Goal: Task Accomplishment & Management: Manage account settings

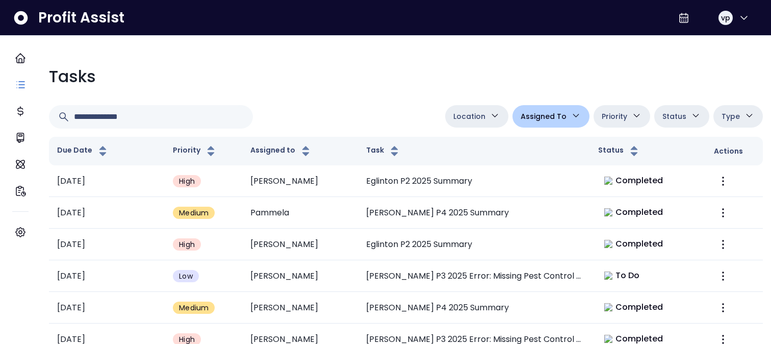
click at [536, 115] on span "Assigned To" at bounding box center [543, 116] width 46 height 12
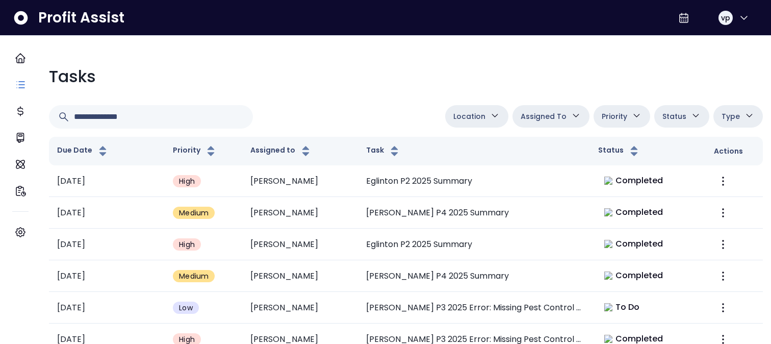
click at [559, 109] on button "Assigned To" at bounding box center [550, 116] width 77 height 22
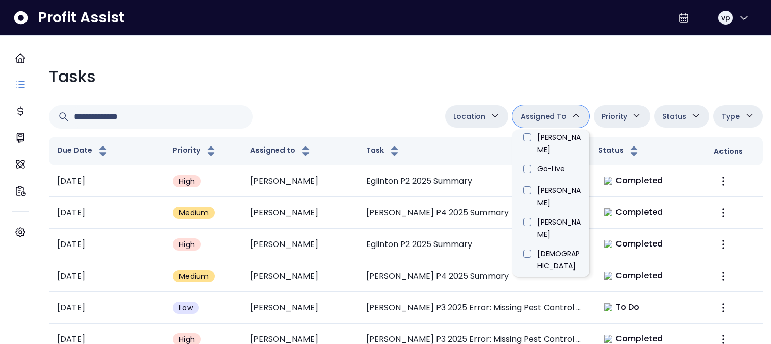
scroll to position [482, 0]
click at [518, 324] on li "[PERSON_NAME]" at bounding box center [550, 340] width 77 height 32
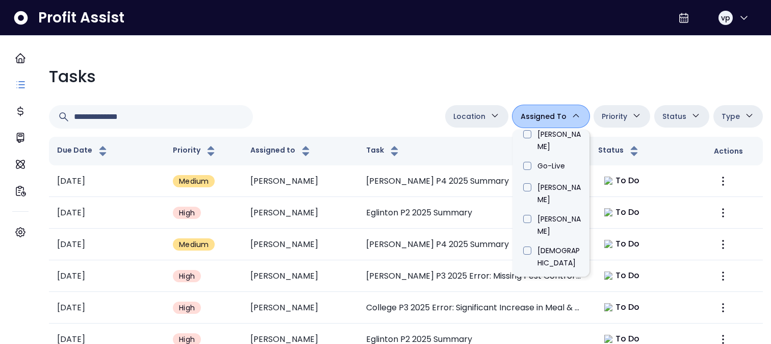
click at [367, 86] on div "Tasks" at bounding box center [406, 76] width 714 height 24
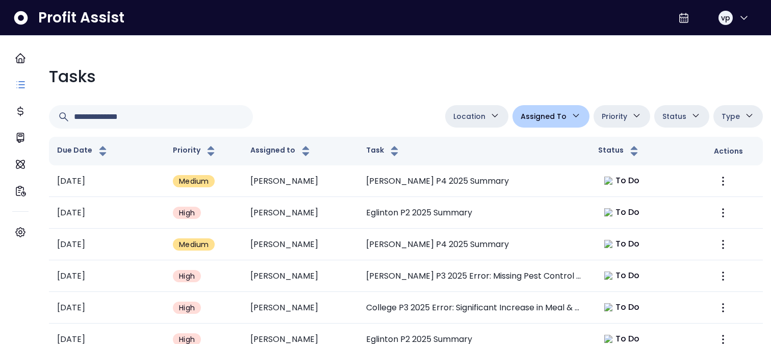
scroll to position [57, 0]
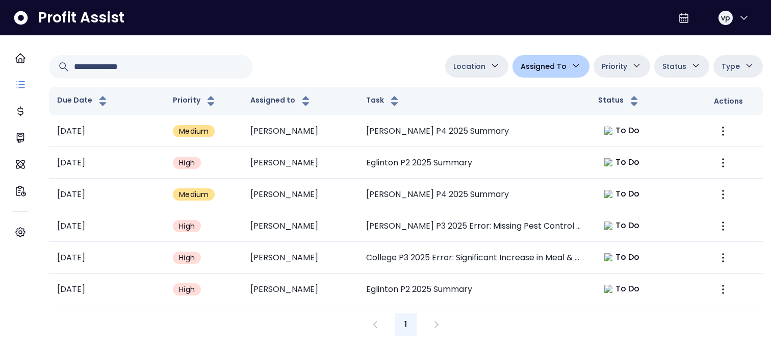
click at [524, 60] on span "Assigned To" at bounding box center [543, 66] width 46 height 12
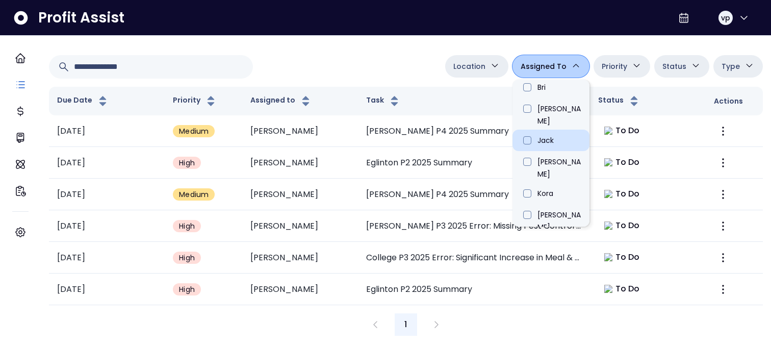
scroll to position [354, 0]
click at [521, 287] on li "[PERSON_NAME]" at bounding box center [550, 303] width 77 height 32
type input "**********"
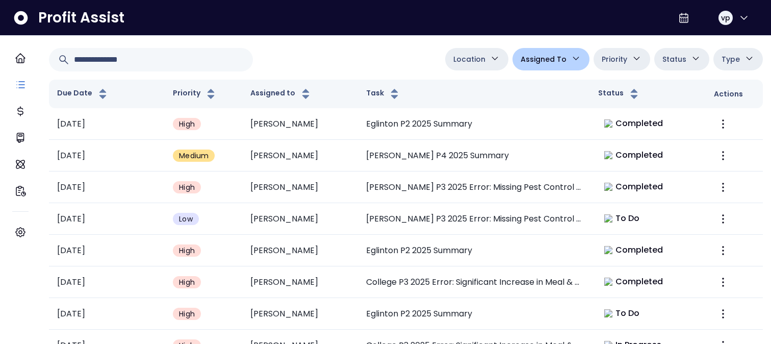
click at [357, 61] on div "**********" at bounding box center [406, 59] width 714 height 23
click at [540, 65] on button "Assigned To" at bounding box center [550, 59] width 77 height 22
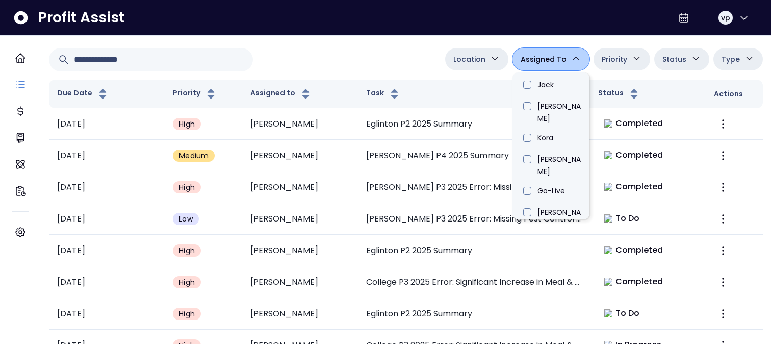
scroll to position [401, 0]
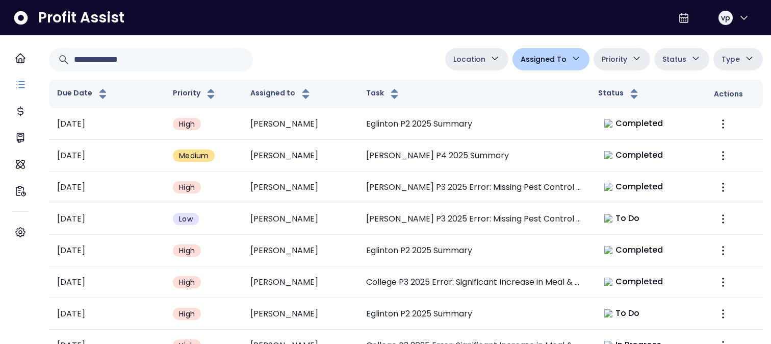
click at [388, 58] on div "**********" at bounding box center [406, 59] width 714 height 23
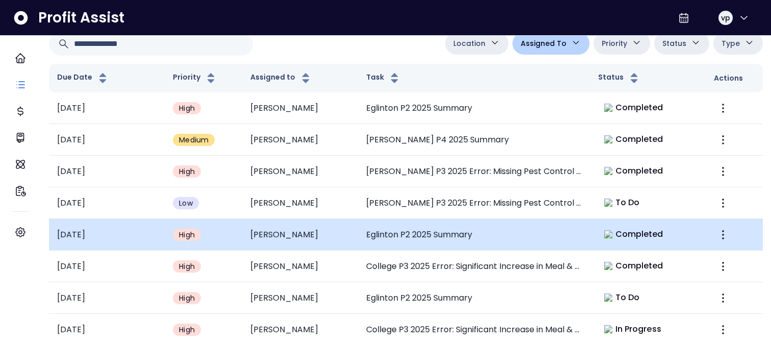
scroll to position [79, 0]
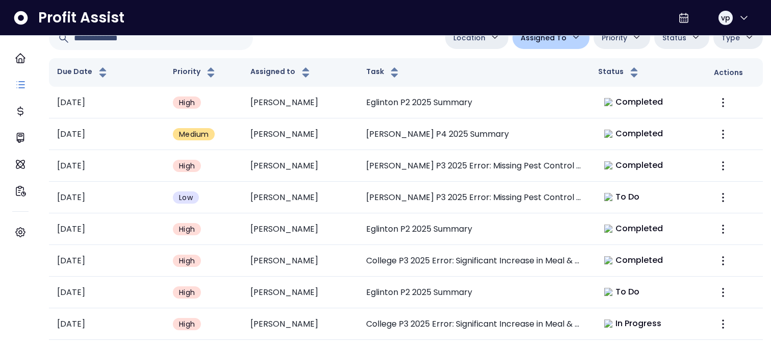
click at [616, 45] on button "Priority" at bounding box center [621, 38] width 57 height 22
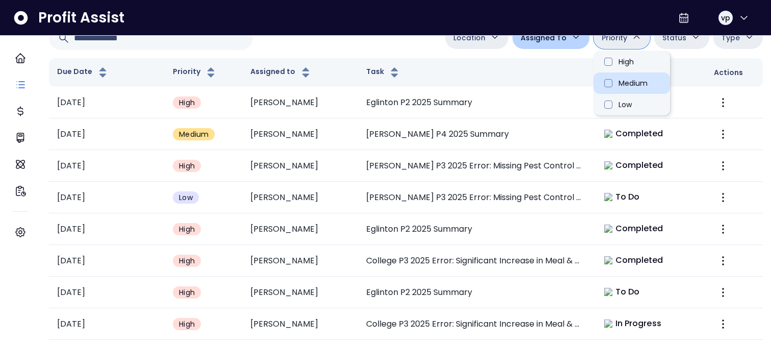
click at [621, 83] on li "Medium" at bounding box center [631, 82] width 76 height 21
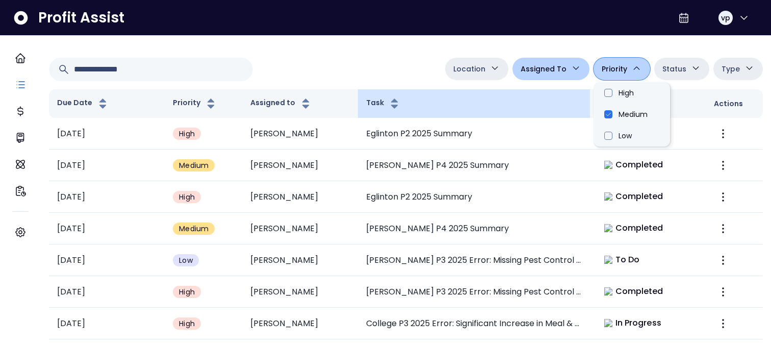
scroll to position [43, 0]
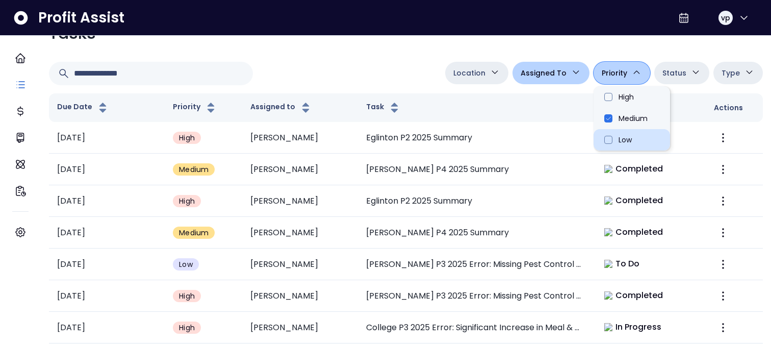
click at [601, 143] on li "Low" at bounding box center [631, 139] width 76 height 21
type input "**********"
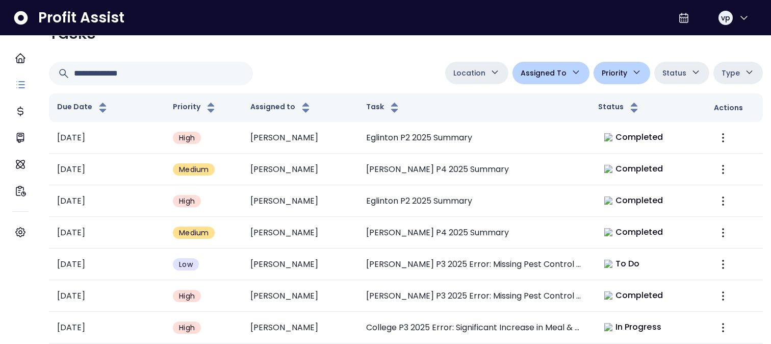
click at [562, 68] on button "Assigned To" at bounding box center [550, 73] width 77 height 22
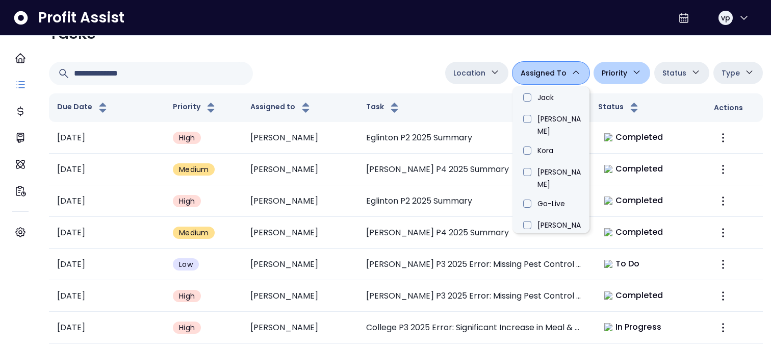
click at [539, 246] on li "[PERSON_NAME]" at bounding box center [550, 262] width 77 height 32
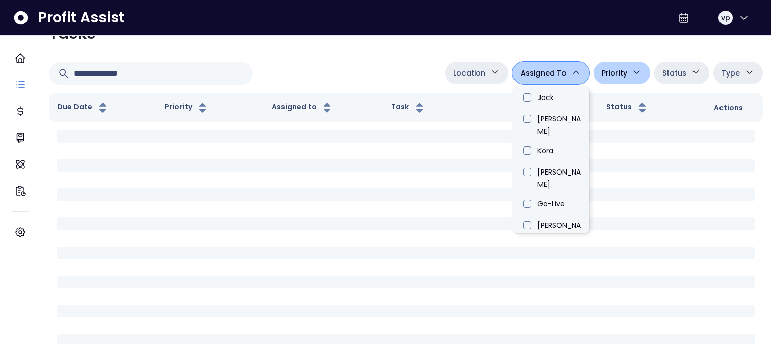
type input "*****"
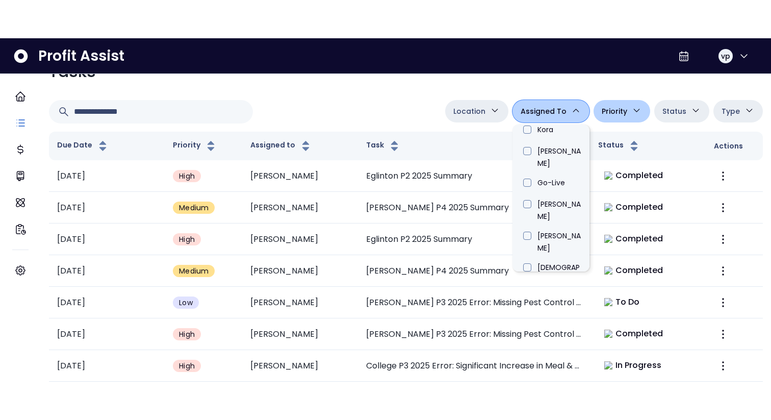
scroll to position [467, 0]
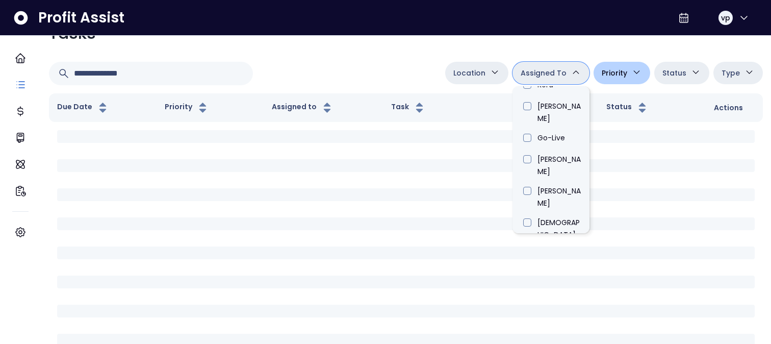
click at [383, 81] on div "**********" at bounding box center [406, 73] width 714 height 23
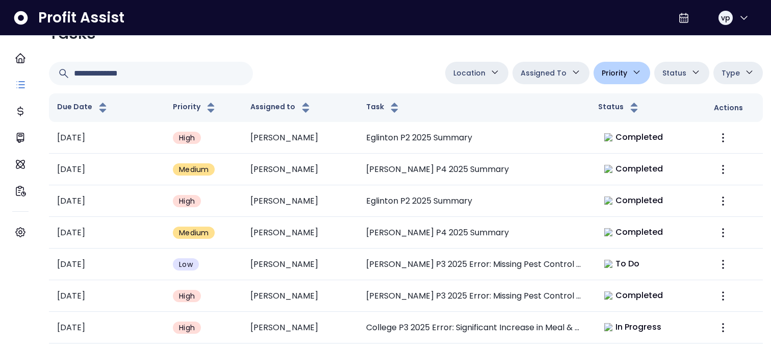
click at [635, 82] on button "Priority" at bounding box center [621, 73] width 57 height 22
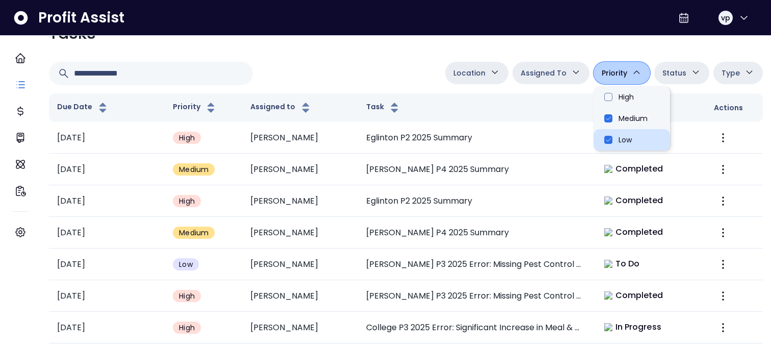
click at [629, 139] on li "Low" at bounding box center [631, 139] width 76 height 21
click at [624, 142] on li "Low" at bounding box center [631, 139] width 76 height 21
click at [611, 127] on li "Medium" at bounding box center [631, 118] width 76 height 21
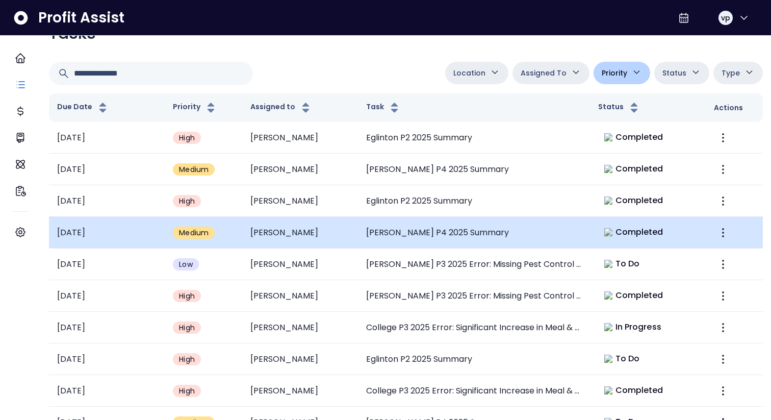
scroll to position [0, 0]
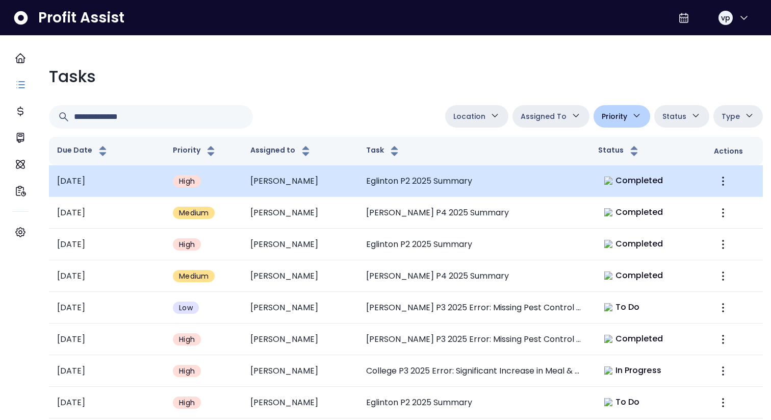
click at [396, 191] on td "Eglinton P2 2025 Summary" at bounding box center [474, 181] width 232 height 32
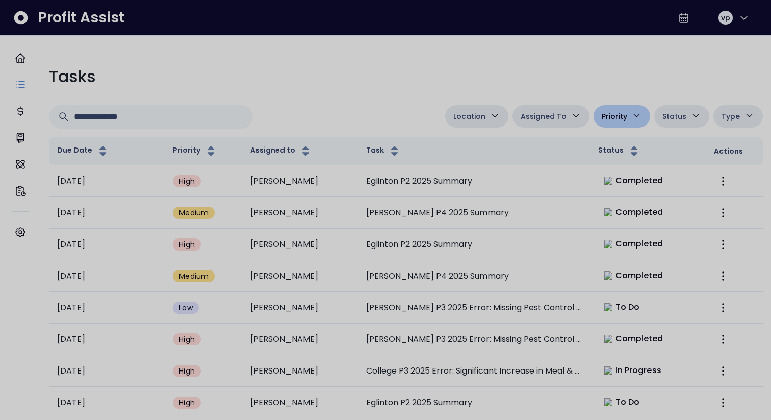
click at [320, 95] on div at bounding box center [385, 210] width 771 height 420
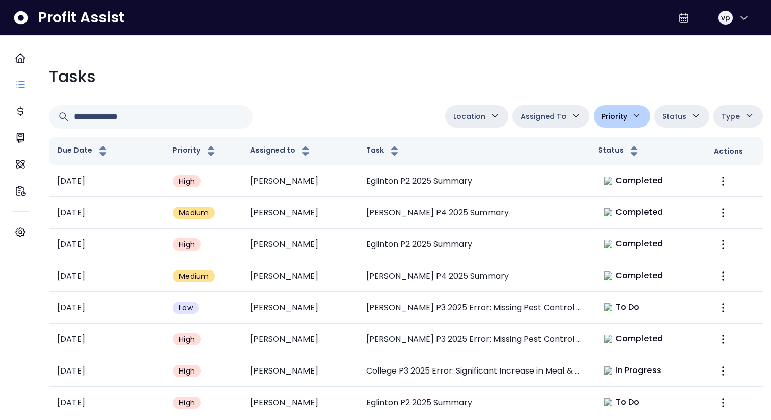
click at [631, 111] on icon "button" at bounding box center [636, 115] width 11 height 11
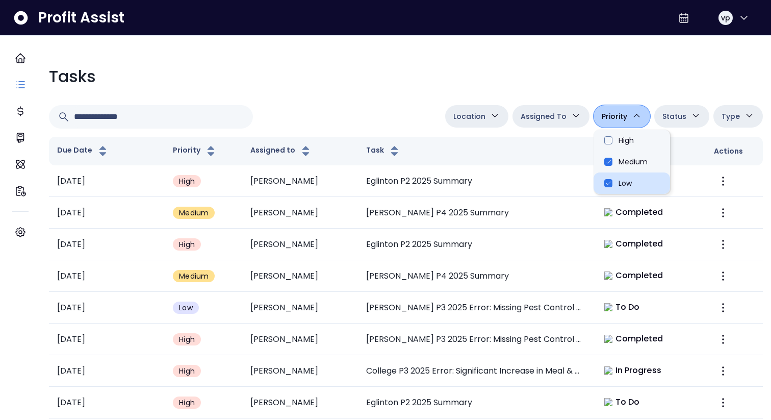
click at [607, 181] on li "Low" at bounding box center [631, 182] width 76 height 21
type input "**********"
click at [599, 165] on li "Medium" at bounding box center [631, 161] width 76 height 21
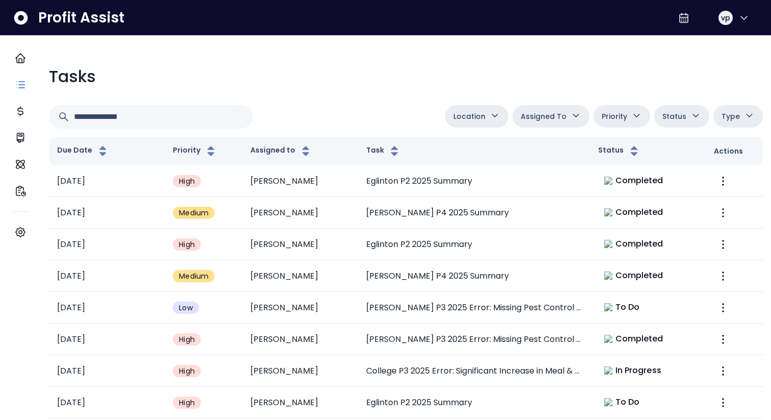
click at [368, 118] on div "Location Danforth College Queensway Duncan Eglinton QuickBooks Online Assigned …" at bounding box center [406, 116] width 714 height 23
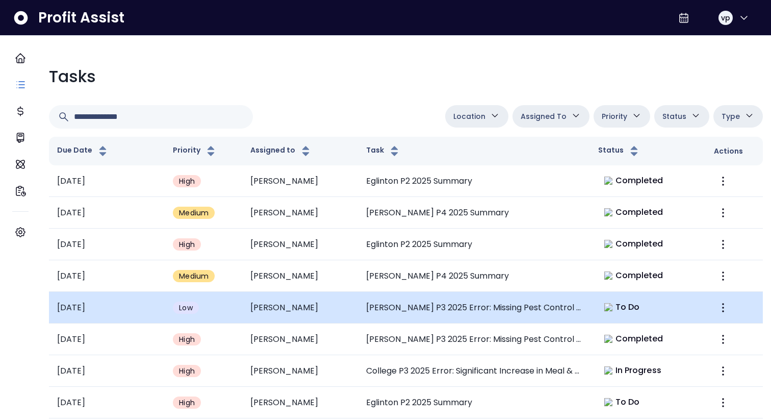
click at [358, 302] on td "[PERSON_NAME]" at bounding box center [300, 308] width 116 height 32
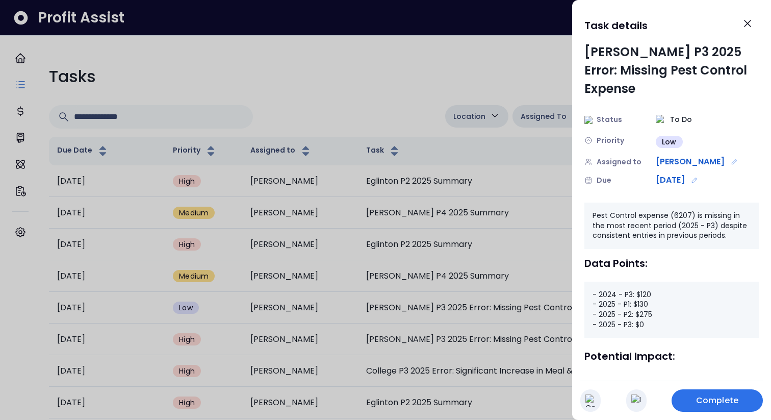
click at [397, 76] on div at bounding box center [385, 210] width 771 height 420
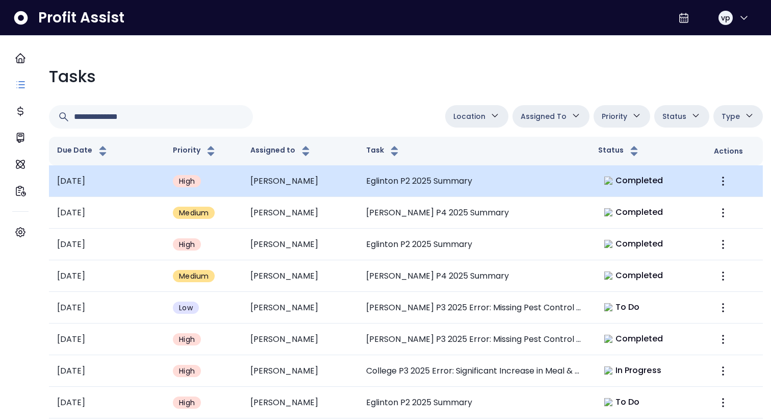
click at [395, 183] on td "Eglinton P2 2025 Summary" at bounding box center [474, 181] width 232 height 32
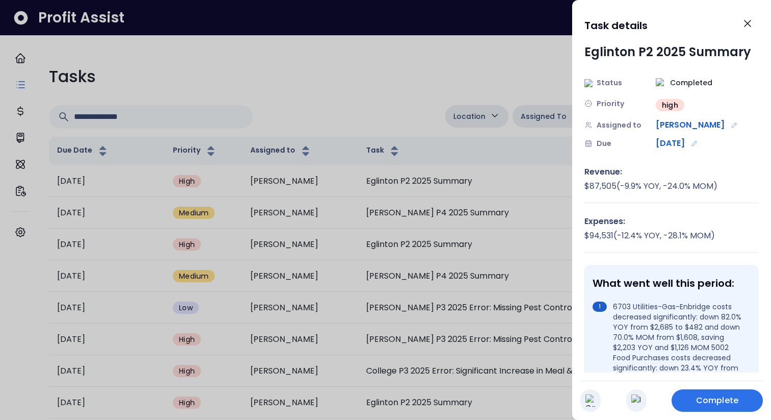
click at [360, 112] on div at bounding box center [385, 210] width 771 height 420
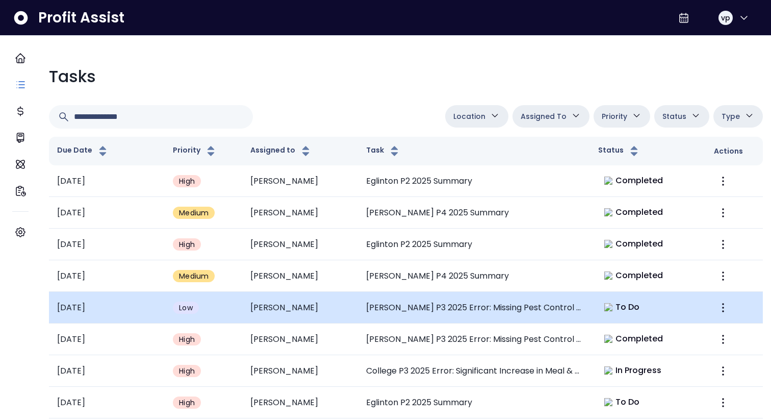
click at [373, 314] on td "[PERSON_NAME] P3 2025 Error: Missing Pest Control Expense" at bounding box center [474, 308] width 232 height 32
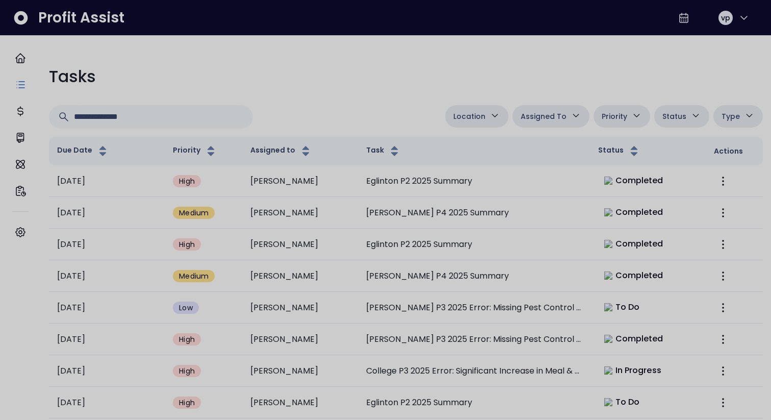
click at [373, 314] on div at bounding box center [385, 210] width 771 height 420
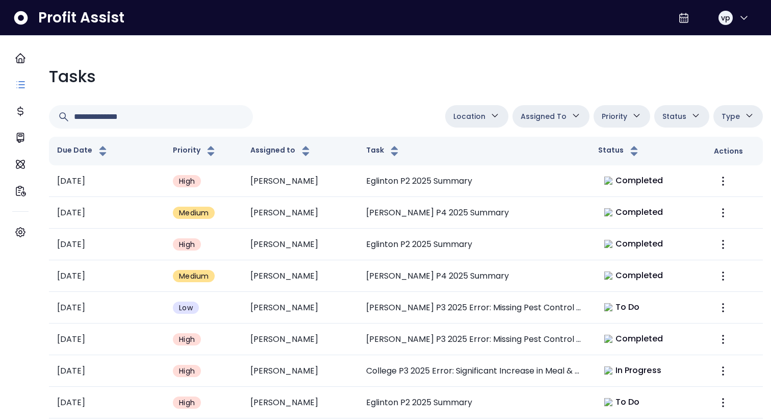
click at [577, 114] on button "Assigned To" at bounding box center [550, 116] width 77 height 22
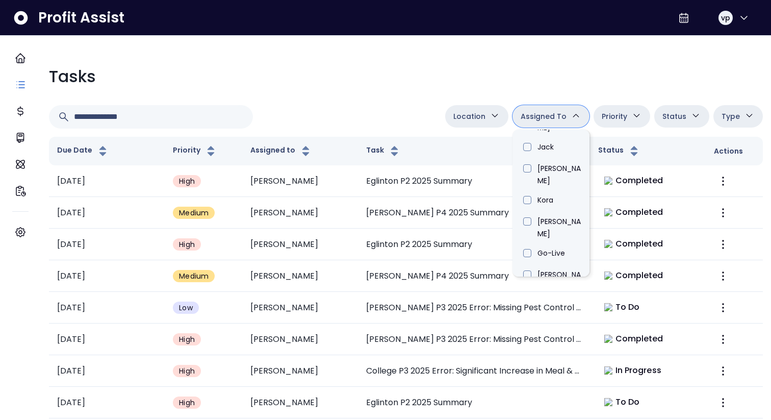
scroll to position [386, 0]
click at [539, 304] on li "[PERSON_NAME]" at bounding box center [550, 320] width 77 height 32
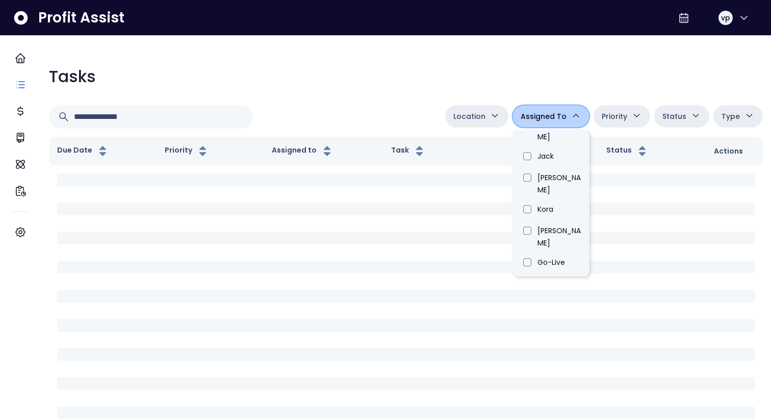
type input "****"
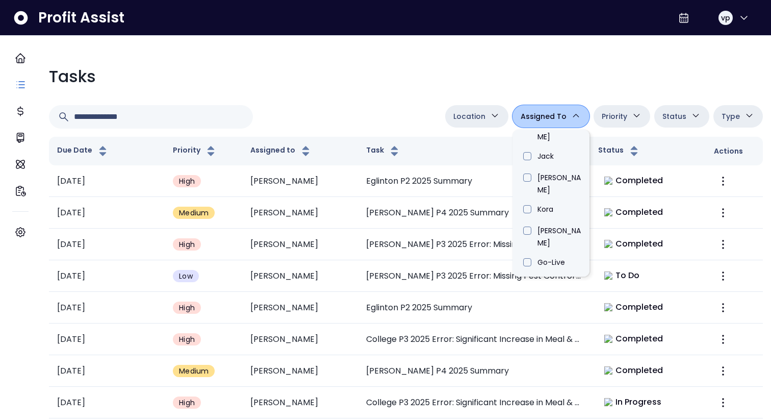
click at [369, 68] on div "Tasks" at bounding box center [406, 76] width 714 height 24
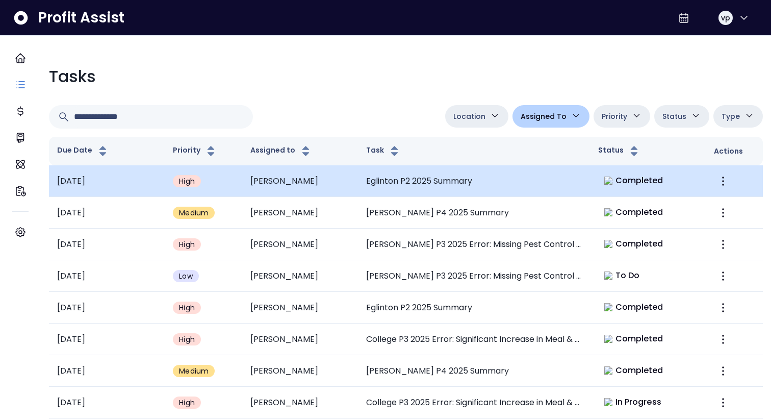
scroll to position [230, 0]
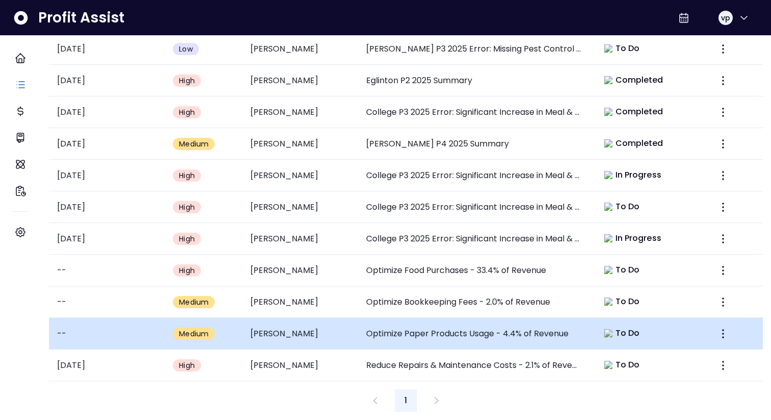
click at [383, 318] on td "Optimize Paper Products Usage - 4.4% of Revenue" at bounding box center [474, 334] width 232 height 32
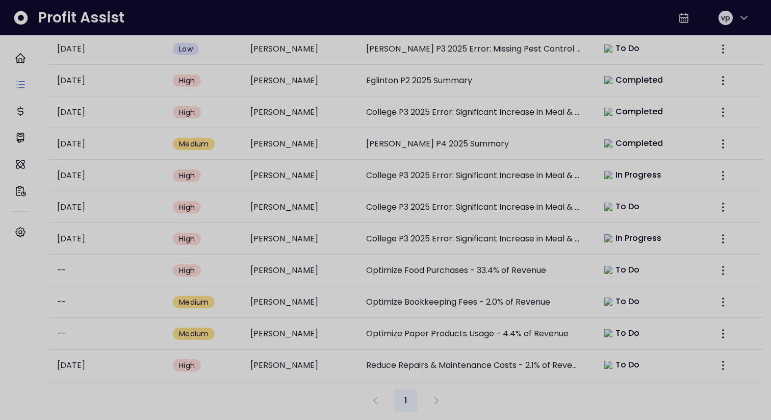
click at [314, 343] on div at bounding box center [385, 210] width 771 height 420
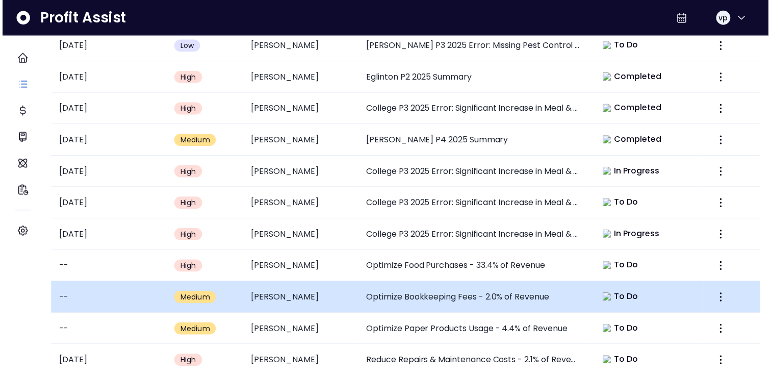
scroll to position [275, 0]
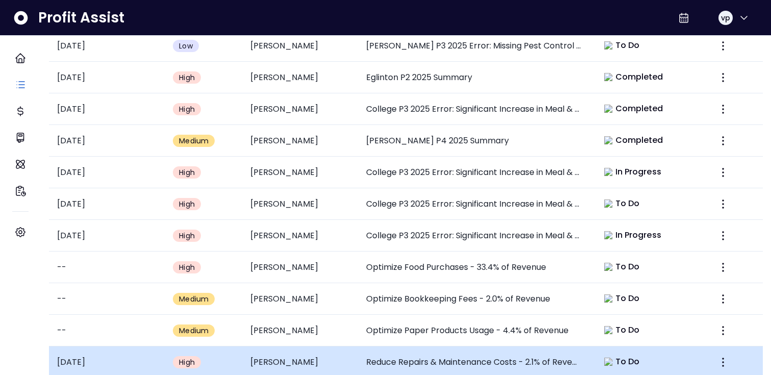
click at [577, 343] on td "Reduce Repairs & Maintenance Costs - 2.1% of Revenue" at bounding box center [474, 362] width 232 height 32
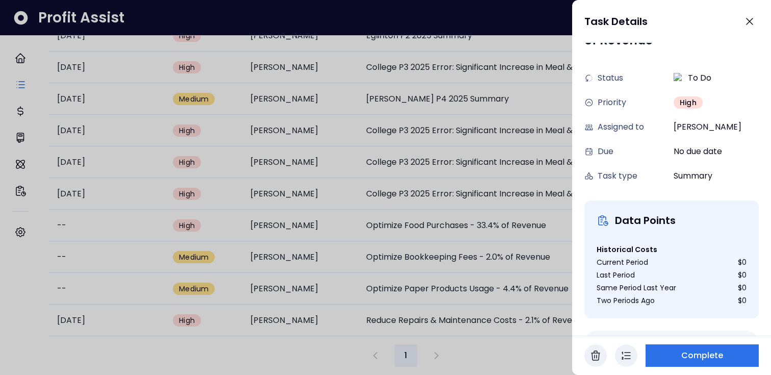
scroll to position [0, 0]
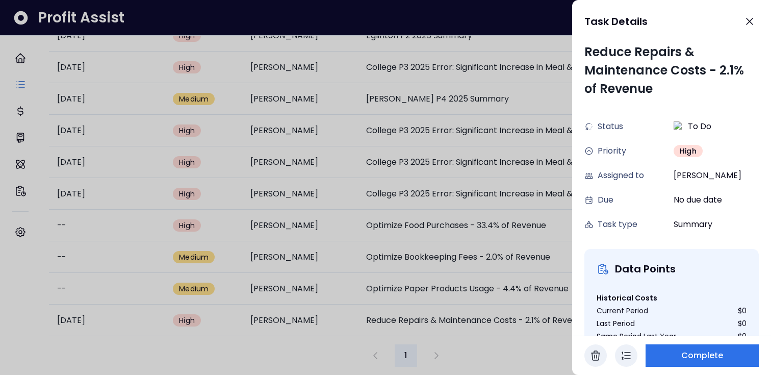
click at [630, 343] on icon "button" at bounding box center [626, 355] width 12 height 12
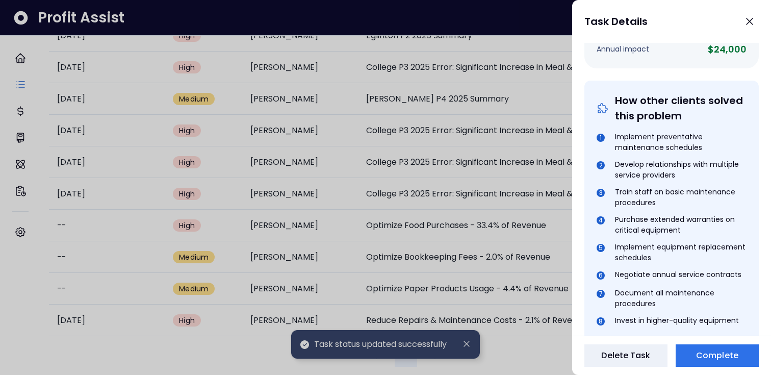
scroll to position [410, 0]
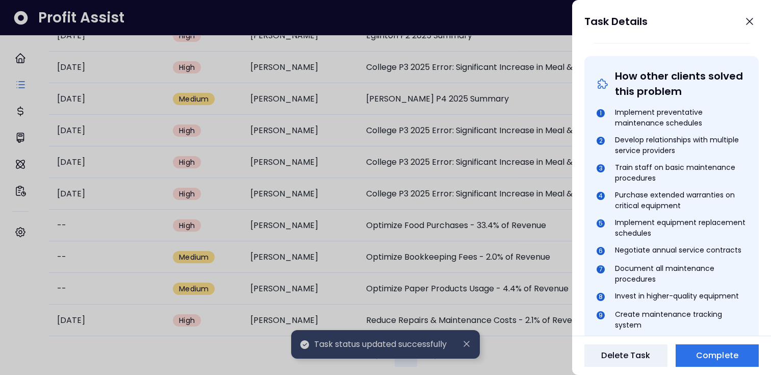
click at [532, 339] on div at bounding box center [385, 187] width 771 height 375
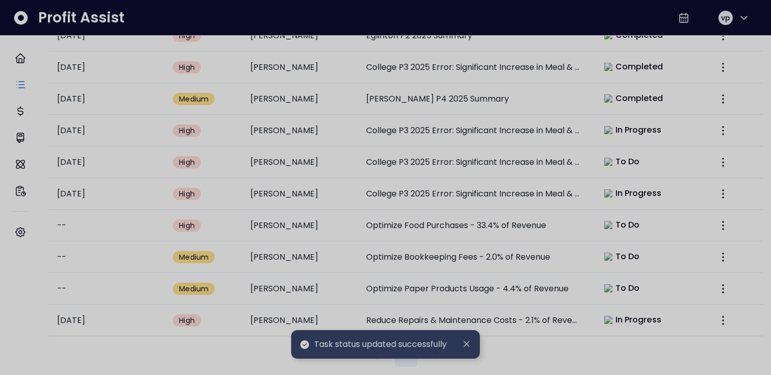
scroll to position [275, 0]
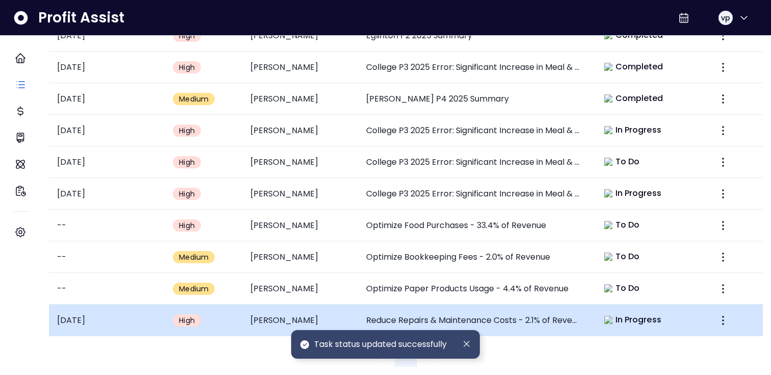
click at [558, 306] on td "Reduce Repairs & Maintenance Costs - 2.1% of Revenue" at bounding box center [474, 320] width 232 height 32
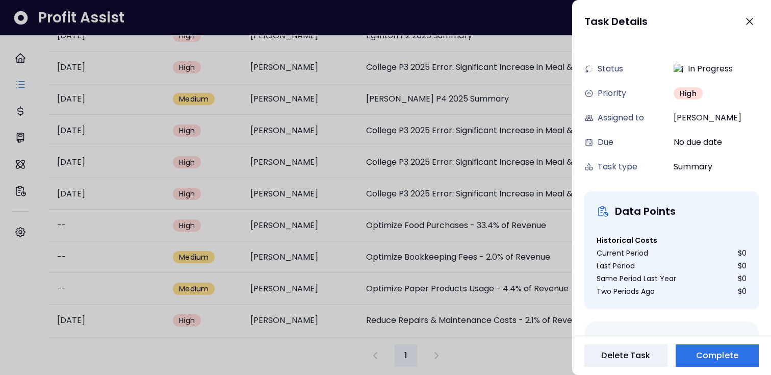
scroll to position [59, 0]
click at [528, 343] on div at bounding box center [385, 187] width 771 height 375
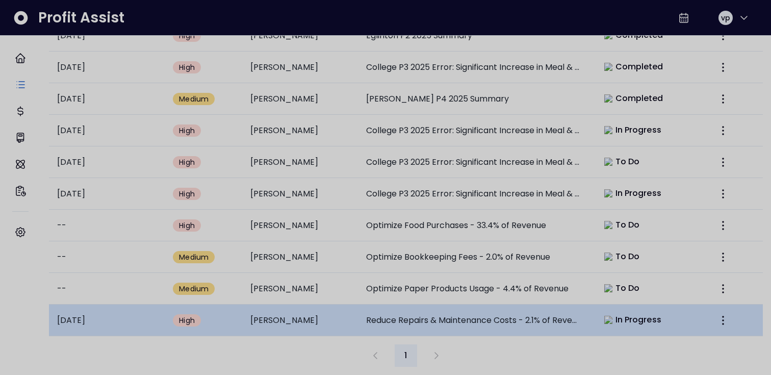
scroll to position [275, 0]
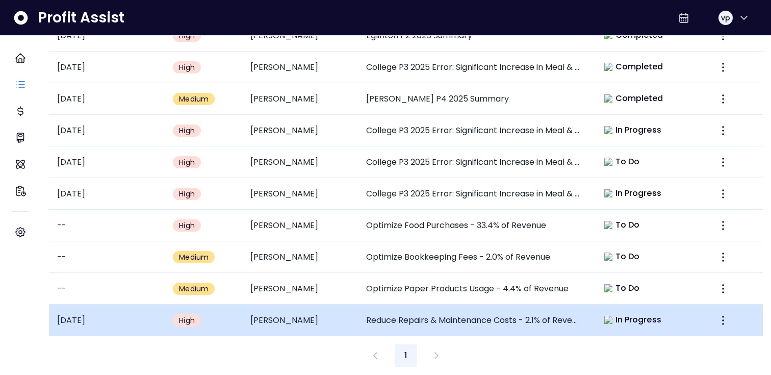
click at [568, 315] on td "Reduce Repairs & Maintenance Costs - 2.1% of Revenue" at bounding box center [474, 320] width 232 height 32
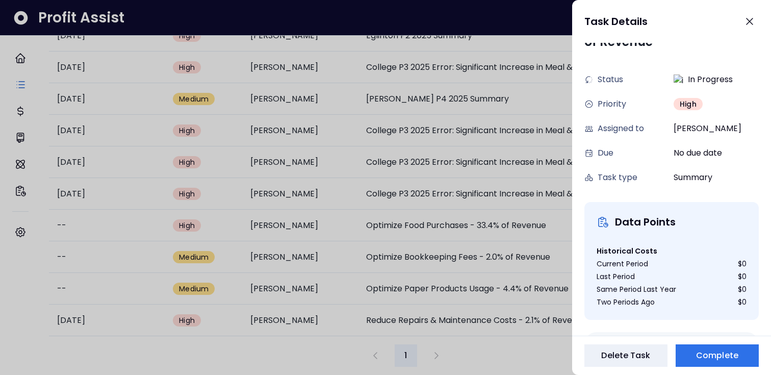
scroll to position [0, 0]
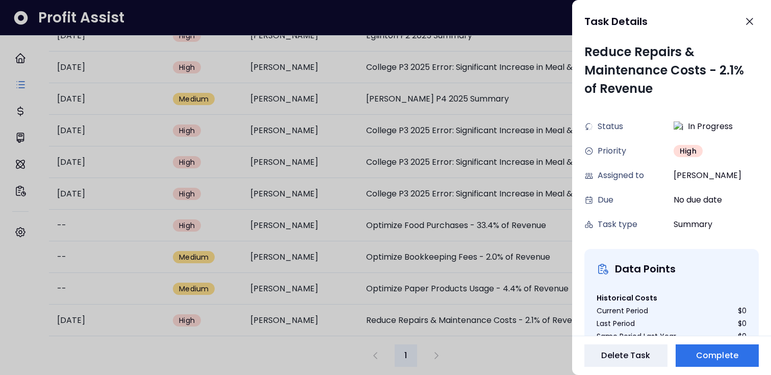
click at [532, 342] on div at bounding box center [385, 187] width 771 height 375
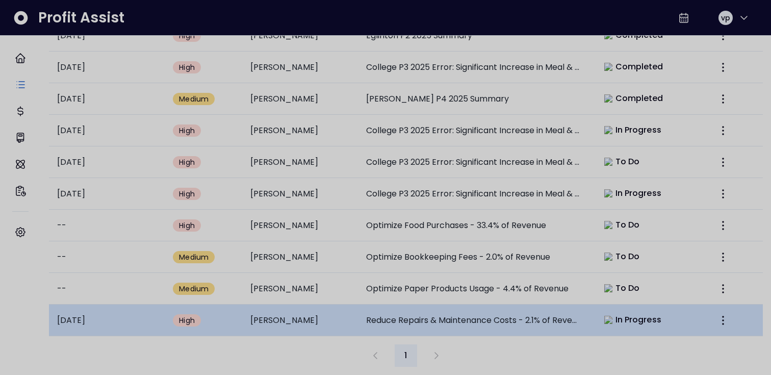
scroll to position [275, 0]
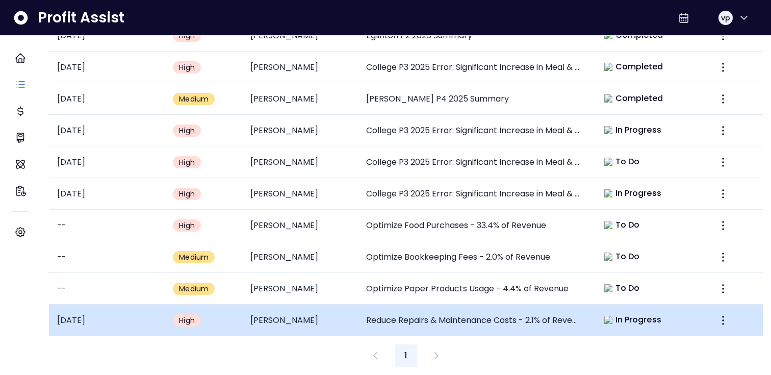
click at [582, 319] on td "Reduce Repairs & Maintenance Costs - 2.1% of Revenue" at bounding box center [474, 320] width 232 height 32
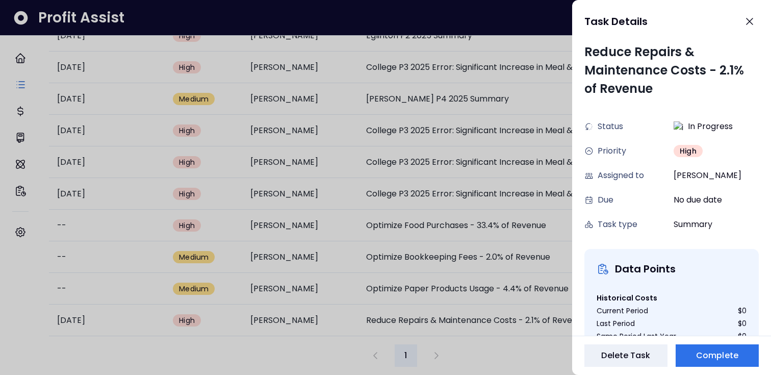
click at [535, 332] on div at bounding box center [385, 187] width 771 height 375
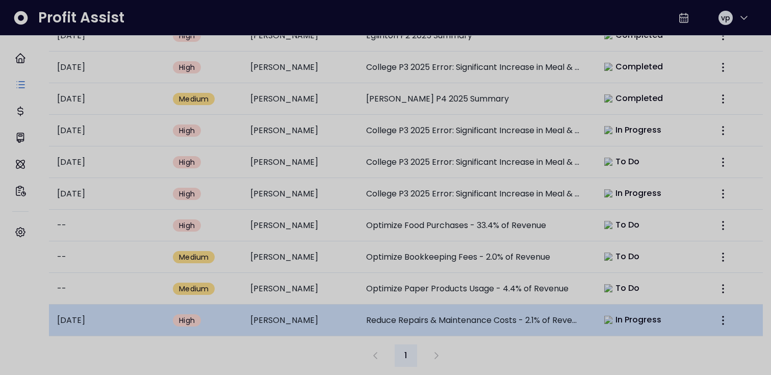
scroll to position [275, 0]
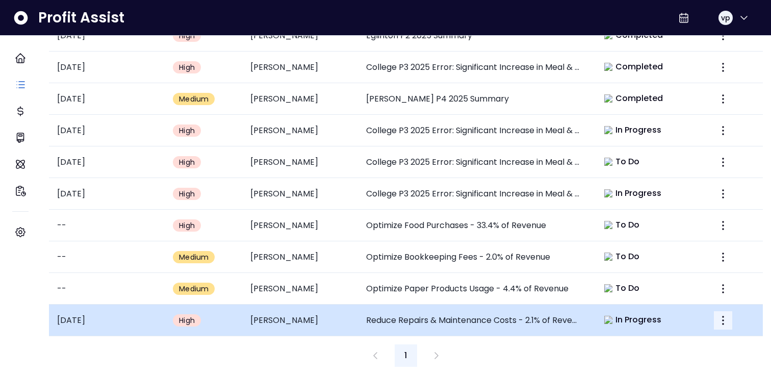
click at [718, 317] on button "More" at bounding box center [723, 320] width 18 height 18
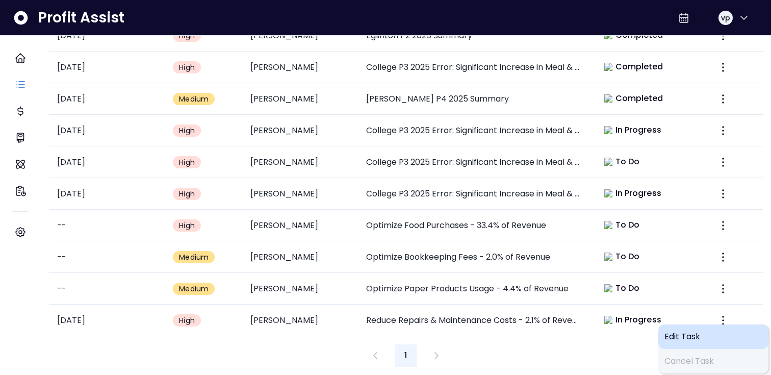
click at [694, 331] on span "Edit Task" at bounding box center [713, 336] width 98 height 12
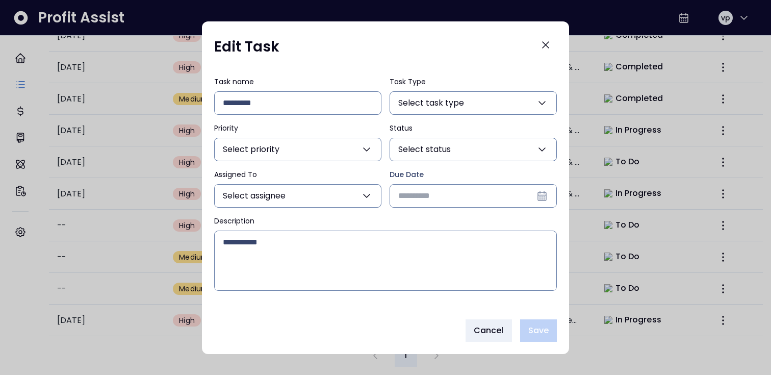
scroll to position [0, 0]
type input "**********"
type input "****"
type input "**********"
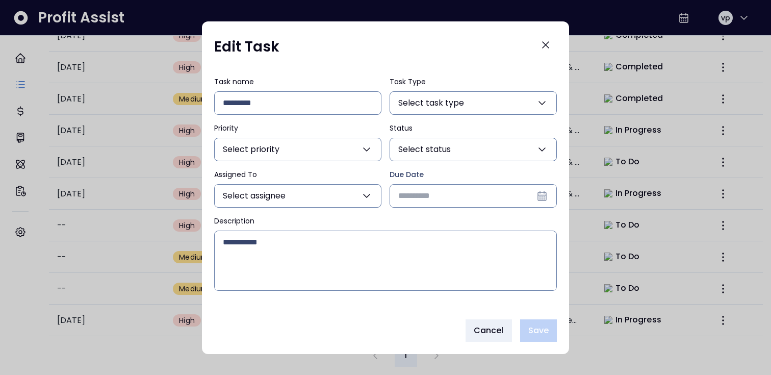
type input "**"
type input "**********"
type textarea "**********"
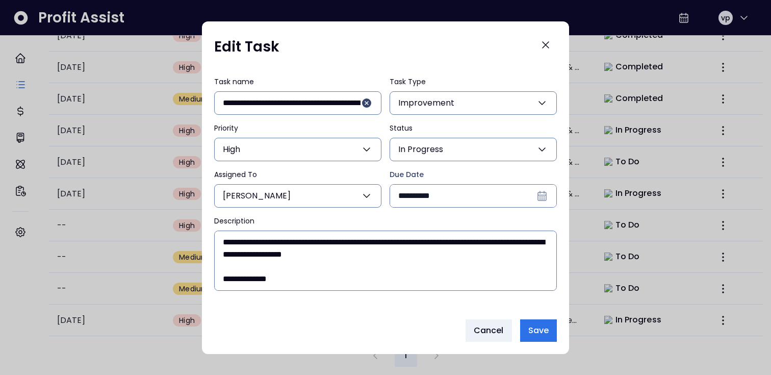
click at [284, 155] on button "High" at bounding box center [297, 149] width 167 height 23
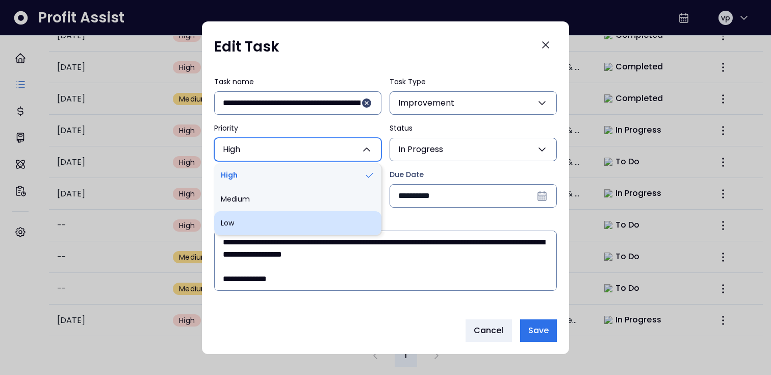
click at [264, 222] on li "Low" at bounding box center [297, 223] width 167 height 24
type input "***"
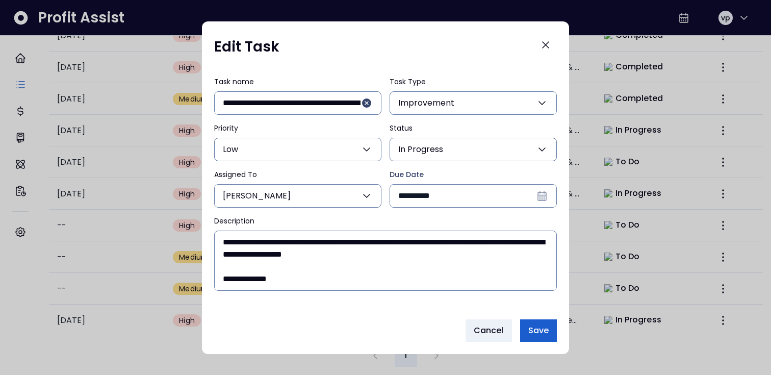
click at [543, 332] on span "Save" at bounding box center [538, 330] width 20 height 12
type textarea "**********"
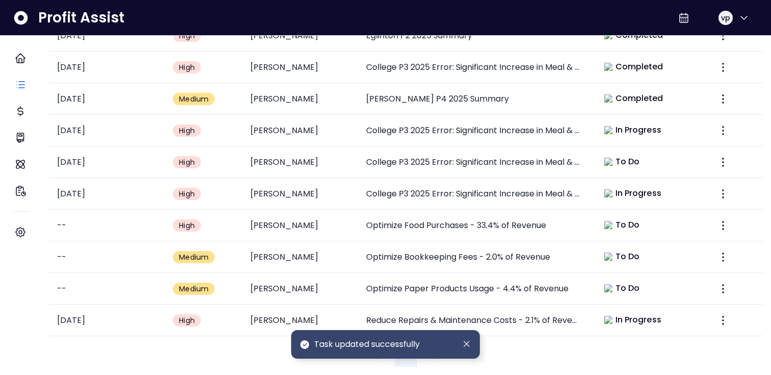
scroll to position [275, 0]
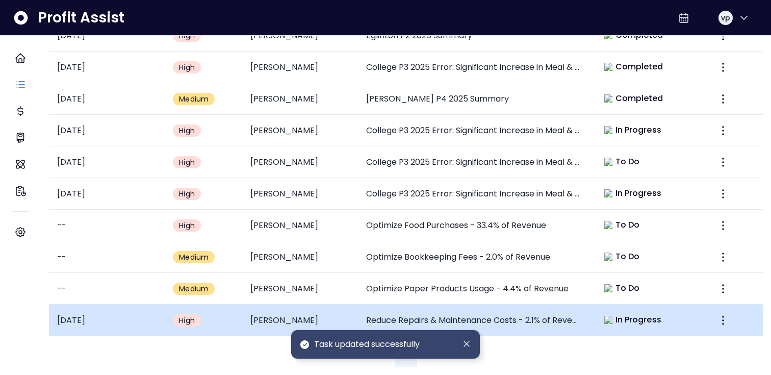
click at [569, 305] on td "Reduce Repairs & Maintenance Costs - 2.1% of Revenue" at bounding box center [474, 320] width 232 height 32
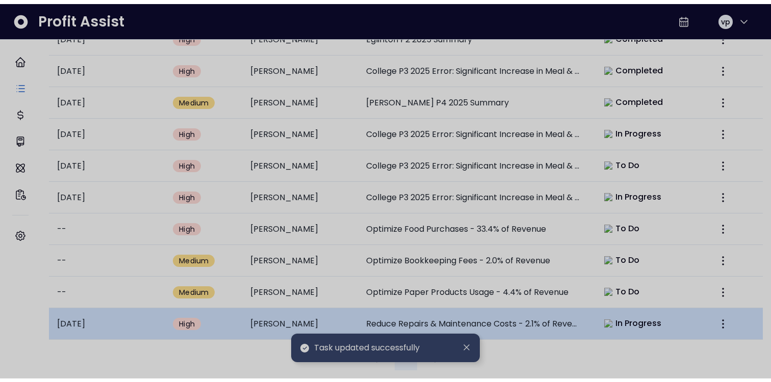
scroll to position [0, 0]
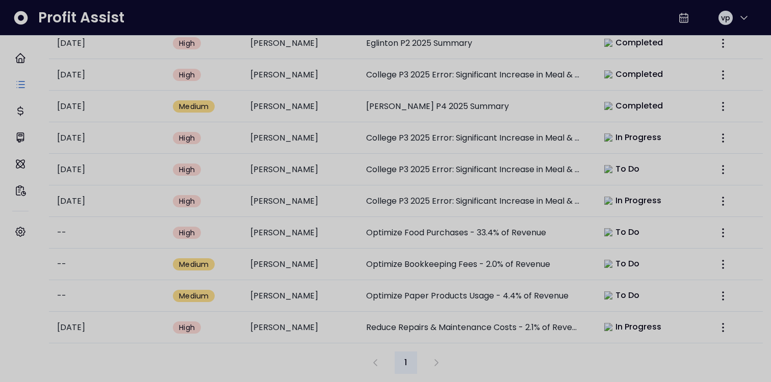
click at [549, 343] on div at bounding box center [385, 191] width 771 height 382
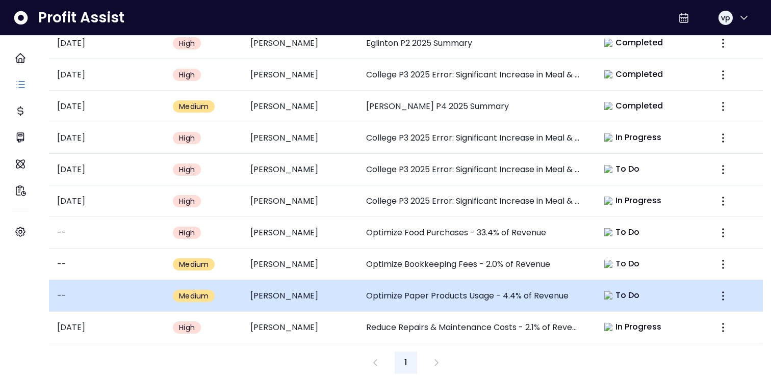
click at [577, 296] on td "Optimize Paper Products Usage - 4.4% of Revenue" at bounding box center [474, 296] width 232 height 32
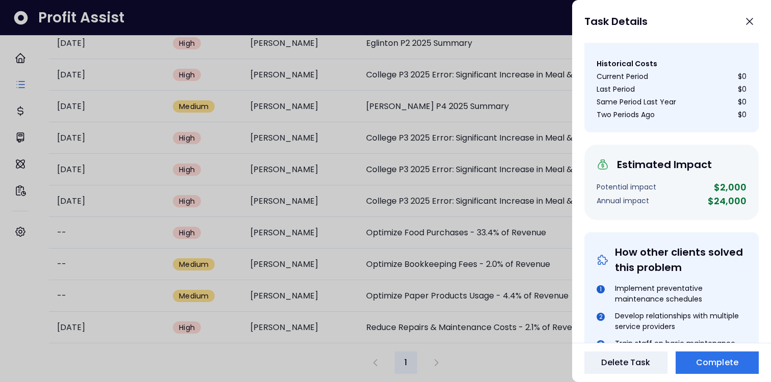
scroll to position [497, 0]
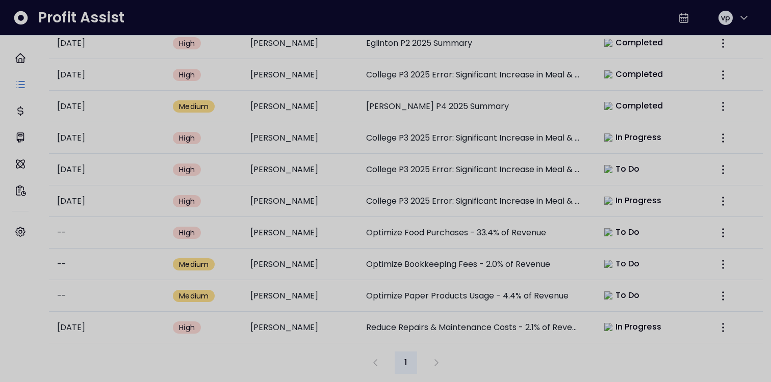
click at [523, 343] on div at bounding box center [385, 191] width 771 height 382
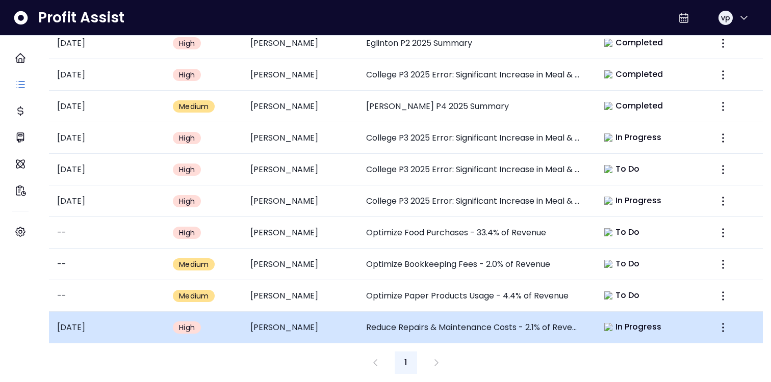
click at [534, 317] on td "Reduce Repairs & Maintenance Costs - 2.1% of Revenue" at bounding box center [474, 328] width 232 height 32
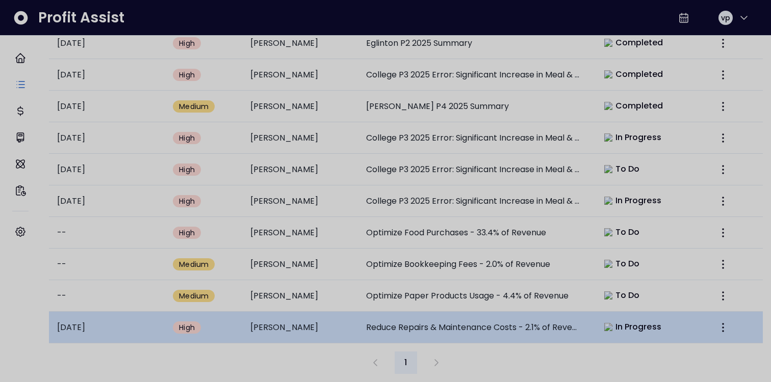
scroll to position [0, 0]
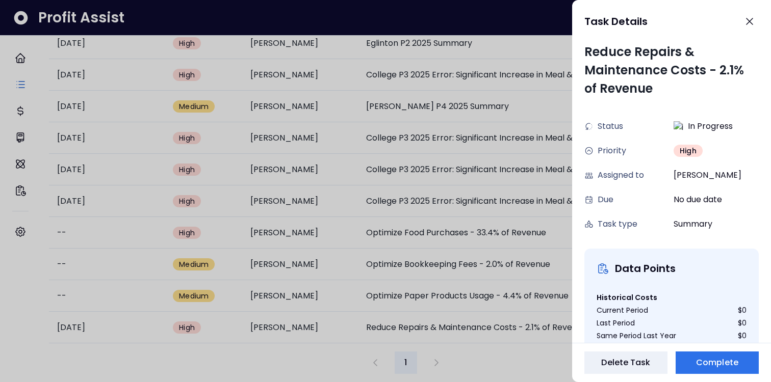
click at [471, 313] on div at bounding box center [385, 191] width 771 height 382
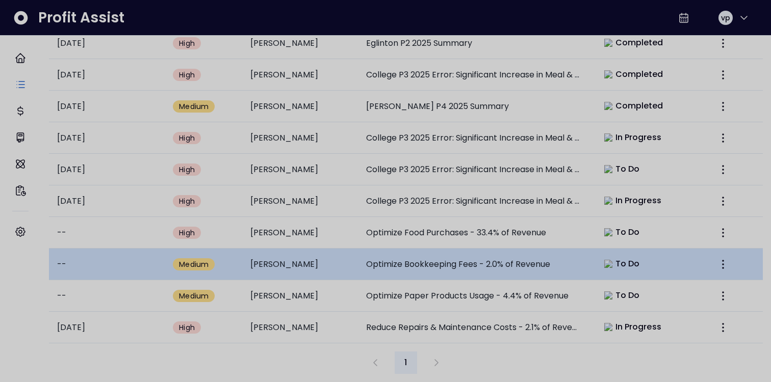
scroll to position [267, 0]
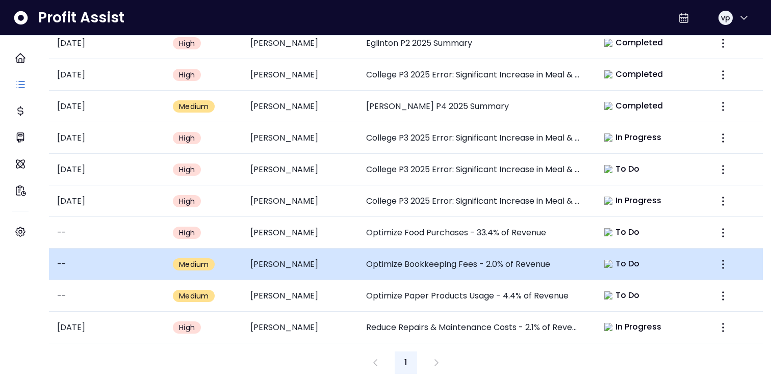
click at [478, 258] on td "Optimize Bookkeeping Fees - 2.0% of Revenue" at bounding box center [474, 265] width 232 height 32
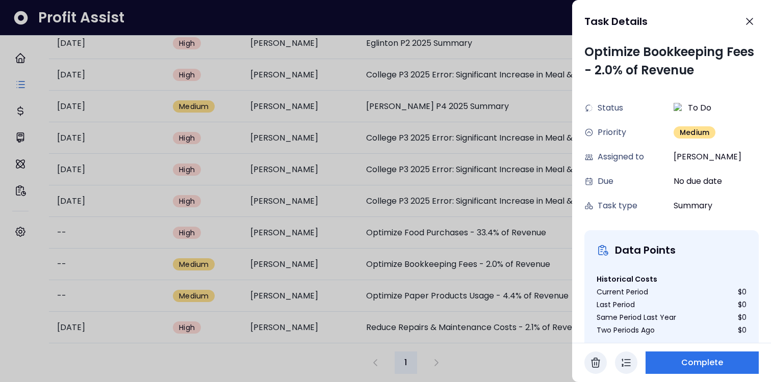
click at [493, 343] on div at bounding box center [385, 191] width 771 height 382
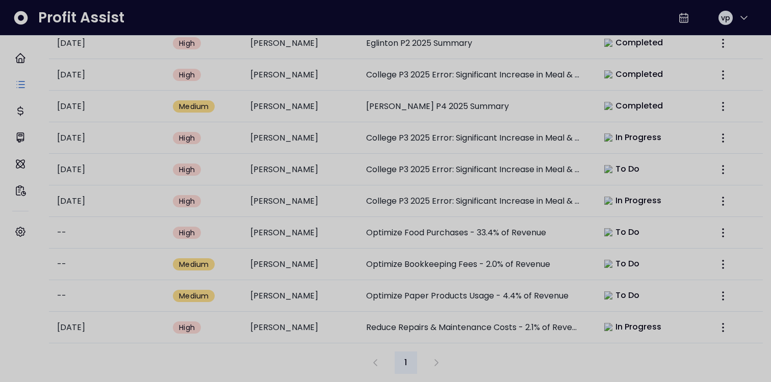
scroll to position [267, 0]
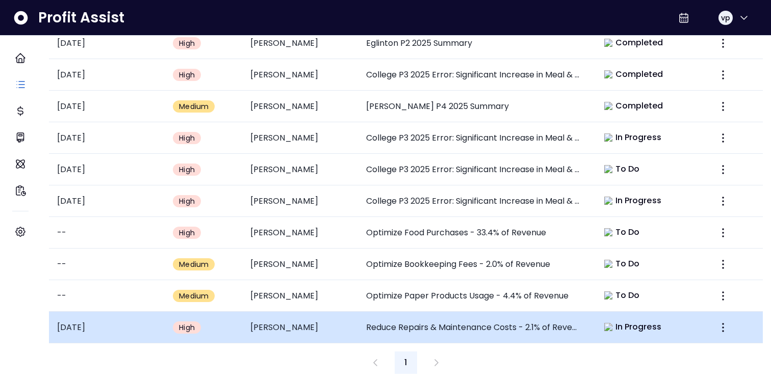
click at [471, 313] on td "Reduce Repairs & Maintenance Costs - 2.1% of Revenue" at bounding box center [474, 328] width 232 height 32
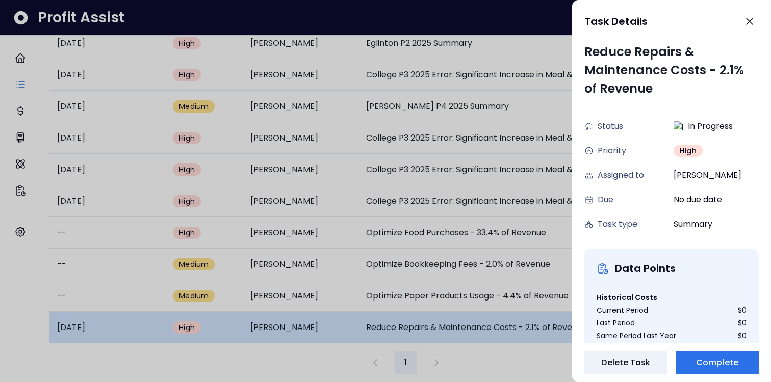
scroll to position [0, 0]
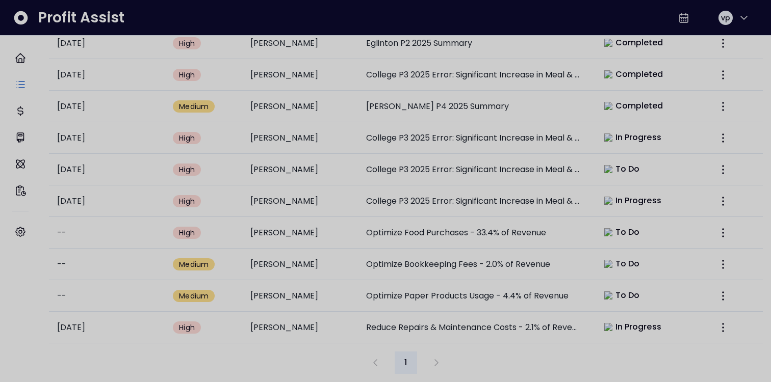
click at [476, 343] on div at bounding box center [385, 191] width 771 height 382
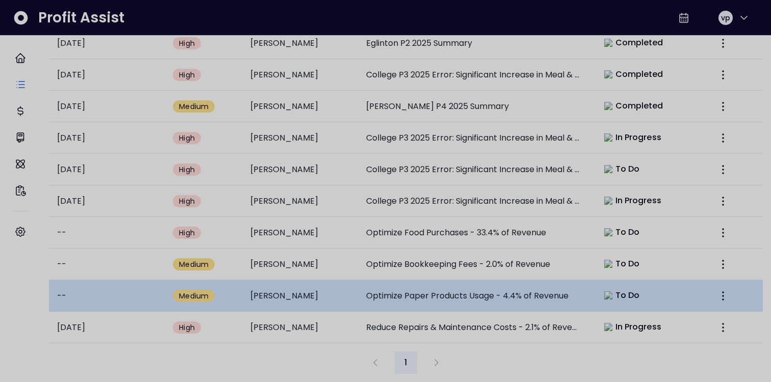
scroll to position [267, 0]
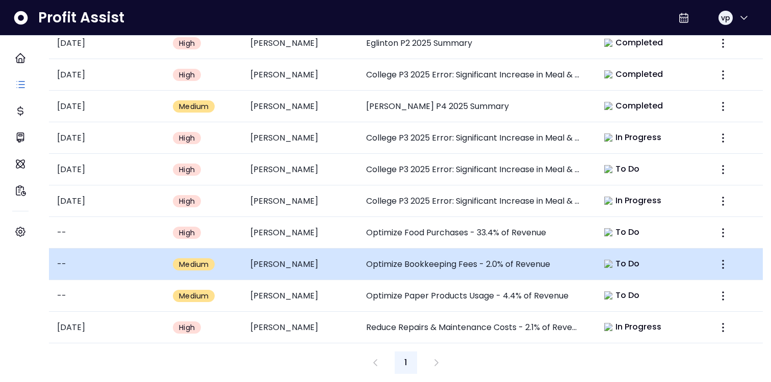
click at [482, 257] on td "Optimize Bookkeeping Fees - 2.0% of Revenue" at bounding box center [474, 265] width 232 height 32
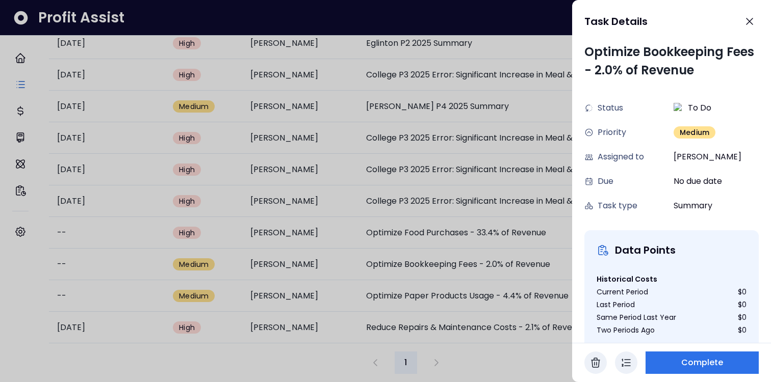
click at [482, 343] on div at bounding box center [385, 191] width 771 height 382
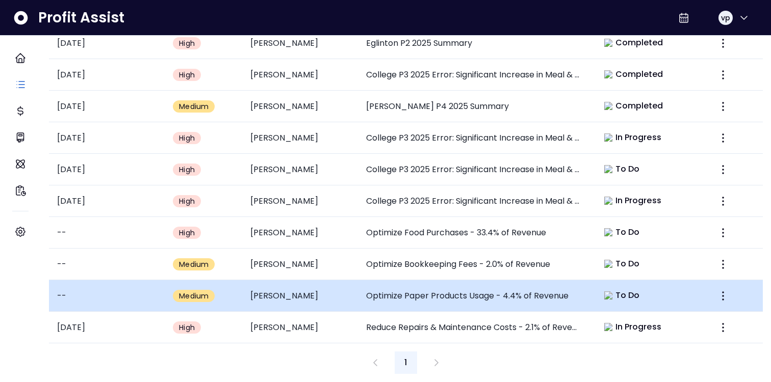
scroll to position [267, 0]
click at [488, 294] on td "Optimize Paper Products Usage - 4.4% of Revenue" at bounding box center [474, 296] width 232 height 32
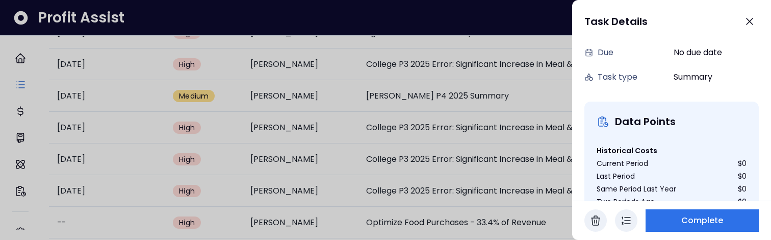
scroll to position [96, 0]
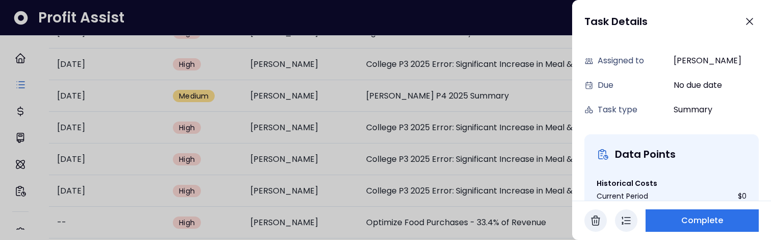
click at [631, 225] on icon "button" at bounding box center [626, 220] width 12 height 12
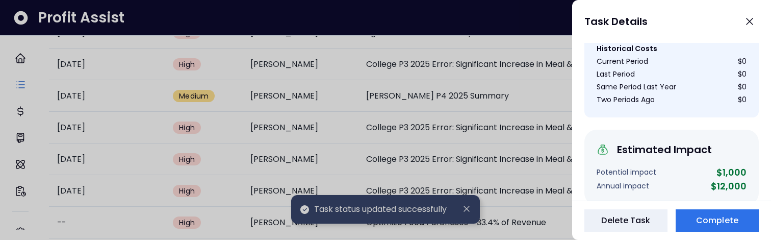
scroll to position [223, 0]
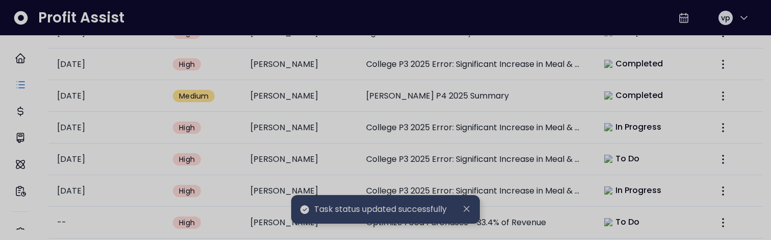
click at [470, 214] on div at bounding box center [385, 120] width 771 height 240
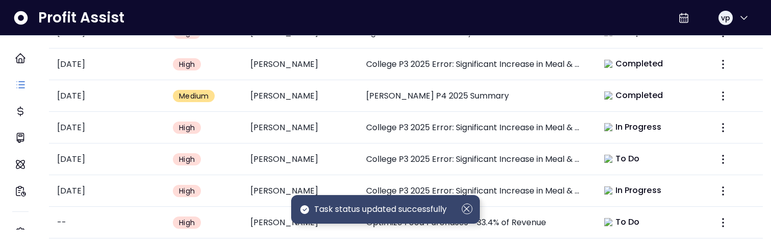
click at [466, 213] on circle "Dismiss" at bounding box center [467, 208] width 10 height 10
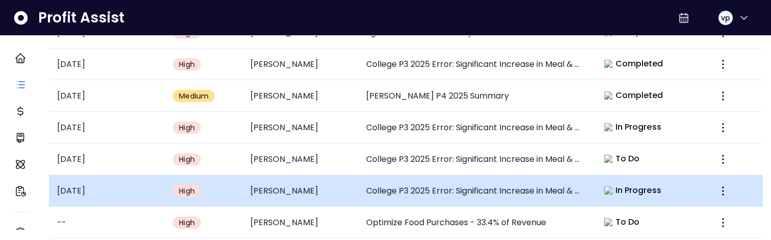
click at [452, 202] on td "College P3 2025 Error: Significant Increase in Meal & Entertainment" at bounding box center [474, 191] width 232 height 32
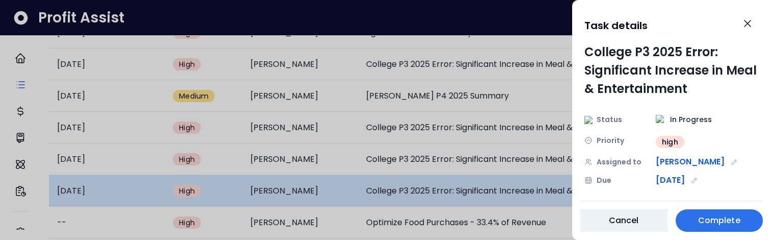
scroll to position [0, 0]
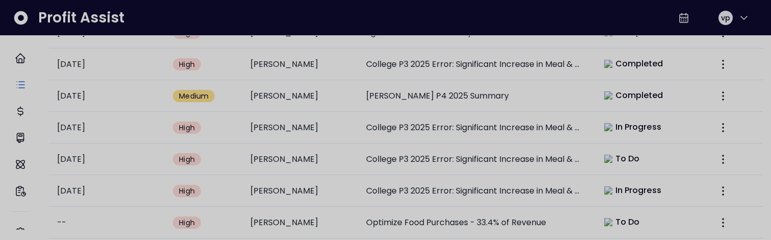
click at [448, 217] on div at bounding box center [385, 120] width 771 height 240
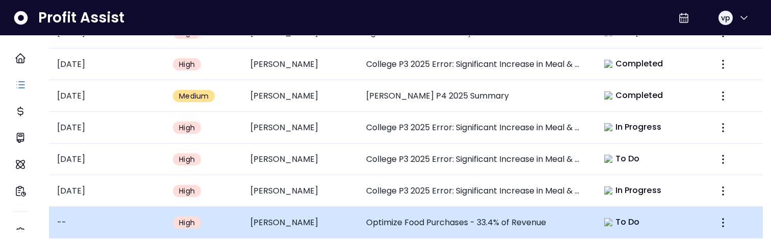
scroll to position [323, 0]
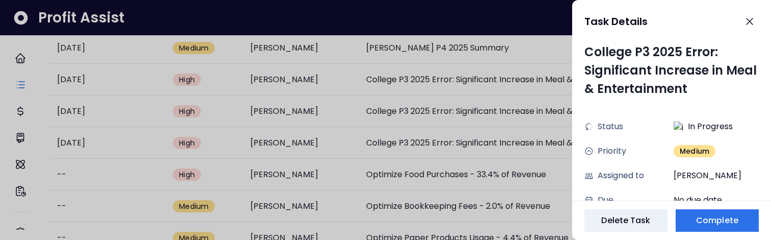
click at [554, 202] on div at bounding box center [385, 120] width 771 height 240
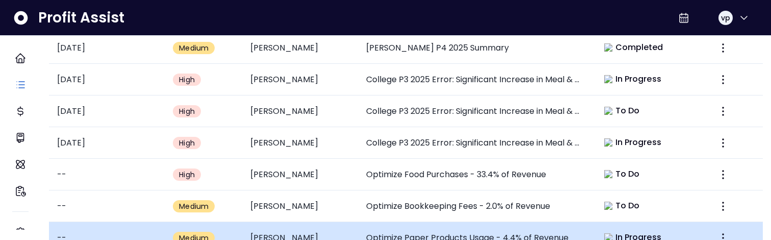
scroll to position [323, 0]
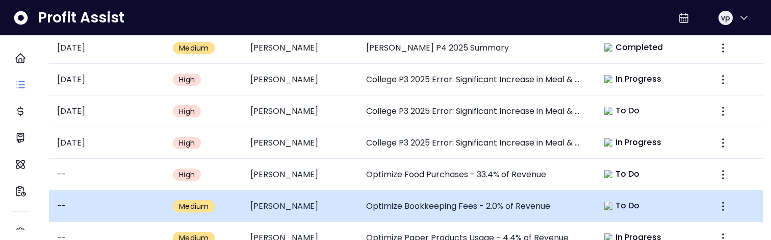
click at [504, 195] on td "Optimize Bookkeeping Fees - 2.0% of Revenue" at bounding box center [474, 206] width 232 height 32
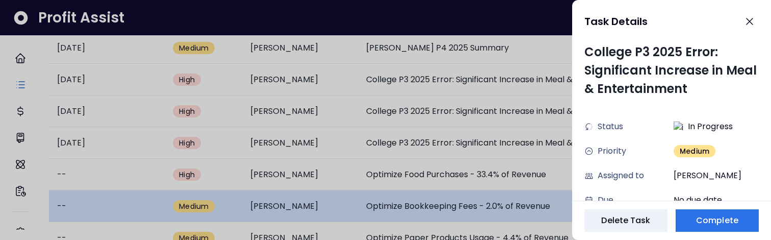
scroll to position [0, 0]
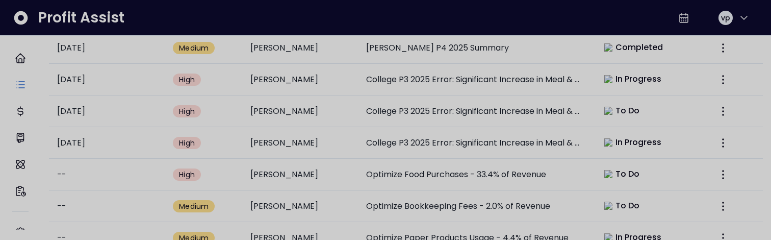
click at [465, 205] on div at bounding box center [385, 120] width 771 height 240
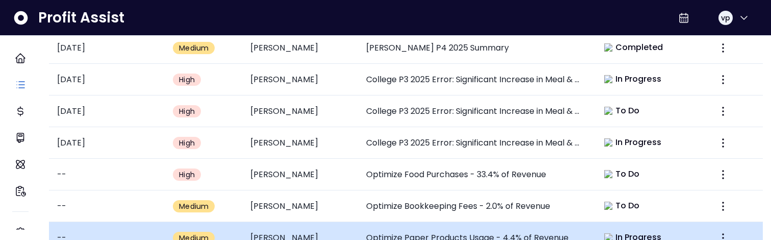
scroll to position [410, 0]
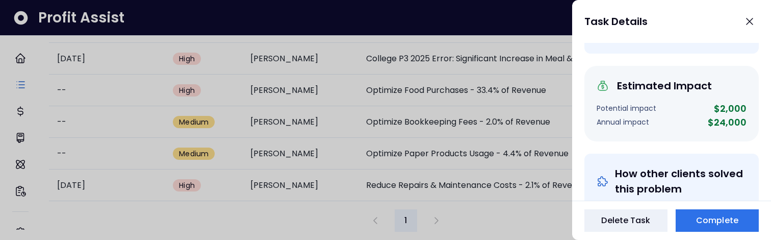
scroll to position [343, 0]
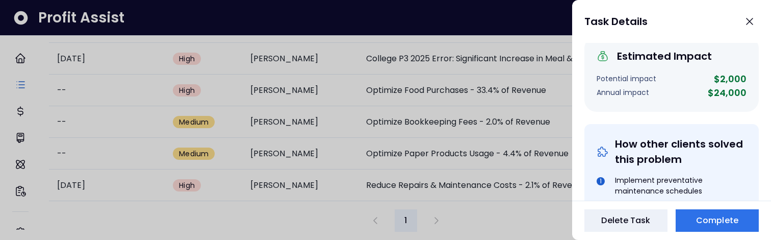
click at [274, 209] on div at bounding box center [385, 120] width 771 height 240
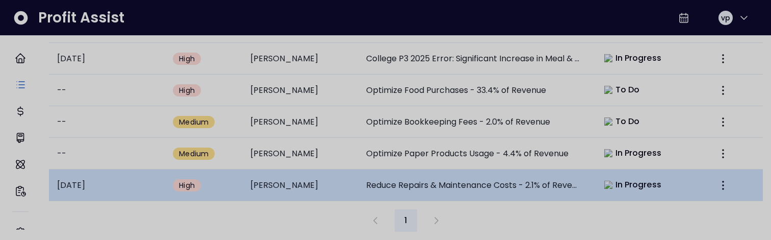
scroll to position [410, 0]
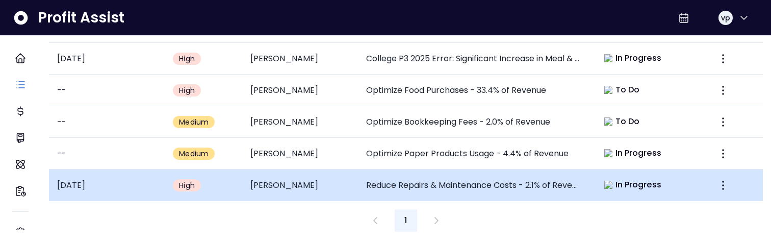
click at [398, 169] on td "Reduce Repairs & Maintenance Costs - 2.1% of Revenue" at bounding box center [474, 185] width 232 height 32
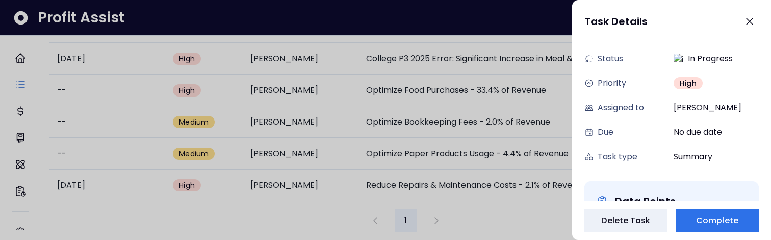
scroll to position [71, 0]
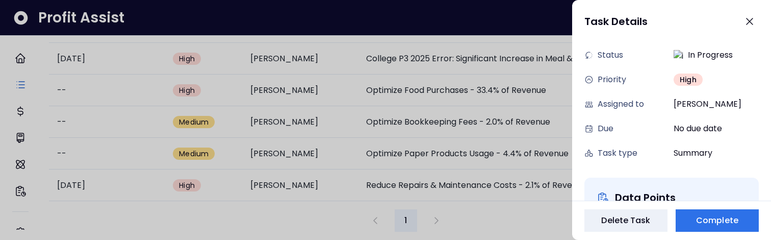
click at [94, 238] on div at bounding box center [385, 120] width 771 height 240
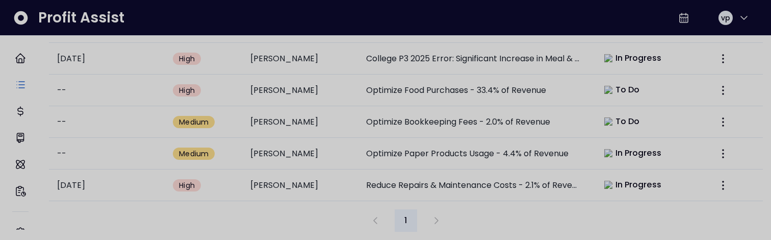
scroll to position [410, 0]
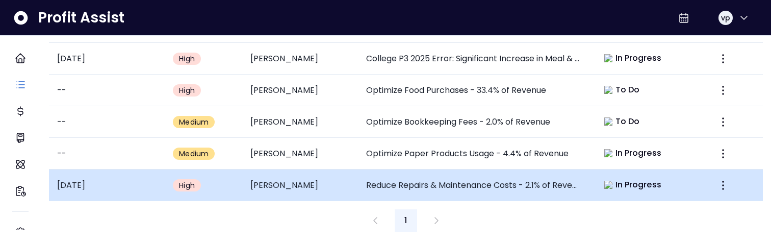
click at [381, 190] on td "Reduce Repairs & Maintenance Costs - 2.1% of Revenue" at bounding box center [474, 185] width 232 height 32
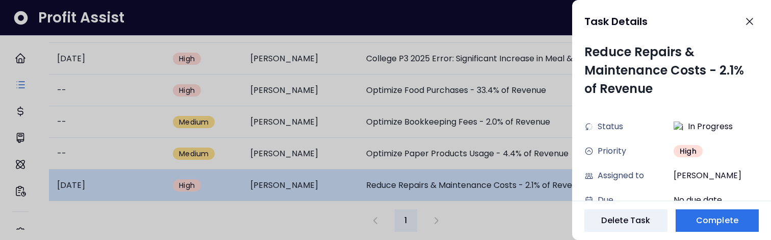
scroll to position [0, 0]
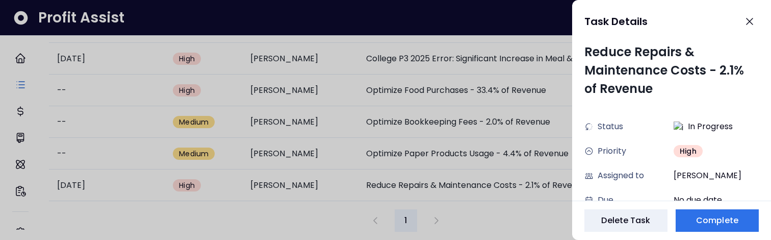
click at [386, 150] on div at bounding box center [385, 120] width 771 height 240
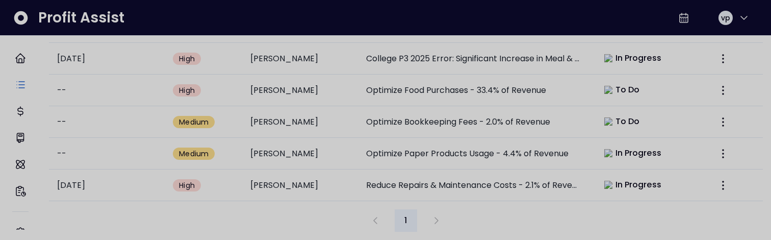
scroll to position [410, 0]
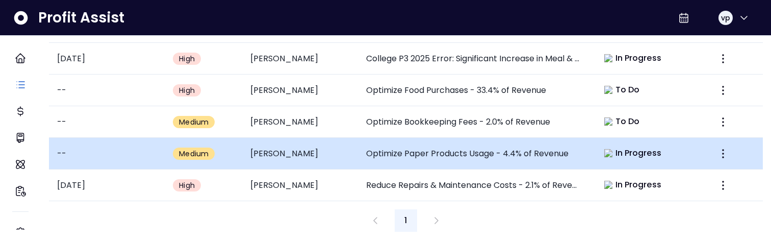
click at [386, 151] on td "Optimize Paper Products Usage - 4.4% of Revenue" at bounding box center [474, 154] width 232 height 32
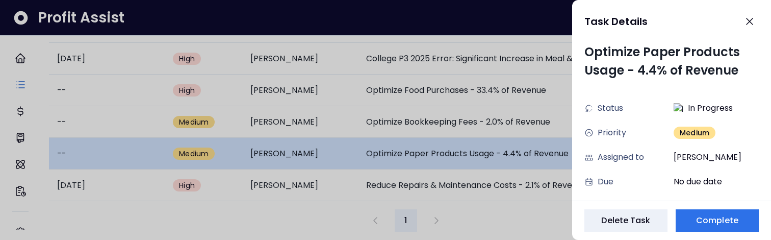
scroll to position [0, 0]
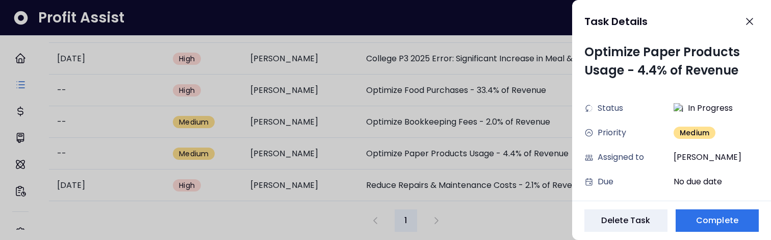
click at [285, 227] on div at bounding box center [385, 120] width 771 height 240
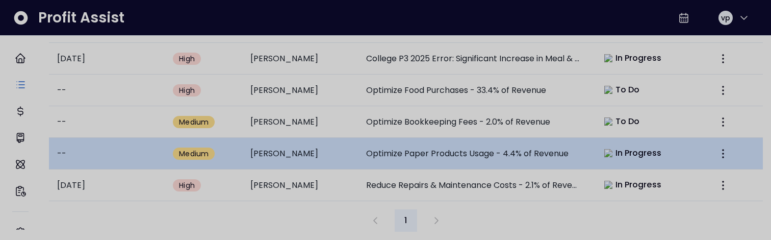
scroll to position [410, 0]
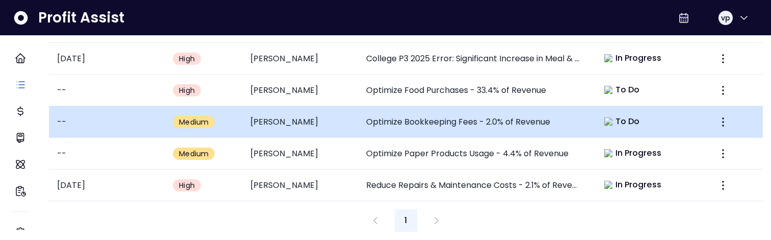
click at [392, 117] on td "Optimize Bookkeeping Fees - 2.0% of Revenue" at bounding box center [474, 122] width 232 height 32
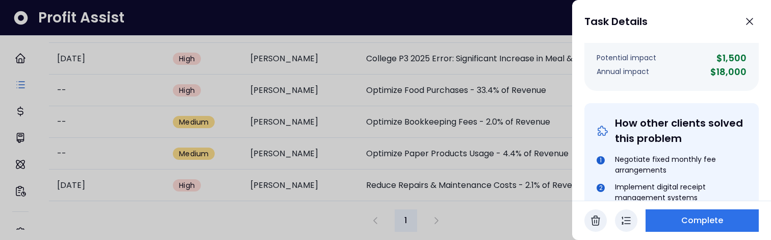
scroll to position [361, 0]
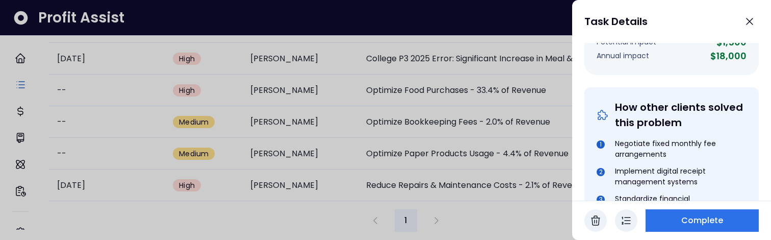
click at [264, 213] on div at bounding box center [385, 120] width 771 height 240
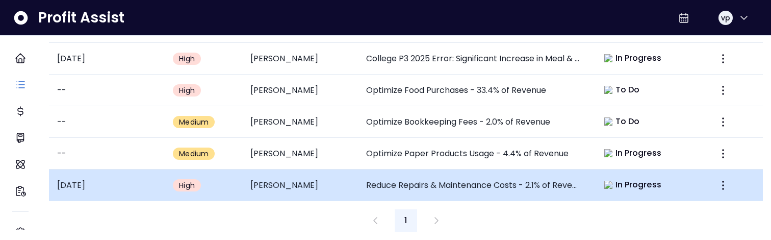
scroll to position [410, 0]
click at [426, 169] on td "Reduce Repairs & Maintenance Costs - 2.1% of Revenue" at bounding box center [474, 185] width 232 height 32
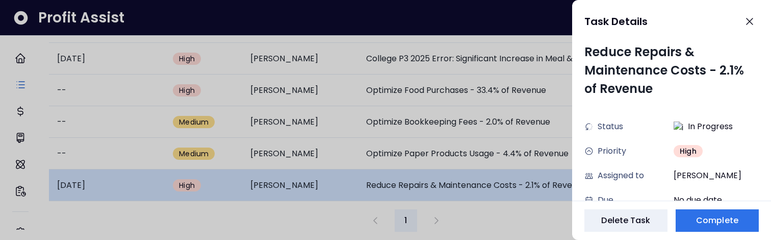
scroll to position [0, 0]
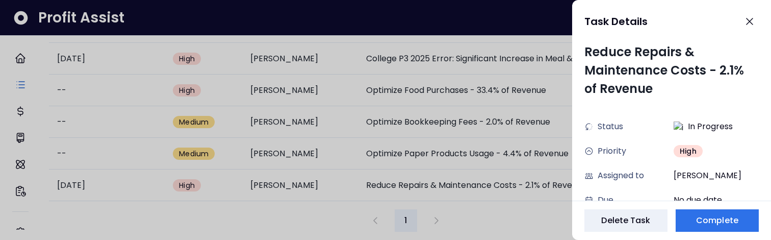
click at [270, 229] on div at bounding box center [385, 120] width 771 height 240
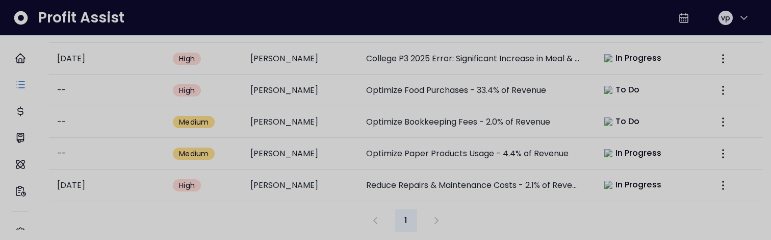
scroll to position [410, 0]
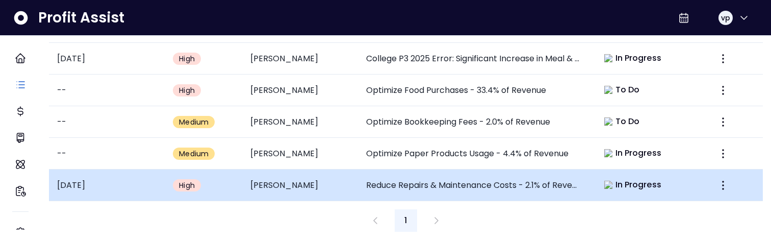
click at [335, 169] on td "[PERSON_NAME]" at bounding box center [300, 185] width 116 height 32
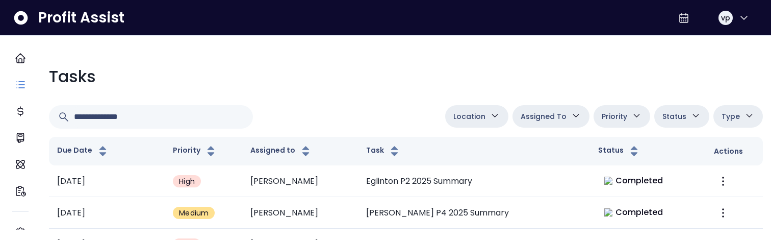
click at [558, 121] on span "Assigned To" at bounding box center [543, 116] width 46 height 12
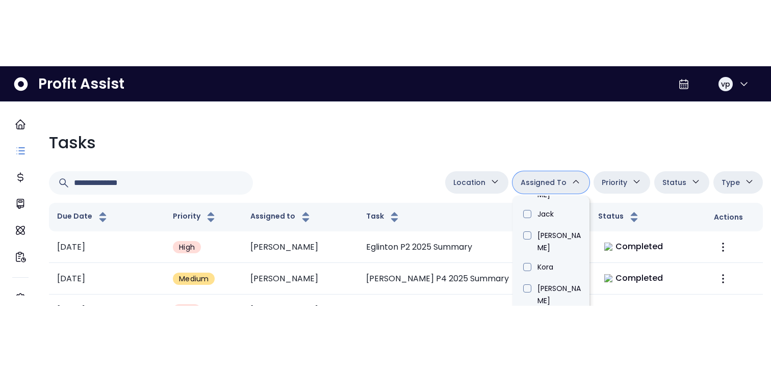
scroll to position [382, 0]
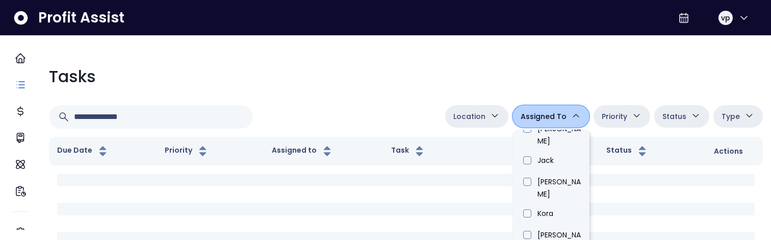
type input "****"
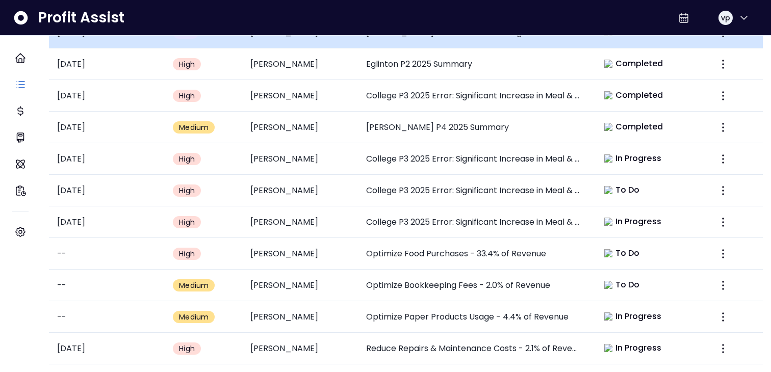
scroll to position [277, 0]
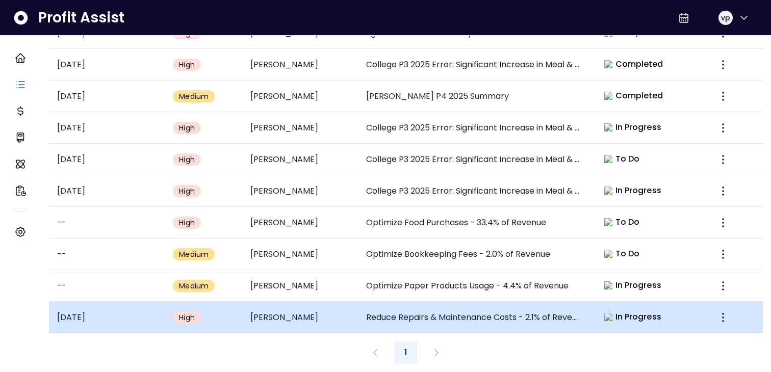
click at [542, 239] on td "Reduce Repairs & Maintenance Costs - 2.1% of Revenue" at bounding box center [474, 318] width 232 height 32
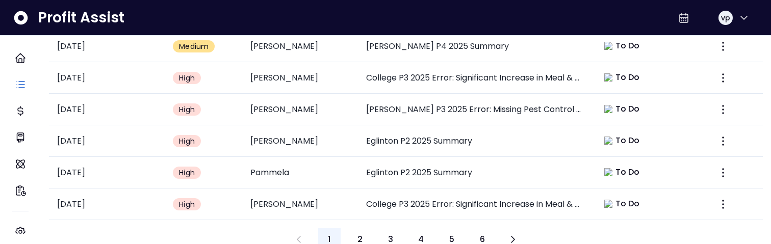
scroll to position [592, 0]
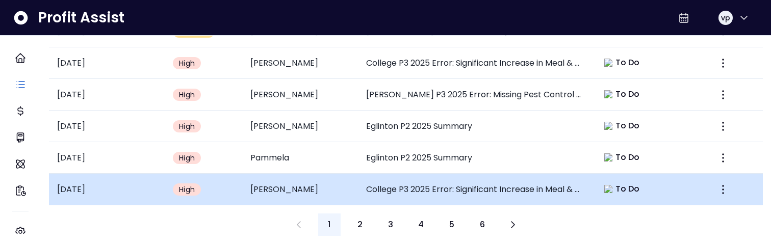
click at [344, 175] on td "[PERSON_NAME]" at bounding box center [300, 190] width 116 height 32
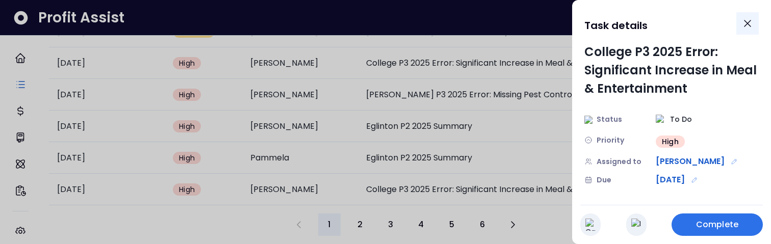
click at [752, 24] on icon "Close" at bounding box center [747, 23] width 12 height 12
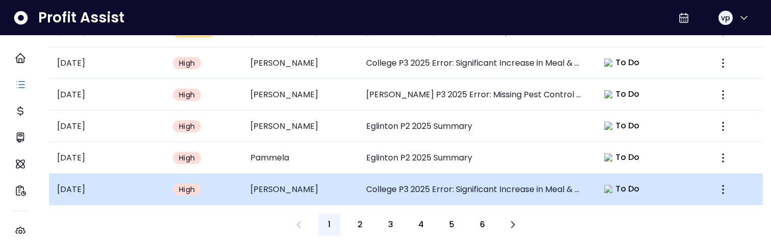
scroll to position [0, 0]
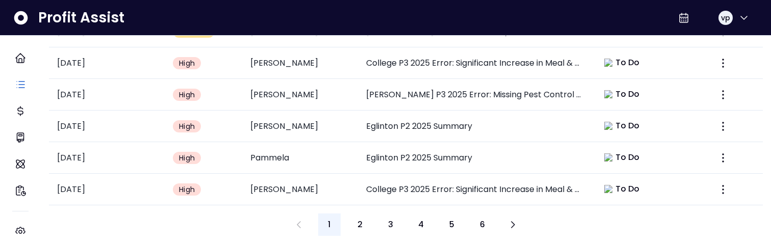
type input "****"
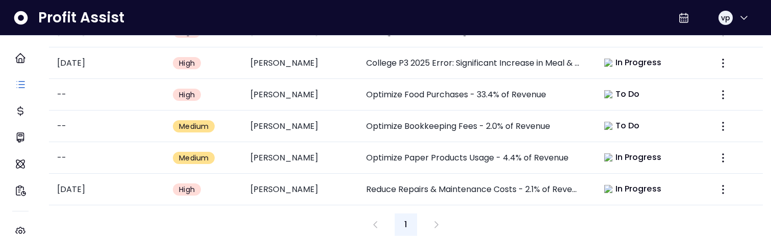
scroll to position [405, 0]
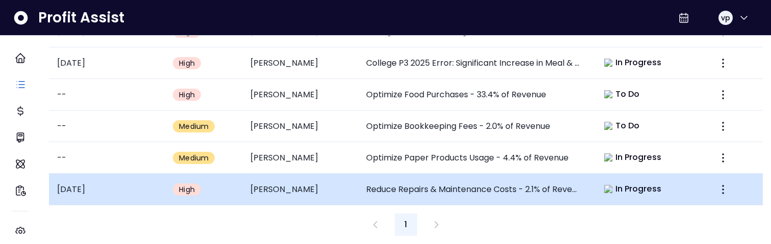
click at [615, 183] on span "In Progress" at bounding box center [638, 189] width 46 height 12
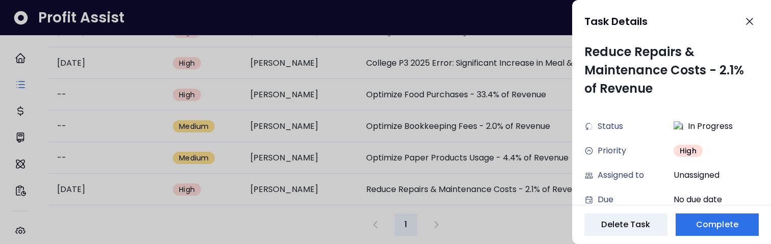
click at [450, 157] on div at bounding box center [385, 122] width 771 height 244
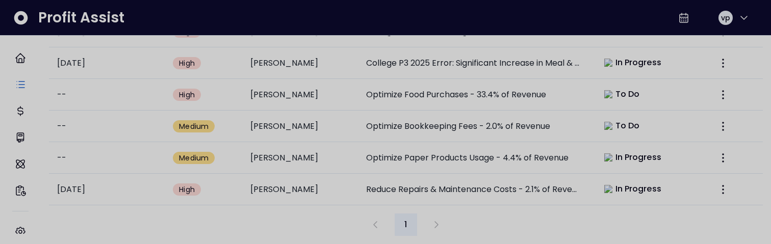
scroll to position [405, 0]
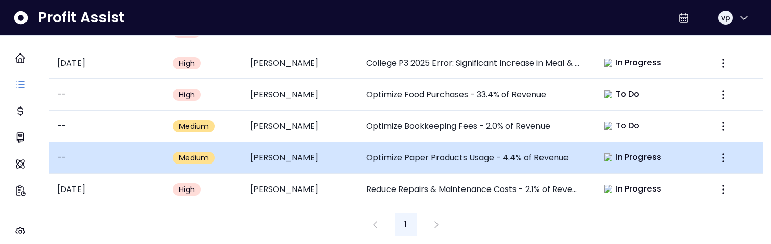
click at [492, 158] on td "Optimize Paper Products Usage - 4.4% of Revenue" at bounding box center [474, 158] width 232 height 32
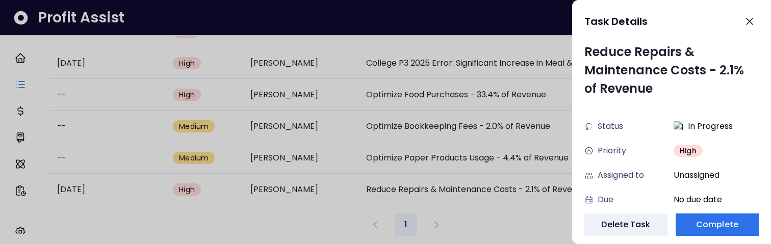
click at [328, 231] on div at bounding box center [385, 122] width 771 height 244
click at [327, 231] on div at bounding box center [385, 122] width 771 height 244
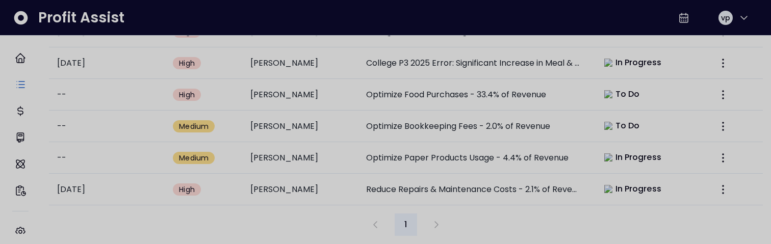
scroll to position [405, 0]
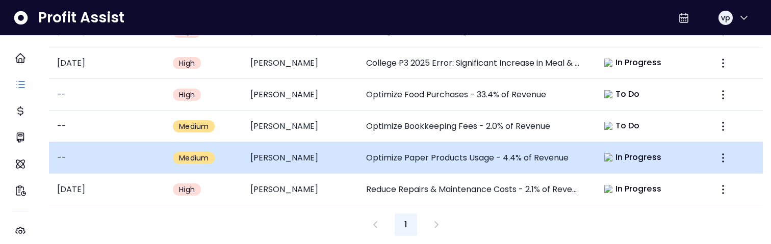
click at [313, 143] on td "[PERSON_NAME]" at bounding box center [300, 158] width 116 height 32
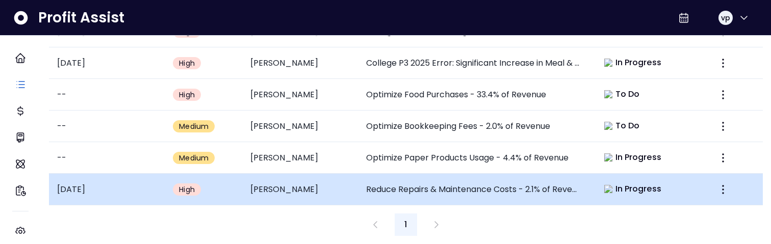
click at [337, 184] on td "[PERSON_NAME]" at bounding box center [300, 190] width 116 height 32
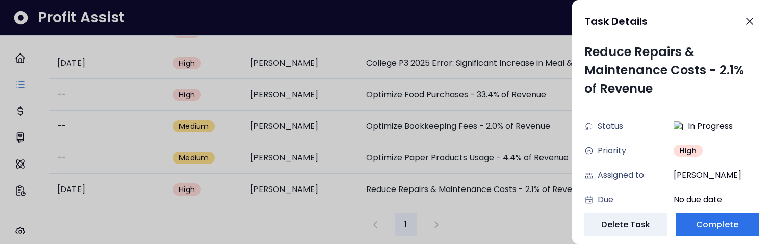
click at [327, 215] on div at bounding box center [385, 122] width 771 height 244
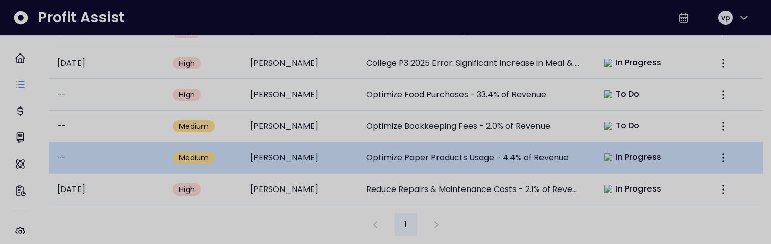
scroll to position [405, 0]
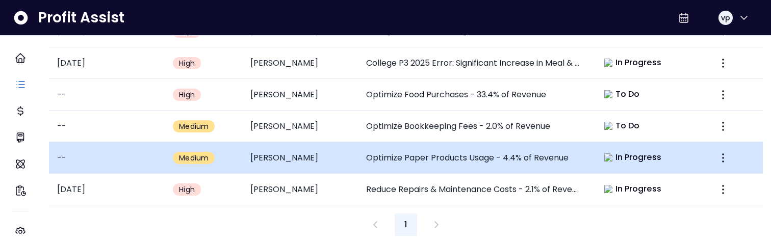
click at [379, 144] on td "Optimize Paper Products Usage - 4.4% of Revenue" at bounding box center [474, 158] width 232 height 32
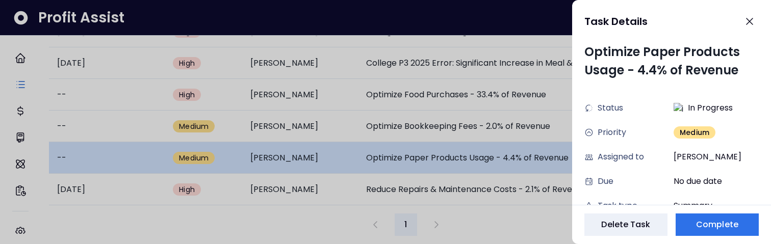
scroll to position [0, 0]
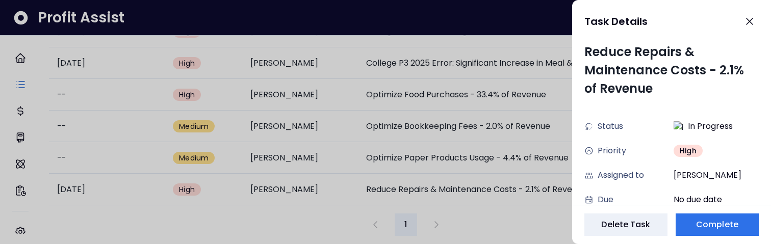
click at [242, 225] on div at bounding box center [385, 122] width 771 height 244
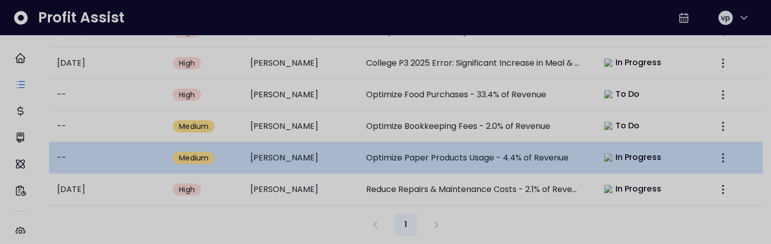
scroll to position [405, 0]
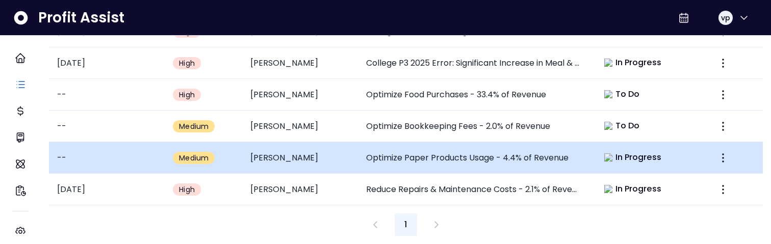
click at [424, 148] on td "Optimize Paper Products Usage - 4.4% of Revenue" at bounding box center [474, 158] width 232 height 32
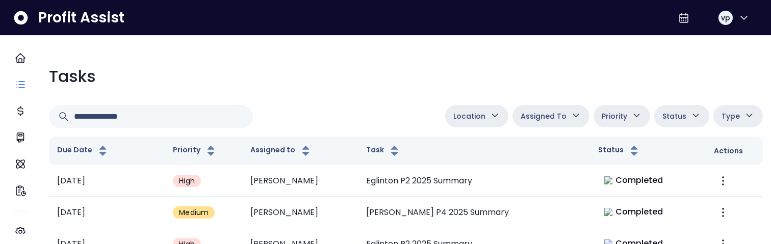
click at [560, 111] on button "Assigned To" at bounding box center [550, 116] width 77 height 22
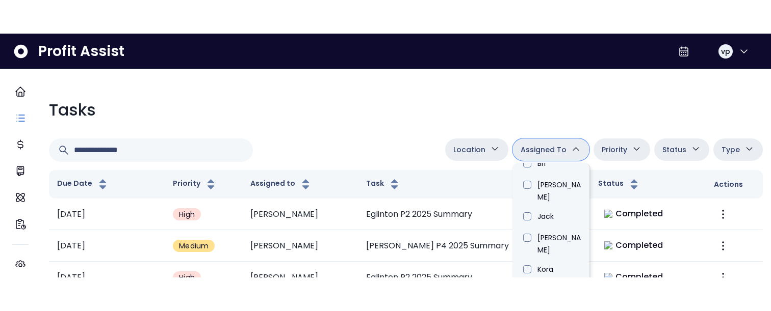
scroll to position [369, 0]
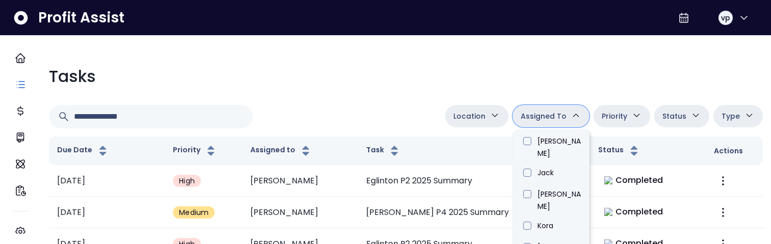
type input "****"
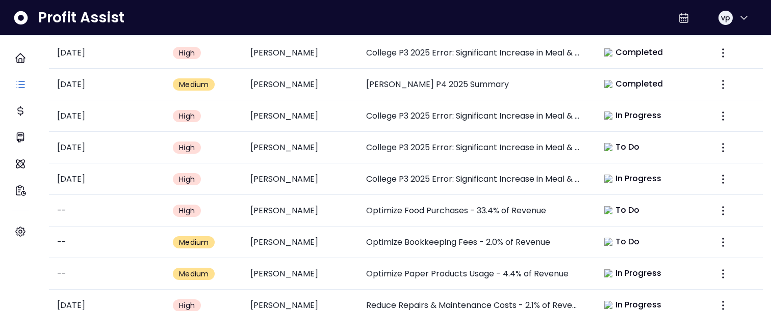
scroll to position [338, 0]
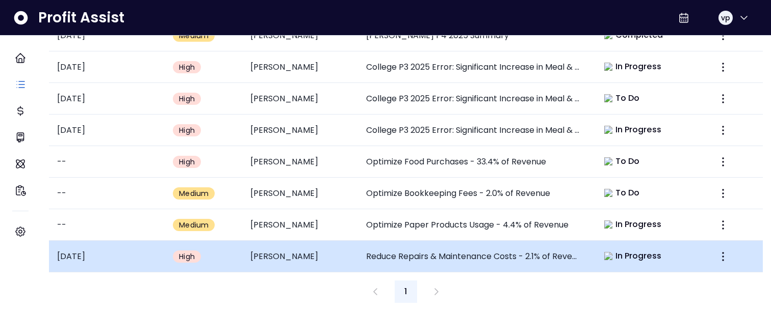
click at [533, 244] on td "Reduce Repairs & Maintenance Costs - 2.1% of Revenue" at bounding box center [474, 257] width 232 height 32
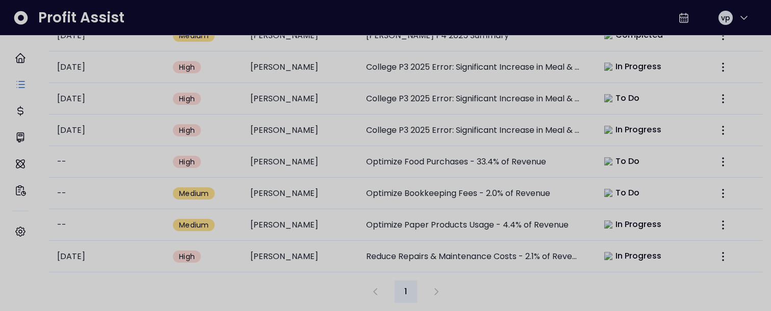
click at [442, 244] on div at bounding box center [385, 155] width 771 height 311
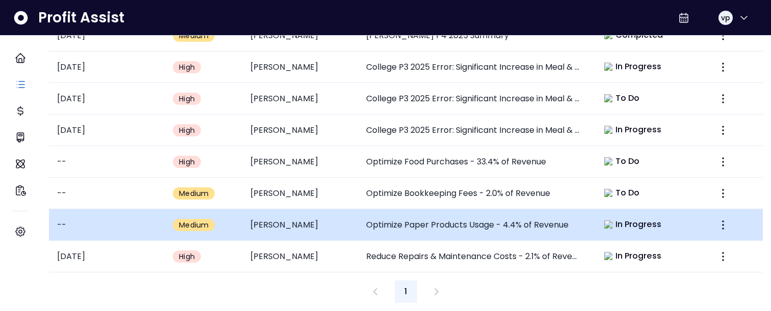
click at [361, 222] on td "Optimize Paper Products Usage - 4.4% of Revenue" at bounding box center [474, 226] width 232 height 32
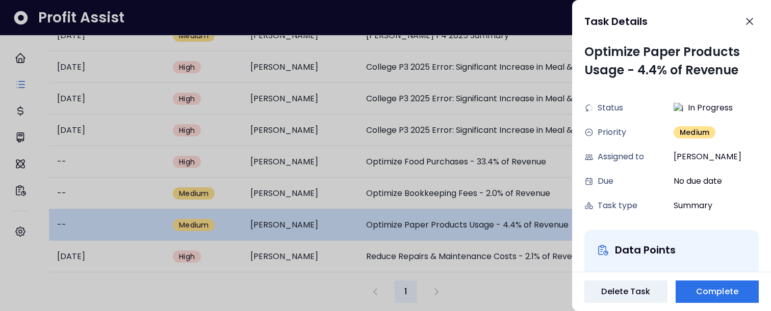
scroll to position [0, 0]
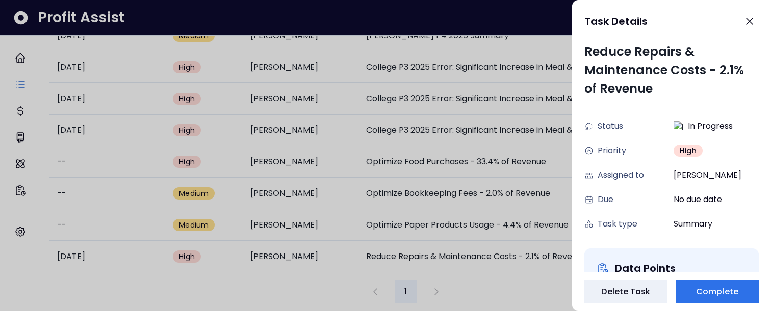
click at [529, 244] on div at bounding box center [385, 155] width 771 height 311
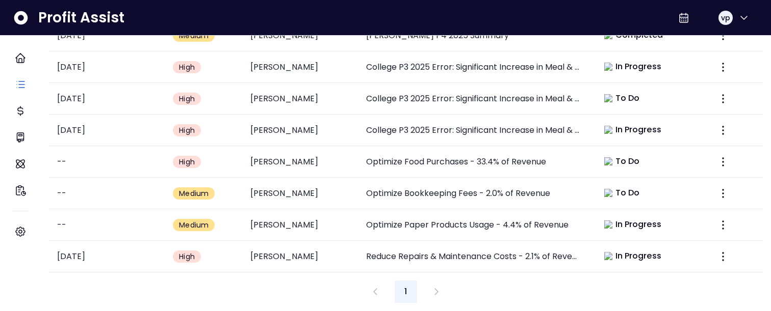
scroll to position [338, 0]
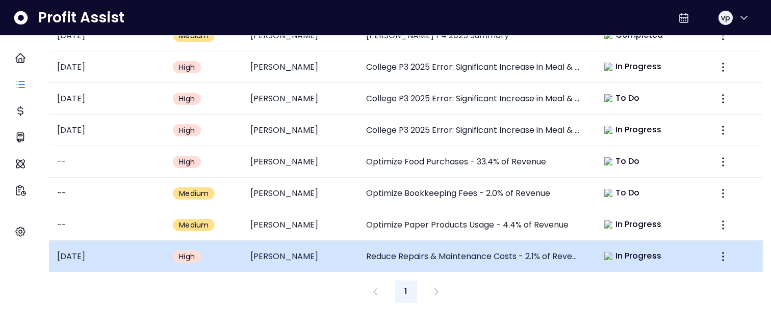
click at [518, 244] on td "Reduce Repairs & Maintenance Costs - 2.1% of Revenue" at bounding box center [474, 257] width 232 height 32
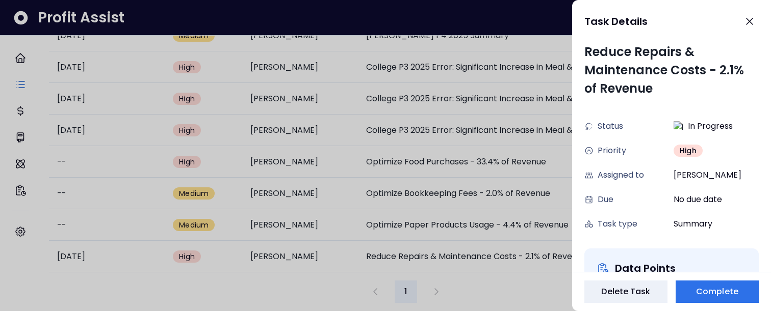
click at [316, 244] on div at bounding box center [385, 155] width 771 height 311
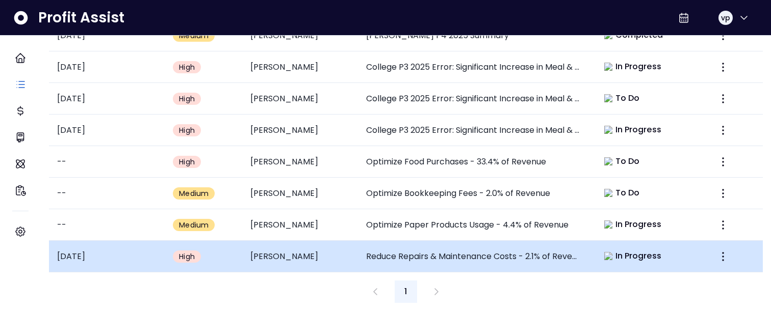
scroll to position [338, 0]
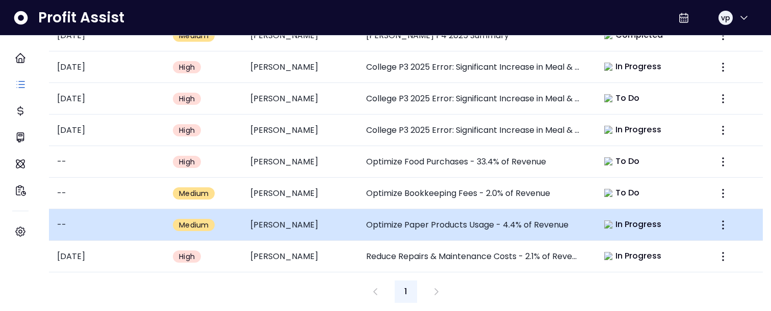
click at [334, 225] on td "[PERSON_NAME]" at bounding box center [300, 226] width 116 height 32
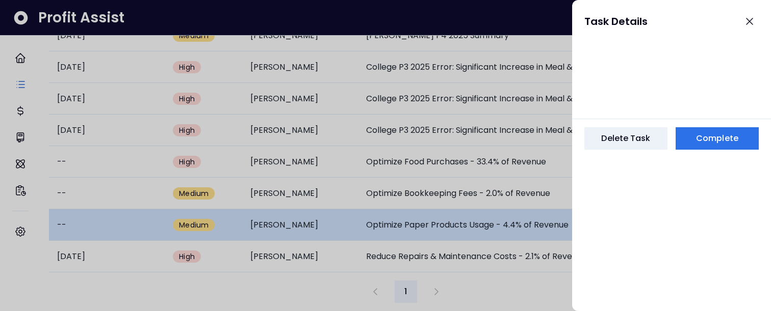
scroll to position [0, 0]
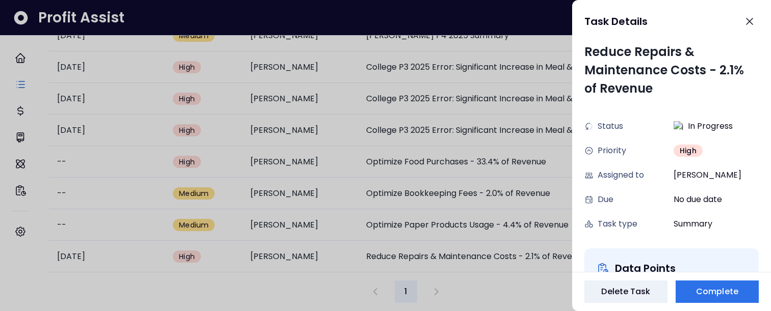
click at [273, 244] on div at bounding box center [385, 155] width 771 height 311
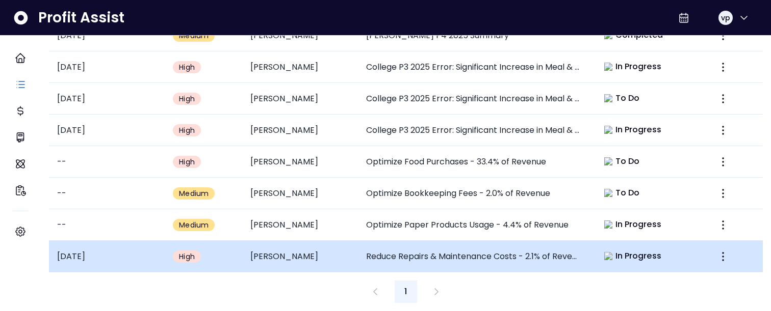
scroll to position [338, 0]
click at [269, 244] on td "[PERSON_NAME]" at bounding box center [300, 257] width 116 height 32
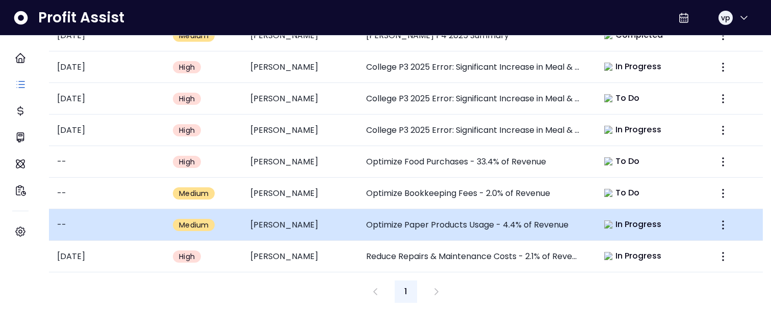
click at [312, 224] on td "[PERSON_NAME]" at bounding box center [300, 226] width 116 height 32
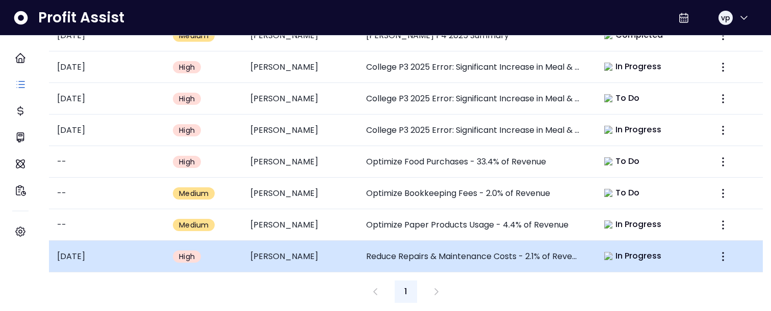
click at [273, 244] on td "[PERSON_NAME]" at bounding box center [300, 257] width 116 height 32
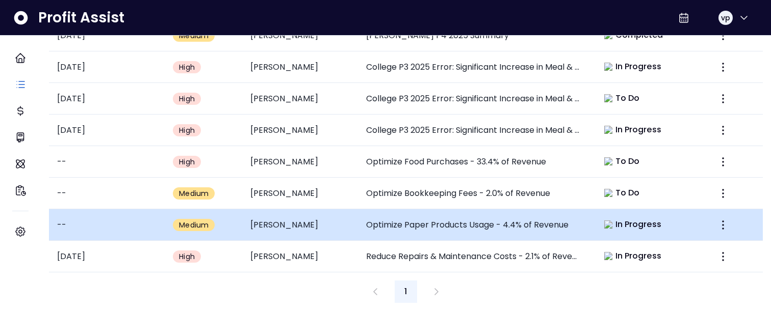
click at [391, 210] on td "Optimize Paper Products Usage - 4.4% of Revenue" at bounding box center [474, 226] width 232 height 32
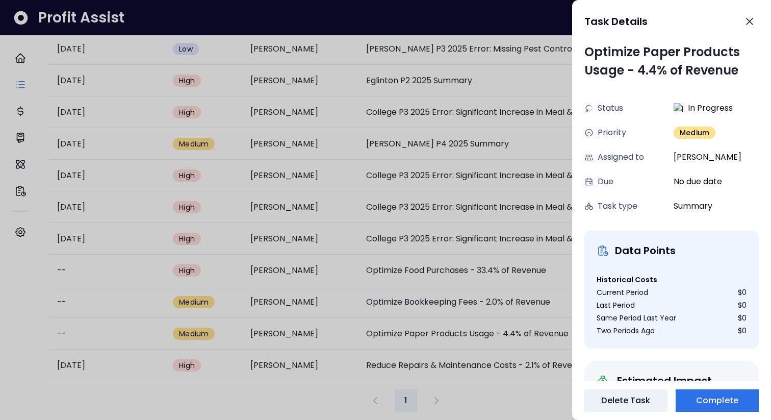
scroll to position [230, 0]
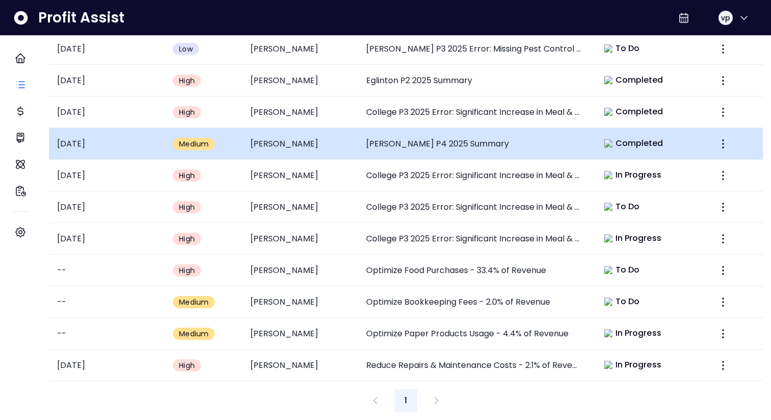
click at [421, 147] on td "[PERSON_NAME] P4 2025 Summary" at bounding box center [474, 144] width 232 height 32
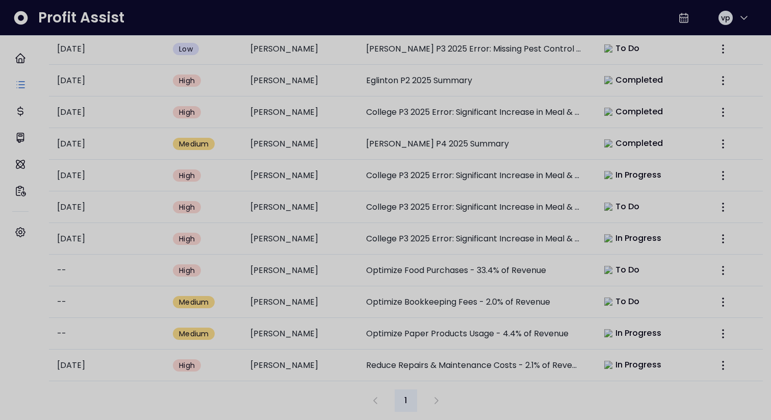
click at [421, 148] on div at bounding box center [385, 210] width 771 height 420
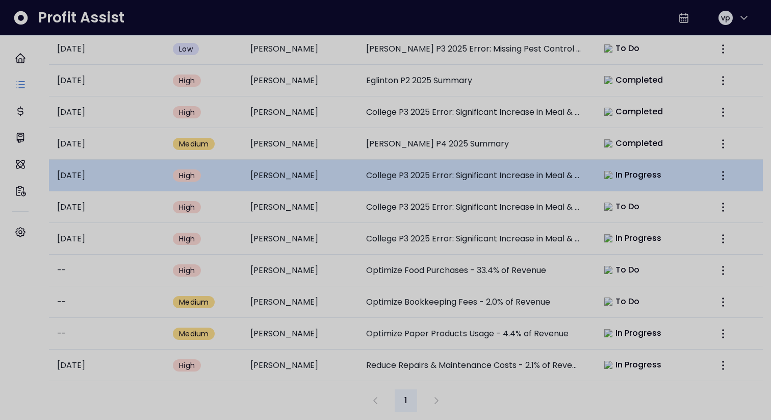
scroll to position [230, 0]
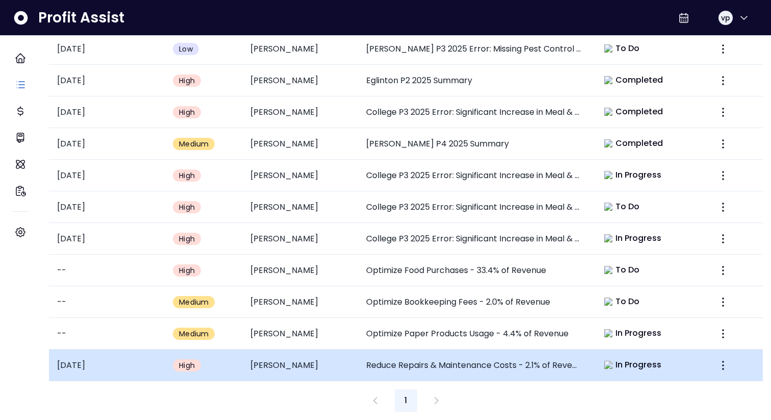
click at [413, 244] on td "Reduce Repairs & Maintenance Costs - 2.1% of Revenue" at bounding box center [474, 365] width 232 height 32
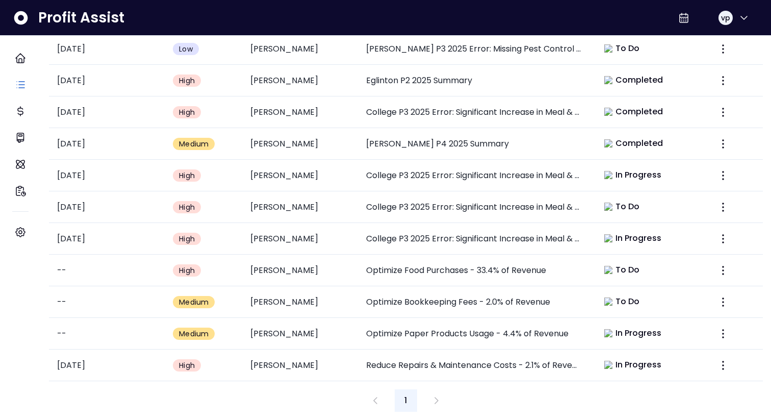
click at [286, 244] on div "1" at bounding box center [406, 400] width 714 height 22
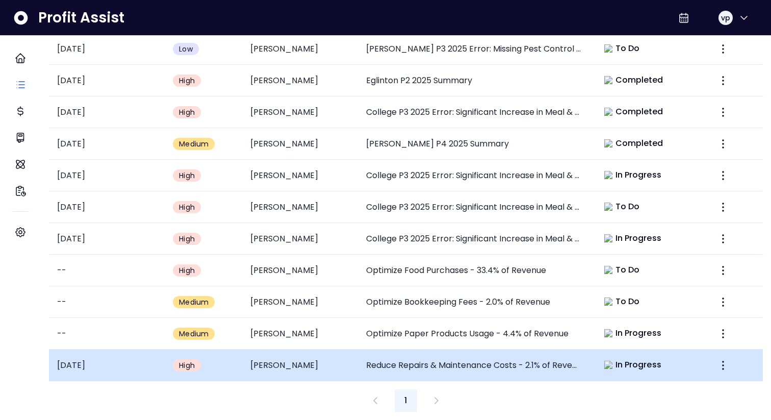
click at [353, 244] on td "[PERSON_NAME]" at bounding box center [300, 365] width 116 height 32
click at [365, 244] on td "Reduce Repairs & Maintenance Costs - 2.1% of Revenue" at bounding box center [474, 365] width 232 height 32
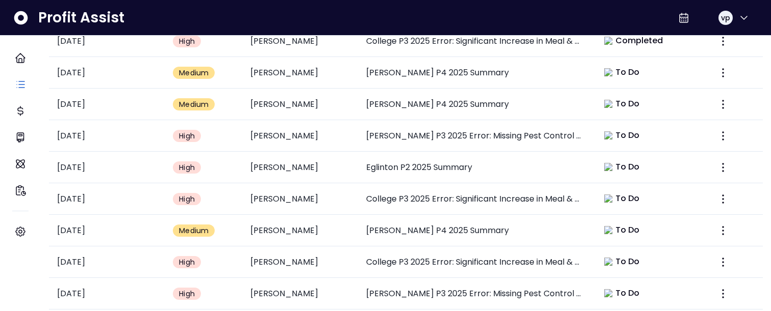
scroll to position [525, 0]
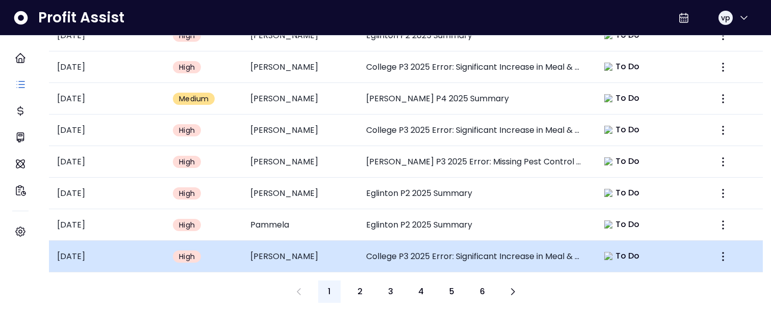
click at [344, 241] on td "[PERSON_NAME]" at bounding box center [300, 257] width 116 height 32
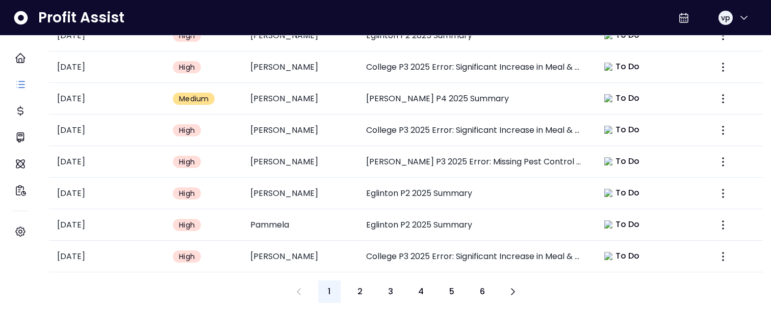
scroll to position [0, 0]
type input "****"
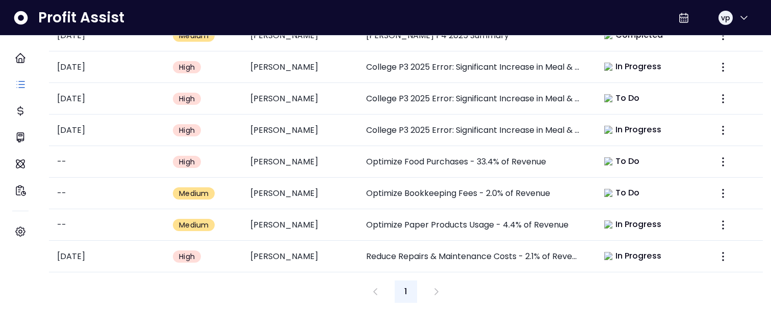
scroll to position [338, 0]
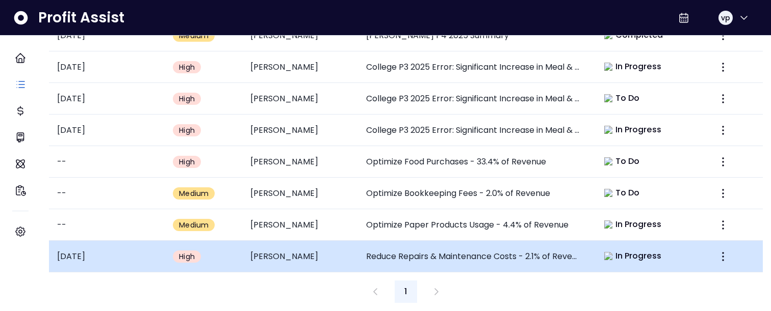
click at [449, 241] on td "Reduce Repairs & Maintenance Costs - 2.1% of Revenue" at bounding box center [474, 257] width 232 height 32
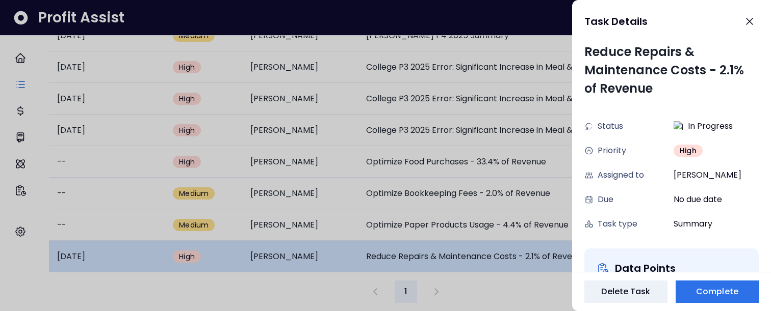
scroll to position [0, 0]
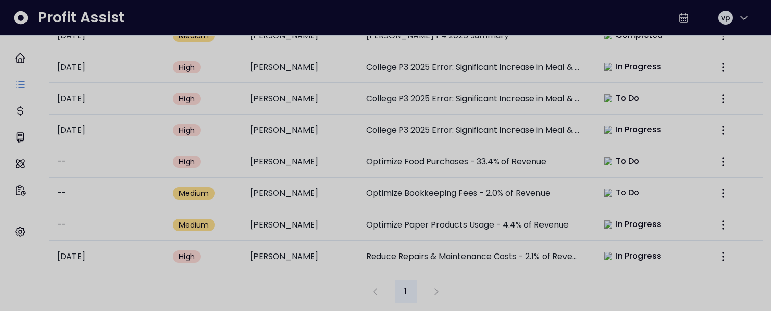
click at [523, 267] on div at bounding box center [385, 155] width 771 height 311
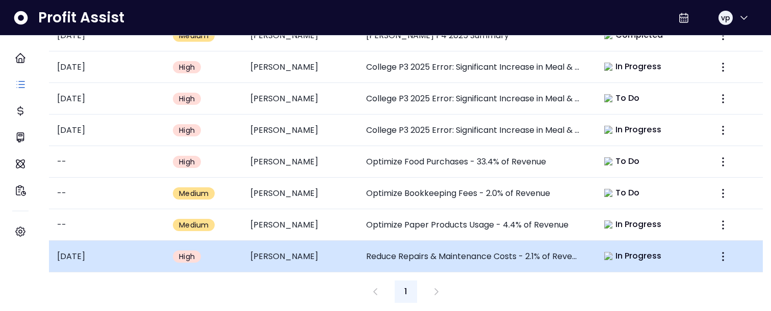
click at [505, 249] on td "Reduce Repairs & Maintenance Costs - 2.1% of Revenue" at bounding box center [474, 257] width 232 height 32
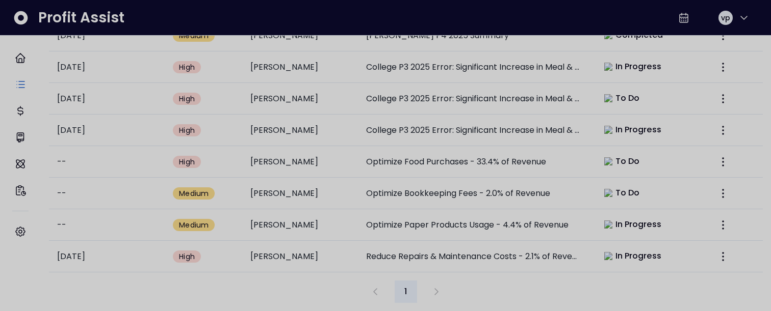
click at [505, 271] on div at bounding box center [385, 155] width 771 height 311
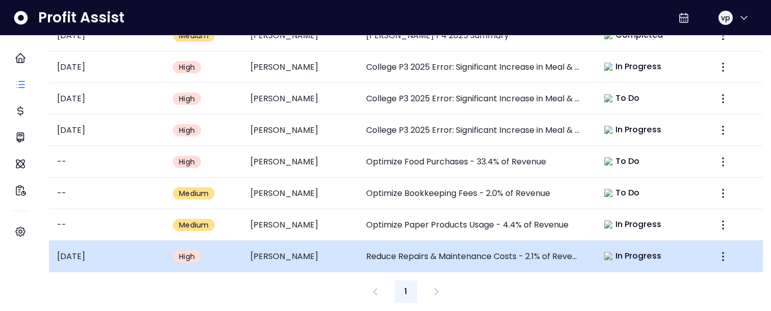
click at [497, 249] on td "Reduce Repairs & Maintenance Costs - 2.1% of Revenue" at bounding box center [474, 257] width 232 height 32
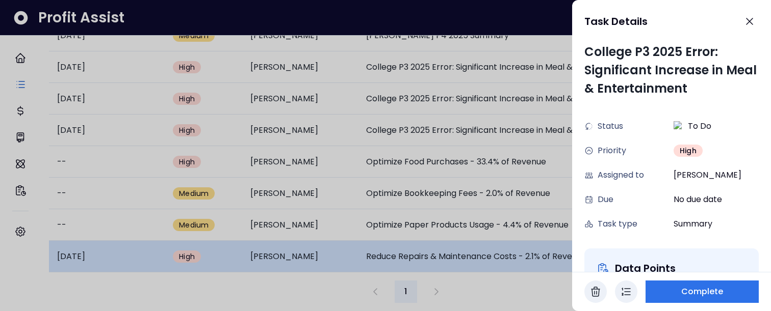
click at [497, 249] on div at bounding box center [385, 155] width 771 height 311
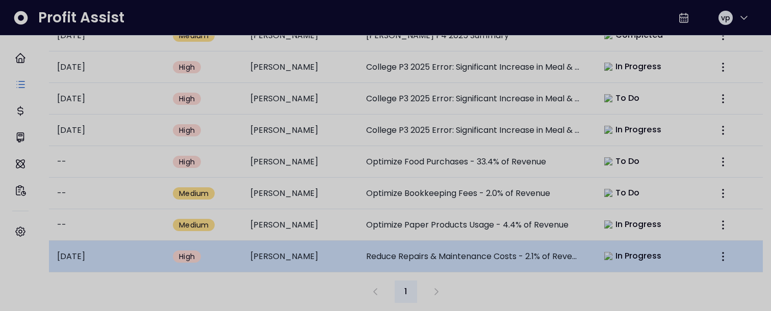
scroll to position [338, 0]
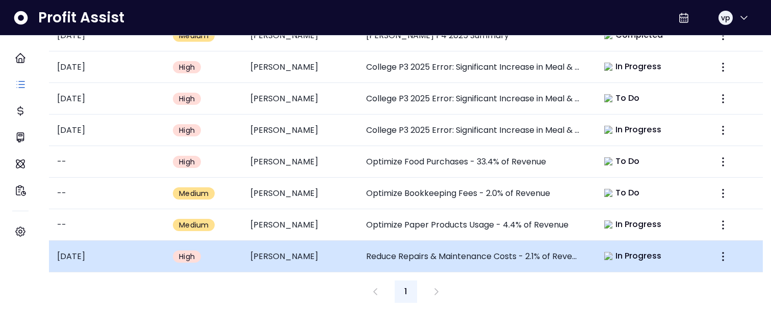
click at [356, 250] on td "[PERSON_NAME]" at bounding box center [300, 257] width 116 height 32
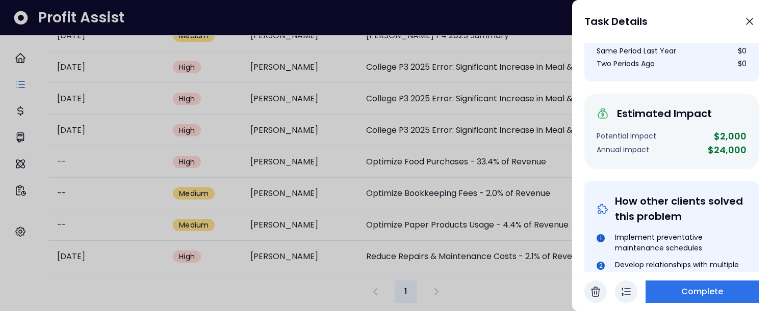
scroll to position [567, 0]
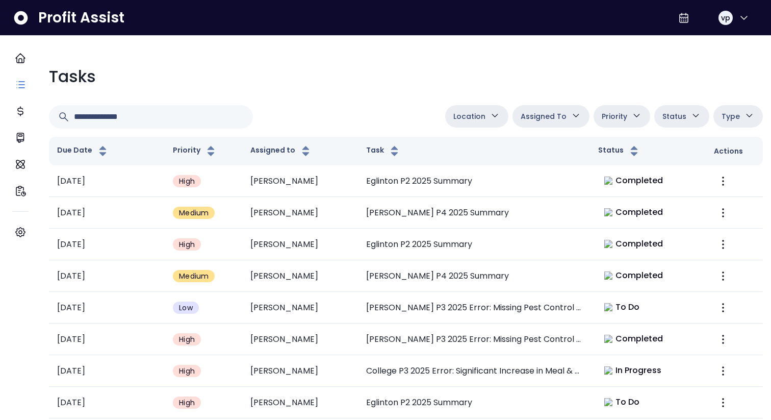
click at [520, 113] on span "Assigned To" at bounding box center [543, 116] width 46 height 12
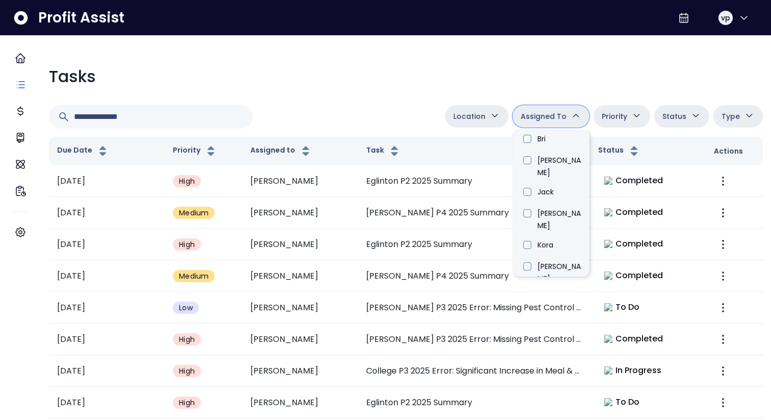
scroll to position [354, 0]
click at [532, 311] on li "[PERSON_NAME]" at bounding box center [550, 352] width 77 height 32
type input "****"
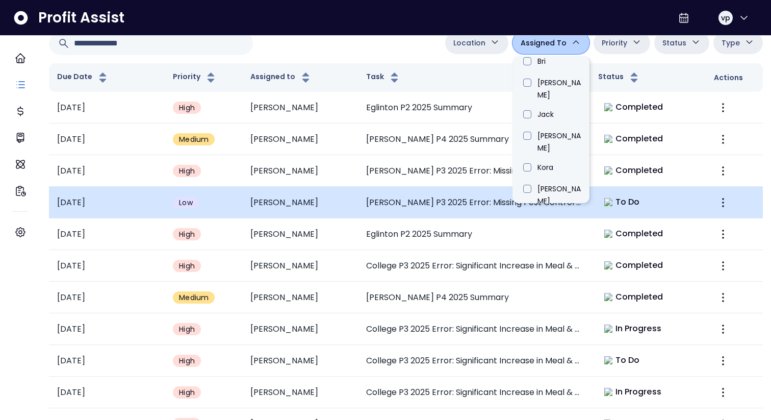
scroll to position [230, 0]
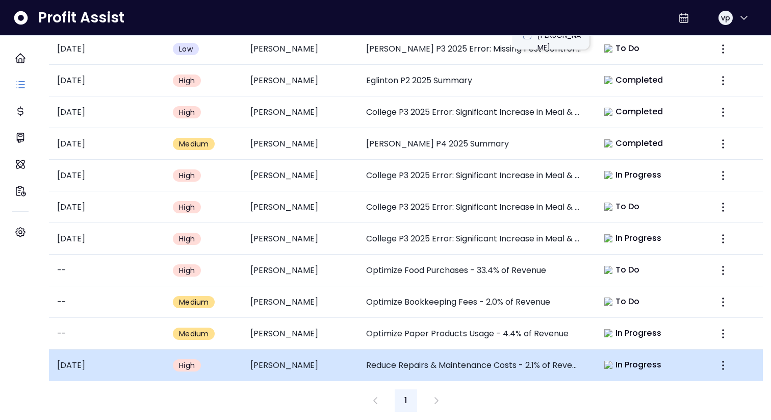
click at [470, 311] on td "Reduce Repairs & Maintenance Costs - 2.1% of Revenue" at bounding box center [474, 365] width 232 height 32
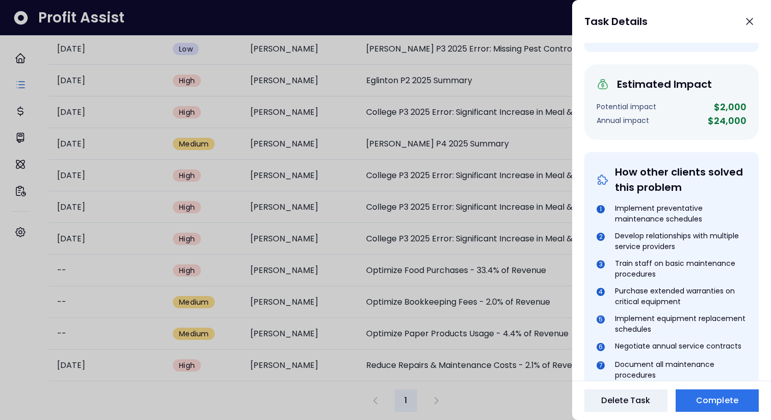
scroll to position [178, 0]
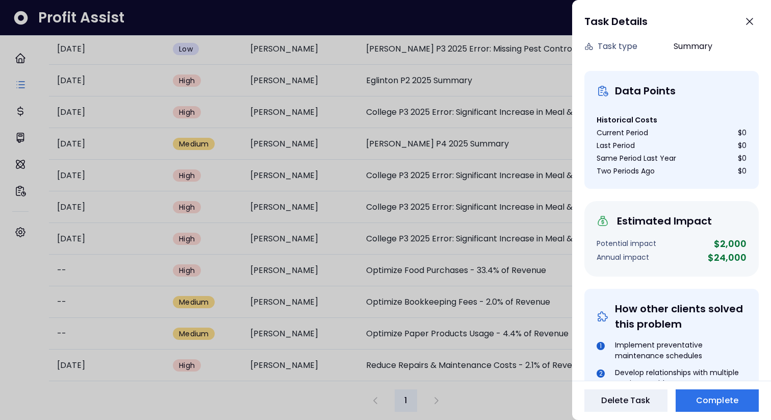
click at [479, 311] on div at bounding box center [385, 210] width 771 height 420
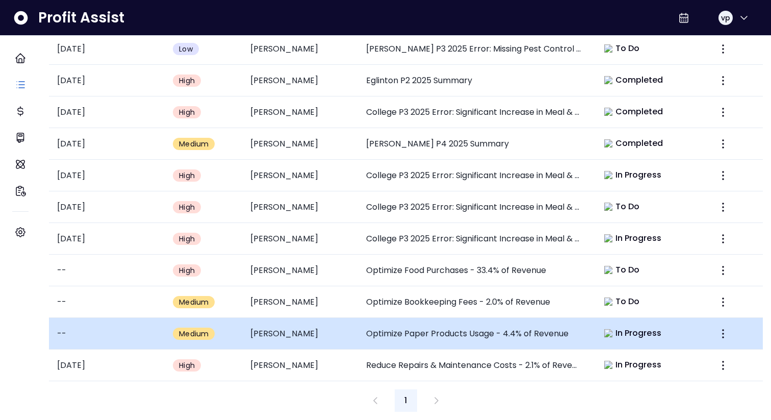
scroll to position [230, 0]
click at [507, 311] on td "Optimize Paper Products Usage - 4.4% of Revenue" at bounding box center [474, 334] width 232 height 32
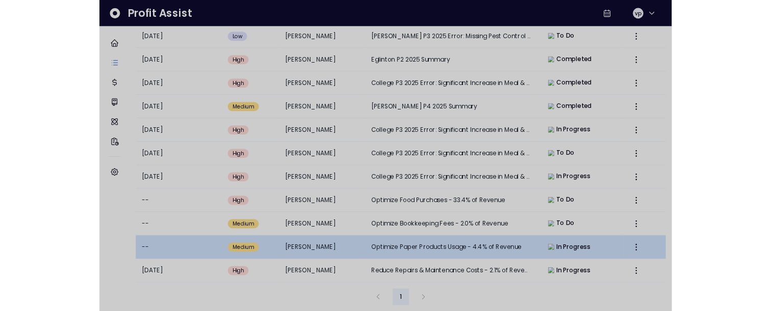
scroll to position [0, 0]
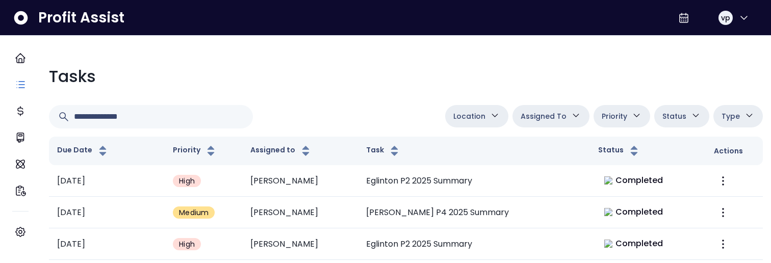
click at [541, 121] on span "Assigned To" at bounding box center [543, 116] width 46 height 12
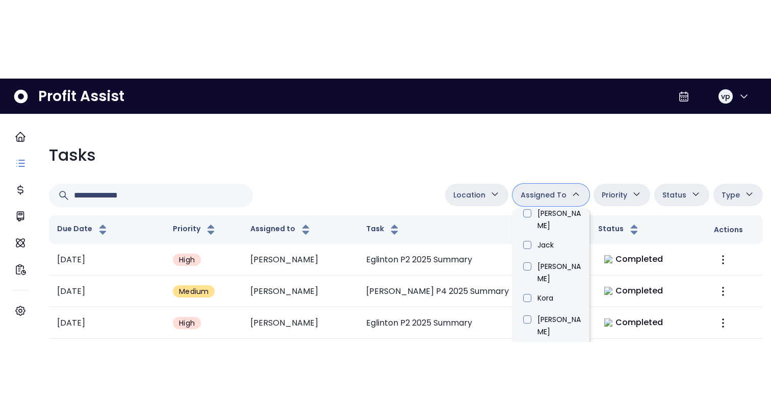
scroll to position [401, 0]
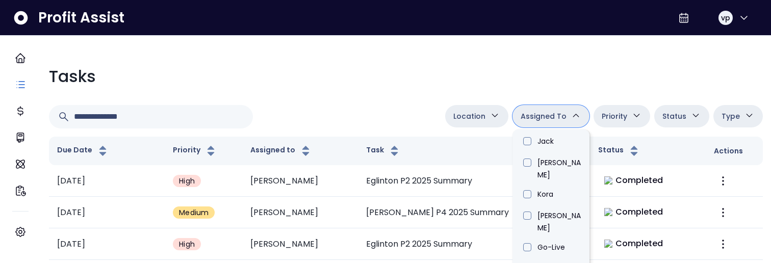
type input "****"
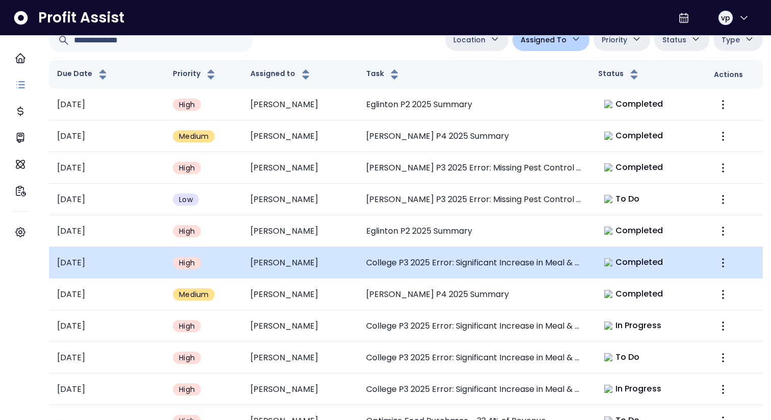
scroll to position [230, 0]
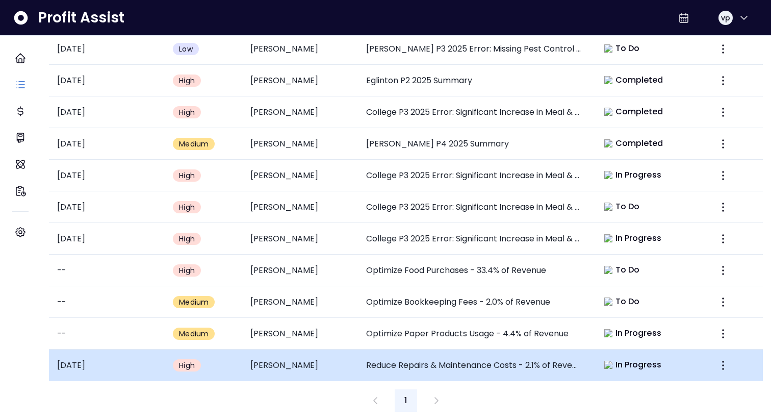
click at [405, 311] on td "Reduce Repairs & Maintenance Costs - 2.1% of Revenue" at bounding box center [474, 365] width 232 height 32
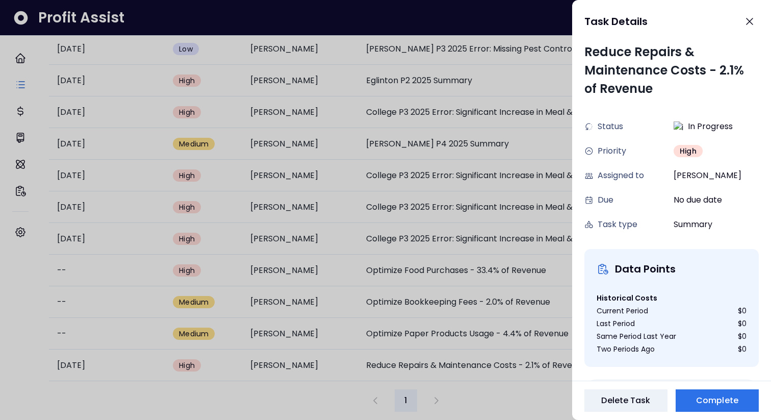
click at [406, 311] on div at bounding box center [385, 210] width 771 height 420
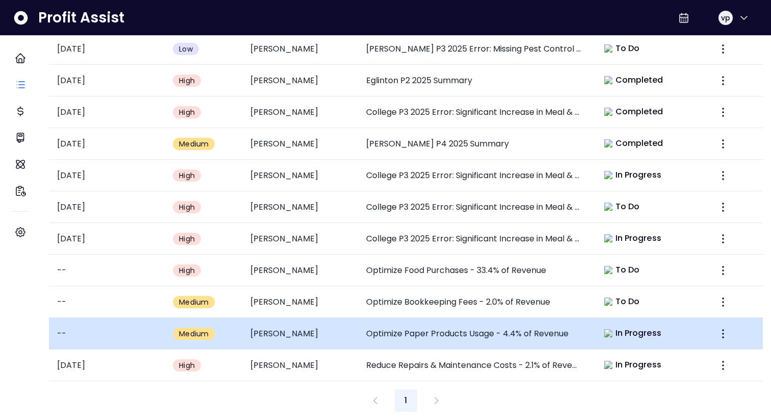
click at [416, 311] on td "Optimize Paper Products Usage - 4.4% of Revenue" at bounding box center [474, 334] width 232 height 32
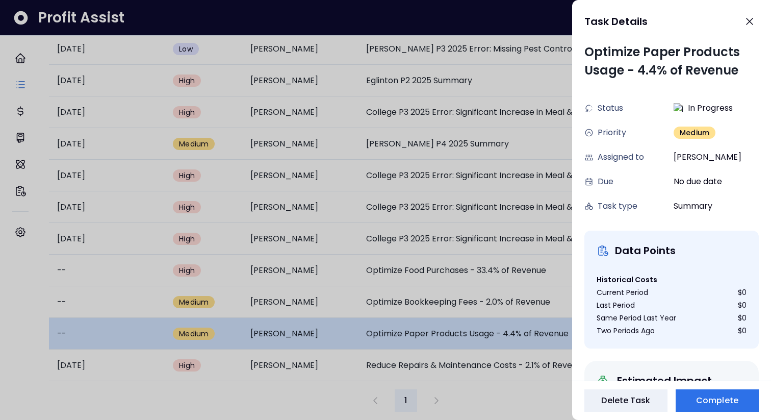
scroll to position [0, 0]
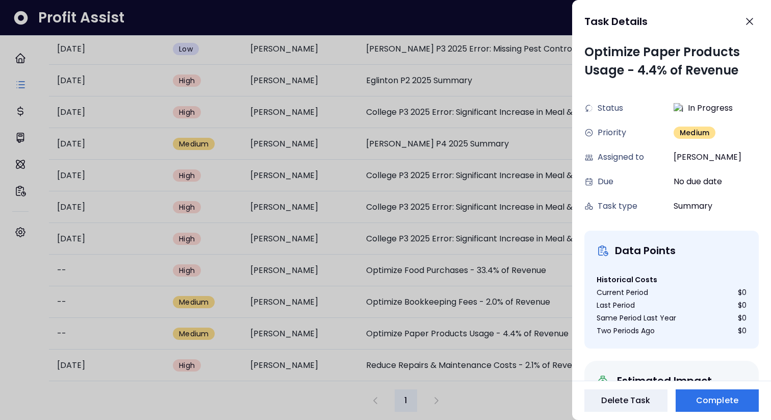
click at [415, 311] on div at bounding box center [385, 210] width 771 height 420
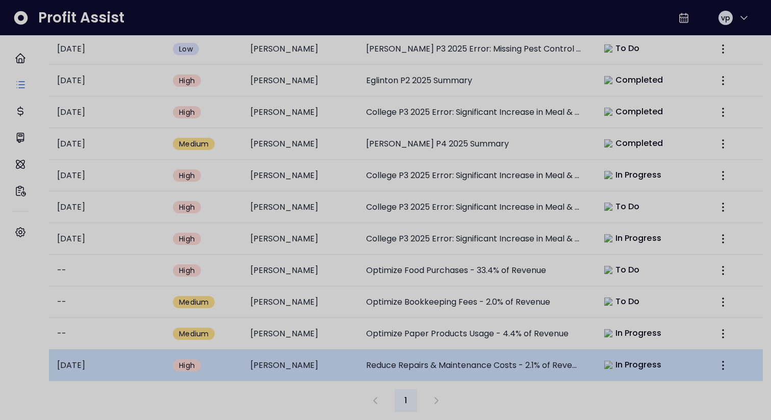
scroll to position [230, 0]
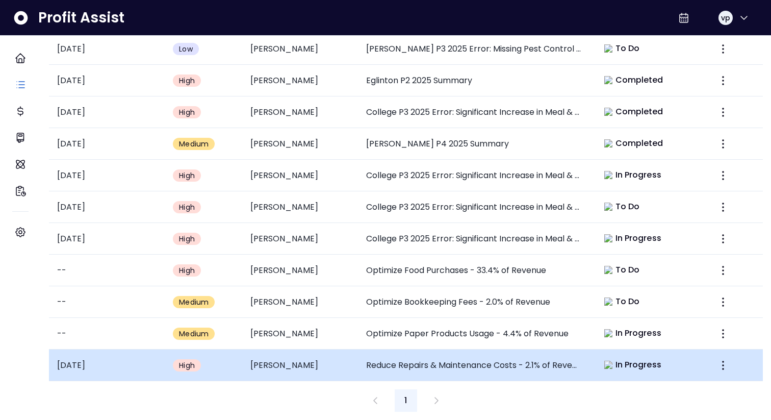
click at [414, 311] on td "Reduce Repairs & Maintenance Costs - 2.1% of Revenue" at bounding box center [474, 365] width 232 height 32
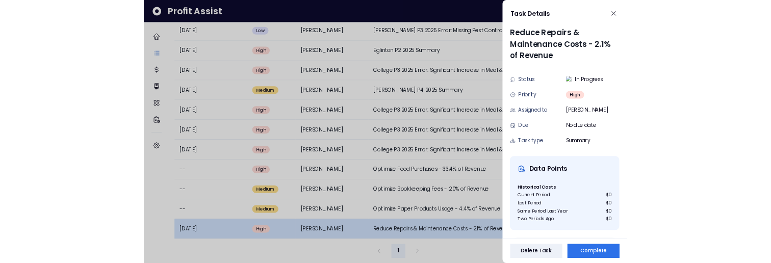
scroll to position [0, 0]
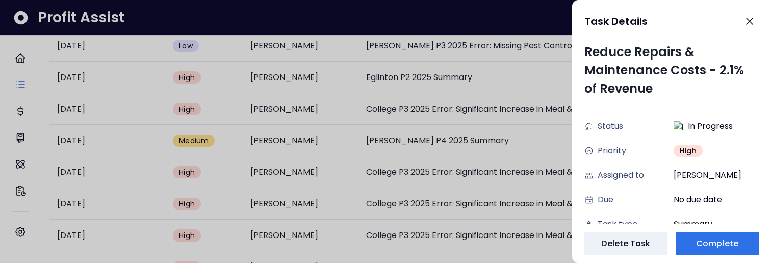
click at [349, 171] on div at bounding box center [385, 131] width 771 height 263
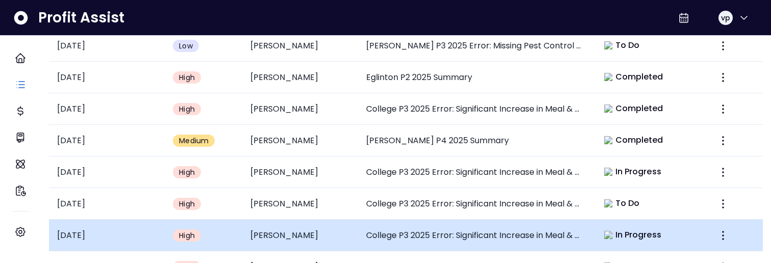
scroll to position [386, 0]
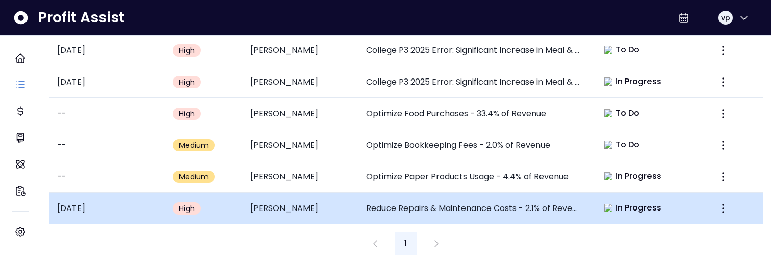
click at [490, 207] on td "Reduce Repairs & Maintenance Costs - 2.1% of Revenue" at bounding box center [474, 209] width 232 height 32
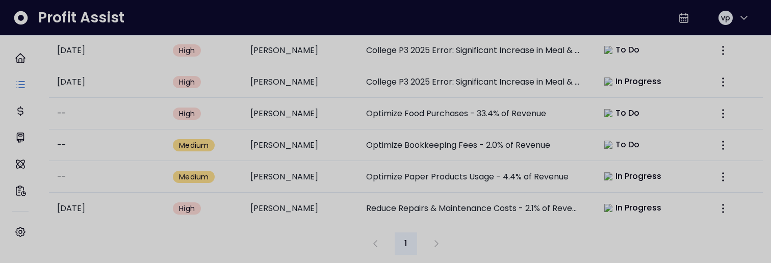
click at [245, 232] on div at bounding box center [385, 131] width 771 height 263
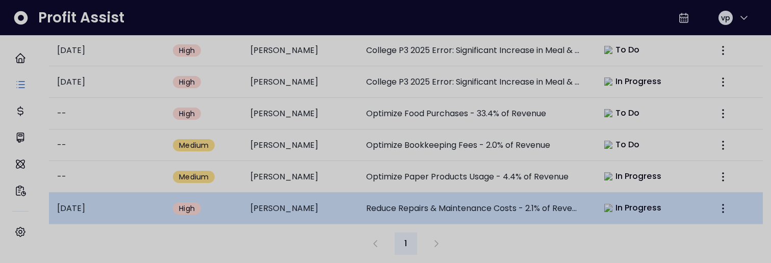
scroll to position [386, 0]
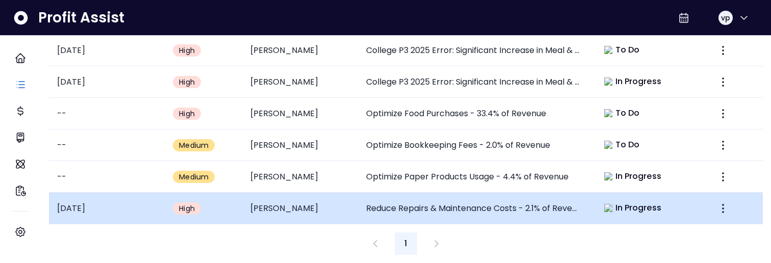
click at [552, 199] on td "Reduce Repairs & Maintenance Costs - 2.1% of Revenue" at bounding box center [474, 209] width 232 height 32
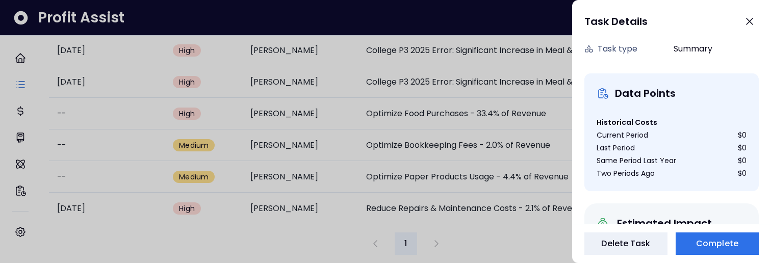
scroll to position [54, 0]
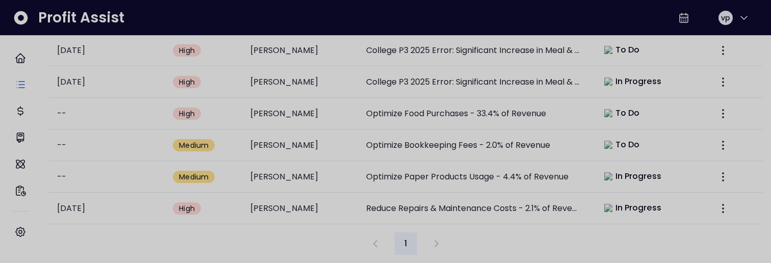
click at [495, 232] on div at bounding box center [385, 131] width 771 height 263
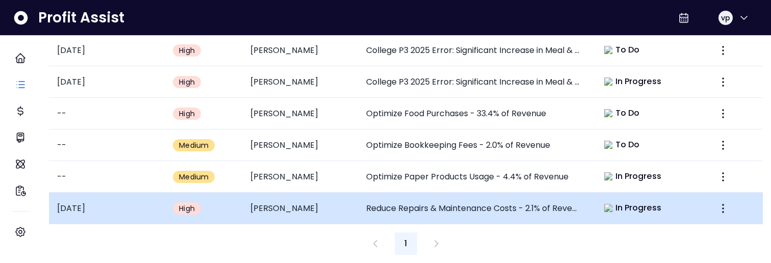
click at [476, 201] on td "Reduce Repairs & Maintenance Costs - 2.1% of Revenue" at bounding box center [474, 209] width 232 height 32
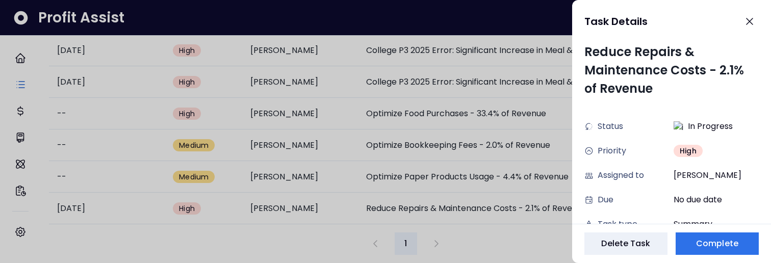
click at [475, 237] on div at bounding box center [385, 131] width 771 height 263
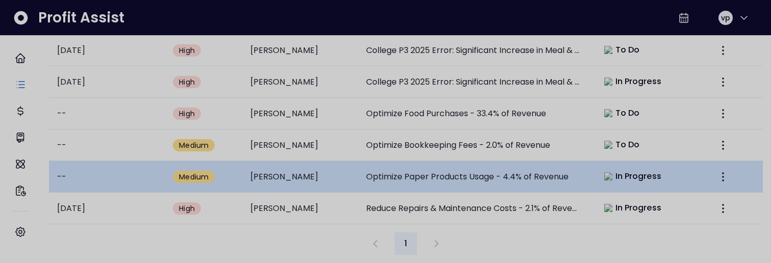
scroll to position [386, 0]
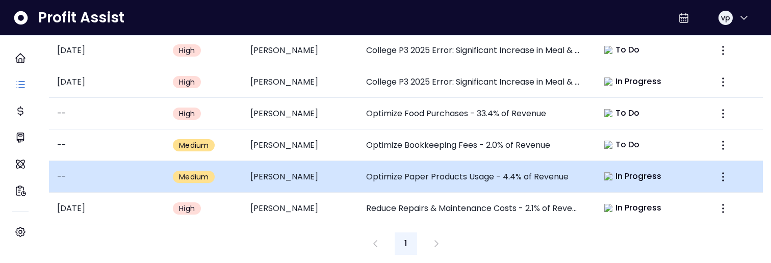
click at [425, 172] on td "Optimize Paper Products Usage - 4.4% of Revenue" at bounding box center [474, 177] width 232 height 32
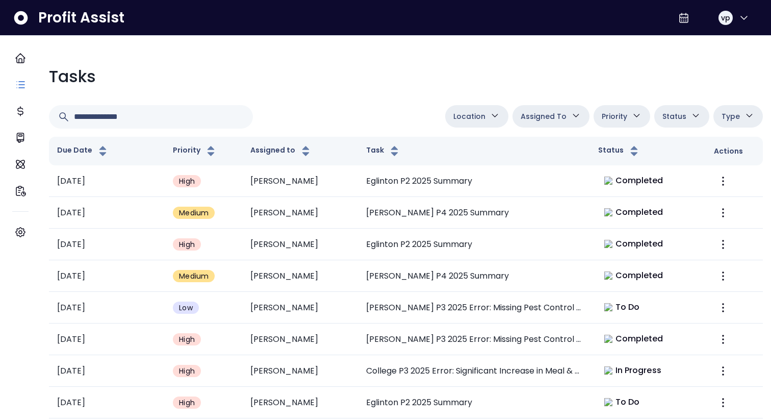
click at [562, 122] on button "Assigned To" at bounding box center [550, 116] width 77 height 22
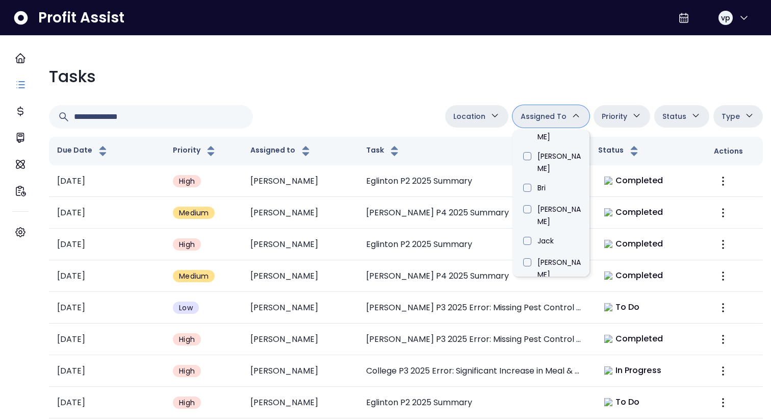
scroll to position [316, 0]
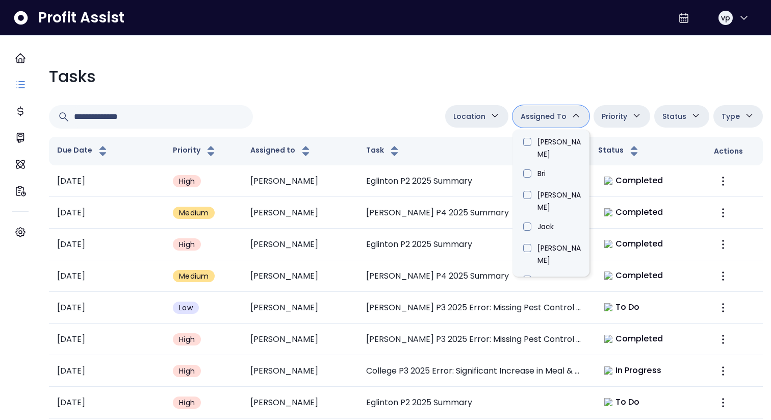
click at [552, 263] on li "[PERSON_NAME]" at bounding box center [550, 391] width 77 height 32
type input "****"
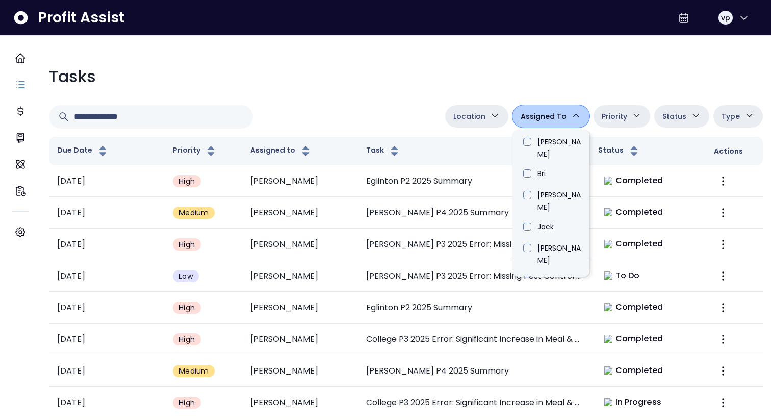
click at [388, 105] on div "Location [PERSON_NAME][GEOGRAPHIC_DATA] [GEOGRAPHIC_DATA] [PERSON_NAME] QuickBo…" at bounding box center [406, 116] width 714 height 23
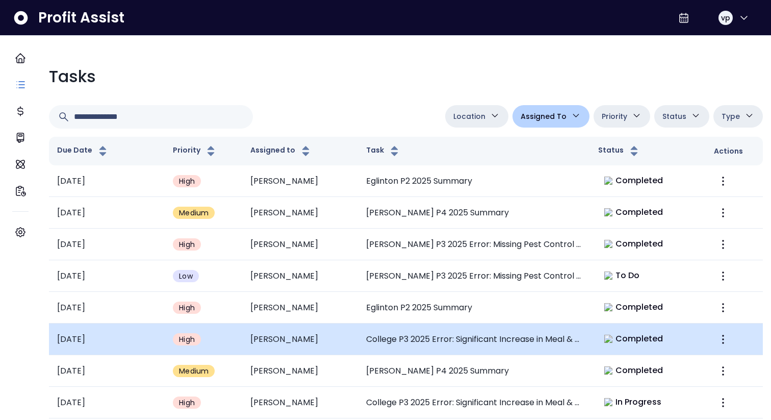
scroll to position [230, 0]
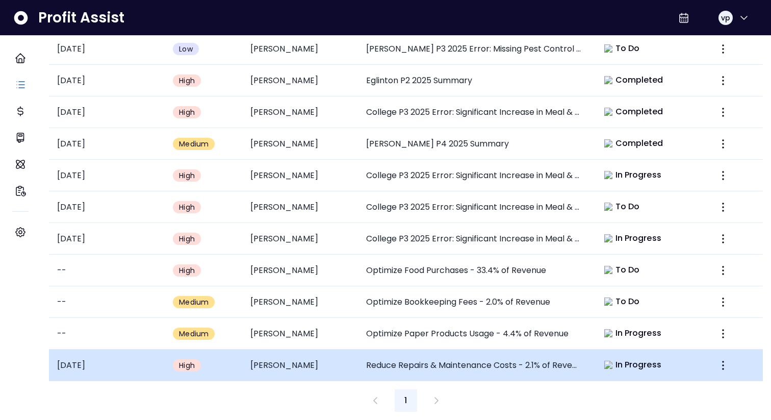
click at [488, 263] on td "Reduce Repairs & Maintenance Costs - 2.1% of Revenue" at bounding box center [474, 365] width 232 height 32
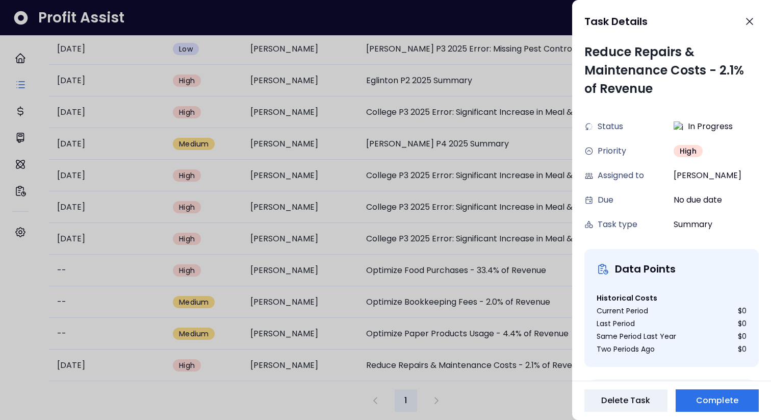
click at [486, 263] on div at bounding box center [385, 210] width 771 height 420
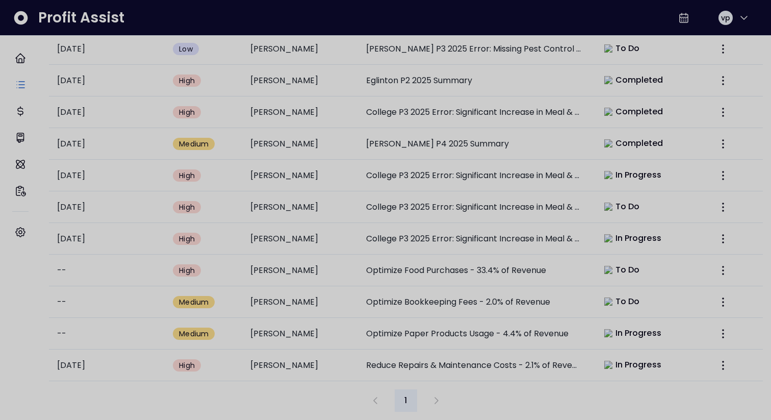
scroll to position [230, 0]
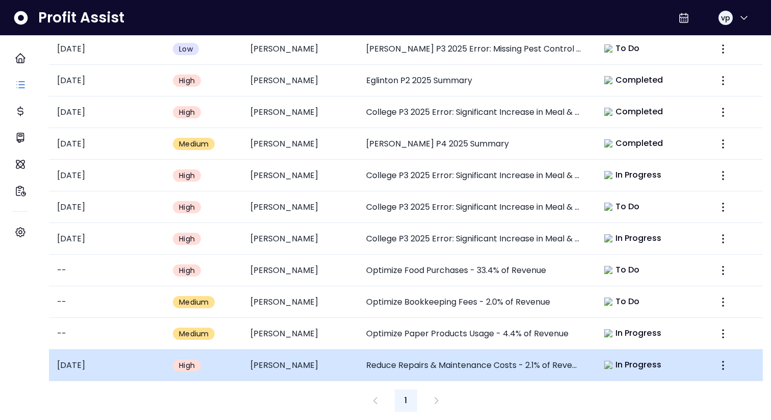
click at [486, 263] on td "Reduce Repairs & Maintenance Costs - 2.1% of Revenue" at bounding box center [474, 365] width 232 height 32
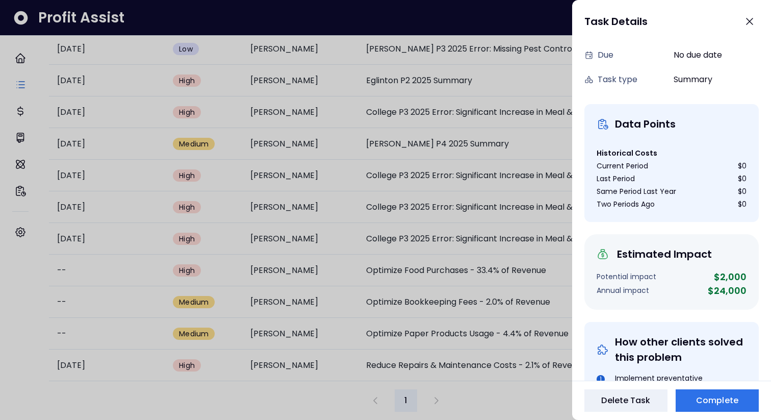
scroll to position [14, 0]
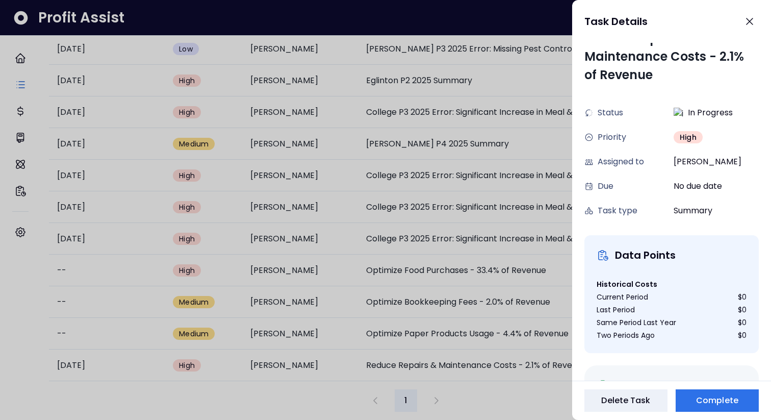
click at [503, 263] on div at bounding box center [385, 210] width 771 height 420
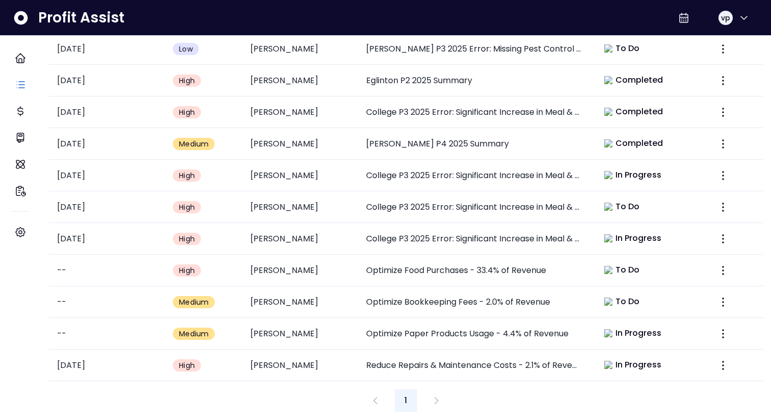
scroll to position [230, 0]
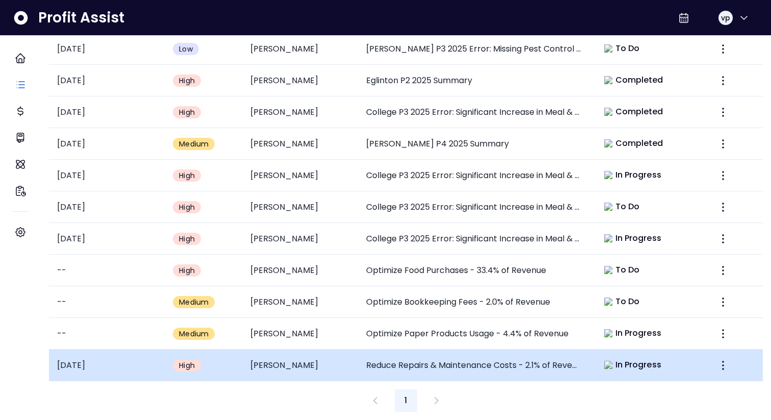
click at [504, 263] on td "Reduce Repairs & Maintenance Costs - 2.1% of Revenue" at bounding box center [474, 365] width 232 height 32
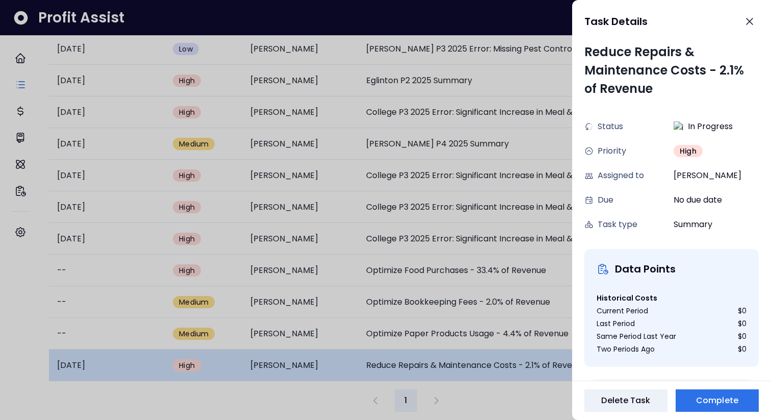
click at [504, 263] on div at bounding box center [385, 210] width 771 height 420
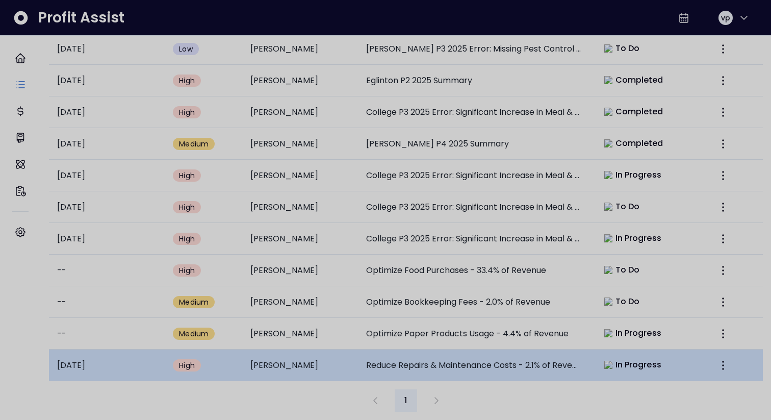
scroll to position [230, 0]
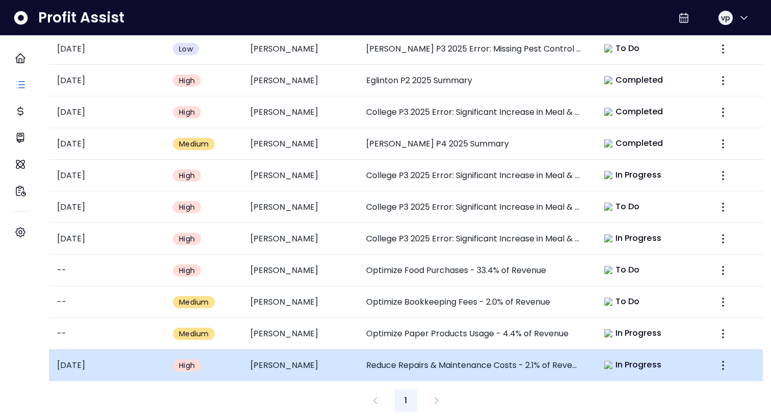
click at [510, 263] on td "Reduce Repairs & Maintenance Costs - 2.1% of Revenue" at bounding box center [474, 365] width 232 height 32
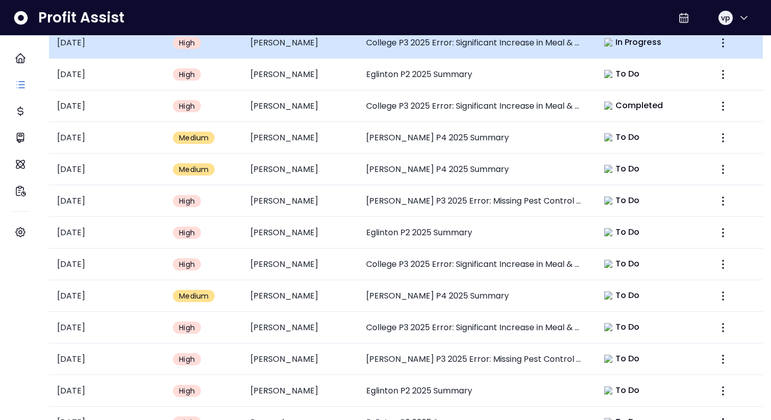
scroll to position [416, 0]
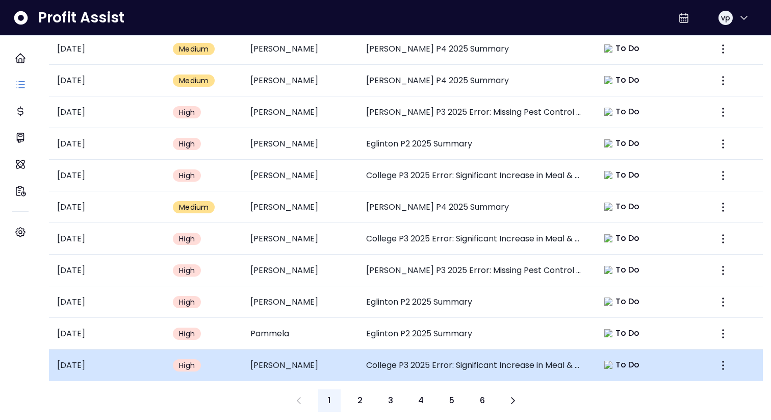
click at [478, 360] on td "College P3 2025 Error: Significant Increase in Meal & Entertainment" at bounding box center [474, 365] width 232 height 32
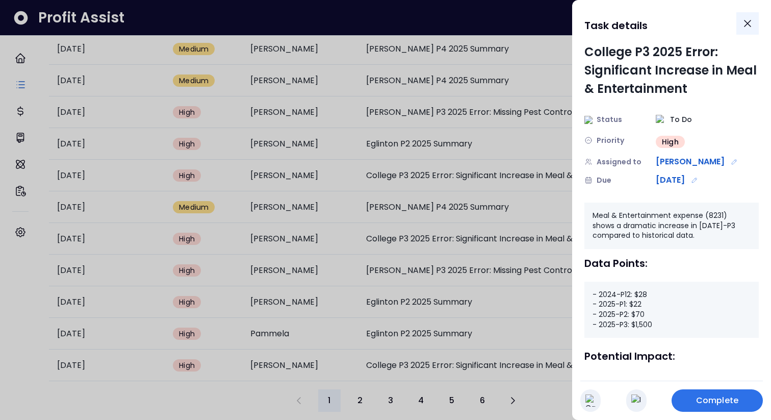
click at [749, 14] on button "Close" at bounding box center [747, 23] width 22 height 22
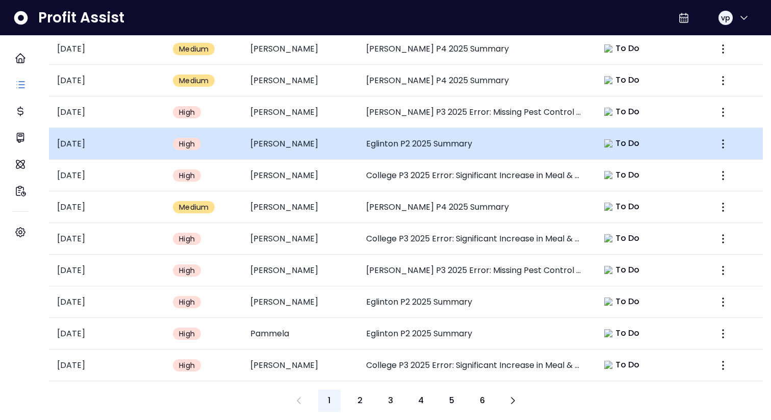
scroll to position [0, 0]
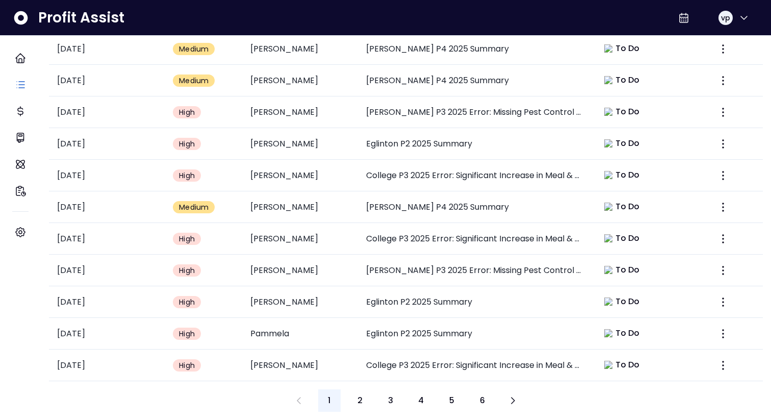
type input "****"
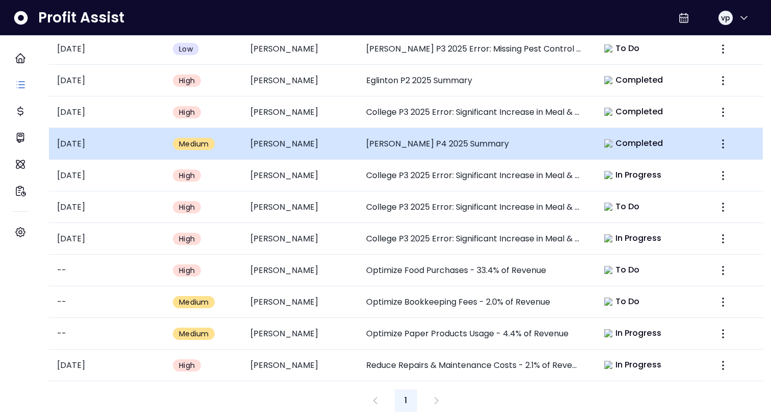
scroll to position [230, 0]
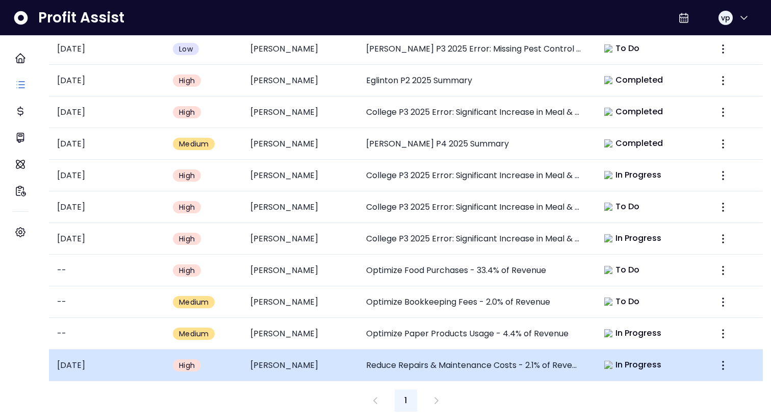
click at [479, 360] on td "Reduce Repairs & Maintenance Costs - 2.1% of Revenue" at bounding box center [474, 365] width 232 height 32
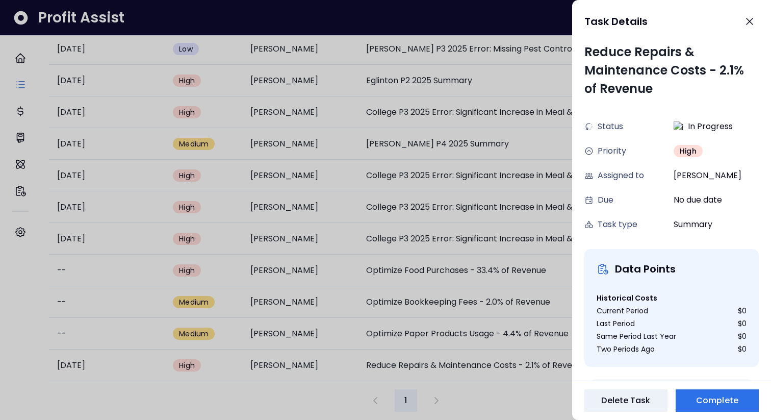
click at [490, 329] on div at bounding box center [385, 210] width 771 height 420
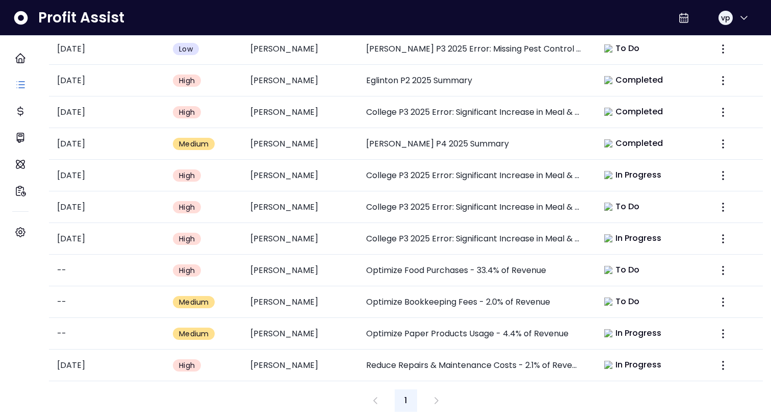
scroll to position [230, 0]
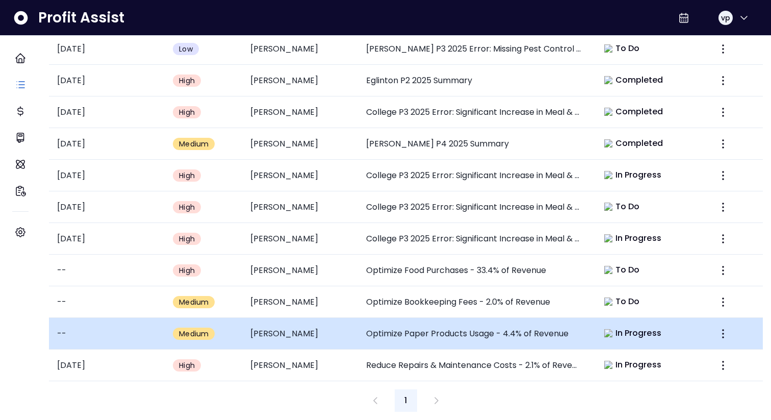
click at [486, 327] on td "Optimize Paper Products Usage - 4.4% of Revenue" at bounding box center [474, 334] width 232 height 32
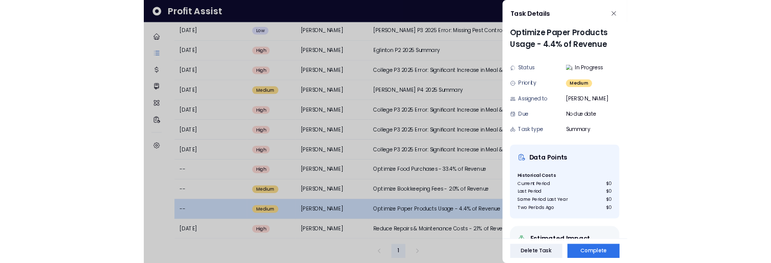
scroll to position [0, 0]
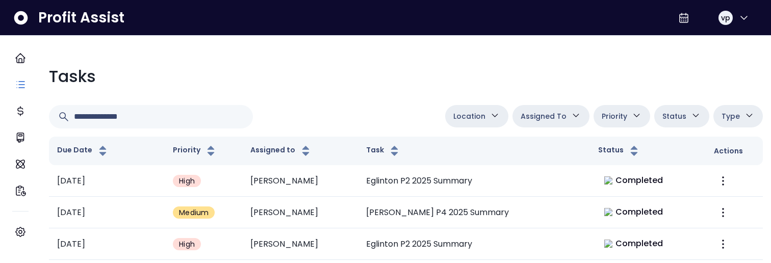
click at [551, 119] on span "Assigned To" at bounding box center [543, 116] width 46 height 12
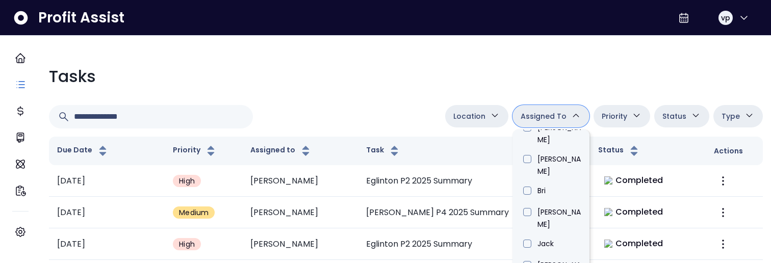
scroll to position [321, 0]
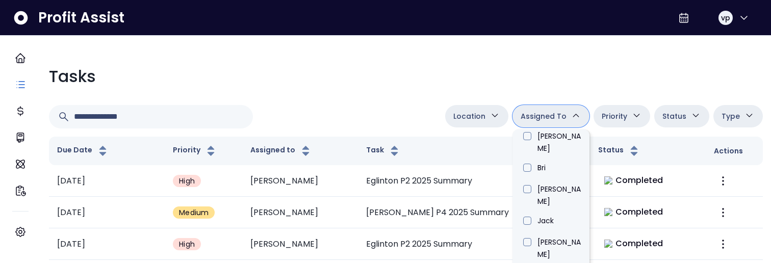
type input "****"
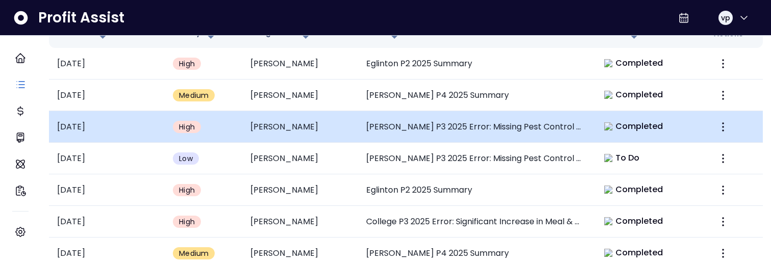
scroll to position [386, 0]
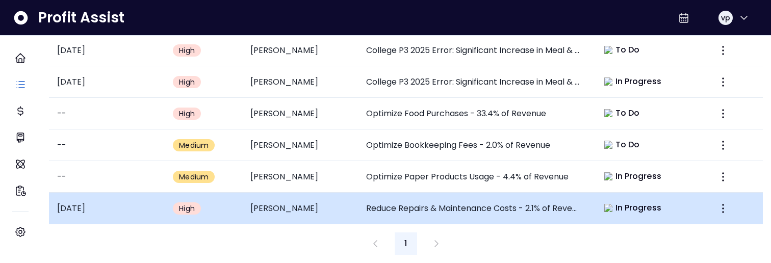
click at [267, 205] on td "[PERSON_NAME]" at bounding box center [300, 209] width 116 height 32
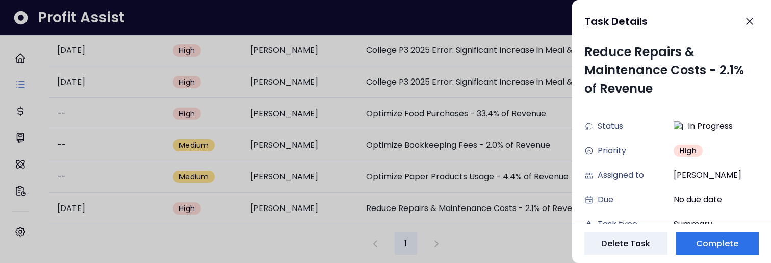
click at [203, 243] on div at bounding box center [385, 131] width 771 height 263
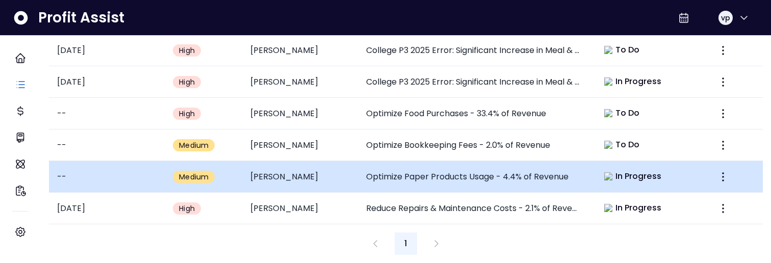
click at [376, 161] on td "Optimize Paper Products Usage - 4.4% of Revenue" at bounding box center [474, 177] width 232 height 32
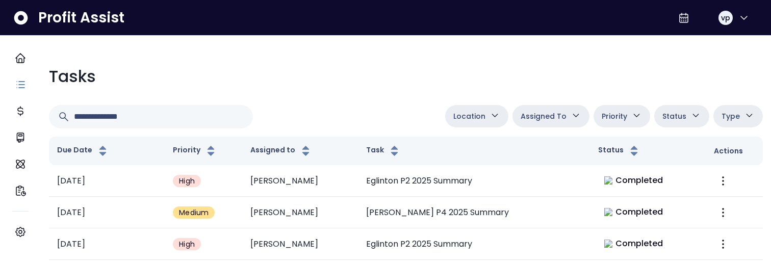
click at [553, 121] on span "Assigned To" at bounding box center [543, 116] width 46 height 12
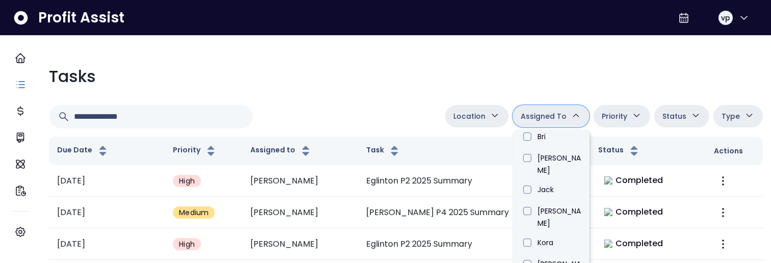
scroll to position [359, 0]
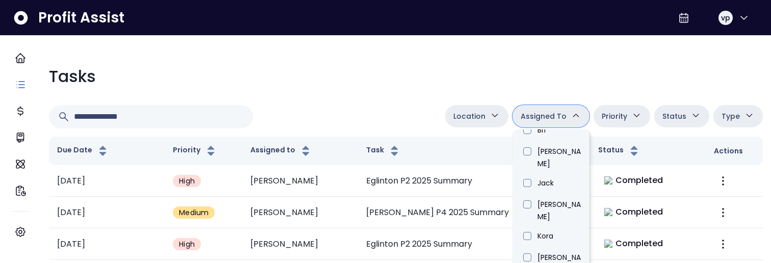
type input "****"
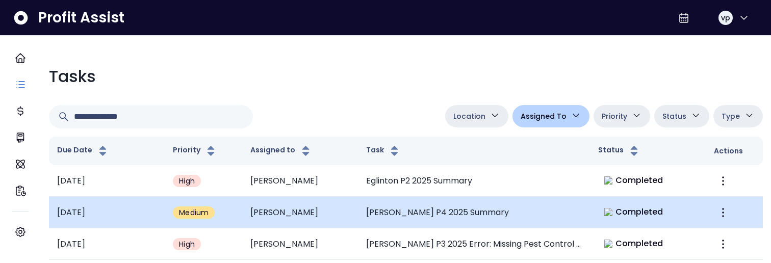
scroll to position [386, 0]
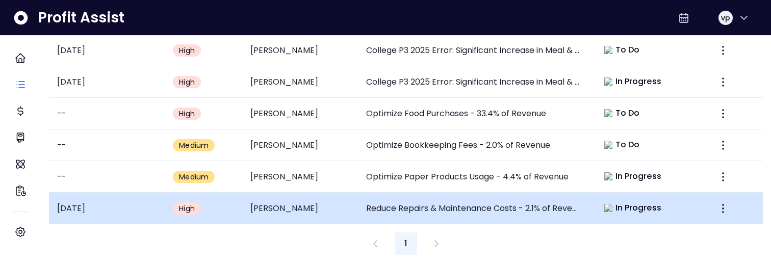
click at [432, 203] on td "Reduce Repairs & Maintenance Costs - 2.1% of Revenue" at bounding box center [474, 209] width 232 height 32
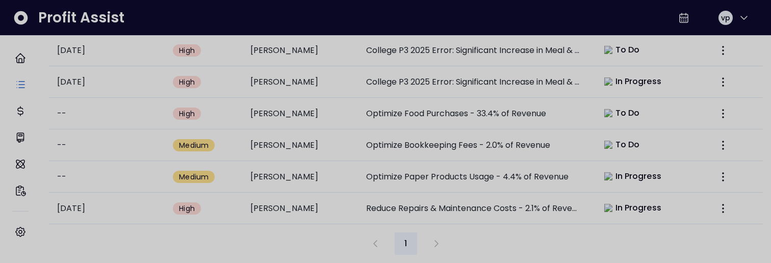
click at [500, 255] on div at bounding box center [385, 131] width 771 height 263
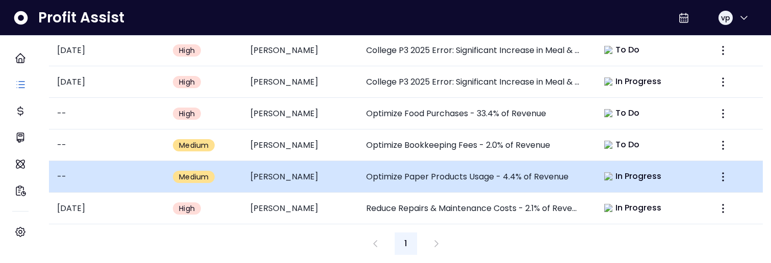
click at [321, 175] on td "[PERSON_NAME]" at bounding box center [300, 177] width 116 height 32
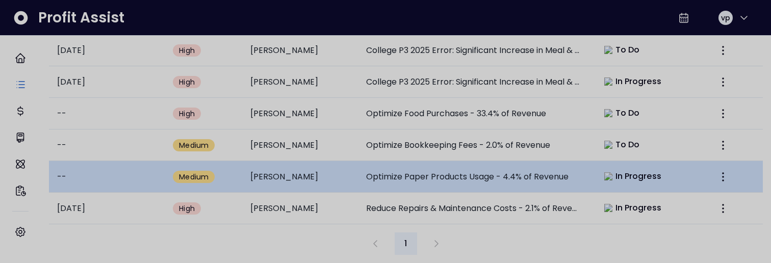
scroll to position [0, 0]
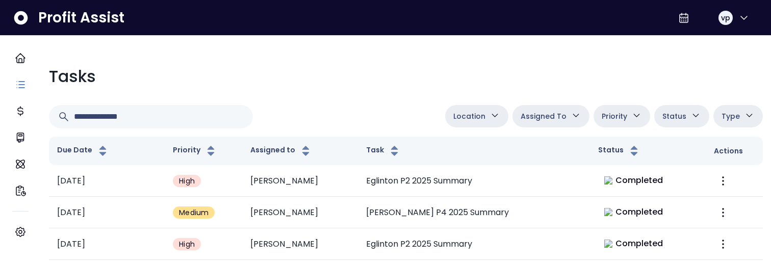
click at [567, 127] on button "Assigned To" at bounding box center [550, 116] width 77 height 22
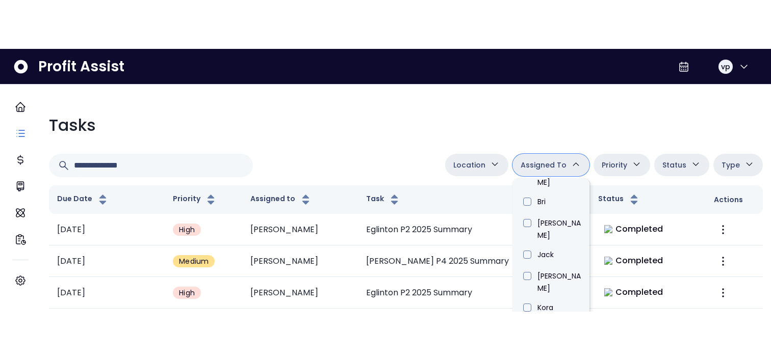
scroll to position [336, 0]
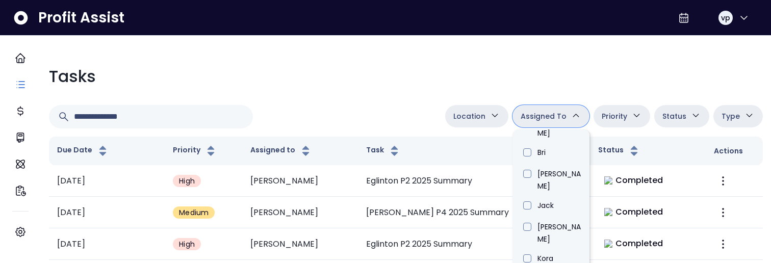
type input "****"
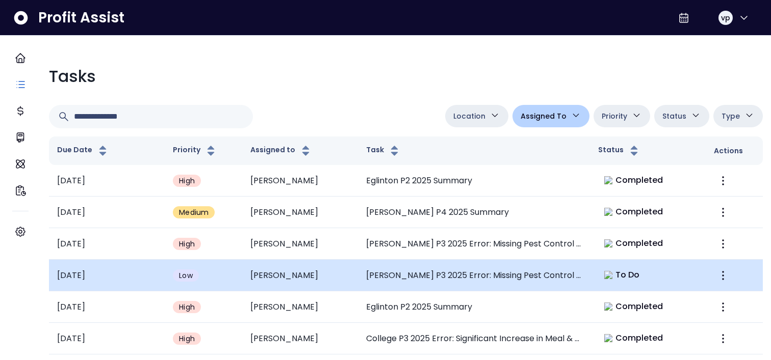
scroll to position [289, 0]
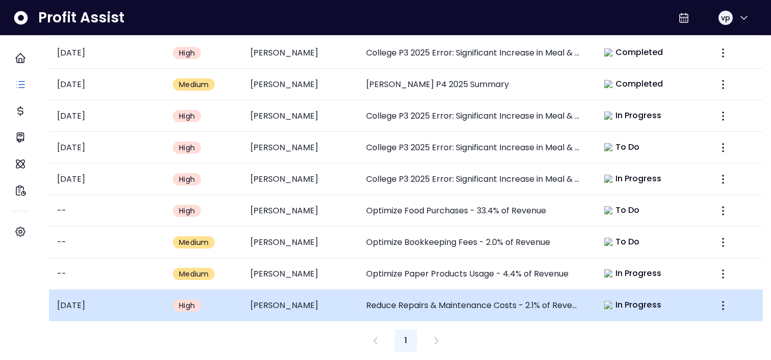
click at [351, 263] on td "[PERSON_NAME]" at bounding box center [300, 306] width 116 height 32
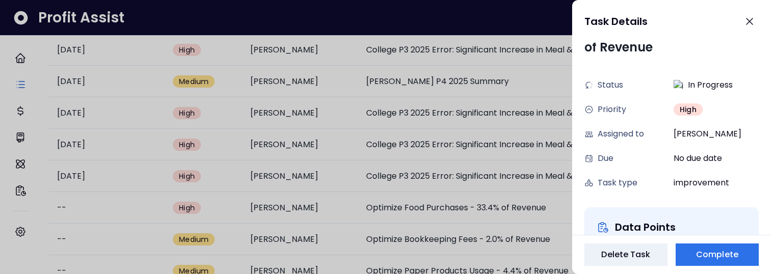
scroll to position [42, 0]
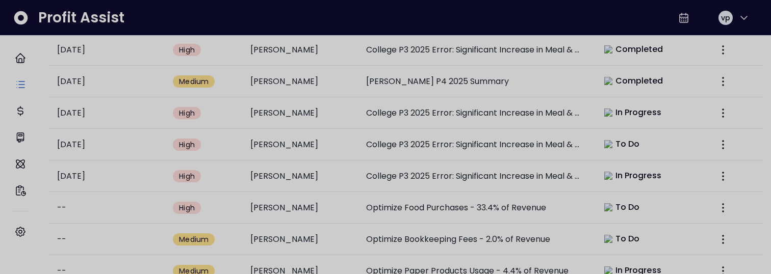
click at [487, 38] on div at bounding box center [385, 137] width 771 height 274
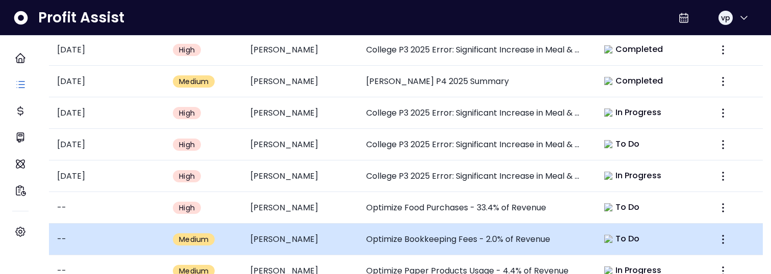
scroll to position [375, 0]
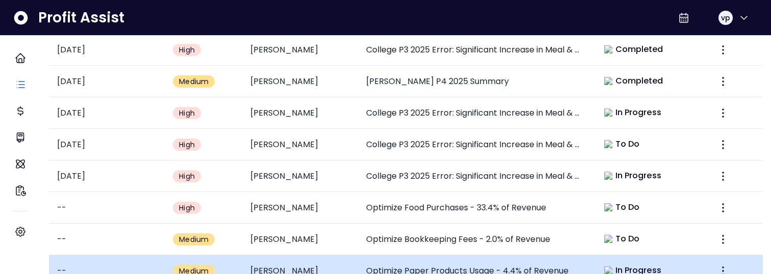
click at [574, 255] on td "Optimize Paper Products Usage - 4.4% of Revenue" at bounding box center [474, 271] width 232 height 32
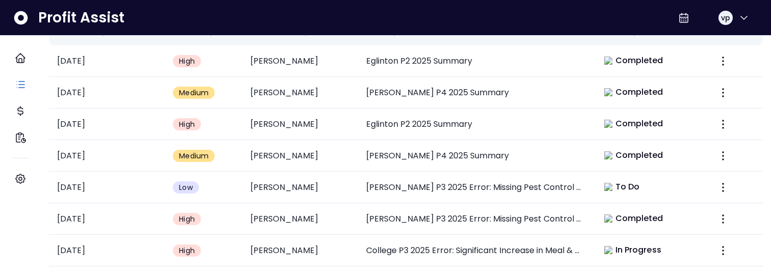
scroll to position [562, 0]
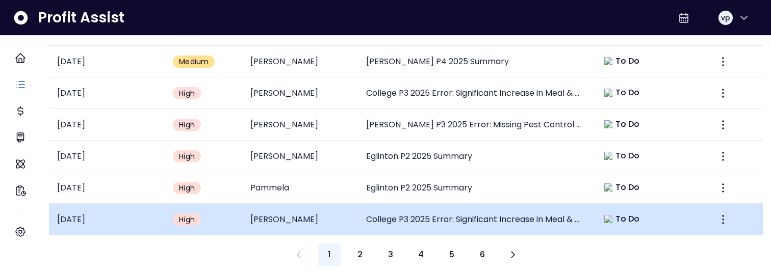
click at [409, 212] on td "College P3 2025 Error: Significant Increase in Meal & Entertainment" at bounding box center [474, 220] width 232 height 32
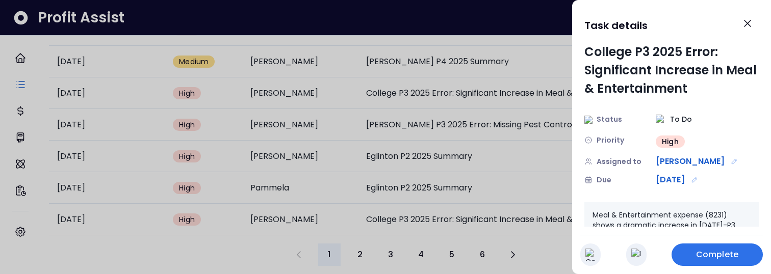
click at [413, 212] on div at bounding box center [385, 137] width 771 height 274
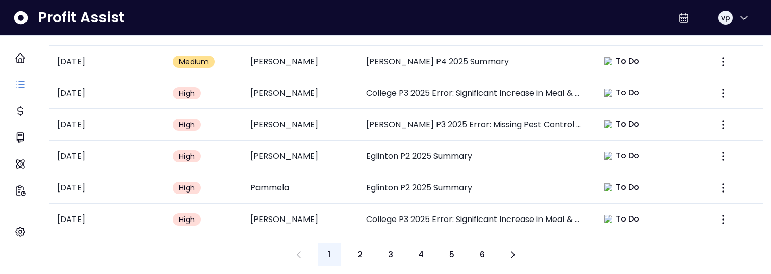
type input "****"
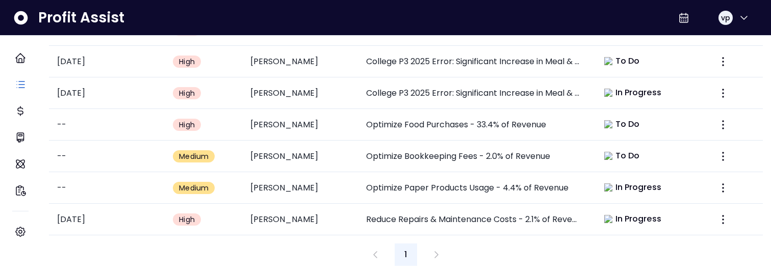
scroll to position [0, 0]
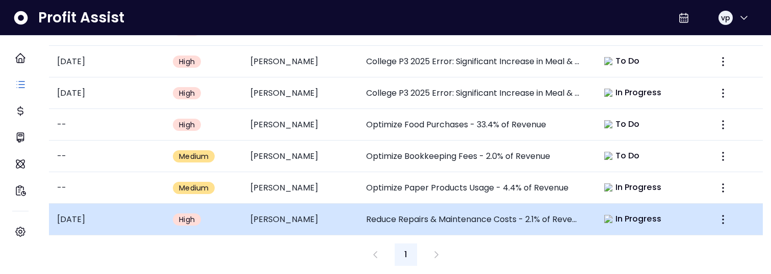
click at [408, 207] on td "Reduce Repairs & Maintenance Costs - 2.1% of Revenue" at bounding box center [474, 220] width 232 height 32
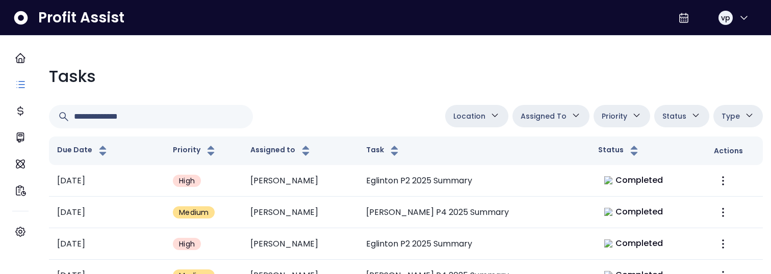
click at [556, 115] on span "Assigned To" at bounding box center [543, 116] width 46 height 12
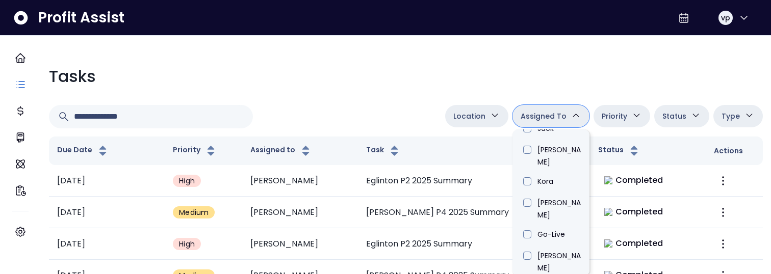
scroll to position [425, 0]
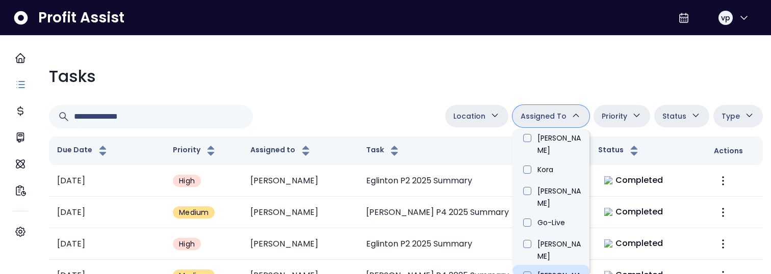
type input "****"
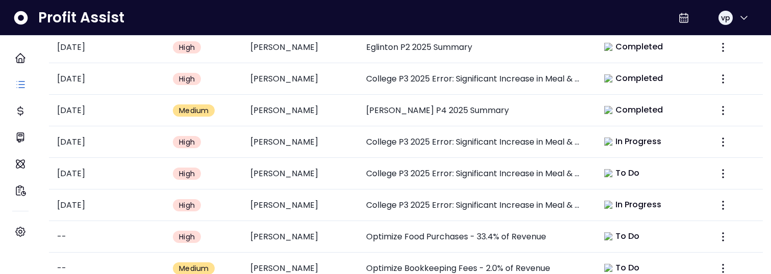
scroll to position [375, 0]
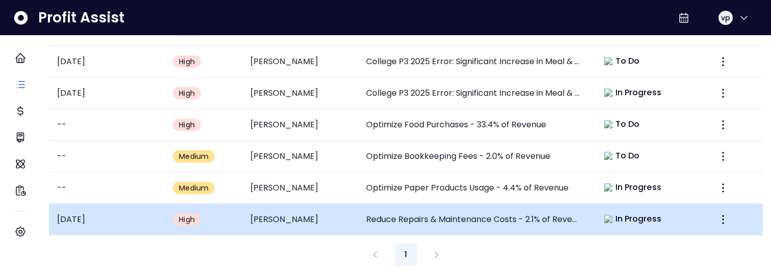
click at [477, 217] on td "Reduce Repairs & Maintenance Costs - 2.1% of Revenue" at bounding box center [474, 220] width 232 height 32
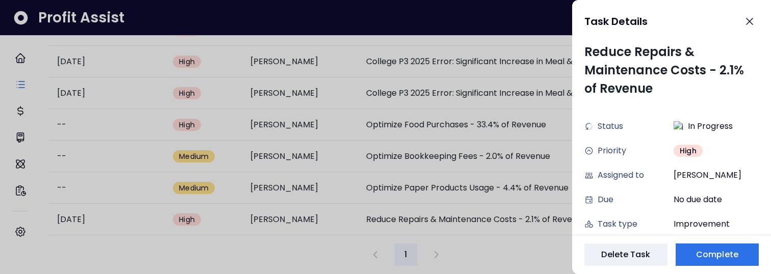
click at [477, 226] on div at bounding box center [385, 137] width 771 height 274
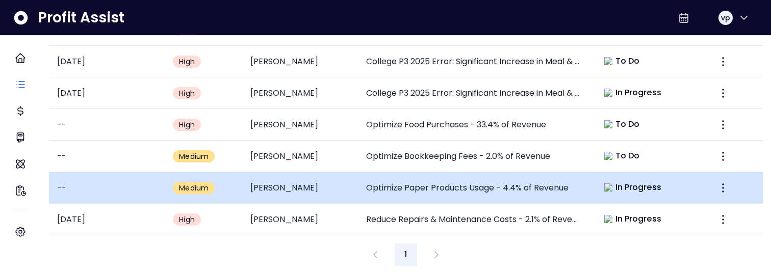
click at [457, 175] on td "Optimize Paper Products Usage - 4.4% of Revenue" at bounding box center [474, 188] width 232 height 32
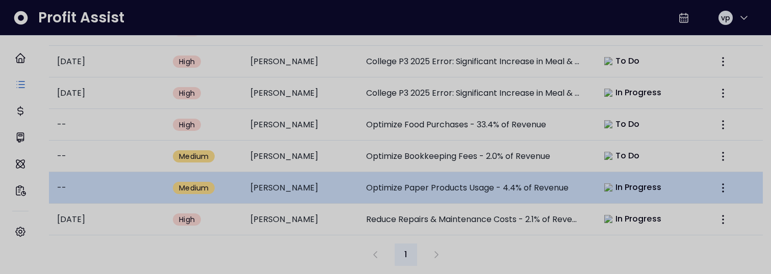
scroll to position [0, 0]
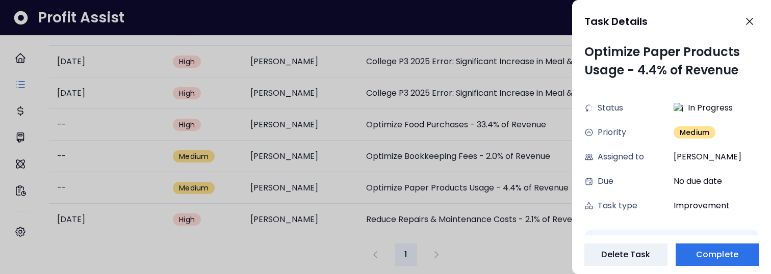
click at [460, 189] on div at bounding box center [385, 137] width 771 height 274
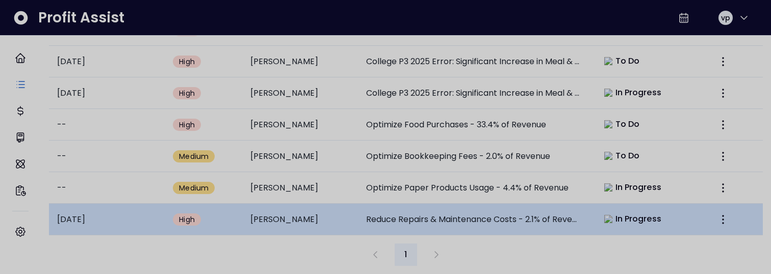
scroll to position [375, 0]
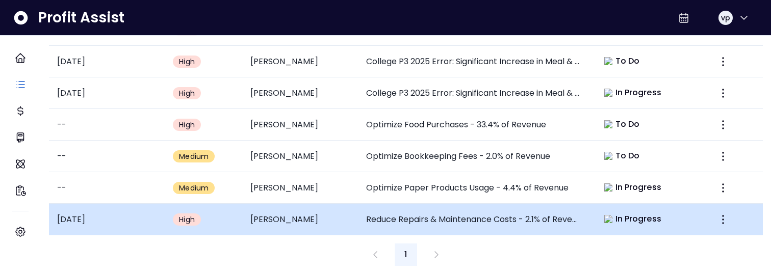
click at [460, 204] on td "Reduce Repairs & Maintenance Costs - 2.1% of Revenue" at bounding box center [474, 220] width 232 height 32
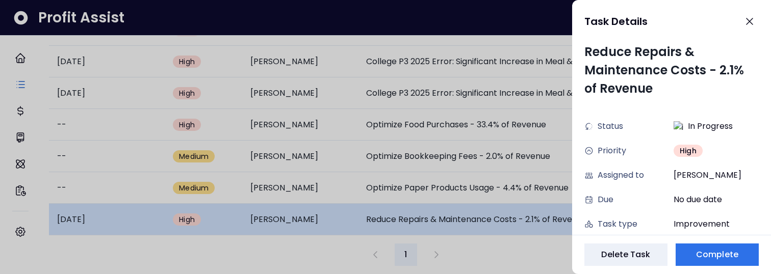
scroll to position [0, 0]
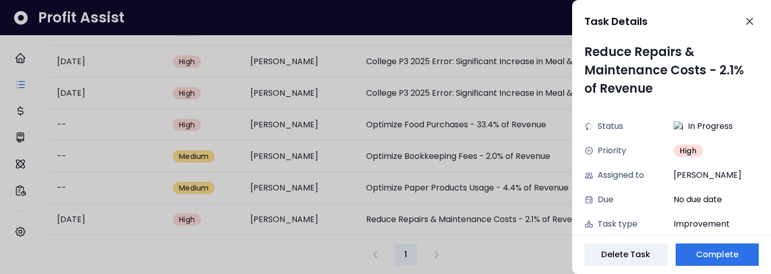
click at [460, 206] on div at bounding box center [385, 137] width 771 height 274
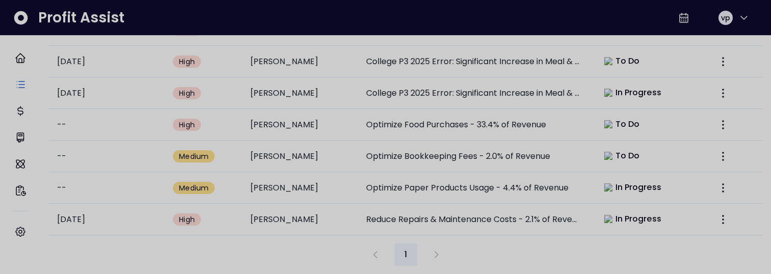
scroll to position [375, 0]
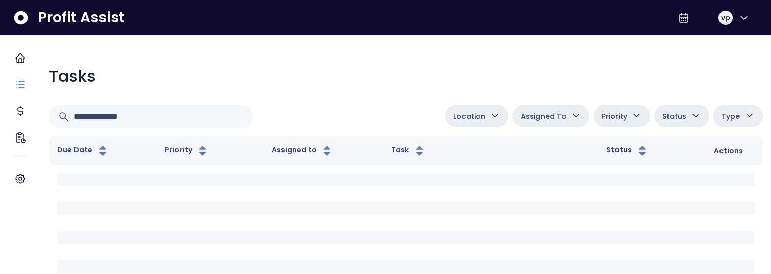
scroll to position [363, 0]
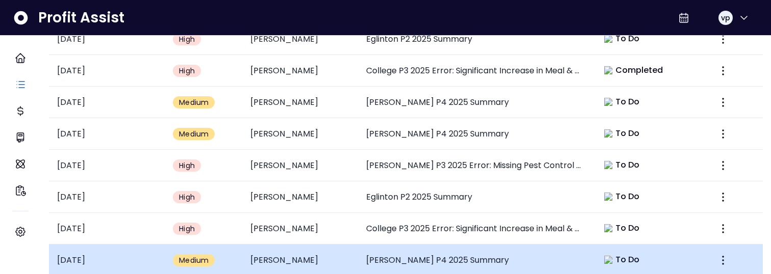
click at [502, 248] on td "[PERSON_NAME] P4 2025 Summary" at bounding box center [474, 261] width 232 height 32
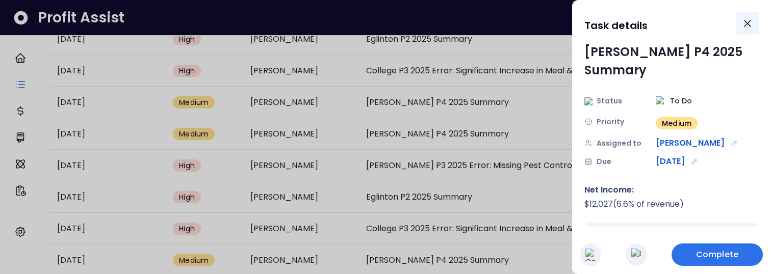
click at [746, 24] on icon "Close" at bounding box center [747, 23] width 12 height 12
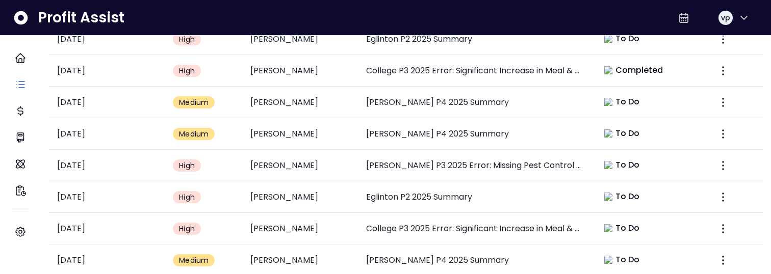
click at [548, 18] on li "[PERSON_NAME]" at bounding box center [550, 3] width 77 height 32
type input "****"
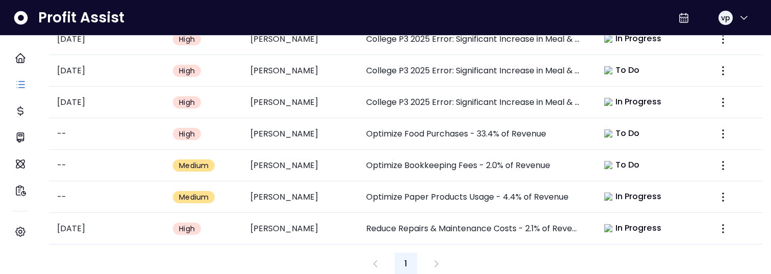
scroll to position [375, 0]
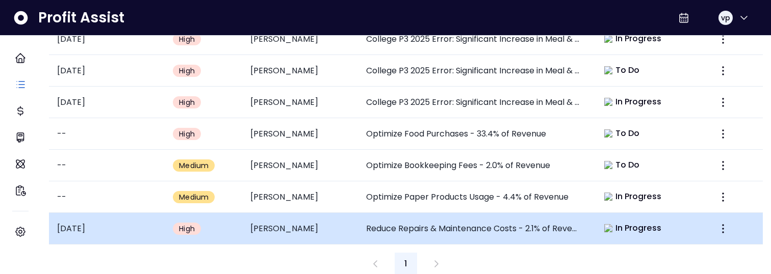
click at [496, 219] on td "Reduce Repairs & Maintenance Costs - 2.1% of Revenue" at bounding box center [474, 229] width 232 height 32
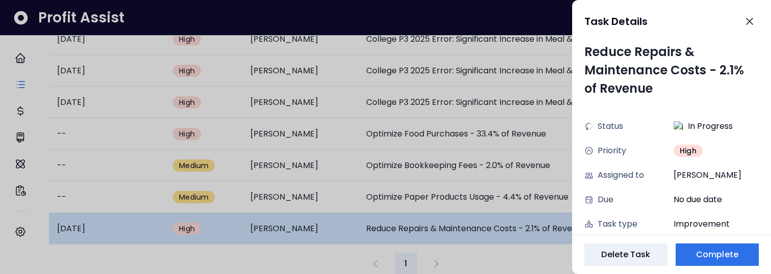
scroll to position [0, 0]
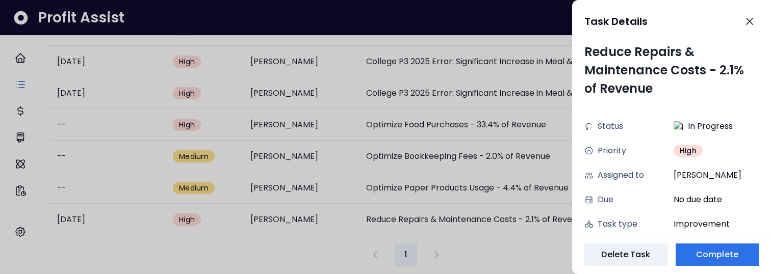
click at [244, 239] on div at bounding box center [385, 137] width 771 height 274
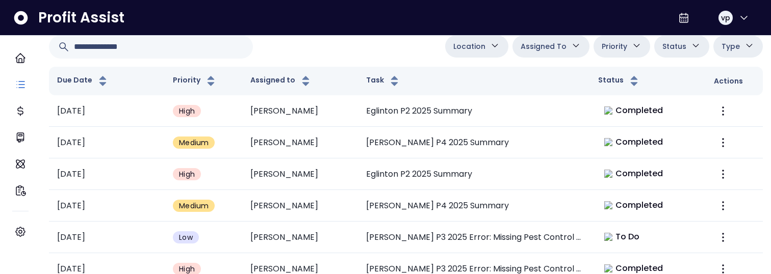
scroll to position [67, 0]
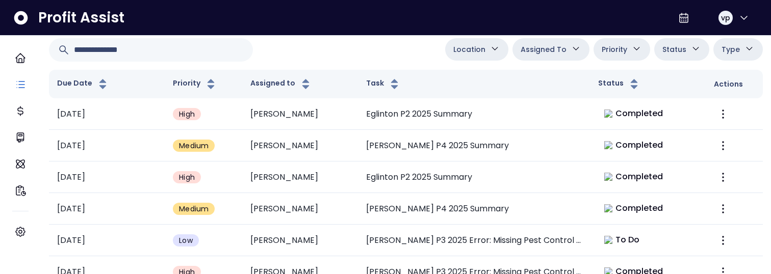
click at [610, 43] on span "Priority" at bounding box center [614, 49] width 25 height 12
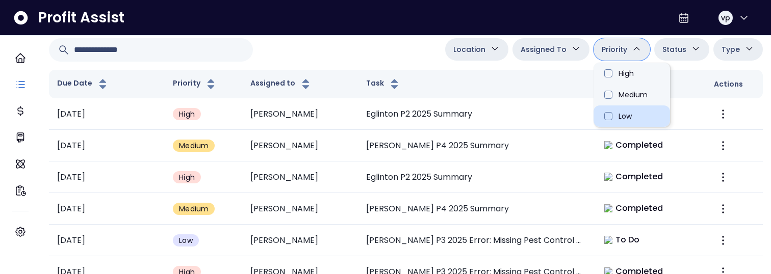
click at [612, 120] on li "Low" at bounding box center [631, 116] width 76 height 21
type input "*******"
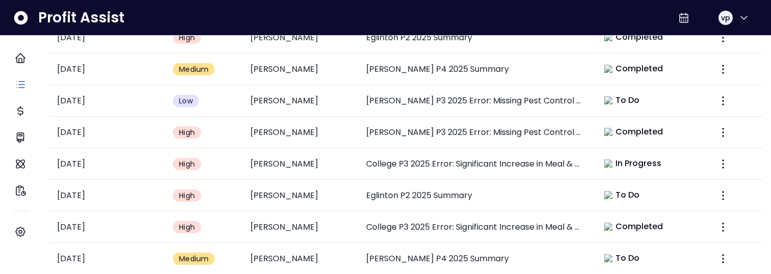
scroll to position [0, 0]
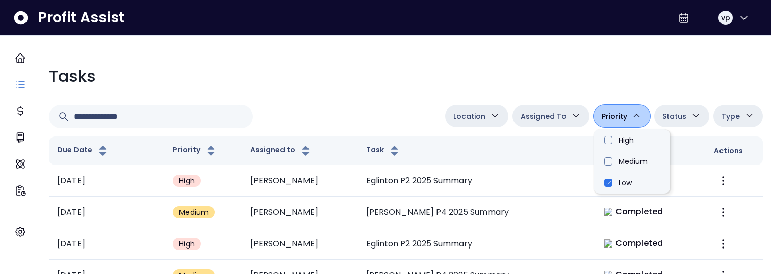
click at [556, 123] on button "Assigned To" at bounding box center [550, 116] width 77 height 22
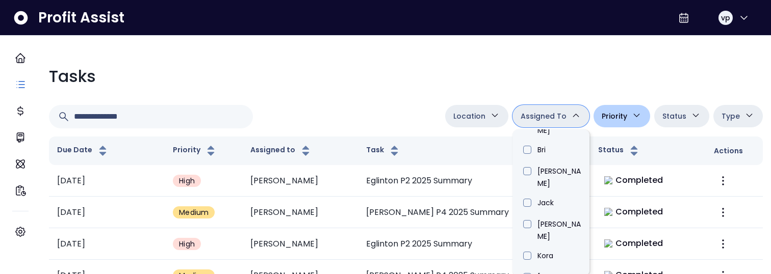
scroll to position [340, 0]
type input "****"
click at [321, 108] on div "Location [PERSON_NAME][GEOGRAPHIC_DATA] [GEOGRAPHIC_DATA] [PERSON_NAME] QuickBo…" at bounding box center [406, 116] width 714 height 23
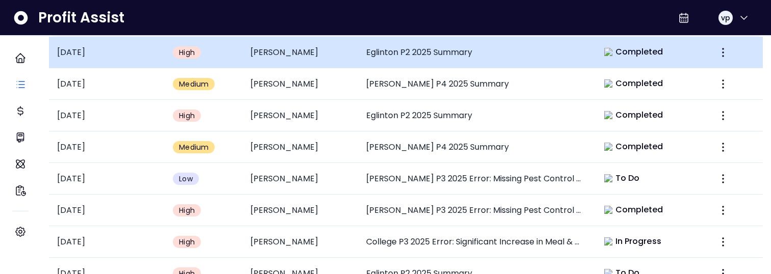
scroll to position [0, 0]
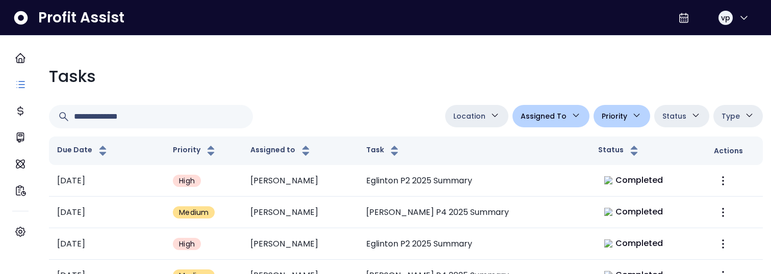
click at [631, 117] on icon "button" at bounding box center [636, 115] width 11 height 11
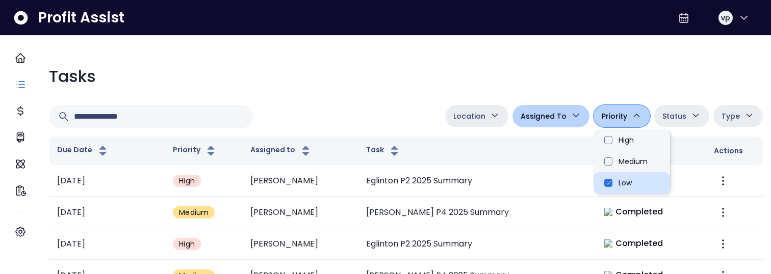
click at [601, 187] on li "Low" at bounding box center [631, 182] width 76 height 21
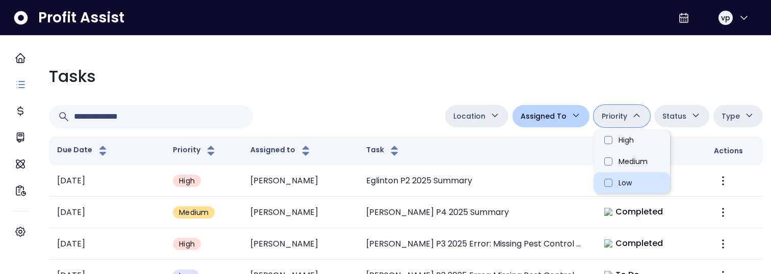
click at [618, 180] on li "Low" at bounding box center [631, 182] width 76 height 21
type input "*******"
click at [601, 74] on div "Tasks" at bounding box center [406, 76] width 714 height 24
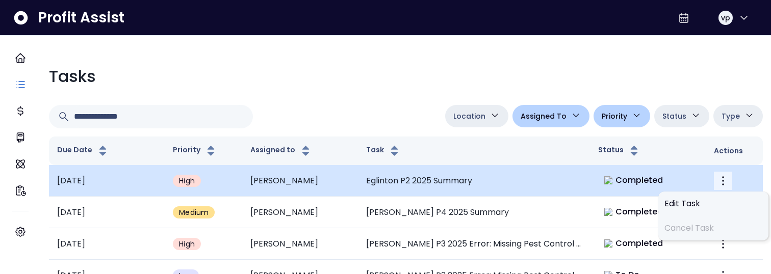
click at [717, 181] on icon "More" at bounding box center [723, 181] width 12 height 12
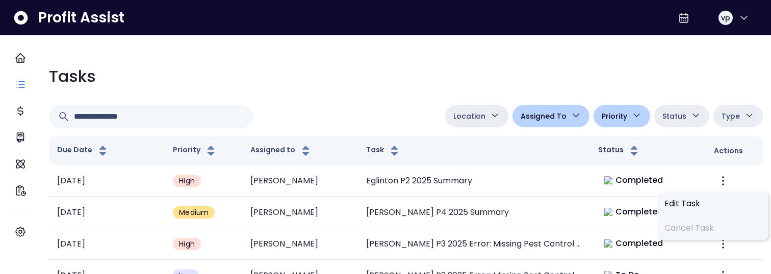
click at [384, 114] on div "Location Danforth College Queensway Duncan Eglinton QuickBooks Online Assigned …" at bounding box center [406, 116] width 714 height 23
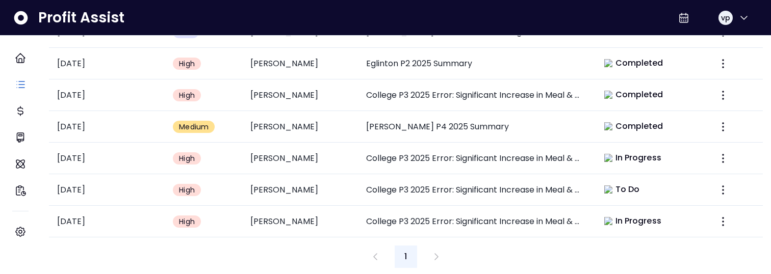
scroll to position [236, 0]
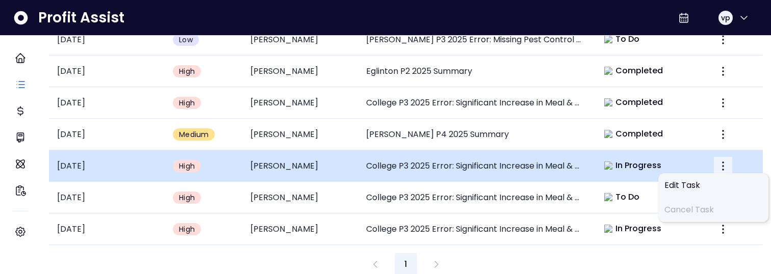
click at [714, 168] on button "More" at bounding box center [723, 166] width 18 height 18
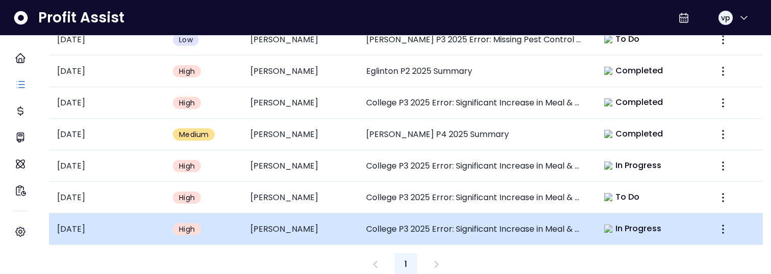
click at [706, 230] on td at bounding box center [734, 230] width 57 height 32
click at [717, 230] on icon "More" at bounding box center [723, 229] width 12 height 12
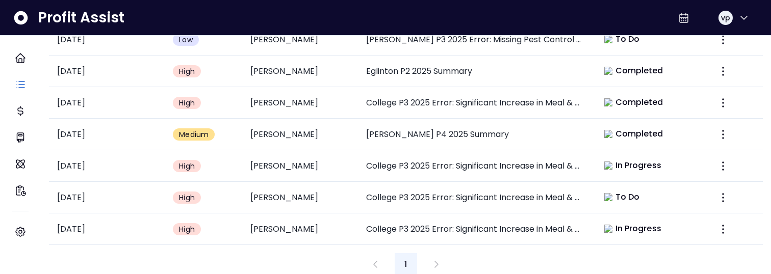
click at [567, 254] on div "1" at bounding box center [406, 264] width 714 height 22
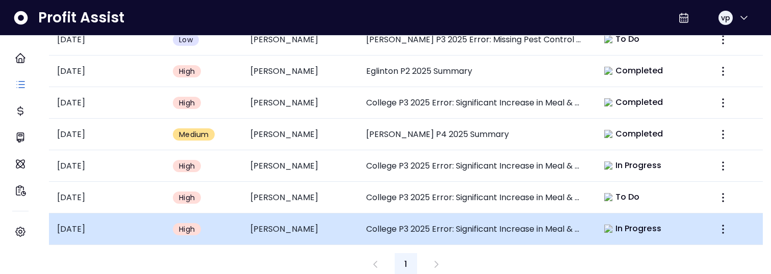
click at [570, 224] on td "College P3 2025 Error: Significant Increase in Meal & Entertainment" at bounding box center [474, 230] width 232 height 32
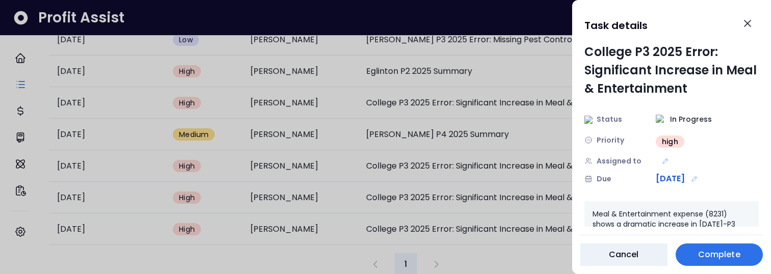
click at [570, 237] on div at bounding box center [385, 137] width 771 height 274
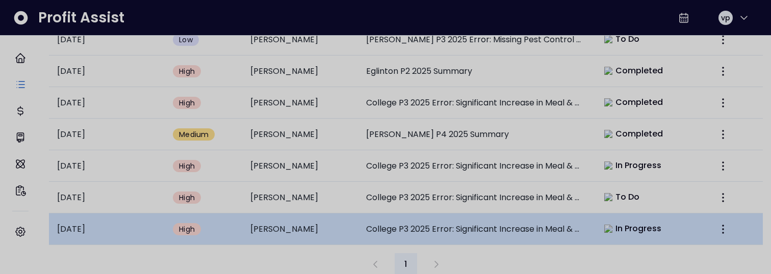
scroll to position [236, 0]
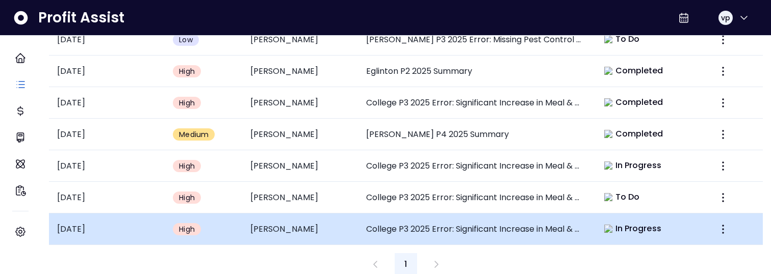
click at [561, 216] on td "College P3 2025 Error: Significant Increase in Meal & Entertainment" at bounding box center [474, 230] width 232 height 32
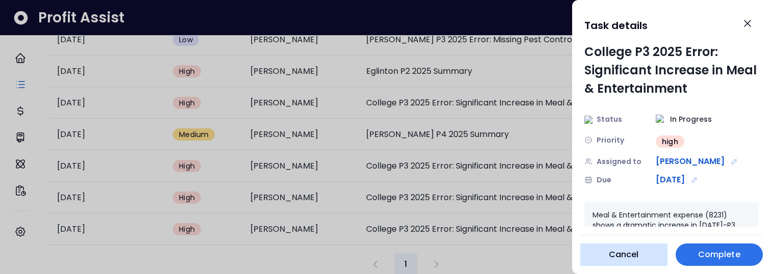
click at [617, 244] on button "Cancel" at bounding box center [623, 255] width 87 height 22
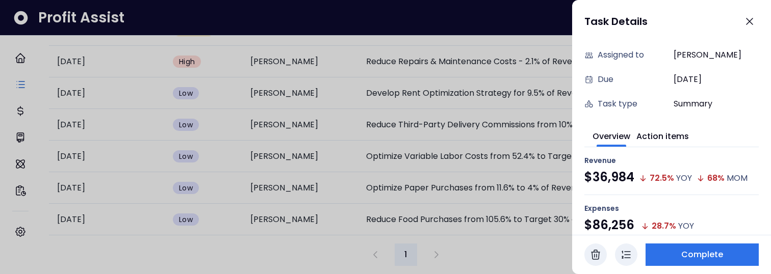
scroll to position [0, 0]
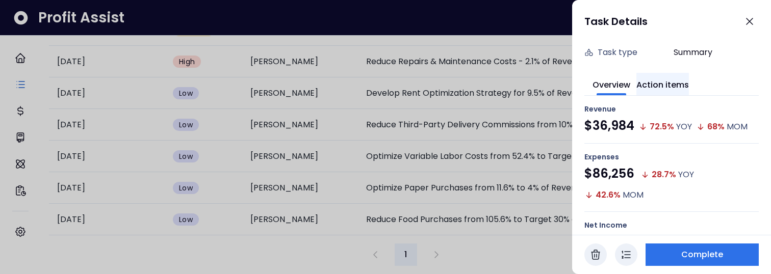
click at [670, 81] on div "Reduce Food Purchases from 105.6% to Target 30% of Revenue Status To Do Priorit…" at bounding box center [671, 139] width 199 height 192
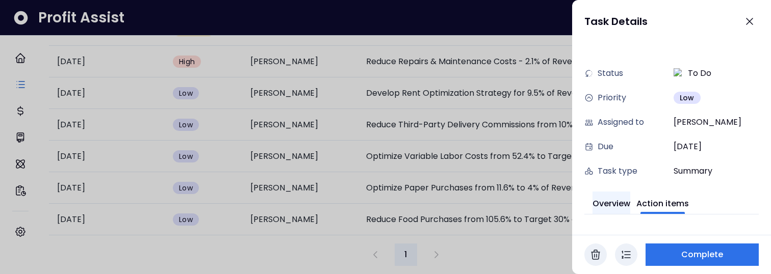
click at [626, 208] on button "Overview" at bounding box center [611, 203] width 38 height 22
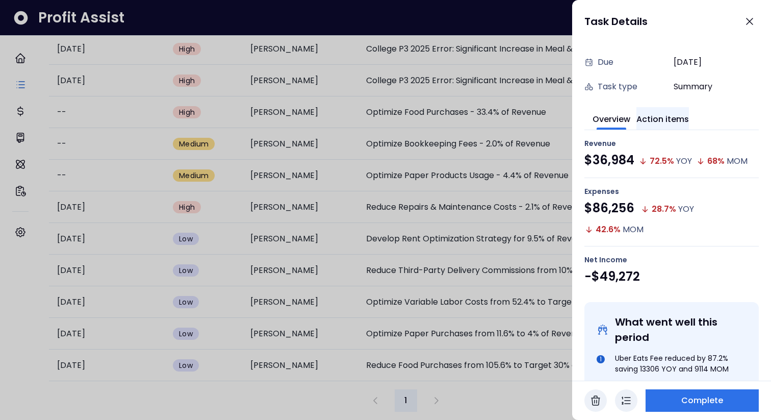
scroll to position [0, 0]
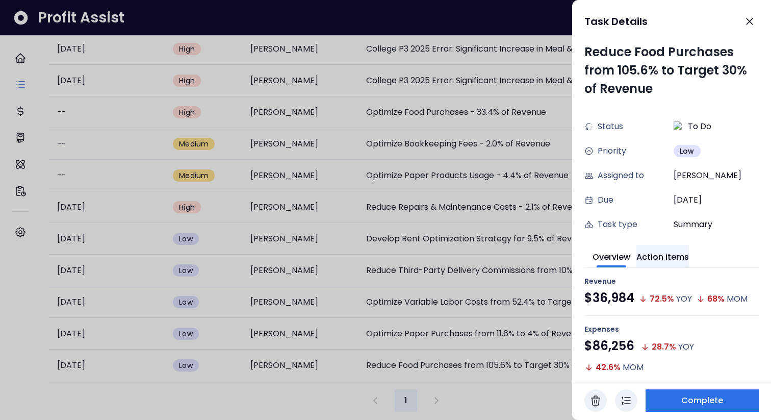
click at [666, 124] on div "Reduce Food Purchases from 105.6% to Target 30% of Revenue Status To Do Priorit…" at bounding box center [671, 211] width 199 height 337
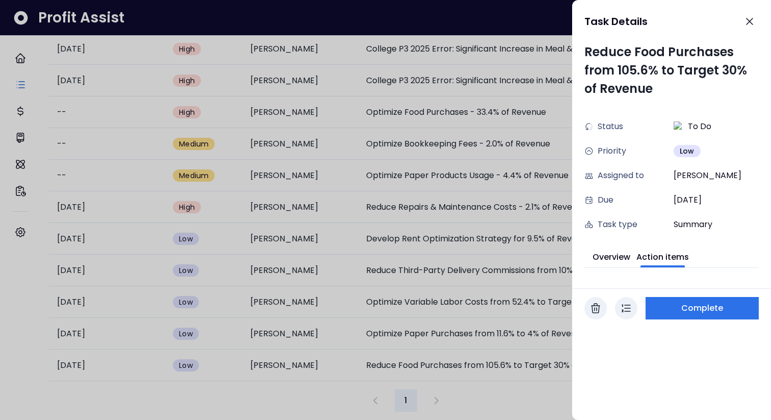
click at [608, 265] on span at bounding box center [611, 266] width 30 height 2
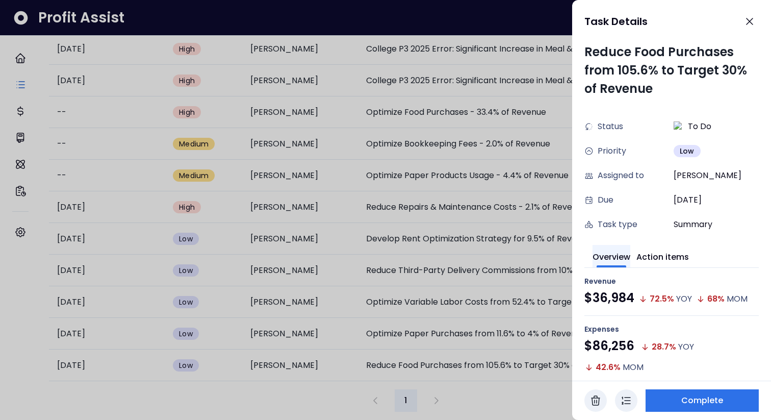
click at [609, 262] on button "Overview" at bounding box center [611, 256] width 38 height 22
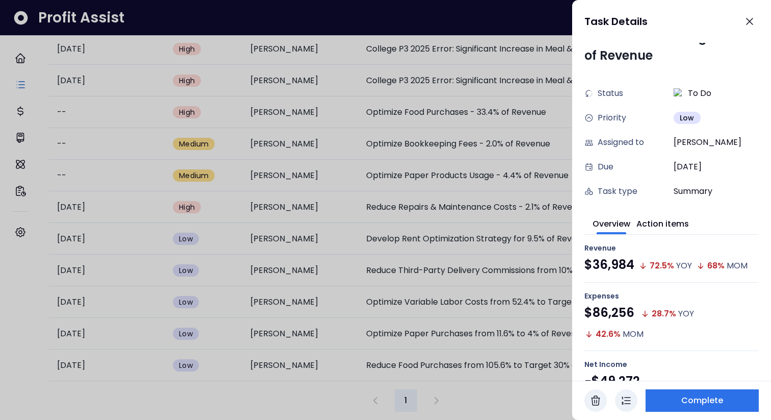
scroll to position [28, 0]
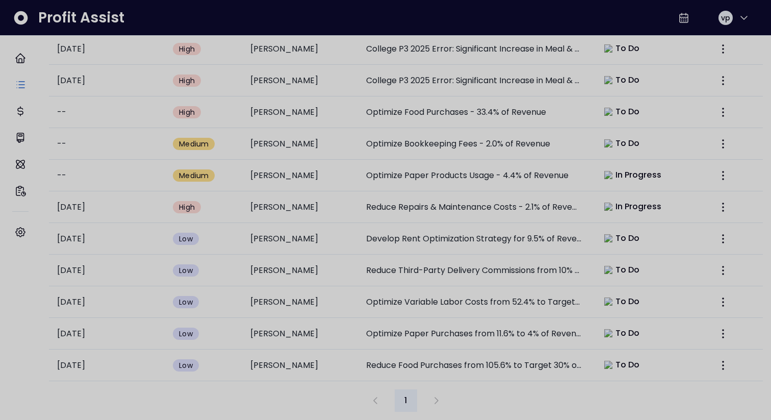
click at [569, 274] on div at bounding box center [385, 210] width 771 height 420
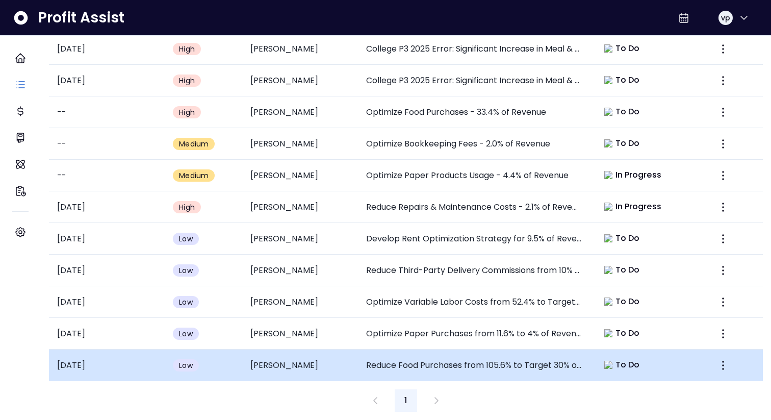
click at [572, 274] on td "Reduce Food Purchases from 105.6% to Target 30% of Revenue" at bounding box center [474, 365] width 232 height 32
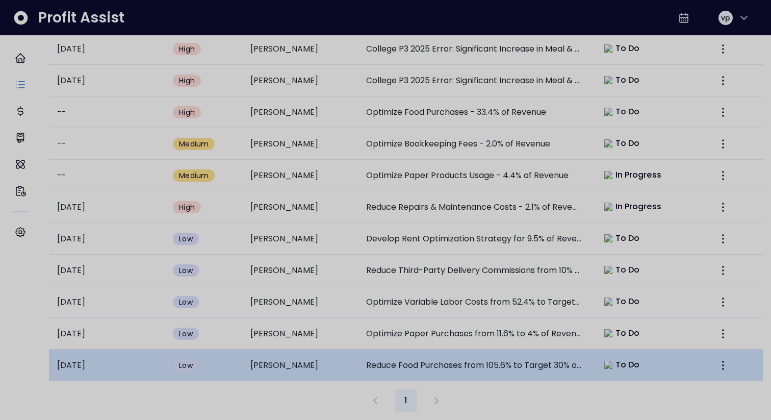
scroll to position [0, 0]
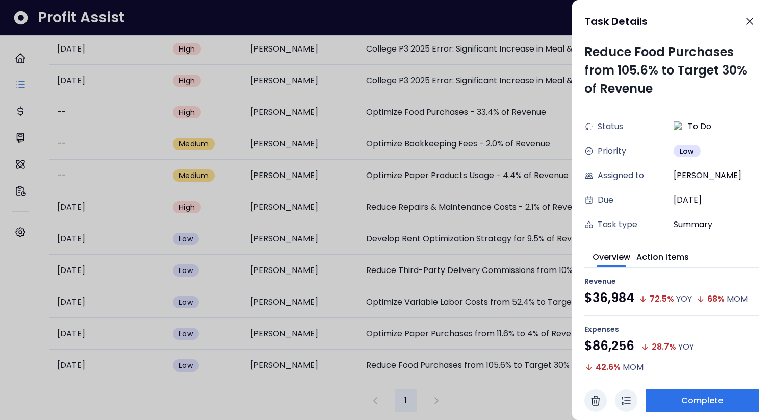
click at [628, 274] on icon "button" at bounding box center [626, 400] width 12 height 12
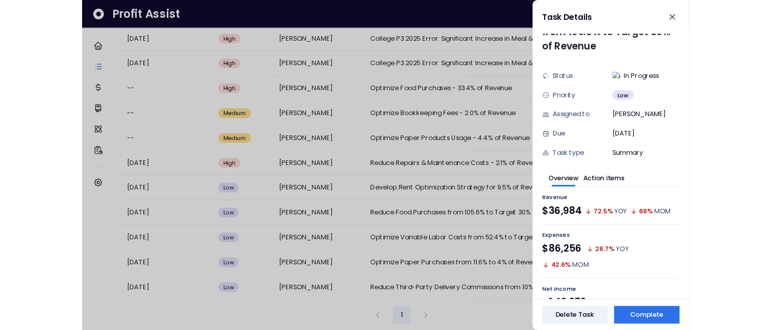
scroll to position [38, 0]
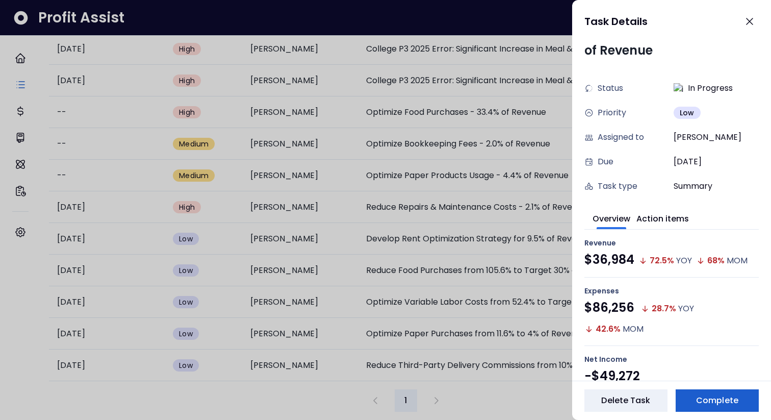
click at [701, 274] on span "Complete" at bounding box center [717, 400] width 42 height 12
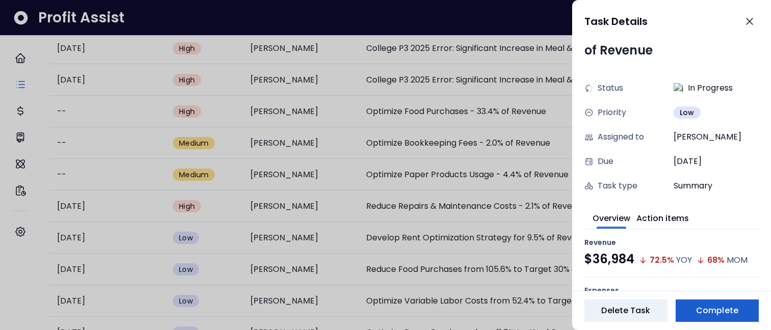
click at [696, 274] on span "Complete" at bounding box center [717, 311] width 42 height 12
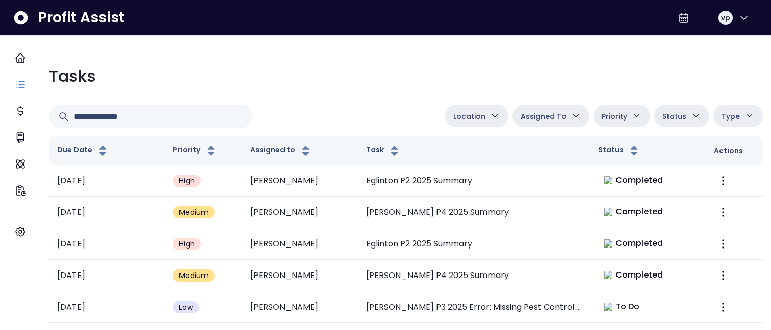
click at [538, 123] on button "Assigned To" at bounding box center [550, 116] width 77 height 22
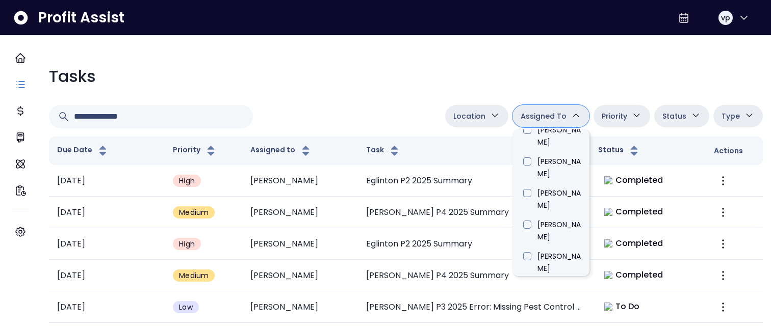
type input "*****"
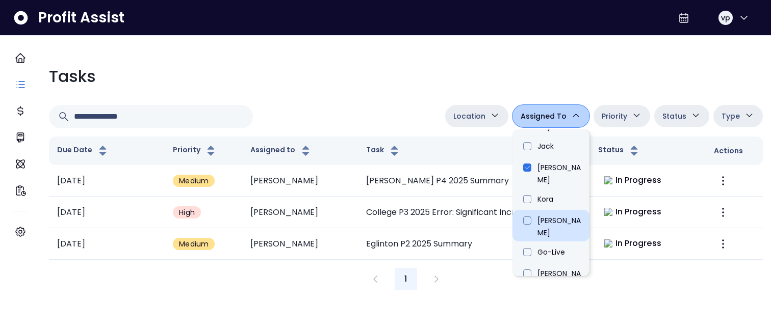
scroll to position [256, 0]
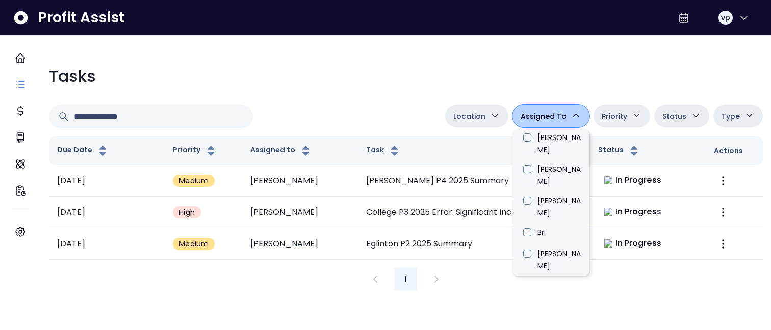
click at [520, 296] on li "[PERSON_NAME]" at bounding box center [550, 312] width 77 height 32
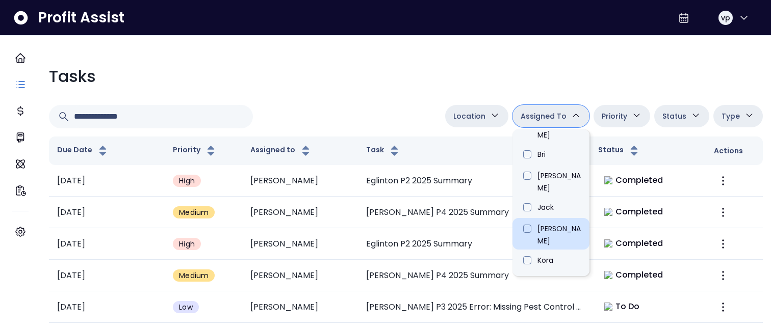
scroll to position [351, 0]
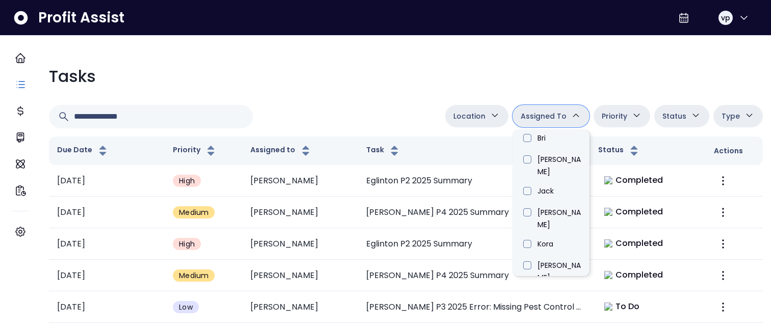
type input "****"
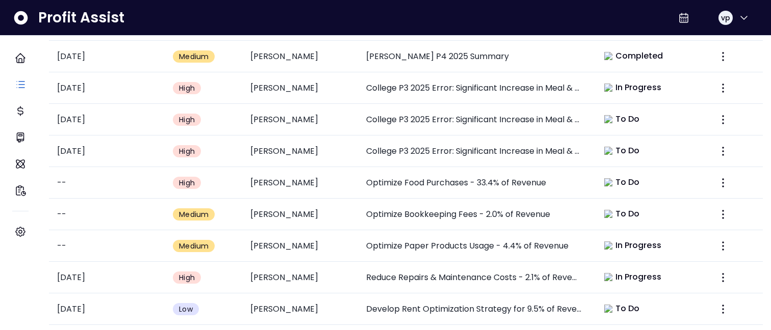
scroll to position [475, 0]
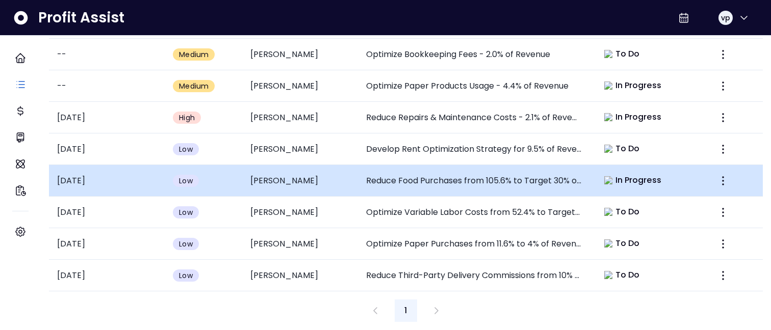
click at [462, 168] on td "Reduce Food Purchases from 105.6% to Target 30% of Revenue" at bounding box center [474, 181] width 232 height 32
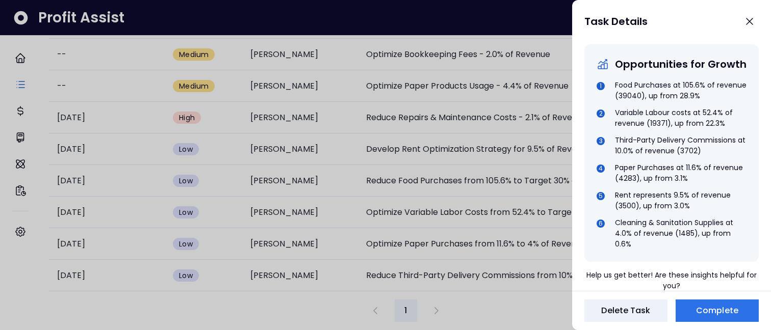
scroll to position [610, 0]
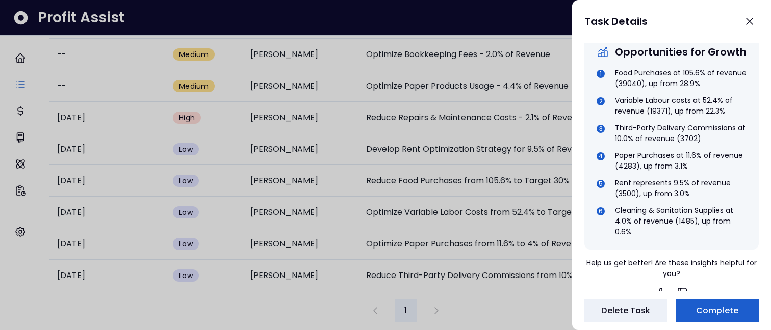
click at [719, 315] on span "Complete" at bounding box center [717, 311] width 42 height 12
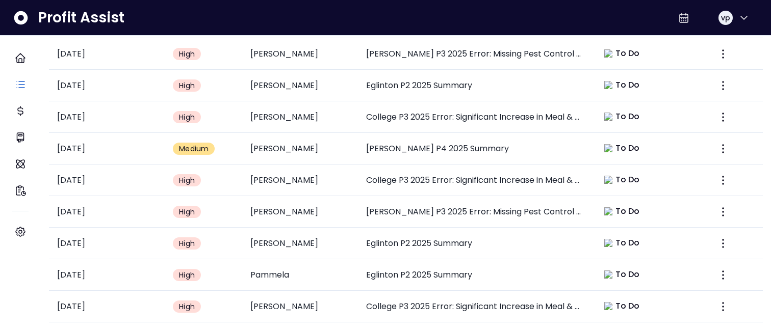
scroll to position [0, 0]
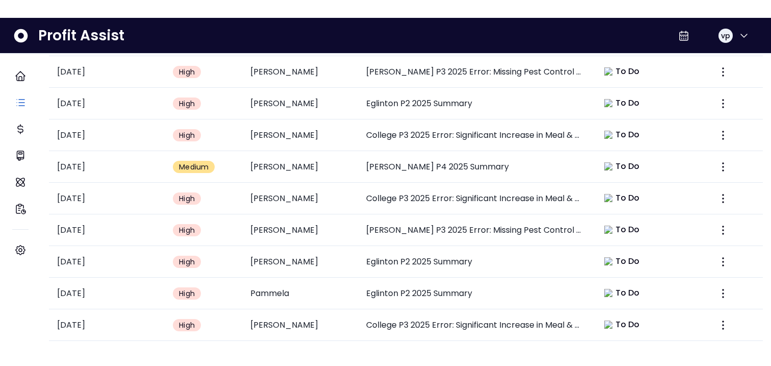
scroll to position [345, 0]
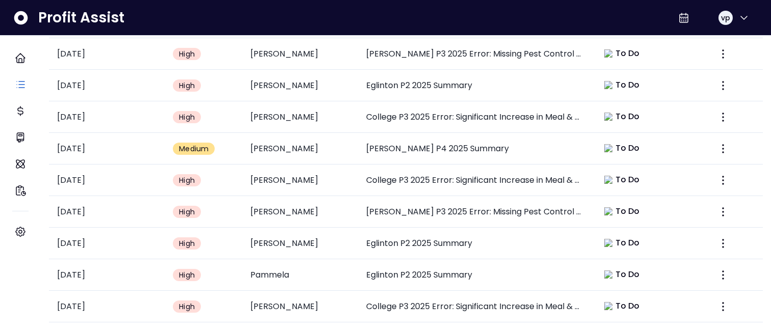
type input "****"
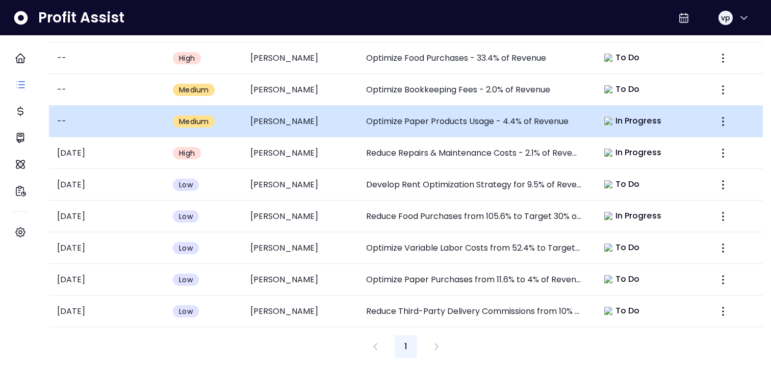
scroll to position [320, 0]
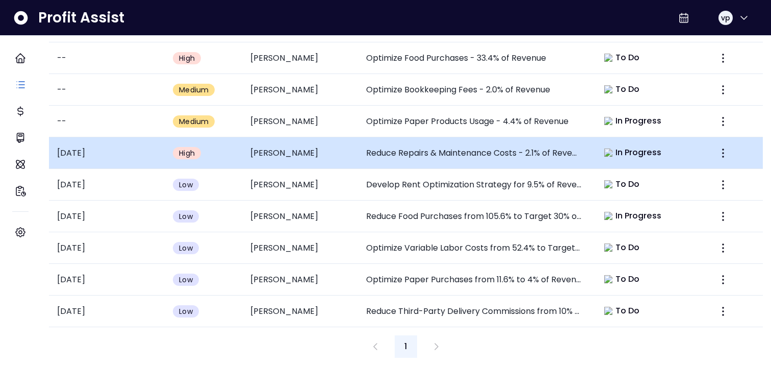
click at [558, 169] on td "Reduce Repairs & Maintenance Costs - 2.1% of Revenue" at bounding box center [474, 153] width 232 height 32
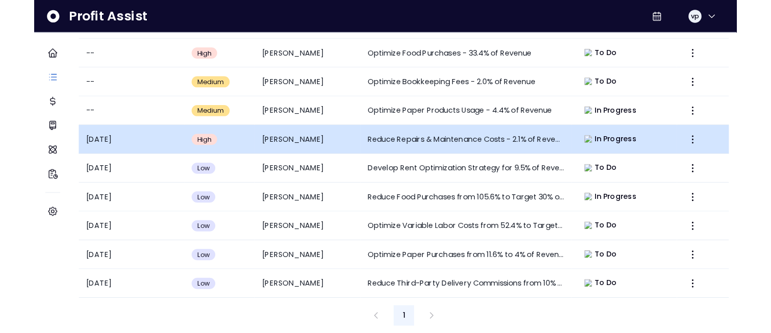
scroll to position [0, 0]
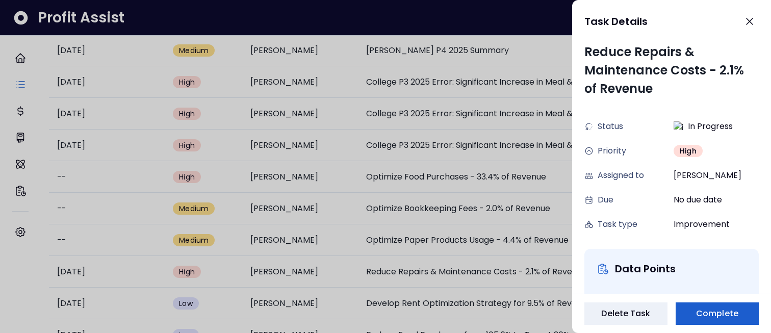
click at [720, 311] on span "Complete" at bounding box center [717, 313] width 42 height 12
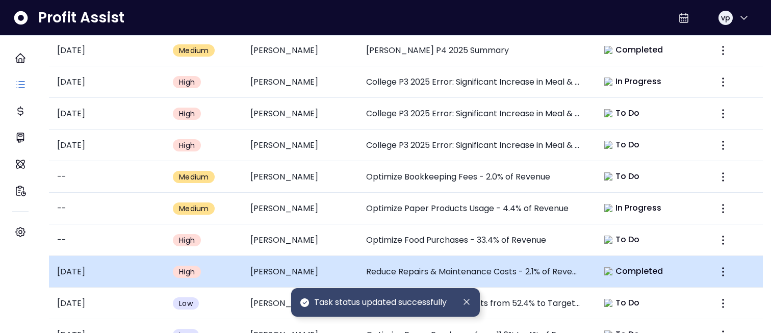
scroll to position [388, 0]
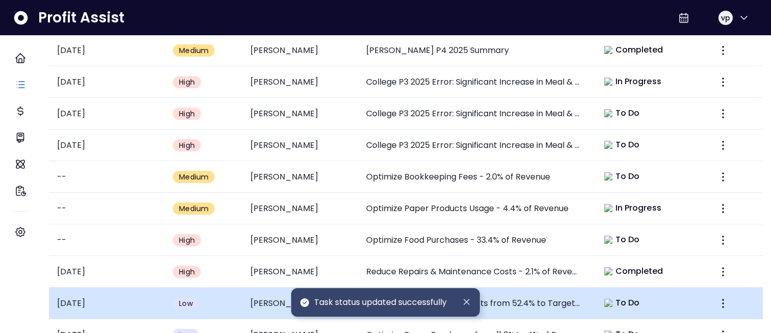
click at [525, 288] on td "Optimize Variable Labor Costs from 52.4% to Target 25% of Revenue" at bounding box center [474, 304] width 232 height 32
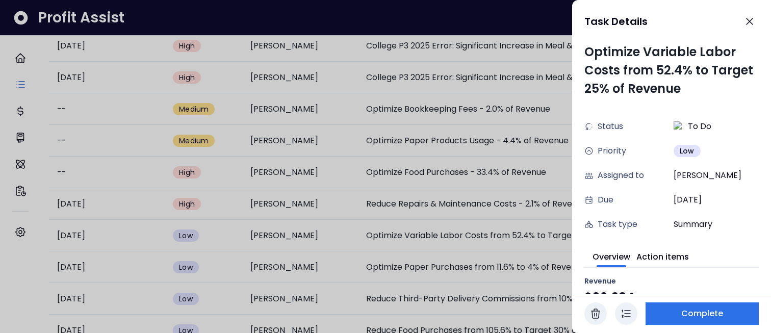
click at [623, 317] on icon "button" at bounding box center [626, 313] width 8 height 7
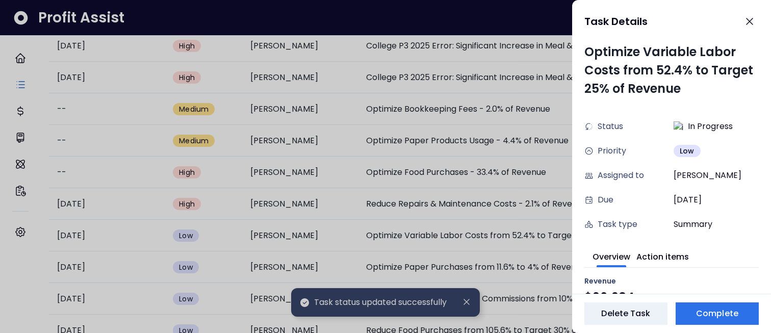
click at [466, 304] on div at bounding box center [385, 166] width 771 height 333
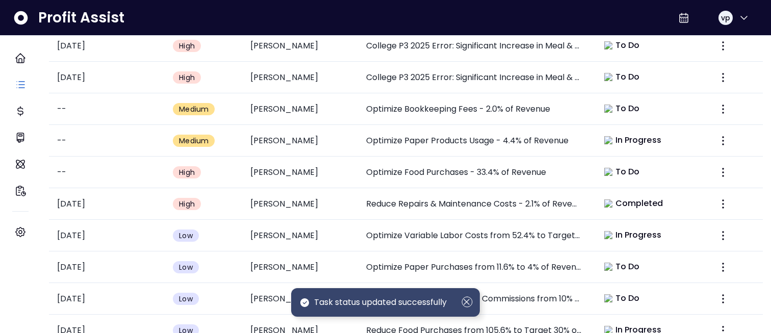
click at [468, 303] on icon "Dismiss" at bounding box center [466, 301] width 11 height 11
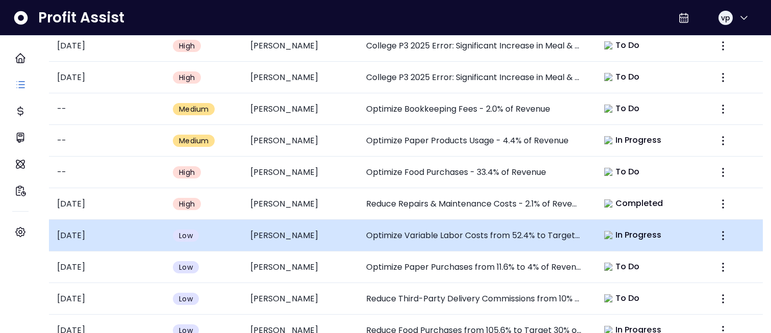
click at [583, 222] on td "Optimize Variable Labor Costs from 52.4% to Target 25% of Revenue" at bounding box center [474, 236] width 232 height 32
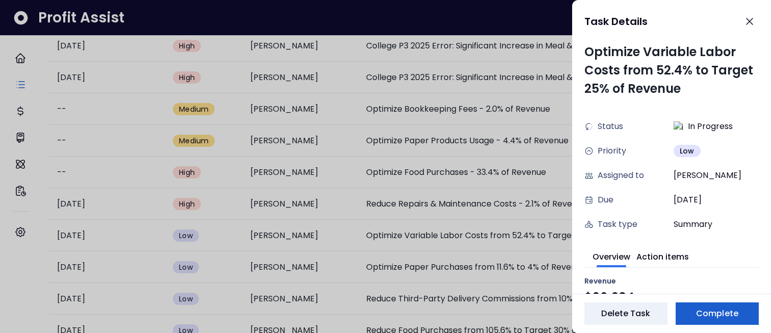
click at [714, 310] on span "Complete" at bounding box center [717, 313] width 42 height 12
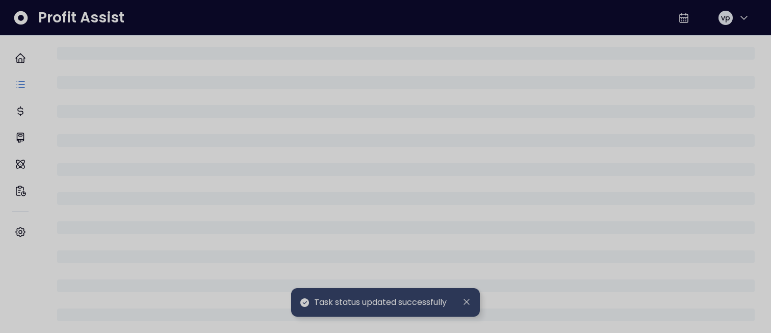
scroll to position [388, 0]
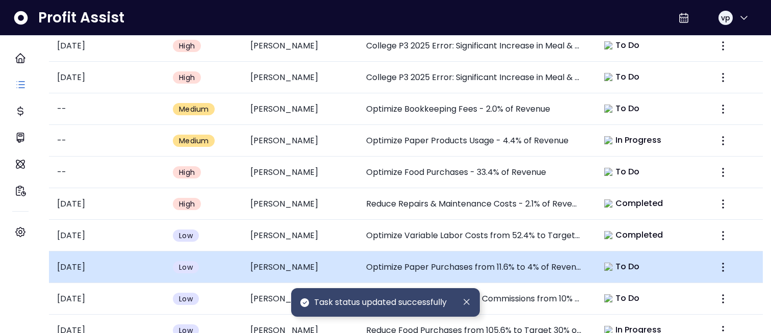
click at [542, 261] on td "Optimize Paper Purchases from 11.6% to 4% of Revenue" at bounding box center [474, 267] width 232 height 32
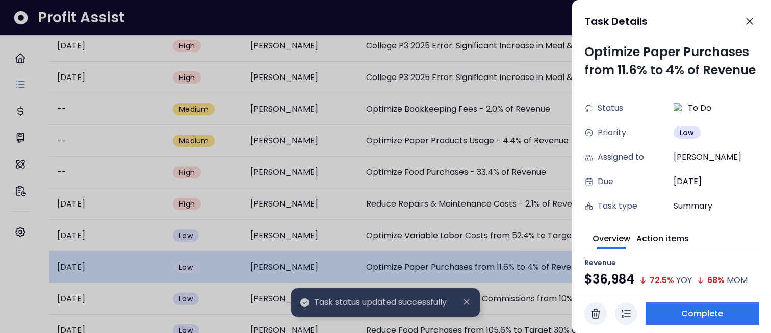
scroll to position [0, 0]
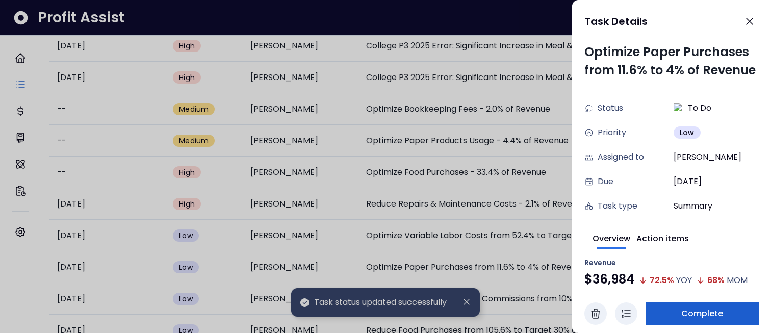
click at [681, 322] on button "Complete" at bounding box center [701, 313] width 113 height 22
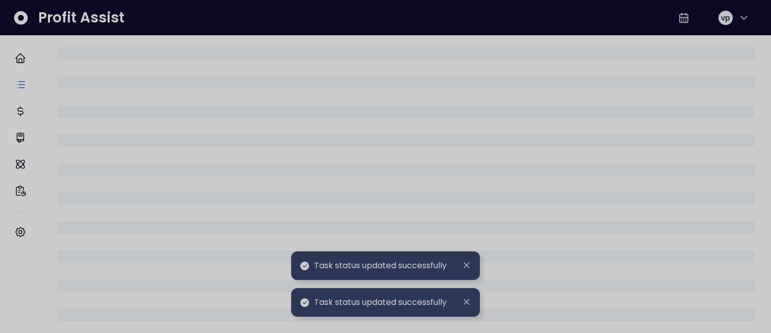
scroll to position [388, 0]
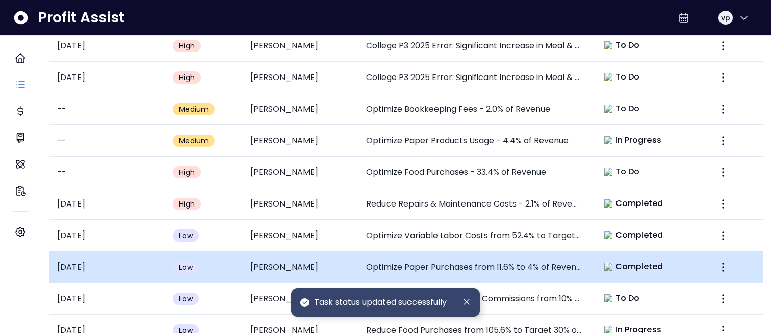
click at [632, 264] on span "Completed" at bounding box center [639, 267] width 48 height 12
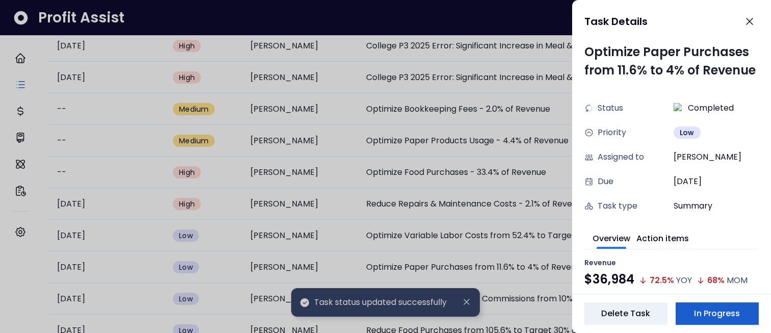
click at [698, 314] on span "In Progress" at bounding box center [717, 313] width 46 height 12
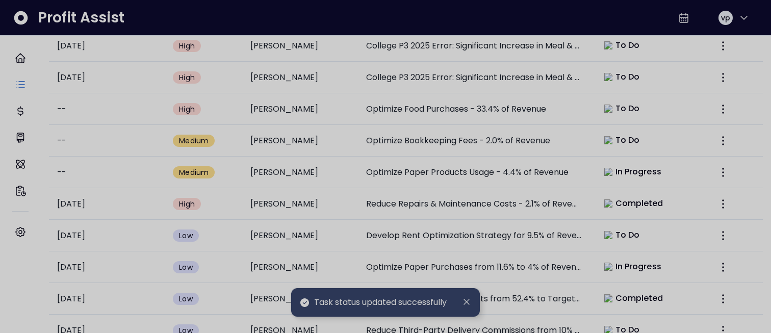
click at [458, 297] on div at bounding box center [385, 166] width 771 height 333
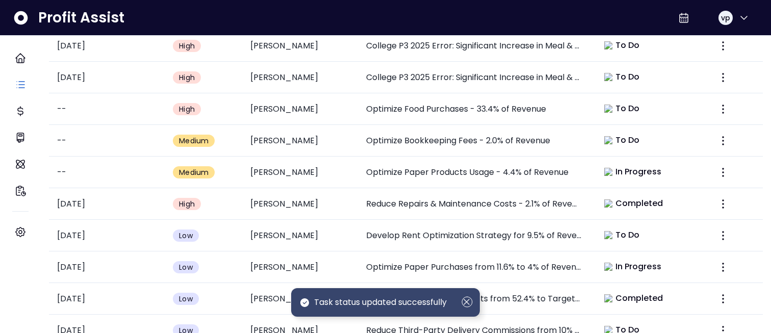
click at [469, 311] on div "Task status updated successfully" at bounding box center [385, 302] width 189 height 29
click at [468, 306] on circle "Dismiss" at bounding box center [467, 302] width 10 height 10
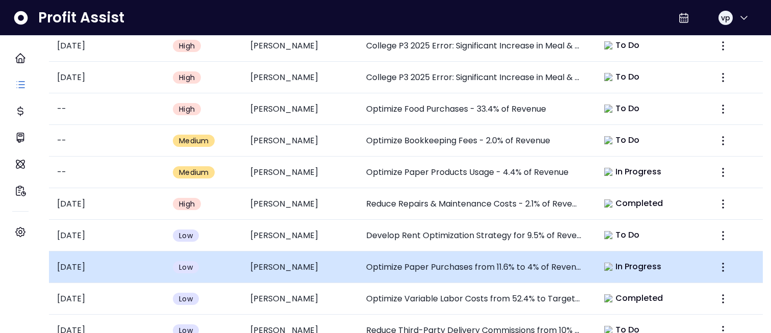
scroll to position [472, 0]
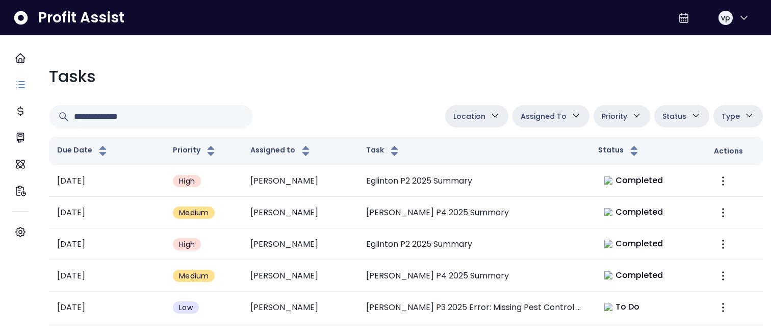
click at [551, 123] on button "Assigned To" at bounding box center [550, 116] width 77 height 22
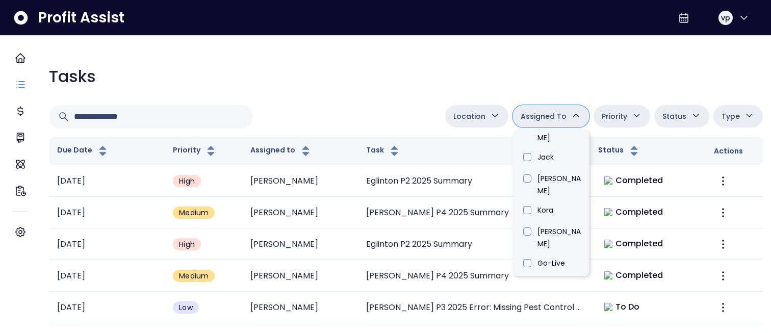
scroll to position [371, 0]
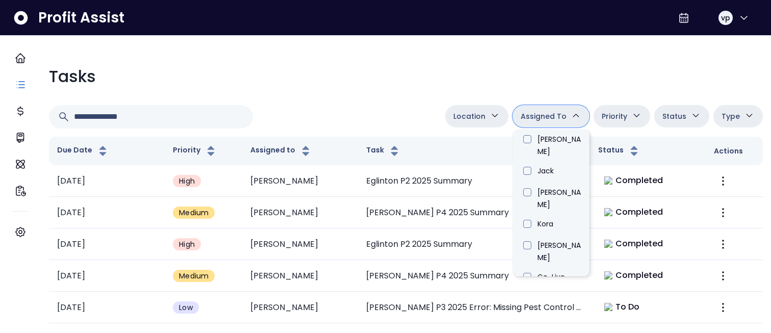
click at [547, 319] on li "[PERSON_NAME]" at bounding box center [550, 335] width 77 height 32
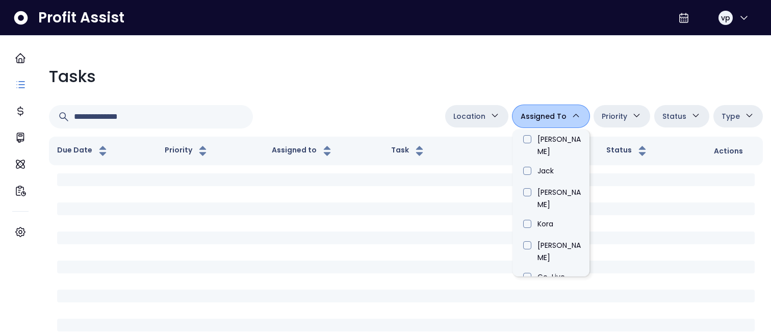
type input "****"
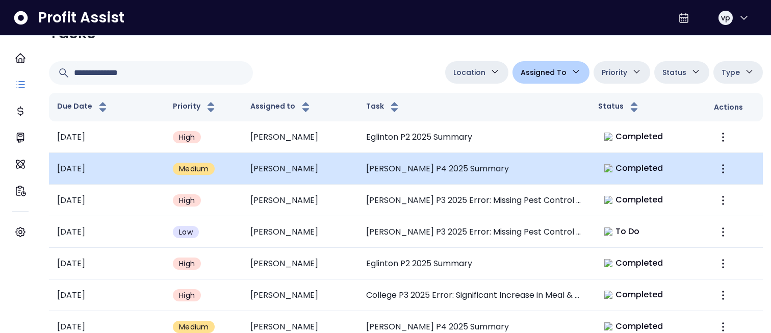
scroll to position [45, 0]
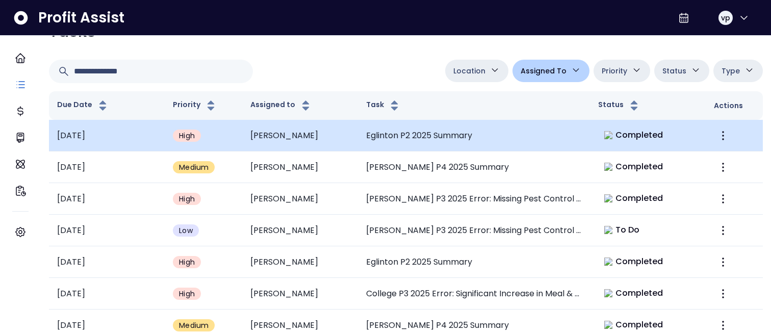
click at [494, 146] on td "Eglinton P2 2025 Summary" at bounding box center [474, 136] width 232 height 32
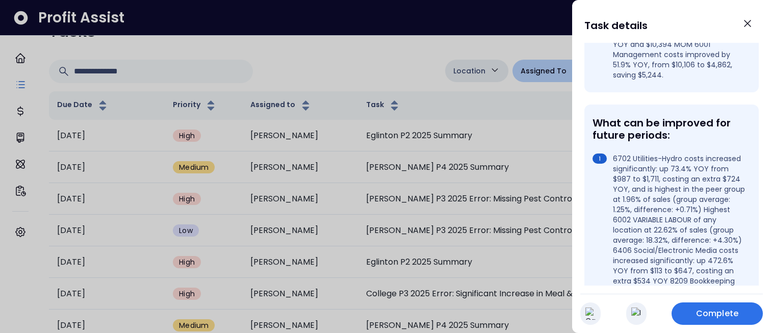
scroll to position [373, 0]
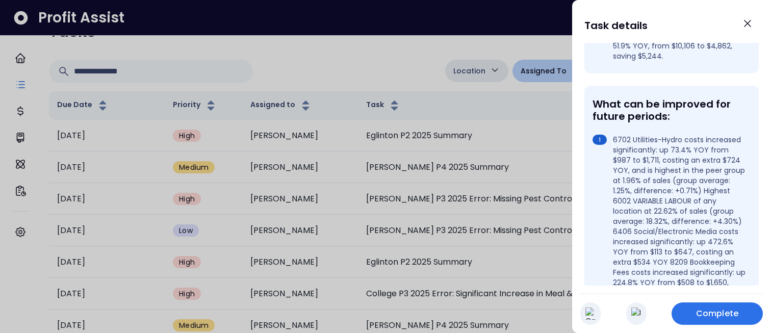
click at [401, 55] on div at bounding box center [385, 166] width 771 height 333
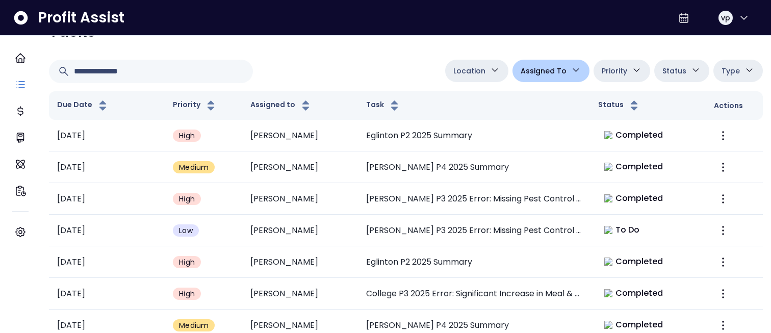
scroll to position [472, 0]
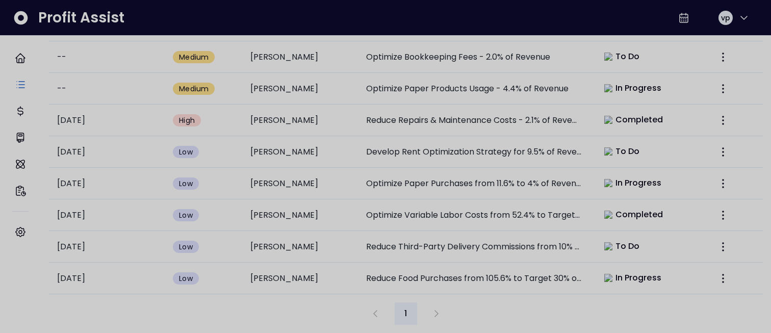
click at [391, 141] on div at bounding box center [385, 166] width 771 height 333
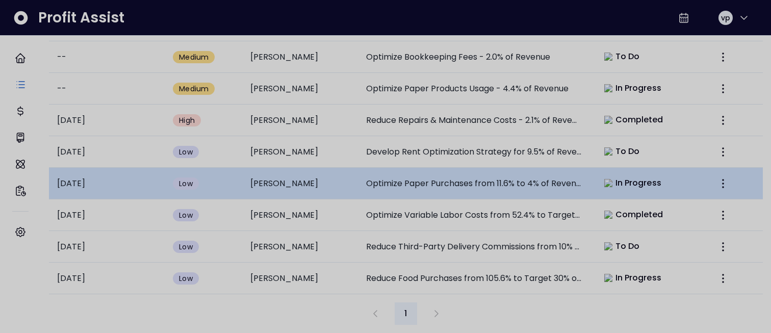
scroll to position [472, 0]
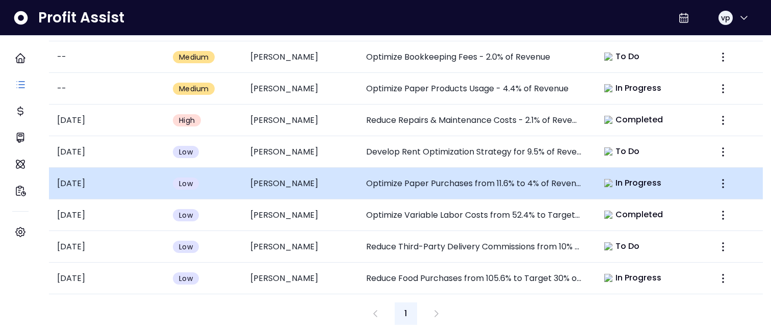
click at [500, 183] on td "Optimize Paper Purchases from 11.6% to 4% of Revenue" at bounding box center [474, 184] width 232 height 32
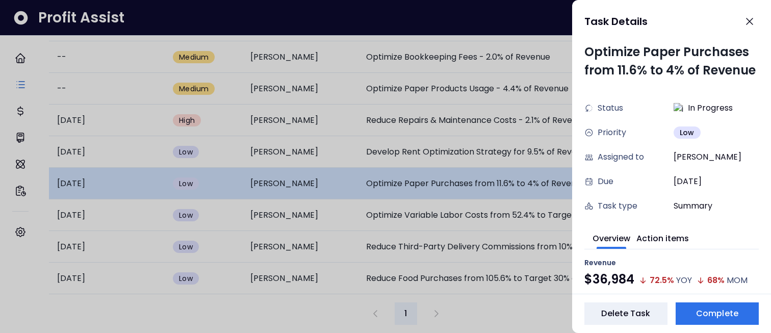
scroll to position [0, 0]
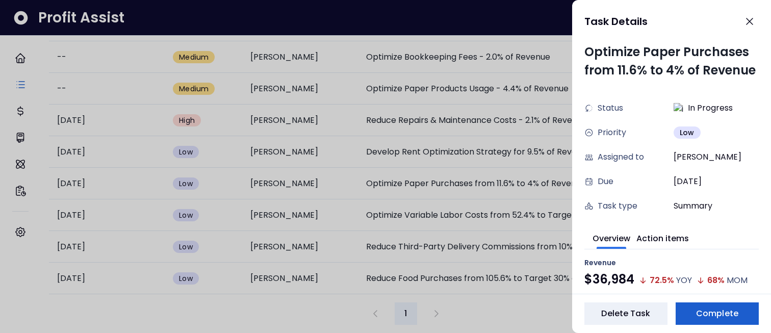
click at [736, 316] on span "Complete" at bounding box center [717, 313] width 42 height 12
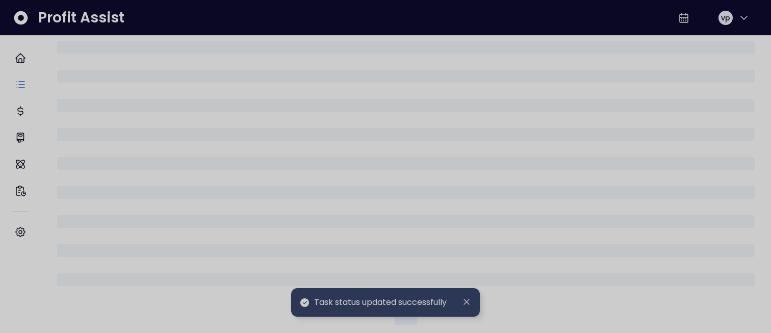
scroll to position [472, 0]
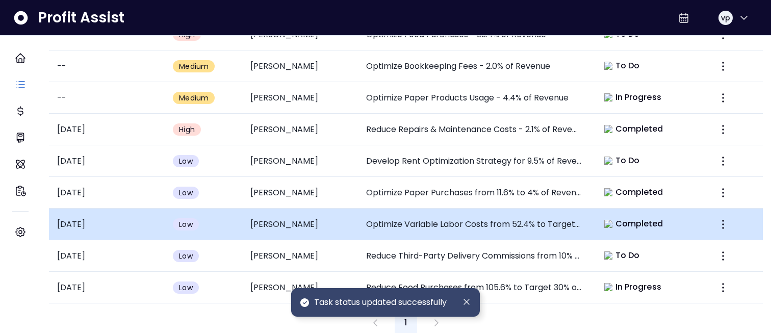
click at [552, 209] on td "Optimize Variable Labor Costs from 52.4% to Target 25% of Revenue" at bounding box center [474, 225] width 232 height 32
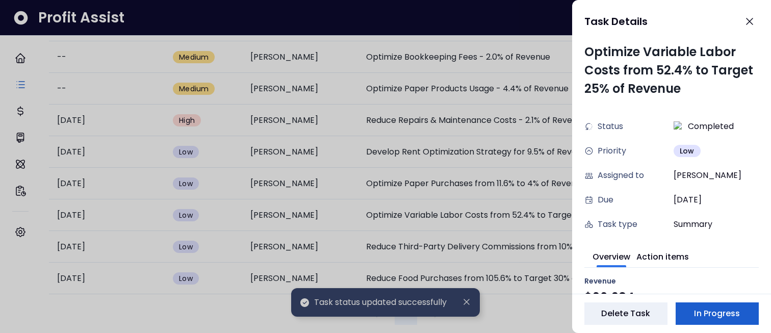
click at [705, 305] on button "In Progress" at bounding box center [716, 313] width 83 height 22
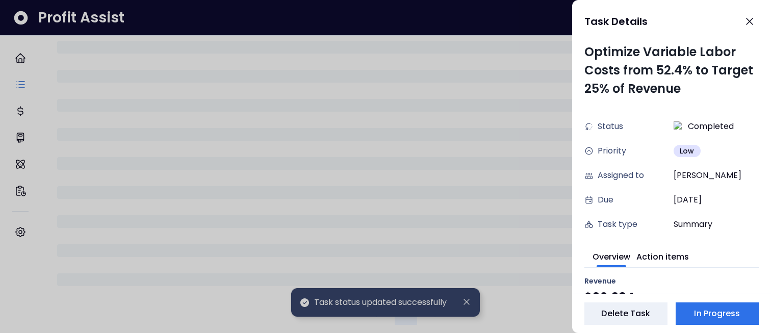
scroll to position [472, 0]
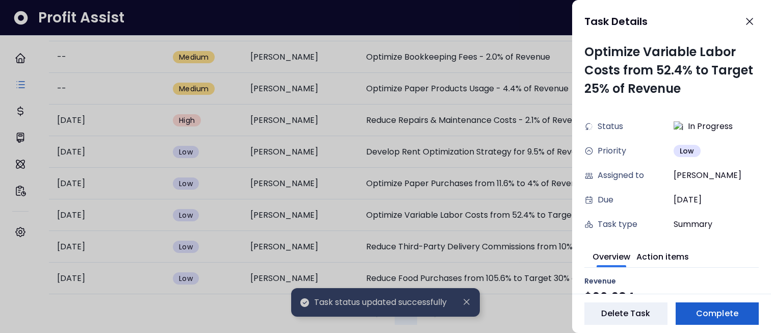
click at [713, 320] on button "Complete" at bounding box center [716, 313] width 83 height 22
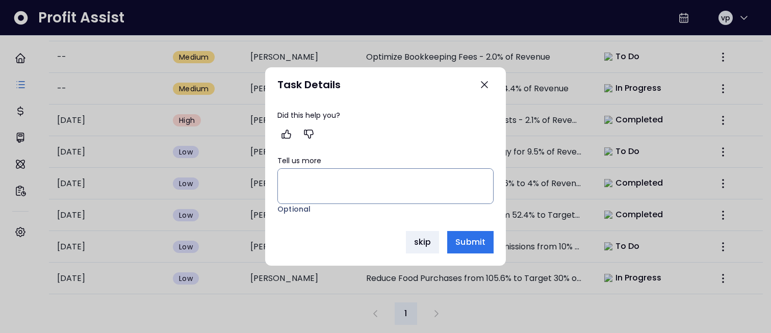
click at [414, 331] on div at bounding box center [385, 166] width 771 height 333
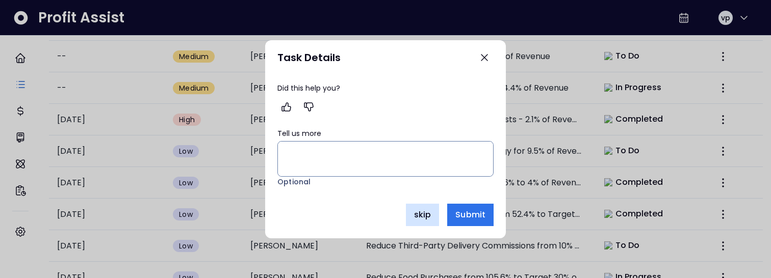
click at [421, 220] on span "skip" at bounding box center [422, 215] width 17 height 12
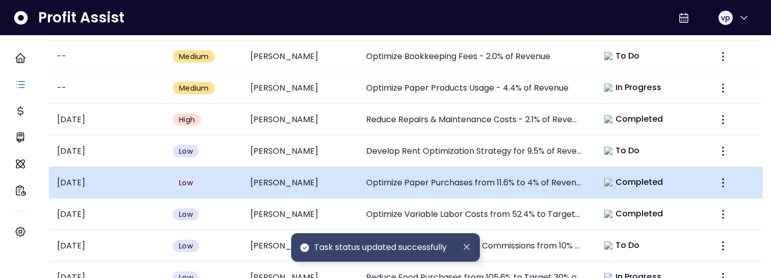
scroll to position [527, 0]
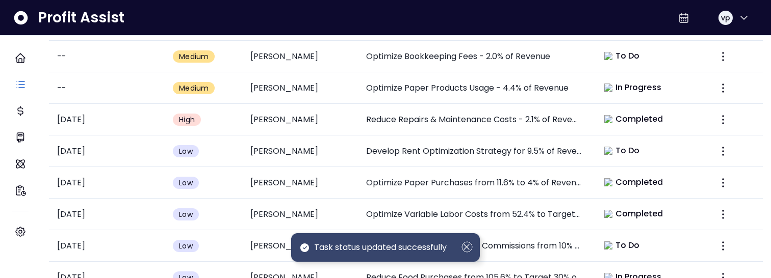
click at [465, 249] on icon "Dismiss" at bounding box center [466, 247] width 11 height 11
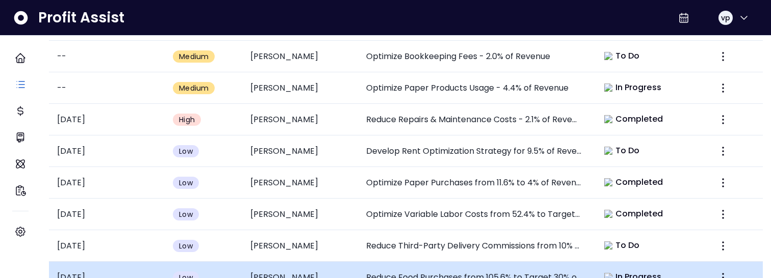
click at [692, 262] on td "In Progress" at bounding box center [648, 278] width 116 height 32
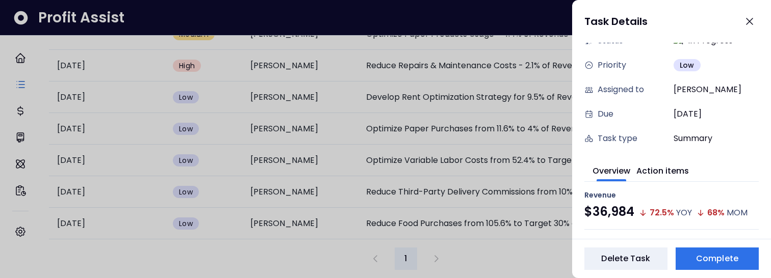
scroll to position [77, 0]
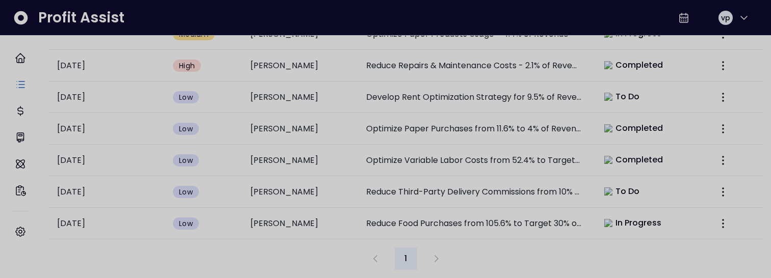
click at [244, 248] on div at bounding box center [385, 139] width 771 height 278
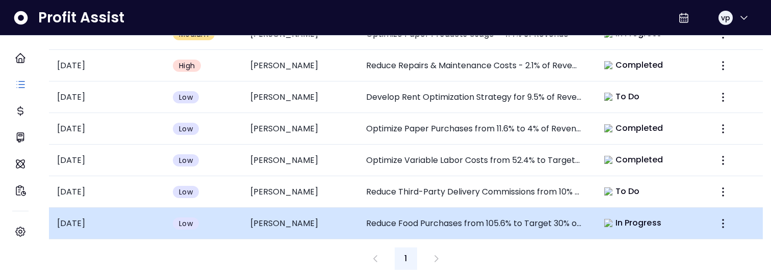
click at [497, 208] on td "Reduce Food Purchases from 105.6% to Target 30% of Revenue" at bounding box center [474, 224] width 232 height 32
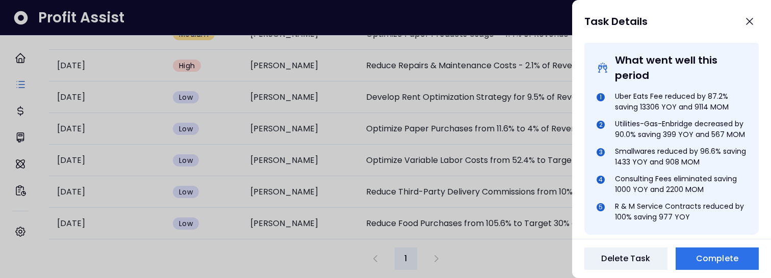
scroll to position [424, 0]
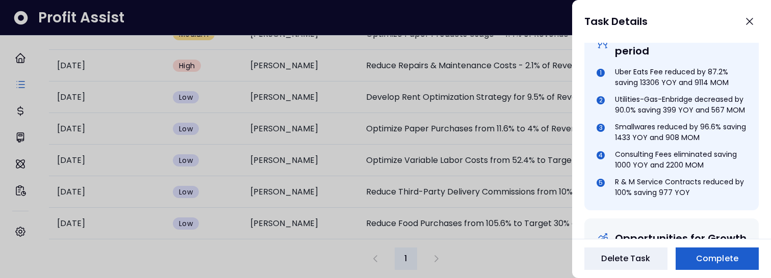
click at [705, 260] on span "Complete" at bounding box center [717, 259] width 42 height 12
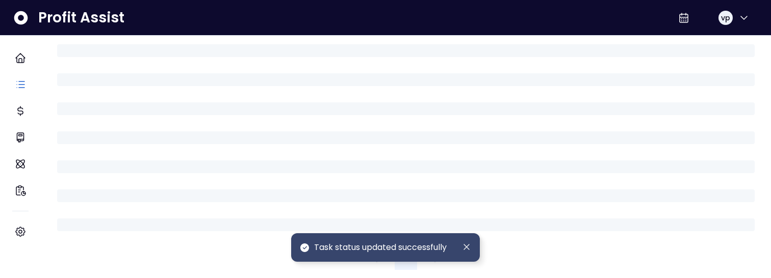
scroll to position [517, 0]
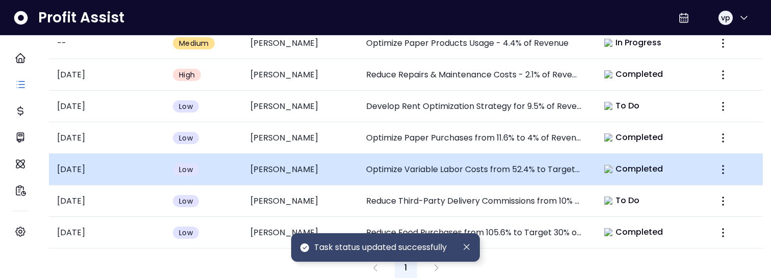
click at [590, 171] on td "Completed" at bounding box center [648, 170] width 116 height 32
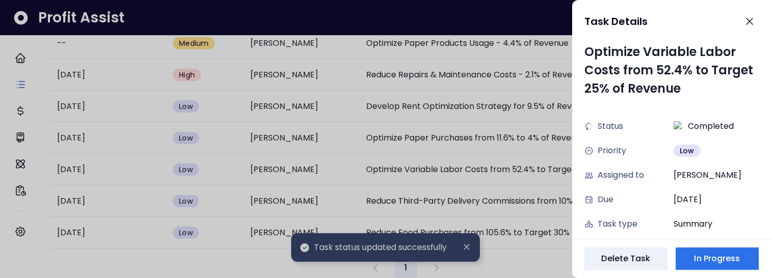
scroll to position [28, 0]
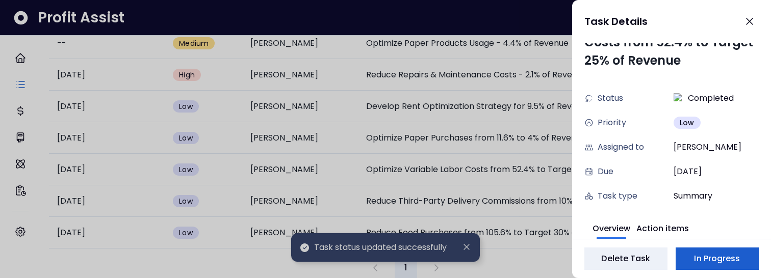
click at [727, 261] on span "In Progress" at bounding box center [717, 259] width 46 height 12
click at [719, 255] on span "Complete" at bounding box center [717, 259] width 42 height 12
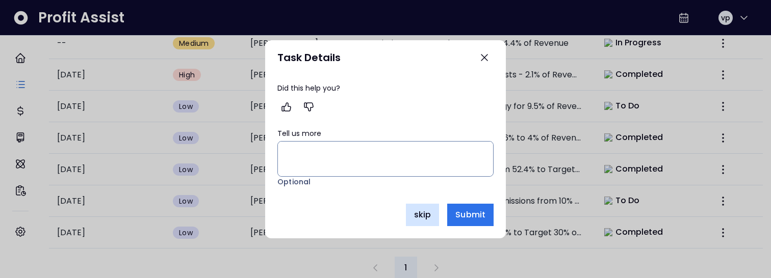
click at [432, 220] on button "skip" at bounding box center [422, 215] width 33 height 22
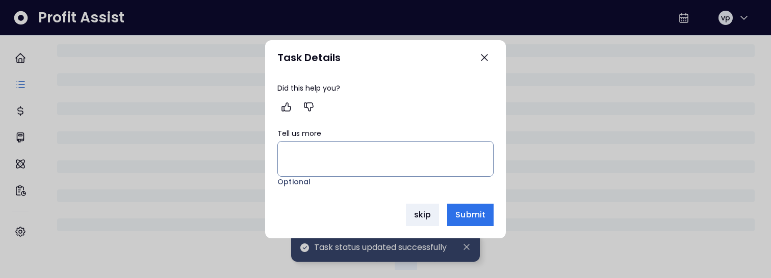
scroll to position [517, 0]
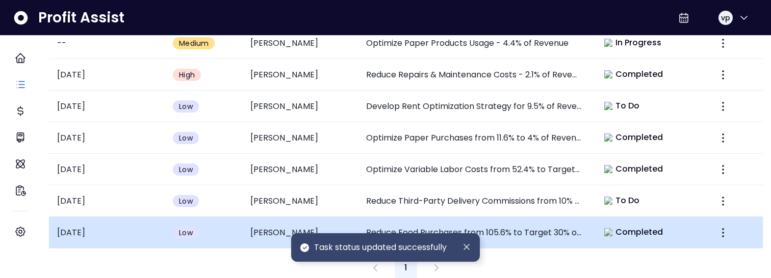
click at [529, 230] on td "Reduce Food Purchases from 105.6% to Target 30% of Revenue" at bounding box center [474, 233] width 232 height 32
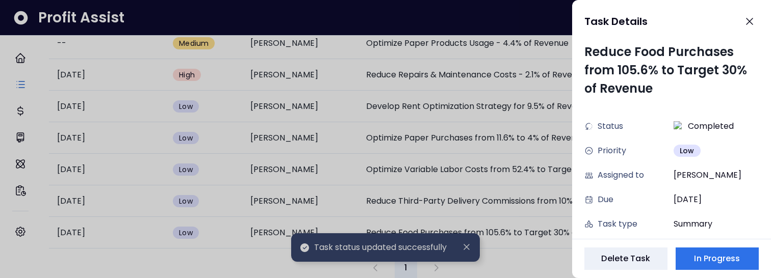
scroll to position [28, 0]
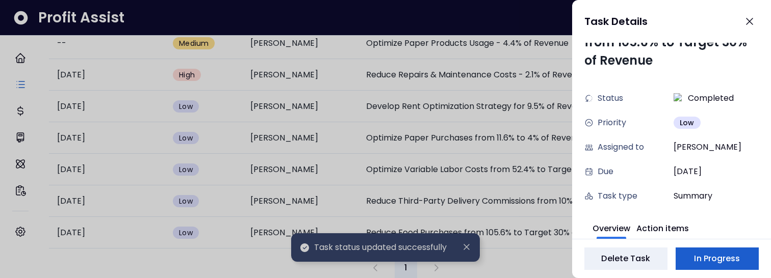
click at [737, 255] on span "In Progress" at bounding box center [717, 259] width 46 height 12
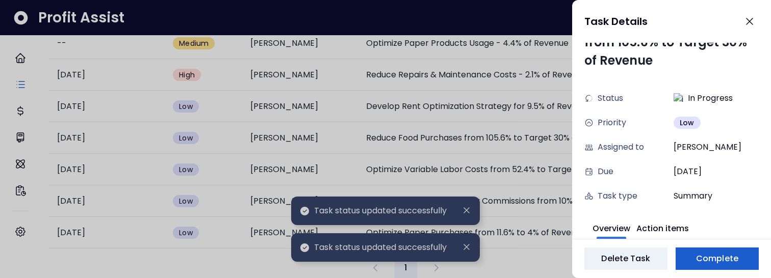
click at [725, 255] on span "Complete" at bounding box center [717, 259] width 42 height 12
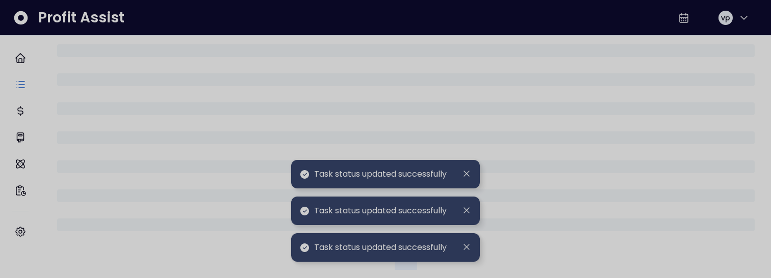
scroll to position [517, 0]
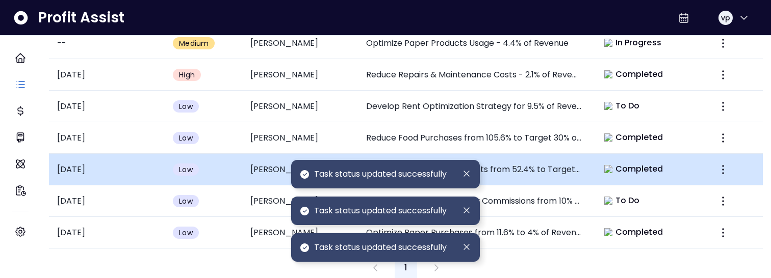
click at [635, 166] on span "Completed" at bounding box center [639, 169] width 48 height 12
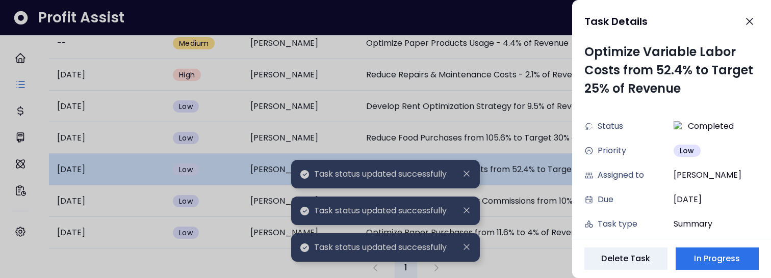
scroll to position [28, 0]
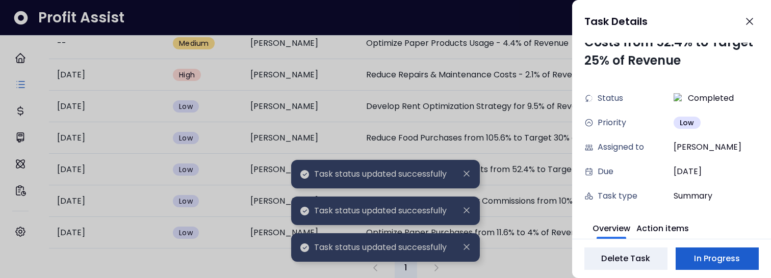
click at [705, 256] on span "In Progress" at bounding box center [717, 259] width 46 height 12
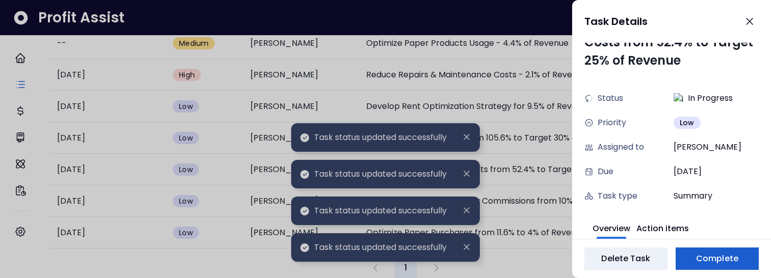
click at [692, 258] on button "Complete" at bounding box center [716, 259] width 83 height 22
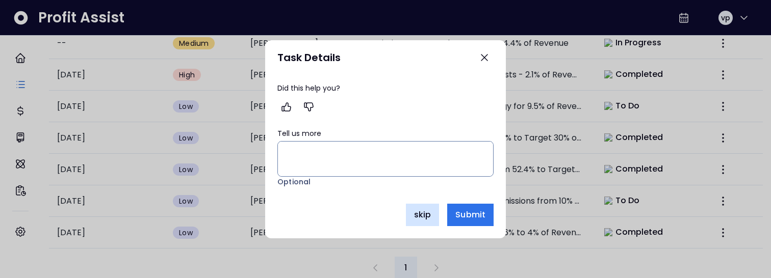
click at [423, 218] on span "skip" at bounding box center [422, 215] width 17 height 12
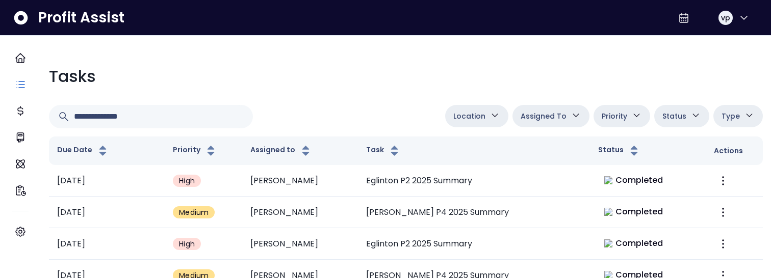
click at [540, 108] on button "Assigned To" at bounding box center [550, 116] width 77 height 22
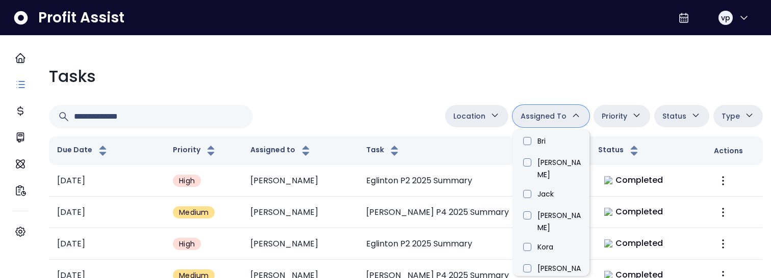
scroll to position [350, 0]
type input "****"
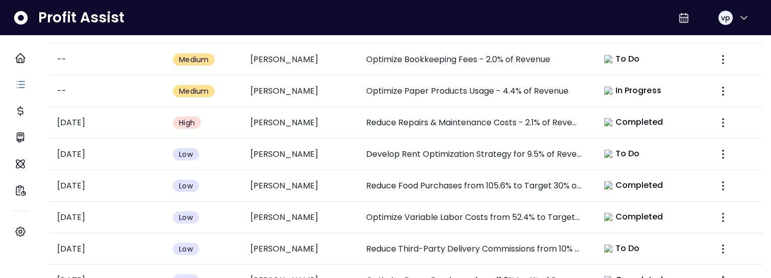
scroll to position [527, 0]
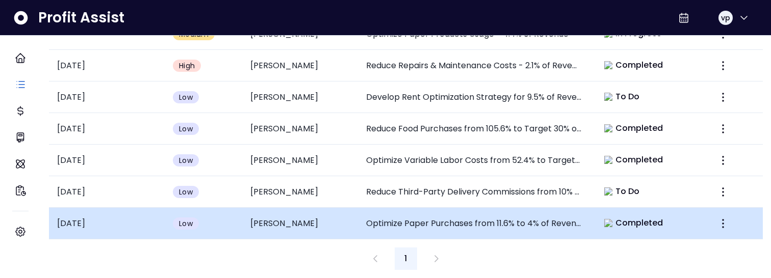
click at [493, 217] on td "Optimize Paper Purchases from 11.6% to 4% of Revenue" at bounding box center [474, 224] width 232 height 32
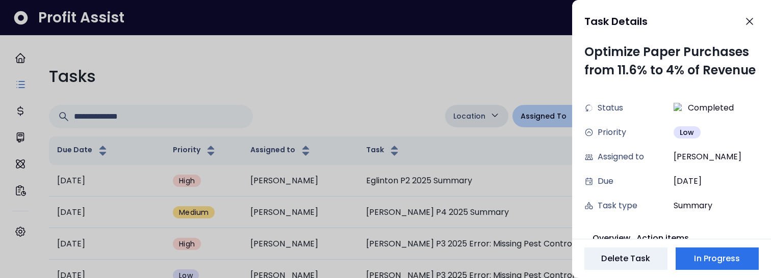
scroll to position [10, 0]
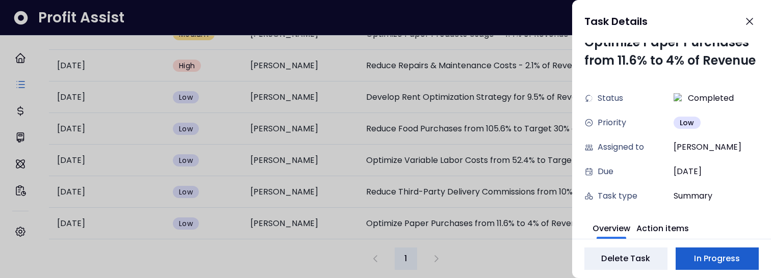
click at [736, 258] on span "In Progress" at bounding box center [717, 259] width 46 height 12
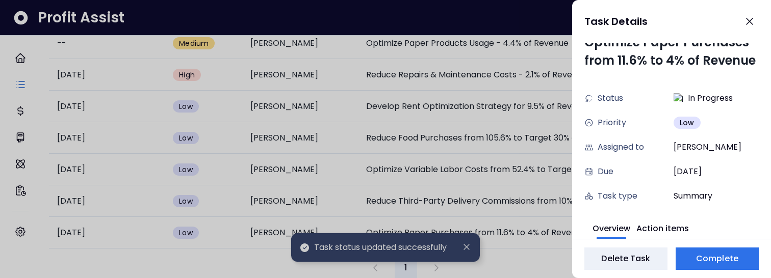
scroll to position [527, 0]
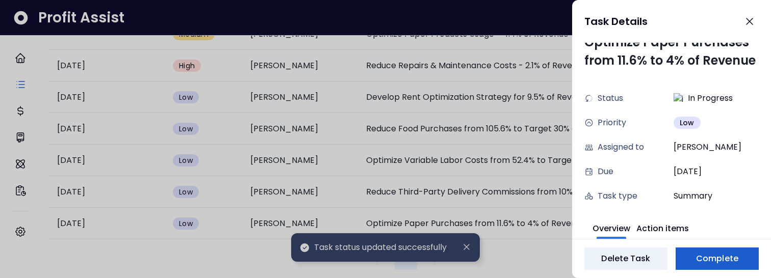
click at [733, 260] on span "Complete" at bounding box center [717, 259] width 42 height 12
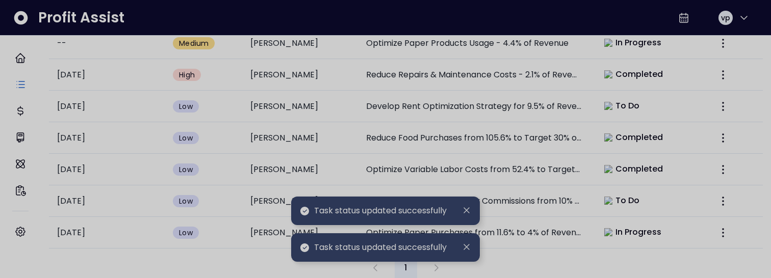
scroll to position [0, 0]
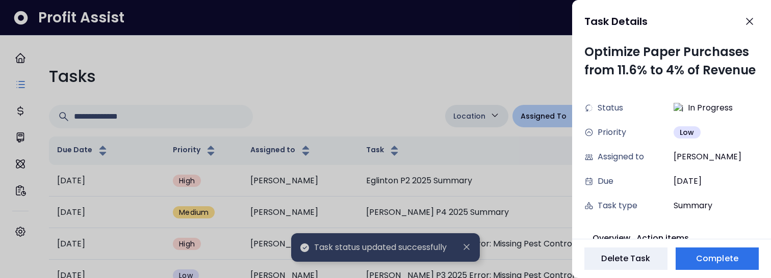
scroll to position [10, 0]
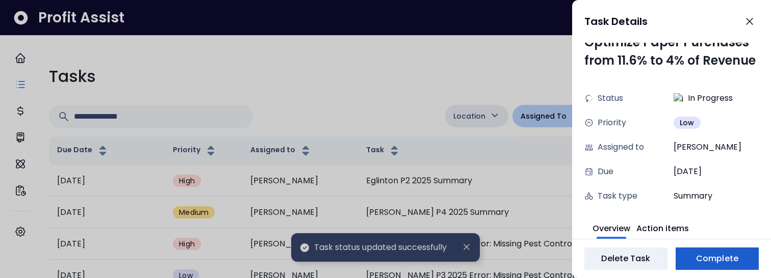
click at [704, 266] on button "Complete" at bounding box center [716, 259] width 83 height 22
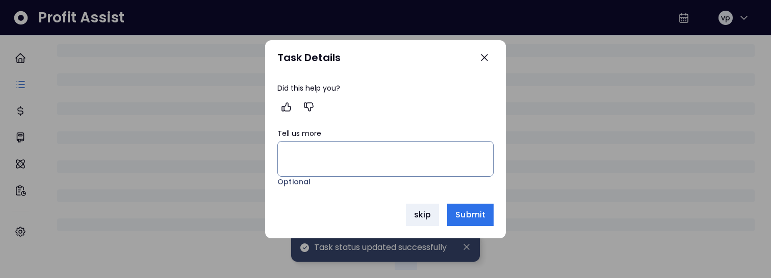
scroll to position [527, 0]
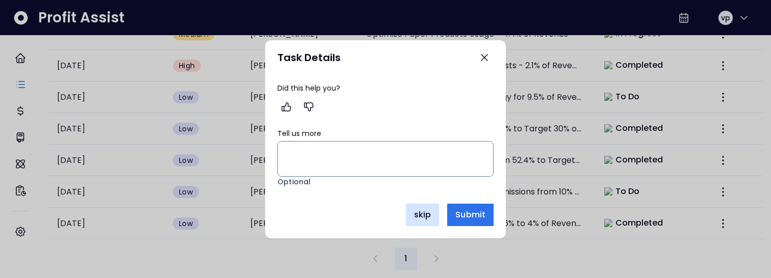
click at [424, 213] on span "skip" at bounding box center [422, 215] width 17 height 12
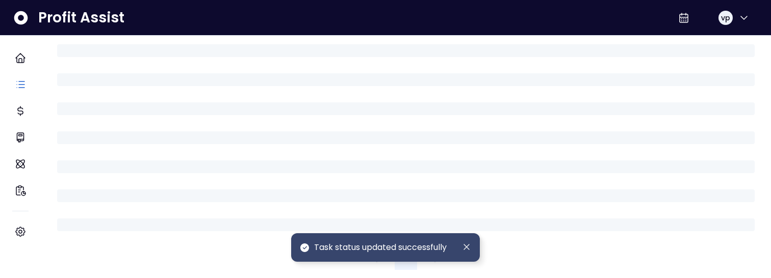
scroll to position [517, 0]
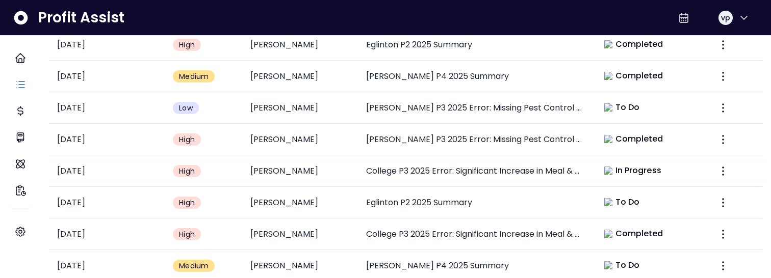
scroll to position [55, 0]
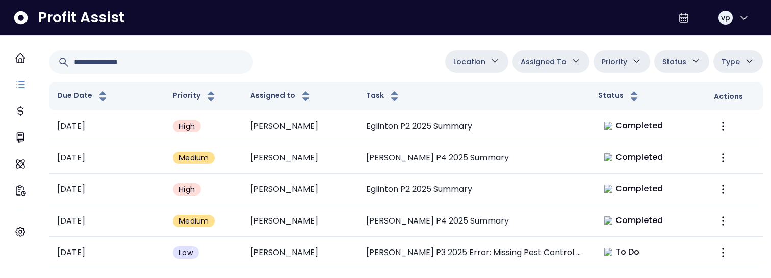
click at [555, 67] on button "Assigned To" at bounding box center [550, 61] width 77 height 22
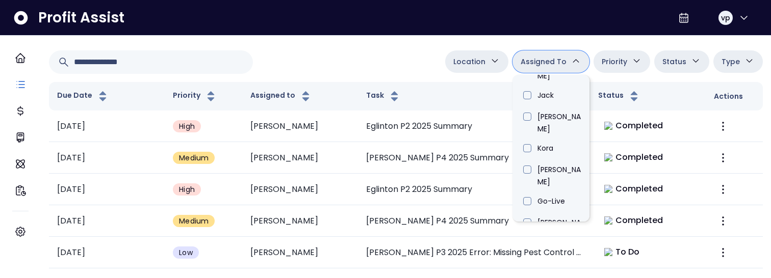
scroll to position [404, 0]
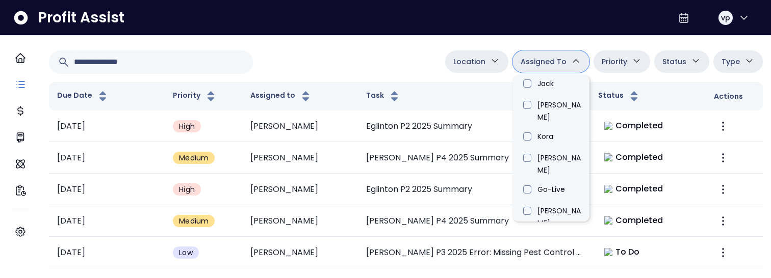
click at [541, 232] on li "[PERSON_NAME]" at bounding box center [550, 248] width 77 height 32
type input "****"
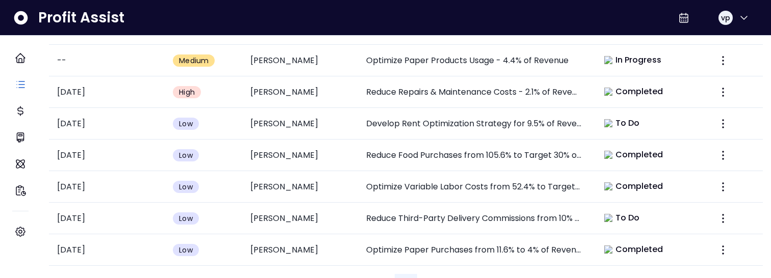
scroll to position [527, 0]
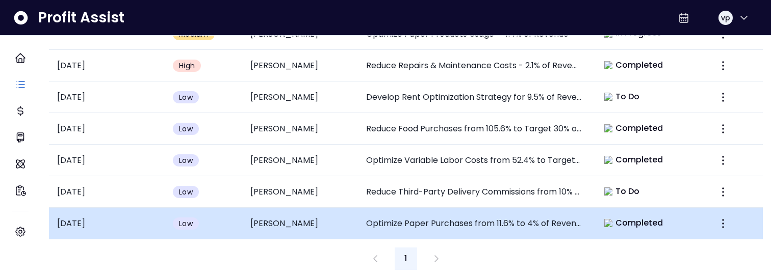
click at [590, 212] on td "Completed" at bounding box center [648, 224] width 116 height 32
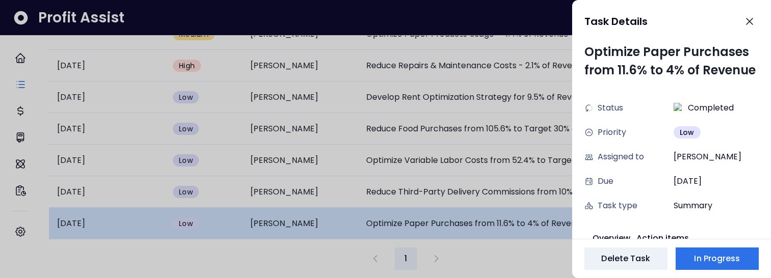
scroll to position [10, 0]
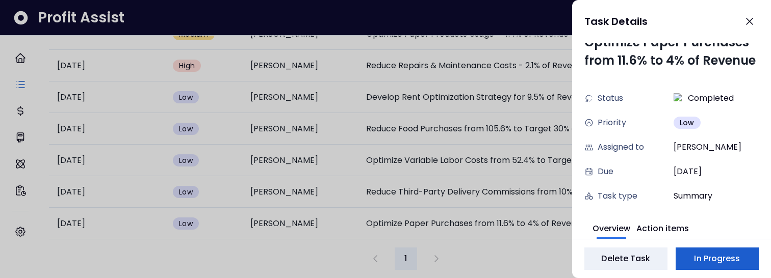
click at [694, 263] on span "In Progress" at bounding box center [717, 259] width 46 height 12
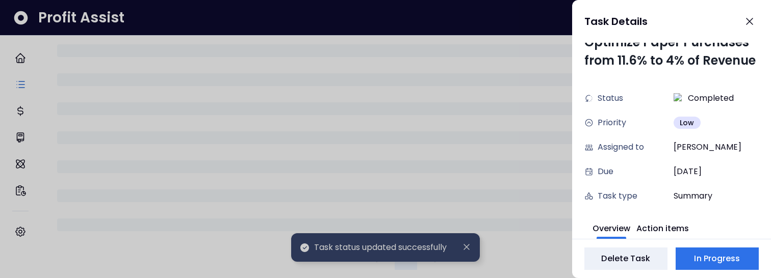
scroll to position [527, 0]
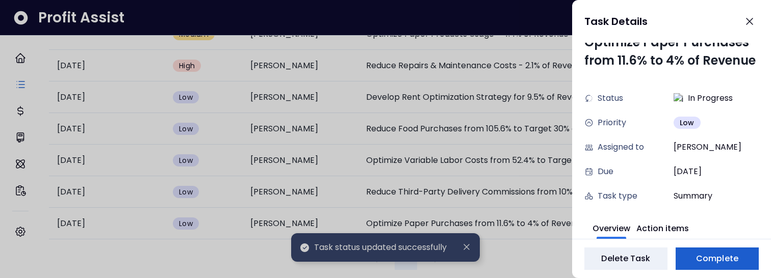
click at [704, 259] on span "Complete" at bounding box center [717, 259] width 42 height 12
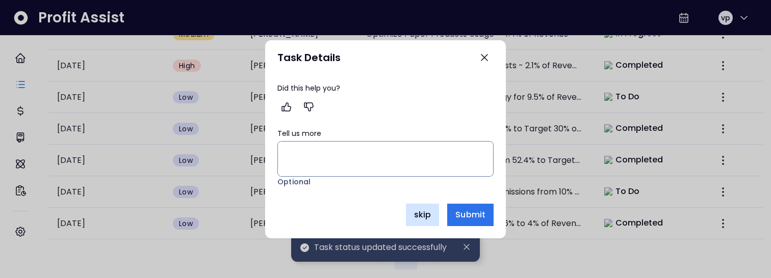
click at [421, 213] on span "skip" at bounding box center [422, 215] width 17 height 12
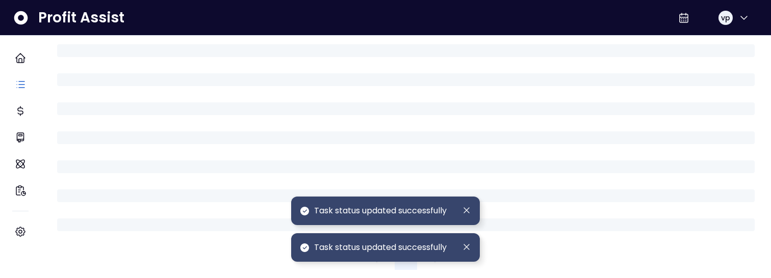
scroll to position [0, 0]
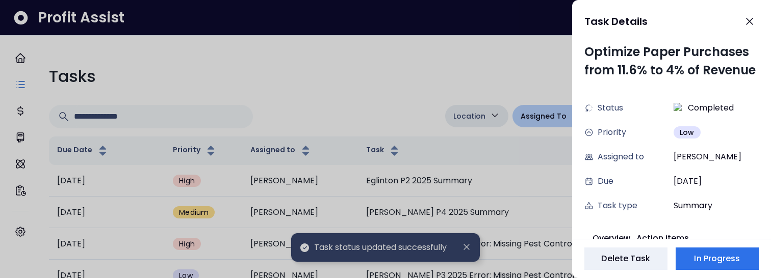
scroll to position [10, 0]
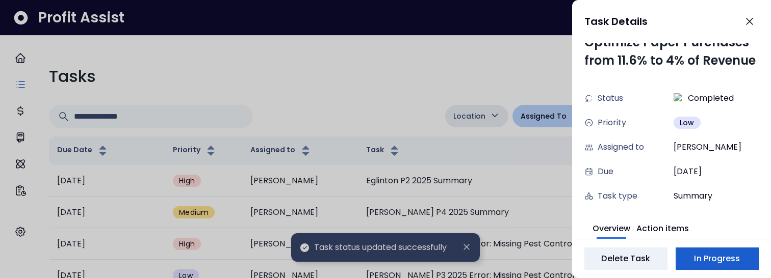
click at [713, 264] on span "In Progress" at bounding box center [717, 259] width 46 height 12
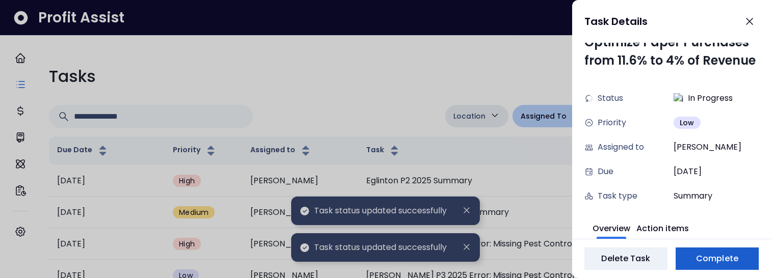
click at [727, 257] on span "Complete" at bounding box center [717, 259] width 42 height 12
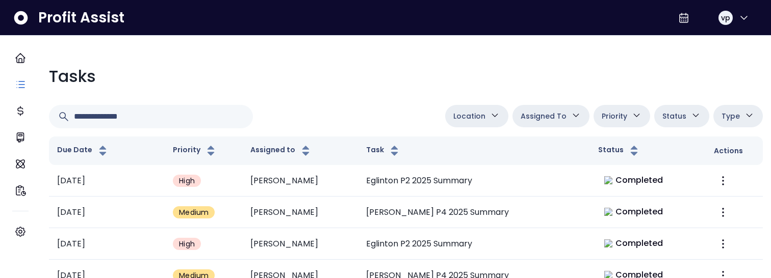
click at [542, 124] on button "Assigned To" at bounding box center [550, 116] width 77 height 22
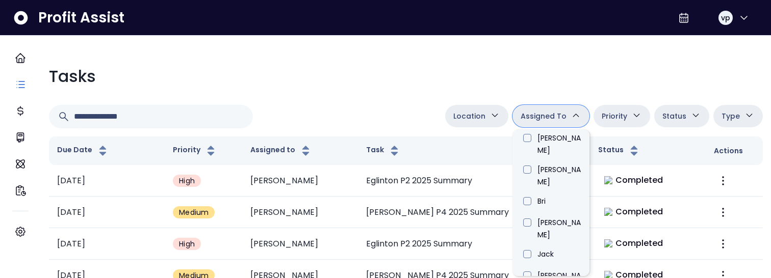
scroll to position [331, 0]
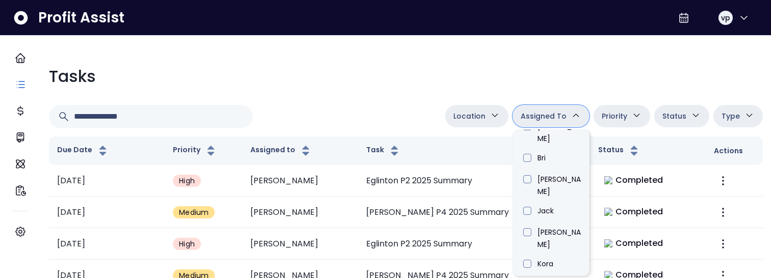
type input "****"
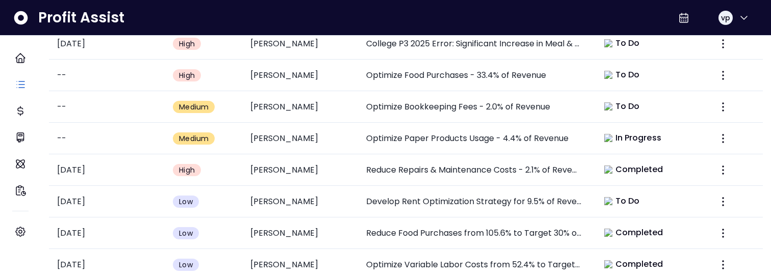
scroll to position [508, 0]
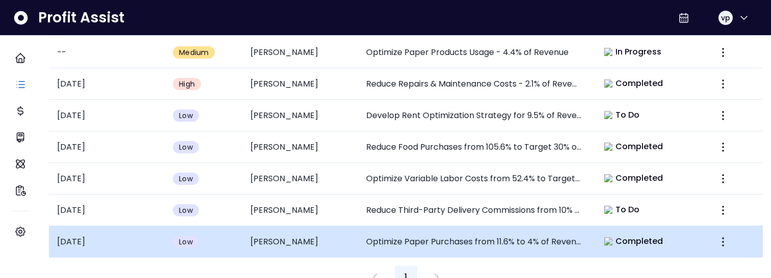
click at [583, 228] on td "Optimize Paper Purchases from 11.6% to 4% of Revenue" at bounding box center [474, 242] width 232 height 32
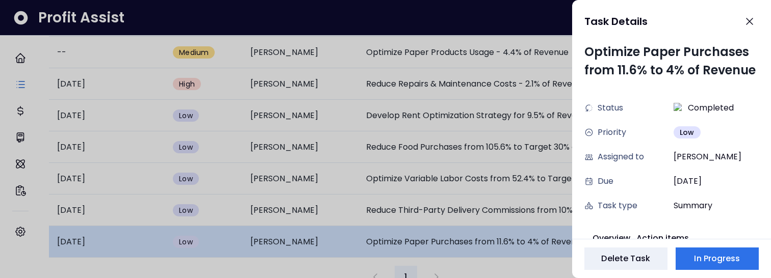
scroll to position [10, 0]
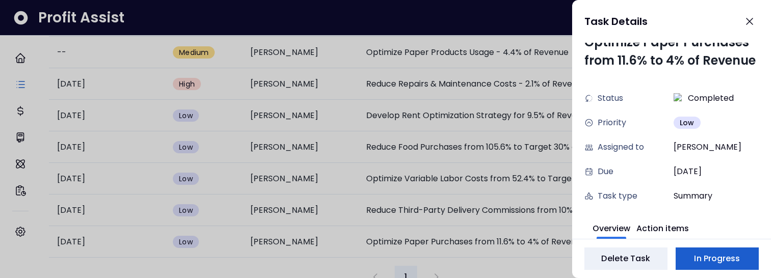
click at [716, 258] on span "In Progress" at bounding box center [717, 259] width 46 height 12
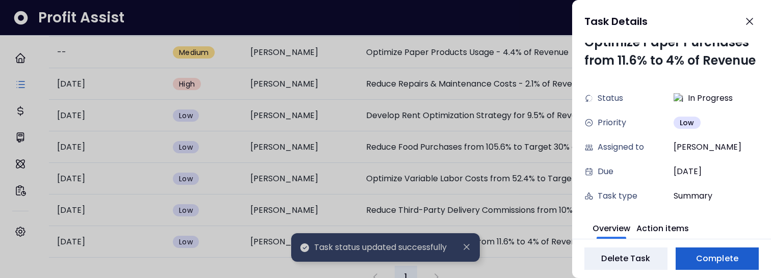
click at [698, 255] on span "Complete" at bounding box center [717, 259] width 42 height 12
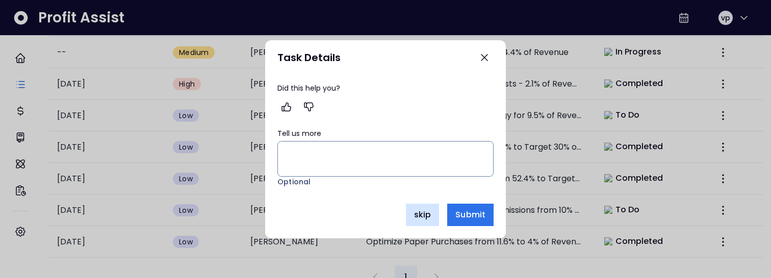
click at [428, 215] on span "skip" at bounding box center [422, 215] width 17 height 12
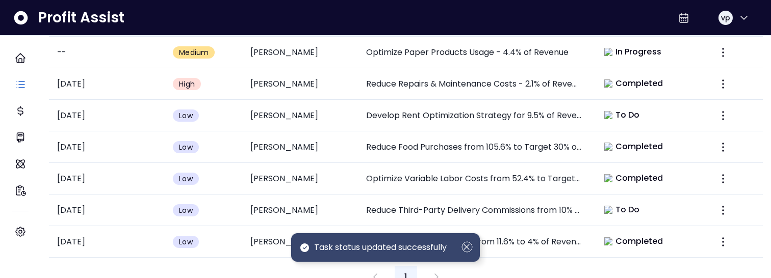
click at [466, 248] on icon "Dismiss" at bounding box center [466, 247] width 11 height 11
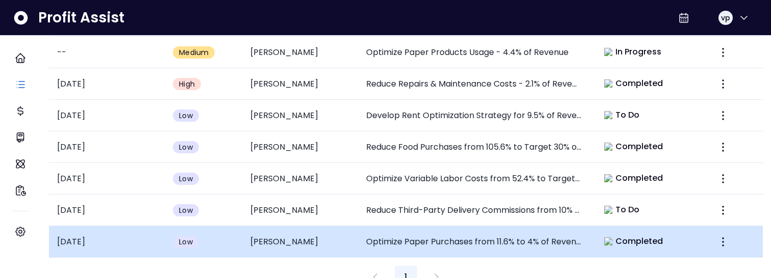
click at [553, 232] on td "Optimize Paper Purchases from 11.6% to 4% of Revenue" at bounding box center [474, 242] width 232 height 32
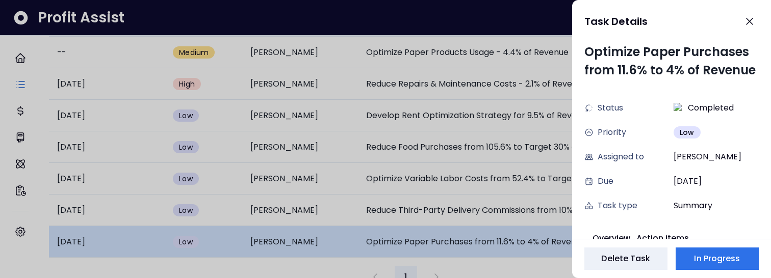
scroll to position [10, 0]
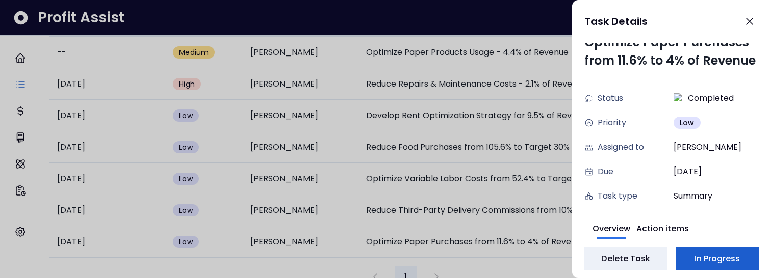
click at [717, 268] on button "In Progress" at bounding box center [716, 259] width 83 height 22
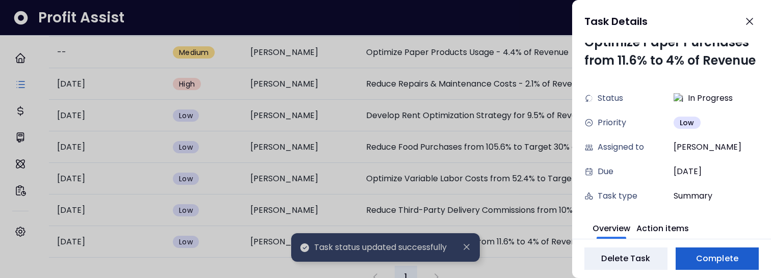
click at [709, 261] on span "Complete" at bounding box center [717, 259] width 42 height 12
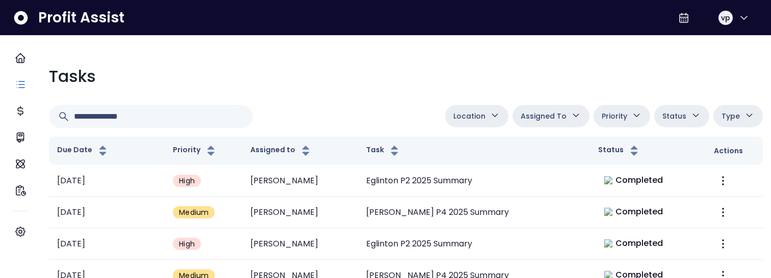
click at [561, 117] on button "Assigned To" at bounding box center [550, 116] width 77 height 22
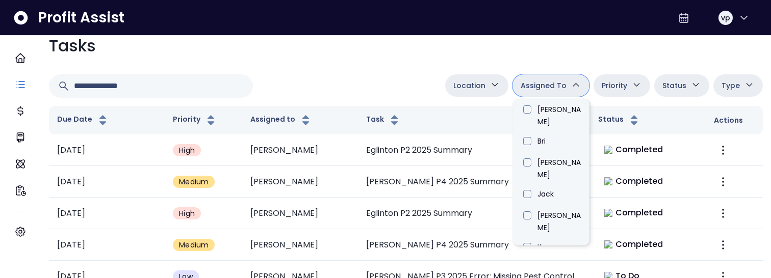
scroll to position [343, 0]
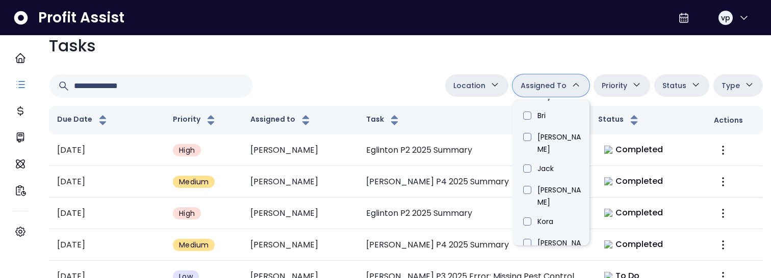
type input "*****"
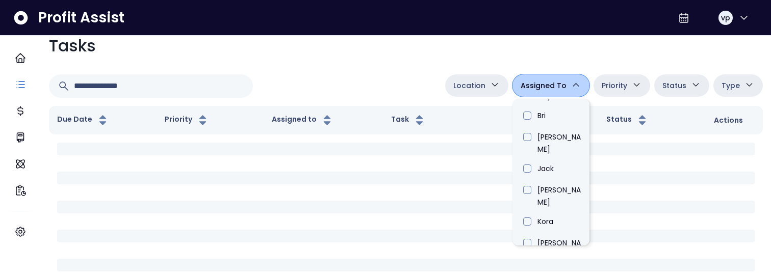
type input "****"
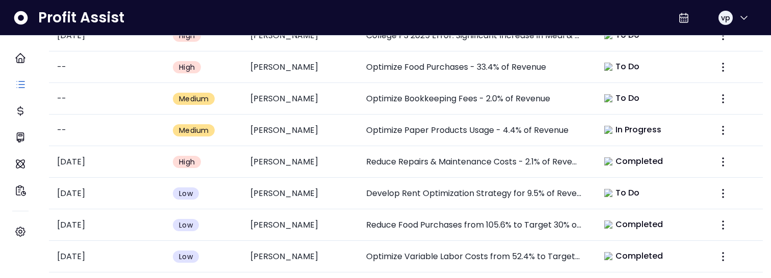
scroll to position [527, 0]
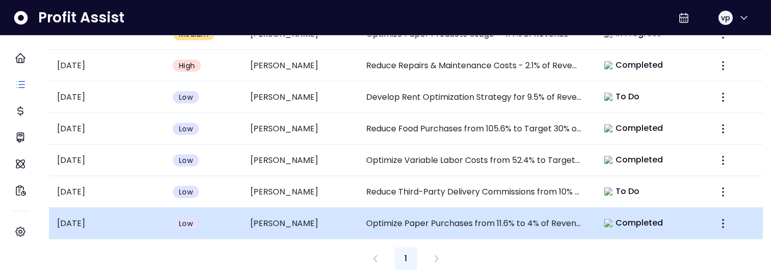
click at [525, 215] on td "Optimize Paper Purchases from 11.6% to 4% of Revenue" at bounding box center [474, 224] width 232 height 32
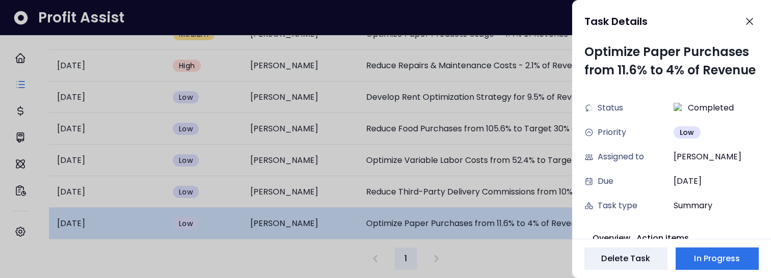
scroll to position [10, 0]
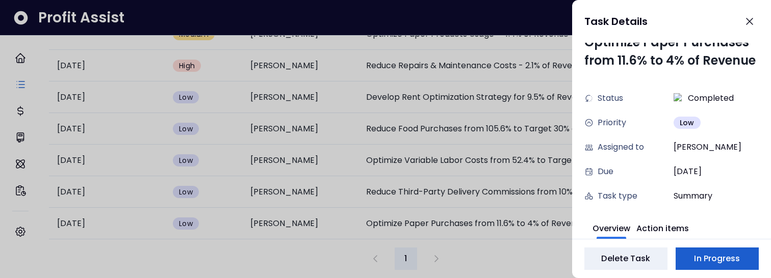
click at [708, 264] on span "In Progress" at bounding box center [717, 259] width 46 height 12
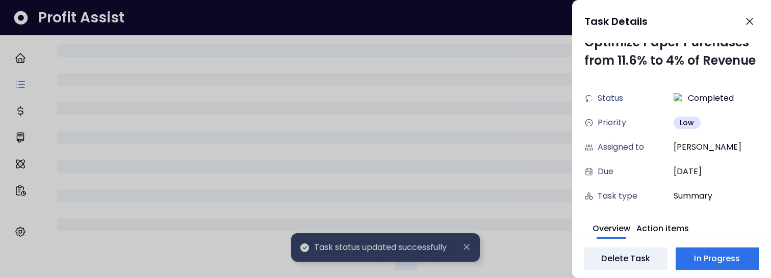
scroll to position [527, 0]
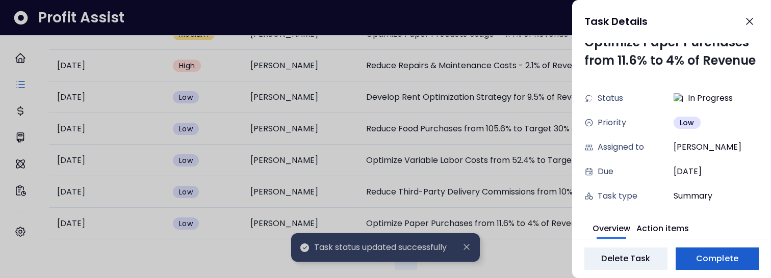
click at [720, 255] on span "Complete" at bounding box center [717, 259] width 42 height 12
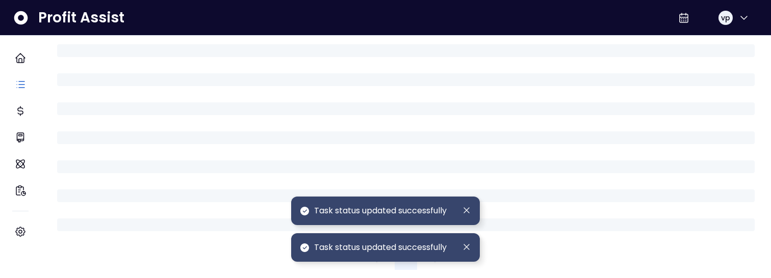
scroll to position [517, 0]
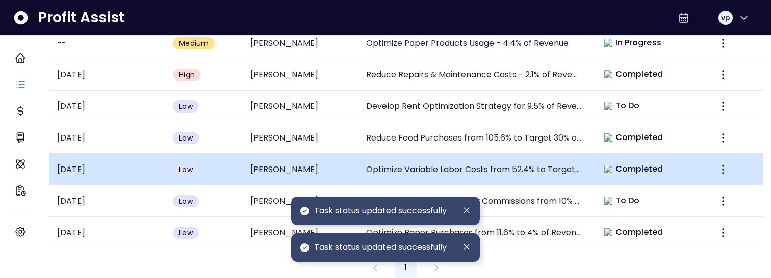
click at [635, 164] on span "Completed" at bounding box center [639, 169] width 48 height 12
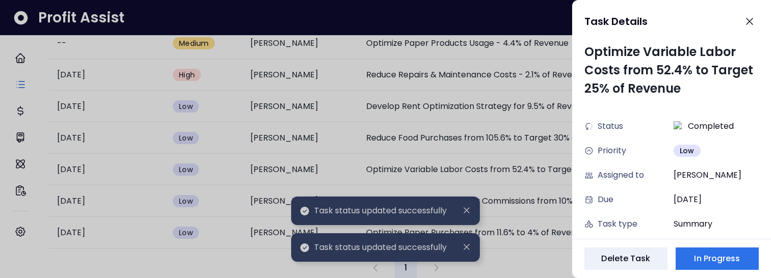
scroll to position [10, 0]
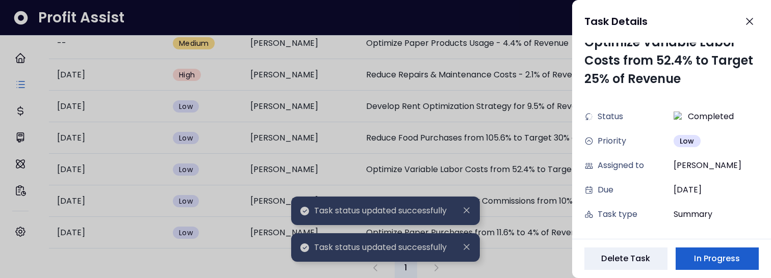
click at [707, 259] on span "In Progress" at bounding box center [717, 259] width 46 height 12
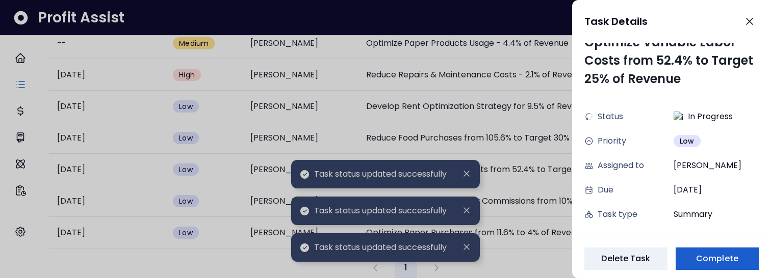
click at [730, 258] on span "Complete" at bounding box center [717, 259] width 42 height 12
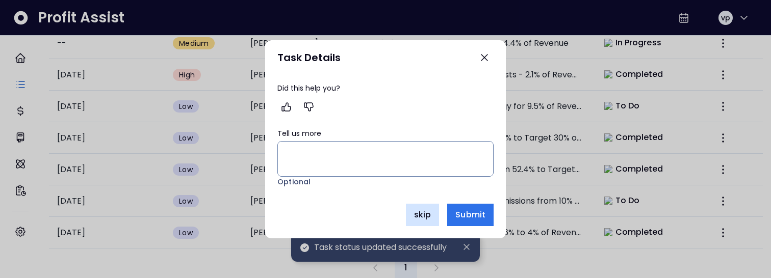
click at [430, 220] on span "skip" at bounding box center [422, 215] width 17 height 12
click at [429, 216] on span "skip" at bounding box center [422, 215] width 17 height 12
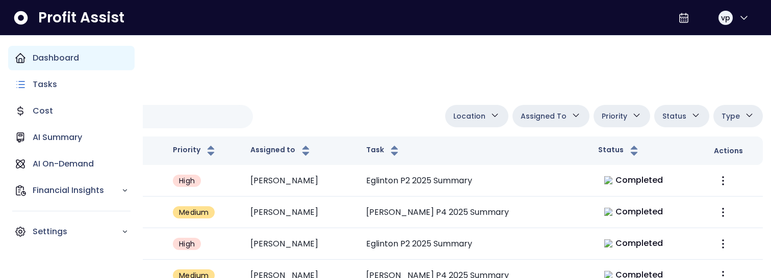
click at [24, 60] on icon "Main navigation" at bounding box center [20, 58] width 9 height 9
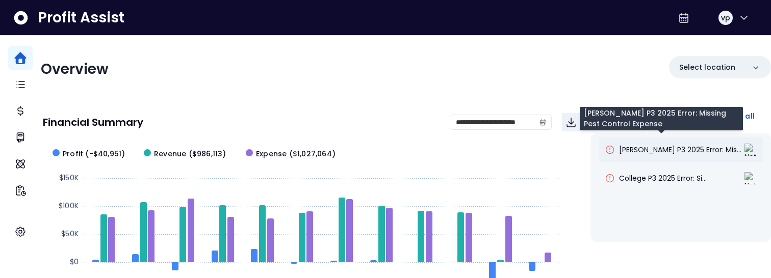
click at [629, 152] on span "[PERSON_NAME] P3 2025 Error: Mis..." at bounding box center [680, 150] width 122 height 10
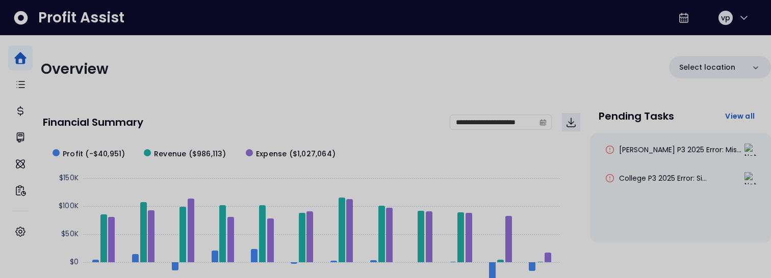
click at [482, 83] on div at bounding box center [385, 139] width 771 height 278
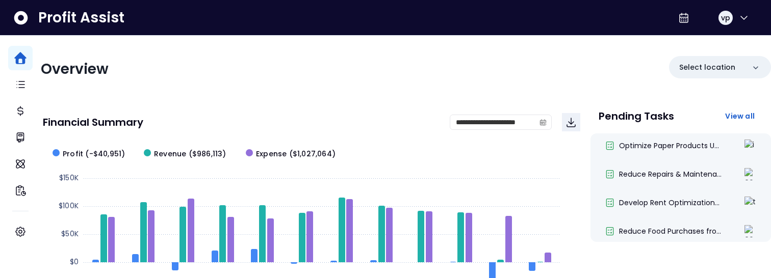
scroll to position [446, 0]
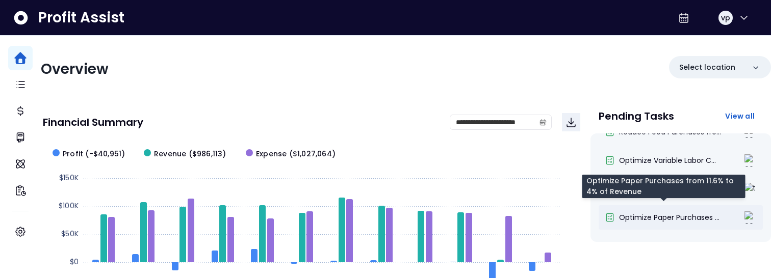
click at [711, 219] on span "Optimize Paper Purchases ..." at bounding box center [669, 218] width 100 height 10
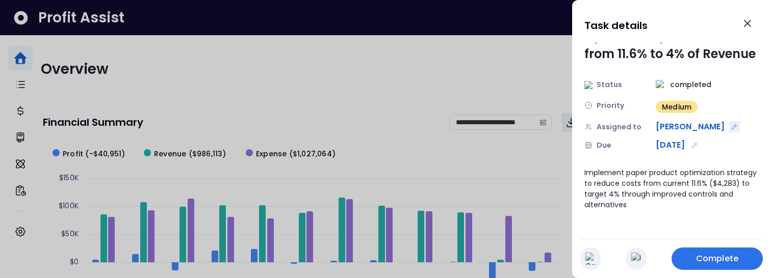
scroll to position [0, 0]
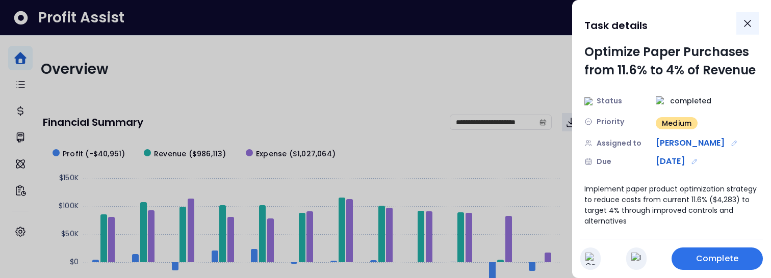
click at [749, 19] on icon "Close" at bounding box center [747, 23] width 12 height 12
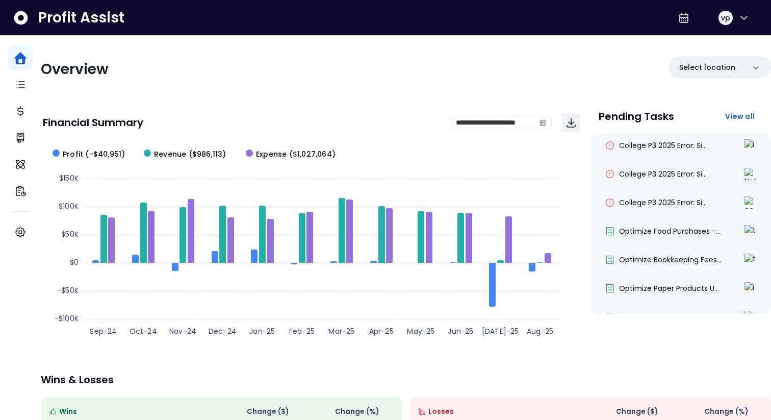
scroll to position [375, 0]
click at [739, 152] on div "Reduce Repairs & Maintena..." at bounding box center [680, 146] width 164 height 24
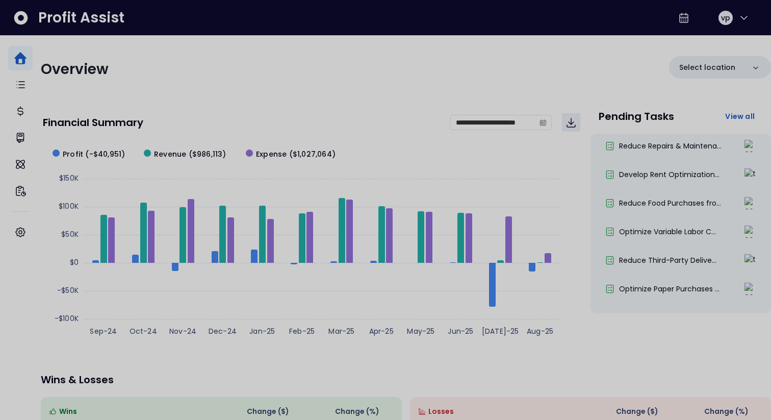
click at [391, 90] on div at bounding box center [385, 210] width 771 height 420
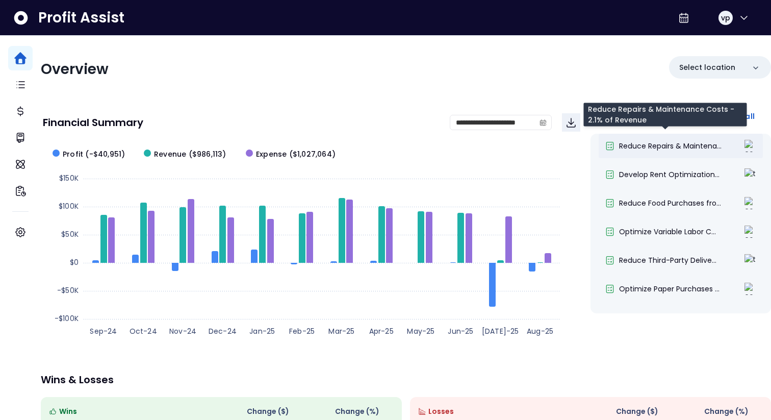
click at [697, 145] on span "Reduce Repairs & Maintena..." at bounding box center [670, 146] width 102 height 10
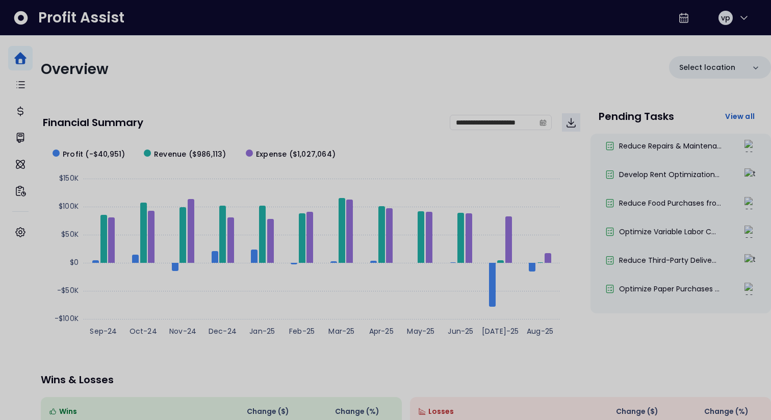
click at [484, 85] on div at bounding box center [385, 210] width 771 height 420
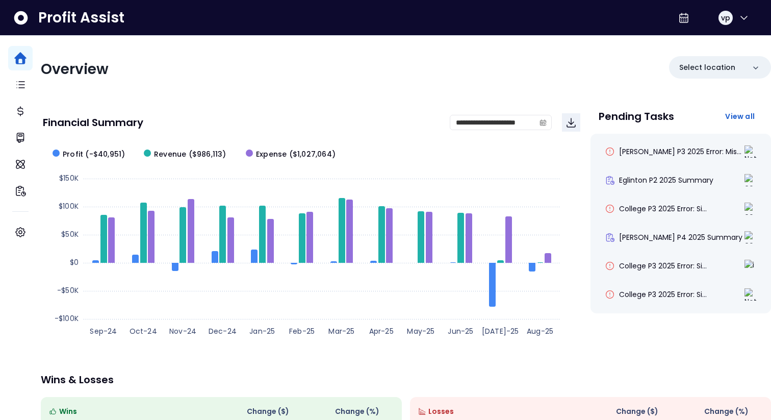
scroll to position [36, 0]
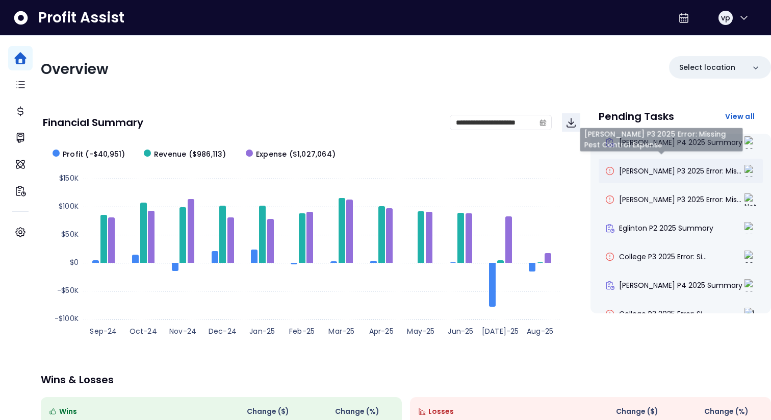
click at [672, 169] on span "[PERSON_NAME] P3 2025 Error: Mis..." at bounding box center [680, 171] width 122 height 10
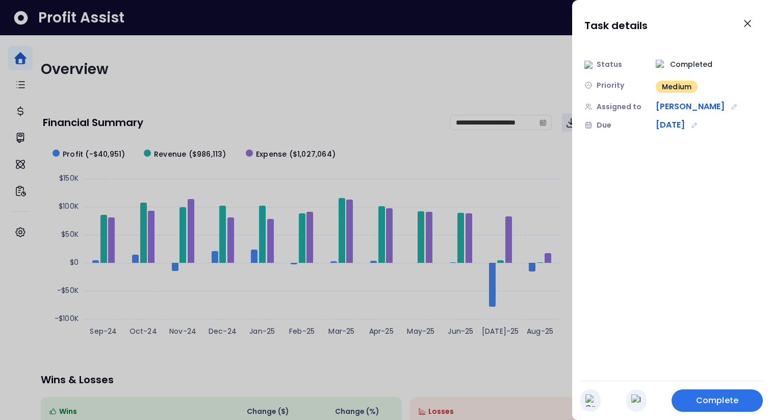
click at [486, 82] on div at bounding box center [385, 210] width 771 height 420
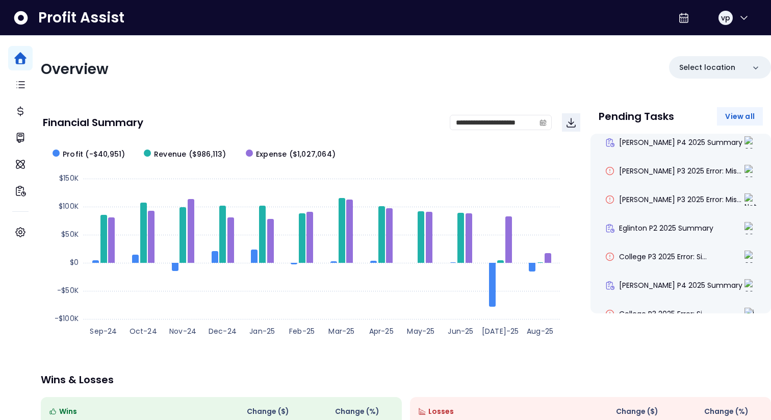
click at [736, 111] on span "View all" at bounding box center [740, 116] width 30 height 10
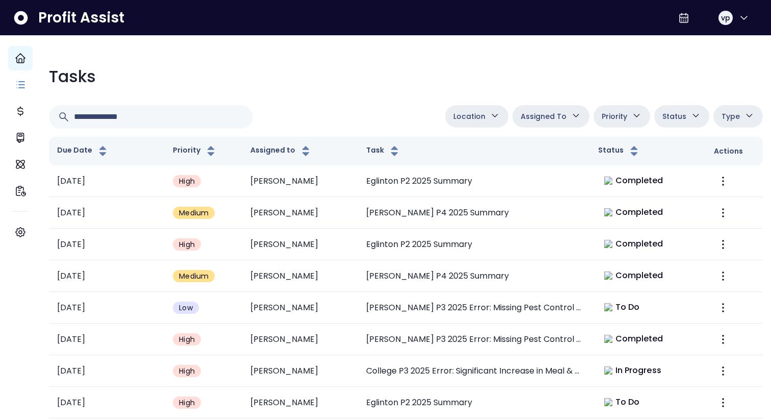
click at [540, 118] on span "Assigned To" at bounding box center [543, 116] width 46 height 12
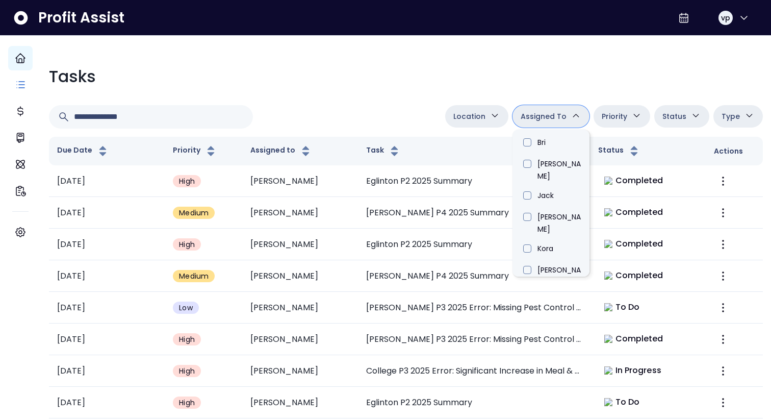
scroll to position [342, 0]
click at [548, 278] on li "[PERSON_NAME]" at bounding box center [550, 365] width 77 height 32
type input "****"
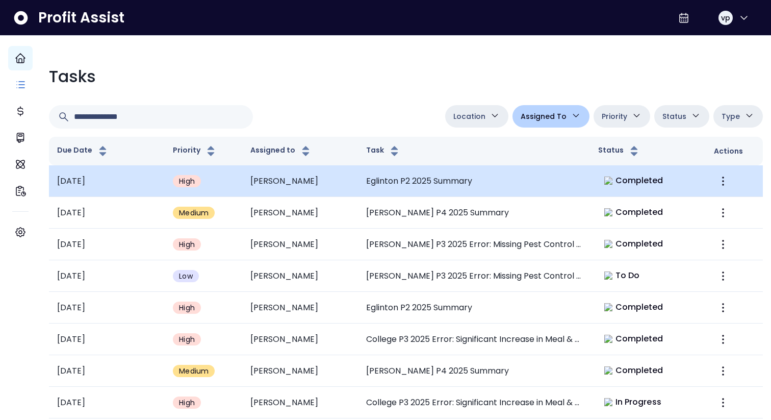
click at [406, 171] on td "Eglinton P2 2025 Summary" at bounding box center [474, 181] width 232 height 32
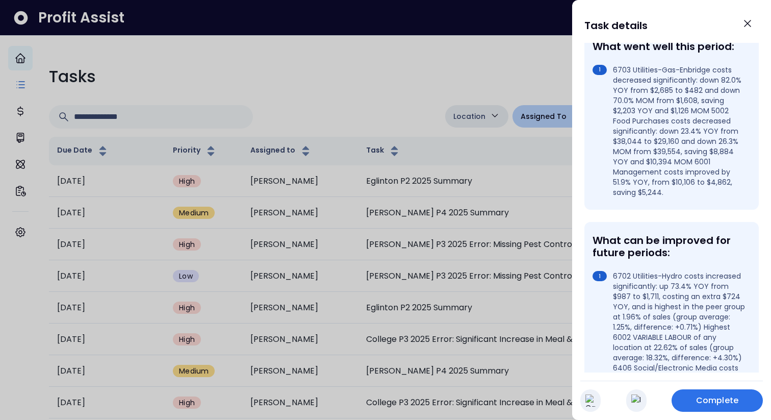
scroll to position [0, 0]
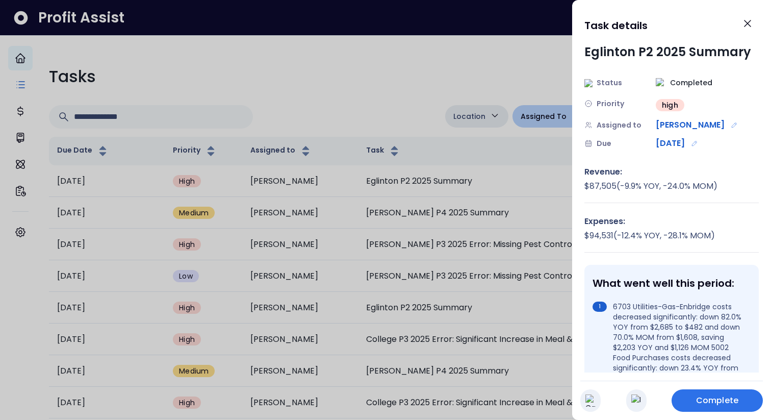
click at [407, 77] on div at bounding box center [385, 210] width 771 height 420
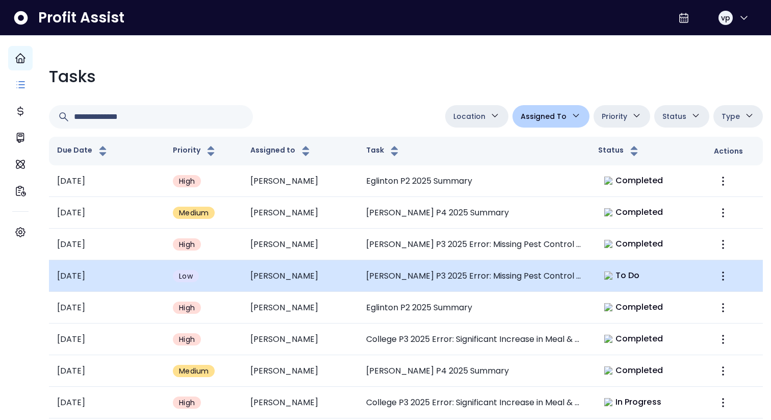
click at [421, 276] on td "[PERSON_NAME] P3 2025 Error: Missing Pest Control Expense" at bounding box center [474, 276] width 232 height 32
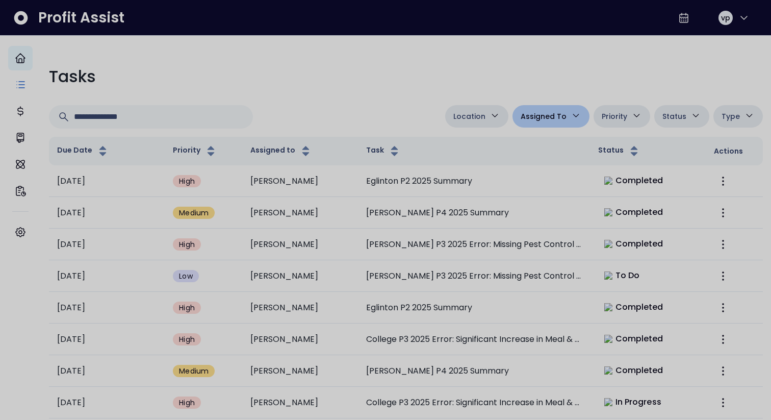
click at [403, 101] on div at bounding box center [385, 210] width 771 height 420
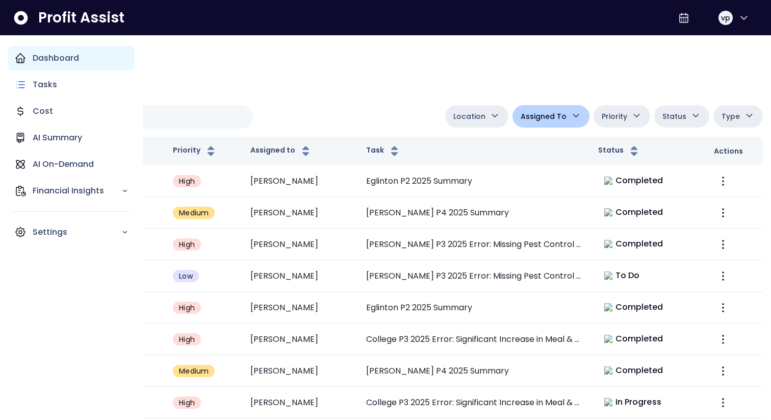
click at [33, 61] on p "Dashboard" at bounding box center [56, 58] width 46 height 12
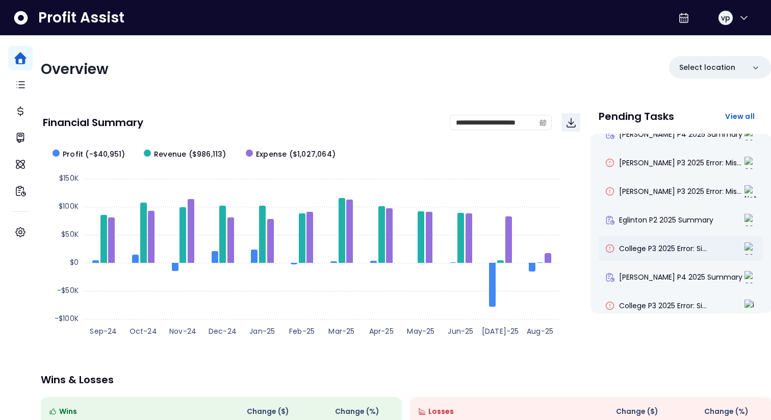
scroll to position [50, 0]
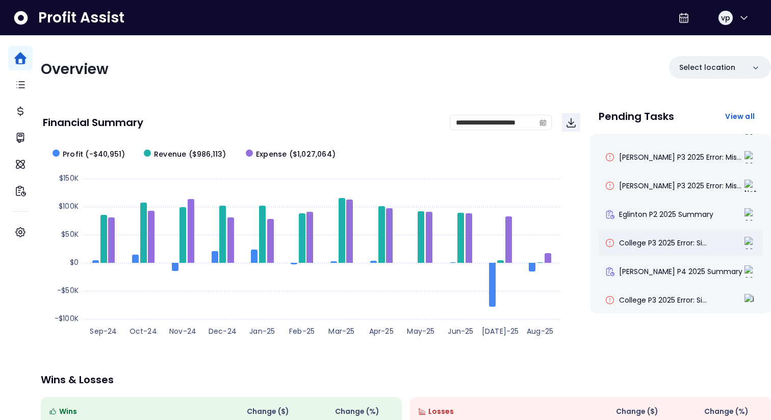
click at [646, 251] on div "College P3 2025 Error: Si..." at bounding box center [680, 242] width 164 height 24
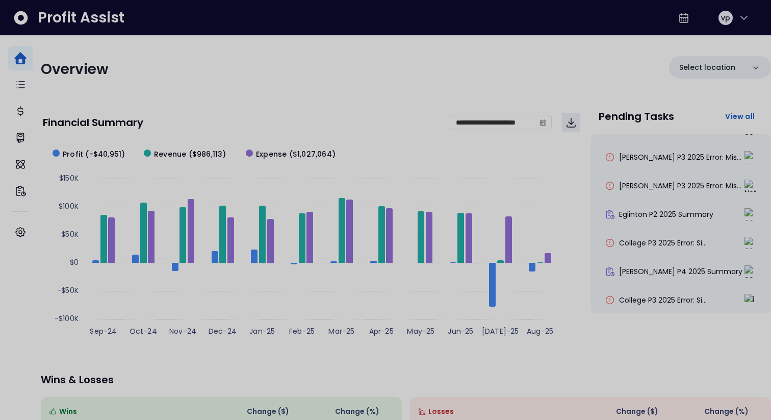
click at [487, 84] on div at bounding box center [385, 210] width 771 height 420
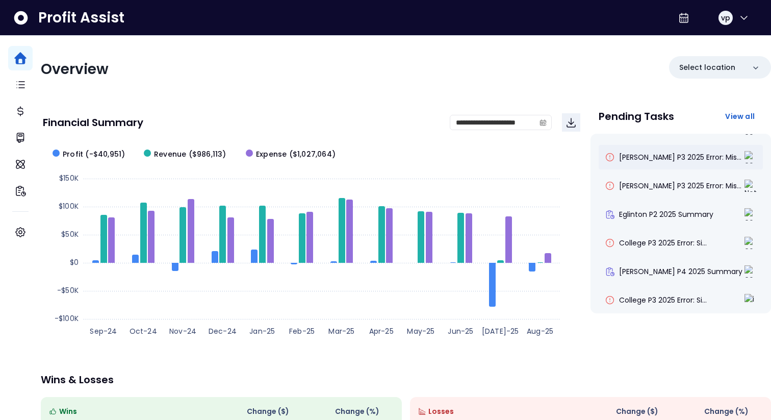
click at [631, 165] on div "[PERSON_NAME] P3 2025 Error: Mis..." at bounding box center [680, 157] width 164 height 24
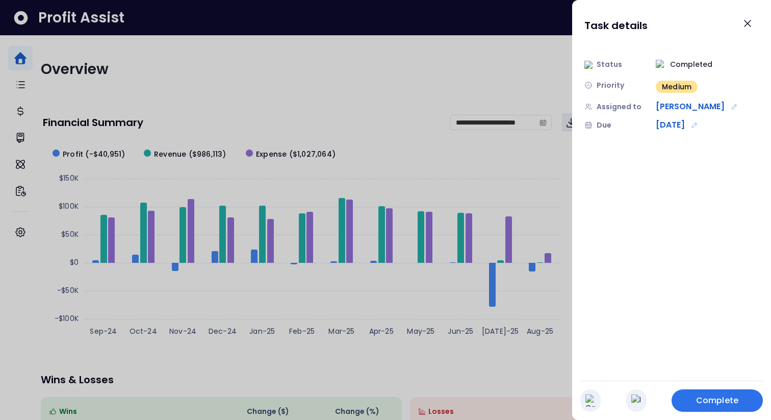
click at [463, 52] on div at bounding box center [385, 210] width 771 height 420
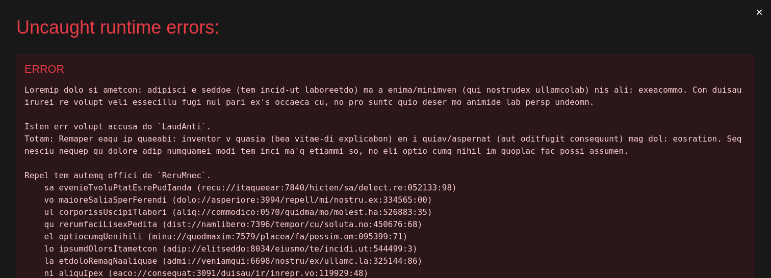
scroll to position [0, 0]
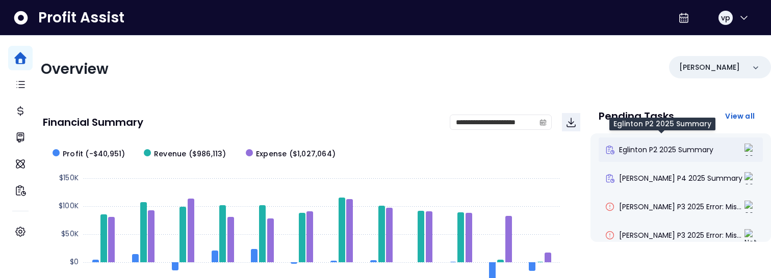
click at [682, 153] on span "Eglinton P2 2025 Summary" at bounding box center [666, 150] width 94 height 10
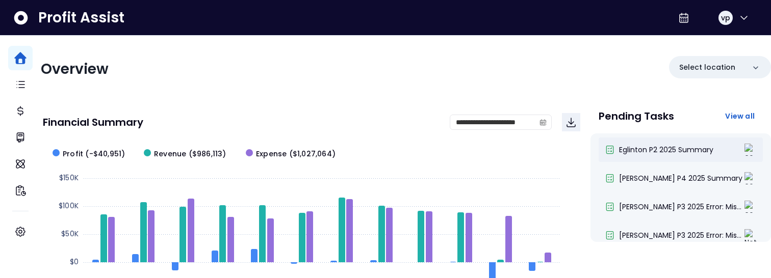
click at [653, 151] on span "Eglinton P2 2025 Summary" at bounding box center [666, 150] width 94 height 10
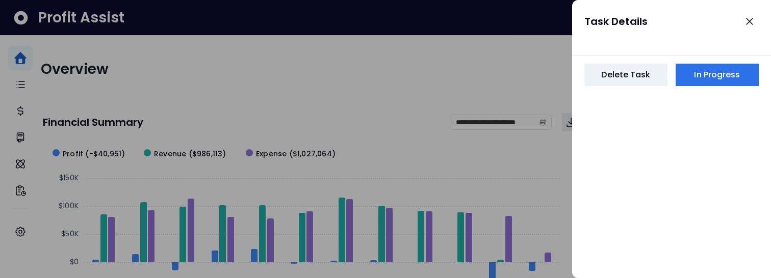
click at [493, 70] on div at bounding box center [385, 139] width 771 height 278
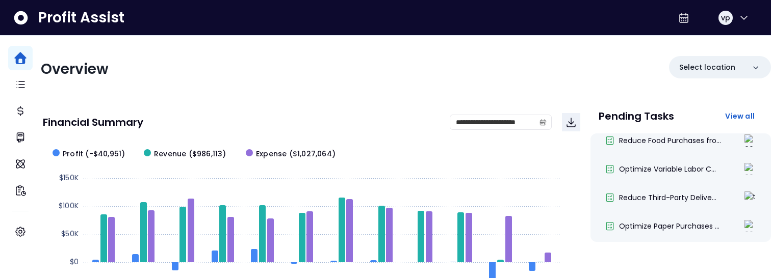
scroll to position [446, 0]
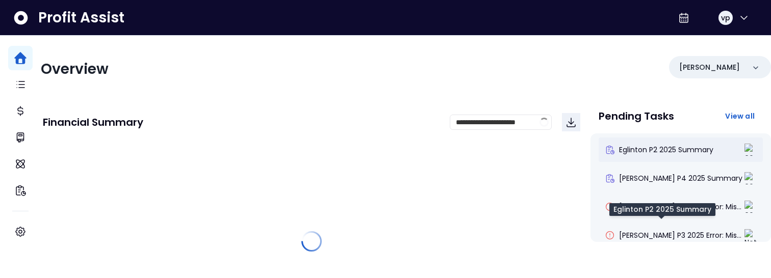
click at [650, 147] on span "Eglinton P2 2025 Summary" at bounding box center [666, 150] width 94 height 10
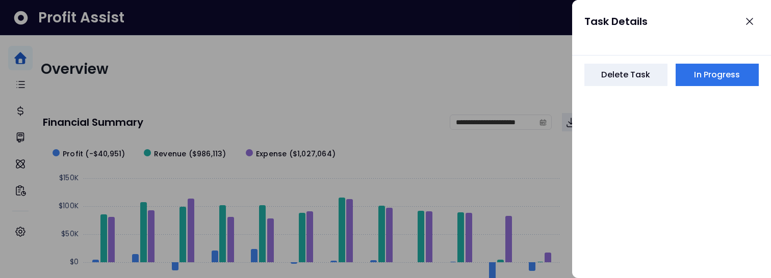
click at [440, 102] on div at bounding box center [385, 139] width 771 height 278
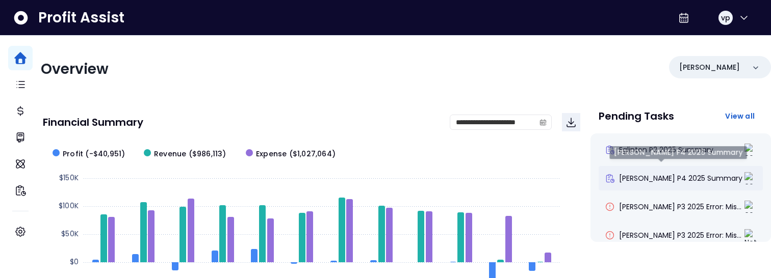
click at [672, 180] on span "[PERSON_NAME] P4 2025 Summary" at bounding box center [680, 178] width 123 height 10
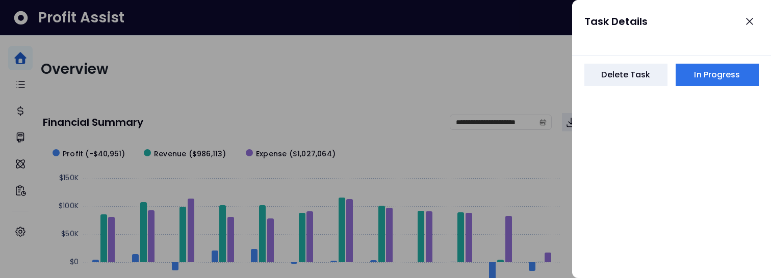
click at [462, 76] on div at bounding box center [385, 139] width 771 height 278
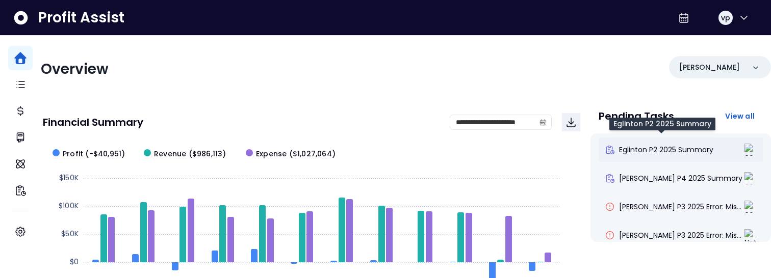
scroll to position [446, 0]
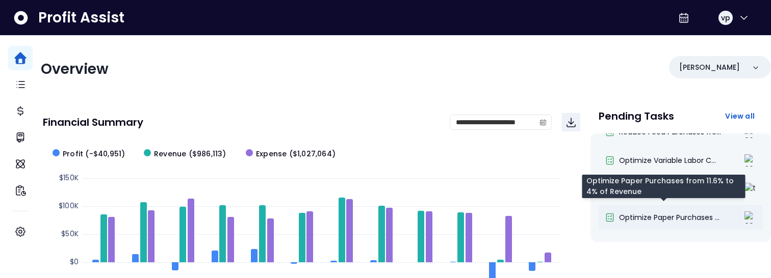
click at [663, 217] on span "Optimize Paper Purchases ..." at bounding box center [669, 218] width 100 height 10
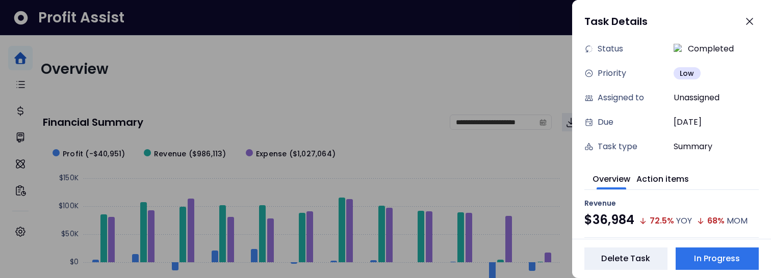
scroll to position [0, 0]
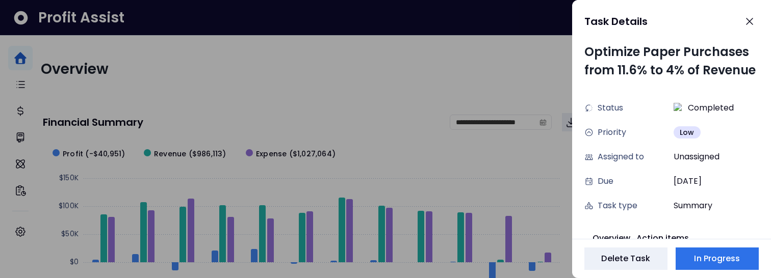
click at [452, 55] on div at bounding box center [385, 139] width 771 height 278
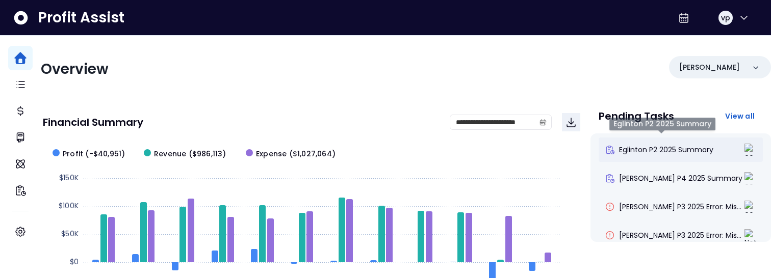
click at [654, 148] on span "Eglinton P2 2025 Summary" at bounding box center [666, 150] width 94 height 10
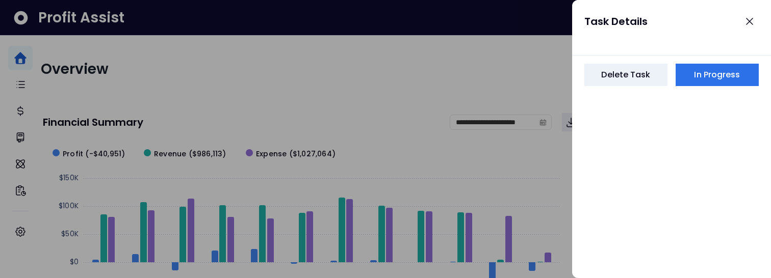
click at [509, 74] on div at bounding box center [385, 139] width 771 height 278
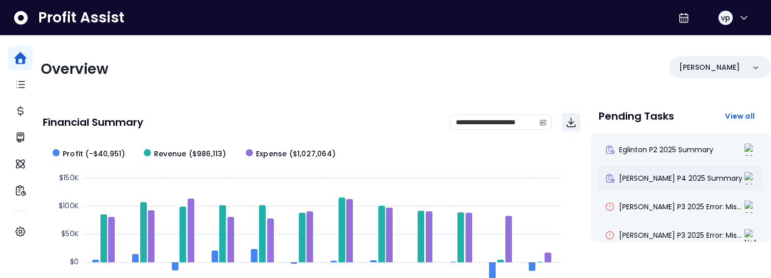
click at [637, 171] on div "[PERSON_NAME] P4 2025 Summary" at bounding box center [680, 178] width 164 height 24
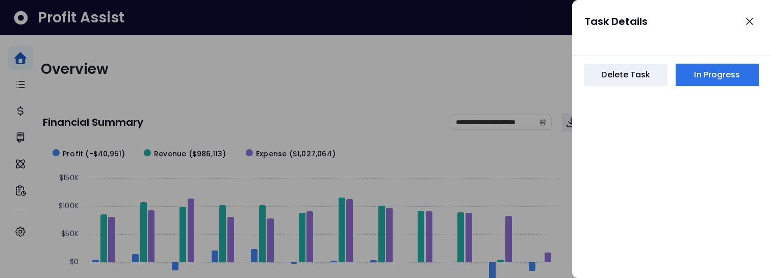
click at [528, 83] on div at bounding box center [385, 139] width 771 height 278
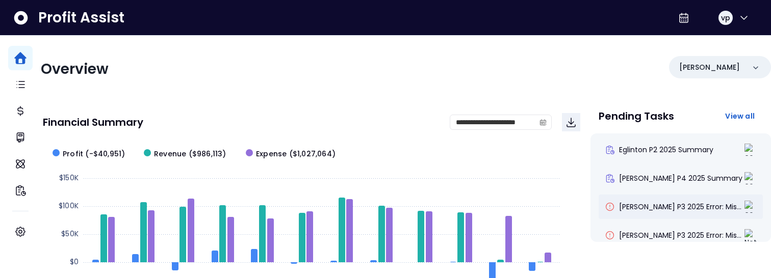
click at [641, 197] on div "[PERSON_NAME] P3 2025 Error: Mis..." at bounding box center [680, 207] width 164 height 24
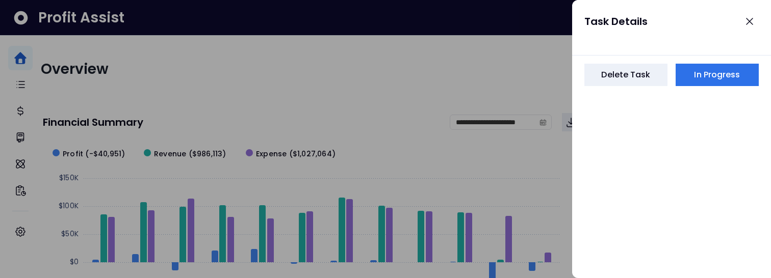
click at [481, 84] on div at bounding box center [385, 139] width 771 height 278
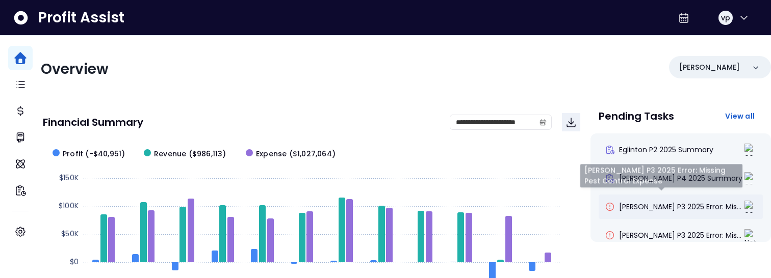
click at [648, 206] on span "[PERSON_NAME] P3 2025 Error: Mis..." at bounding box center [680, 207] width 122 height 10
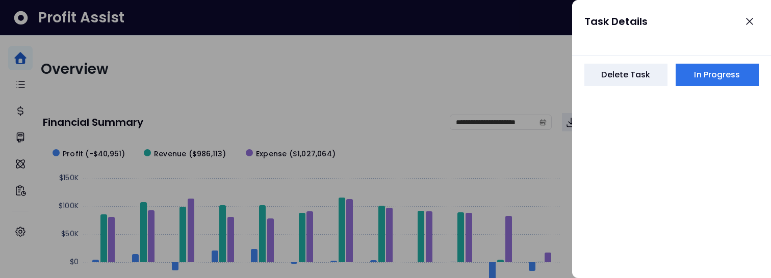
click at [529, 88] on div at bounding box center [385, 139] width 771 height 278
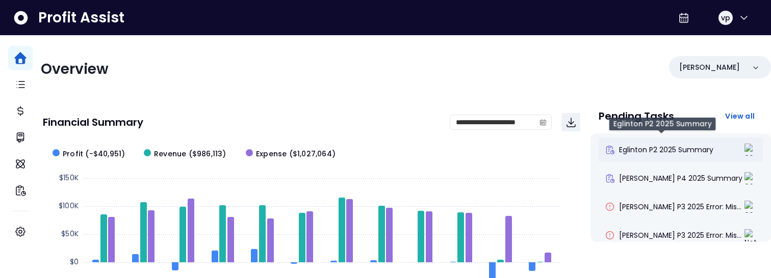
click at [662, 153] on span "Eglinton P2 2025 Summary" at bounding box center [666, 150] width 94 height 10
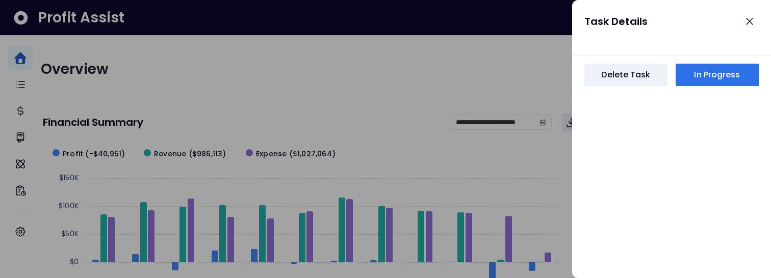
click at [510, 70] on div at bounding box center [385, 139] width 771 height 278
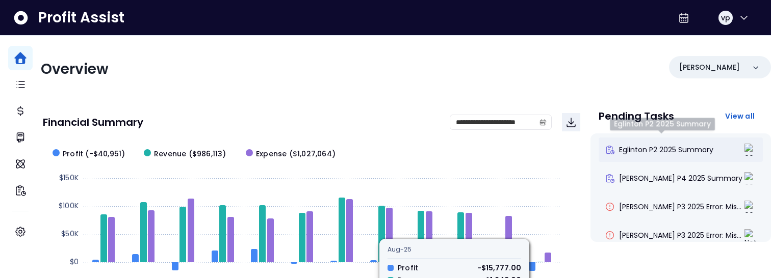
click at [669, 151] on span "Eglinton P2 2025 Summary" at bounding box center [666, 150] width 94 height 10
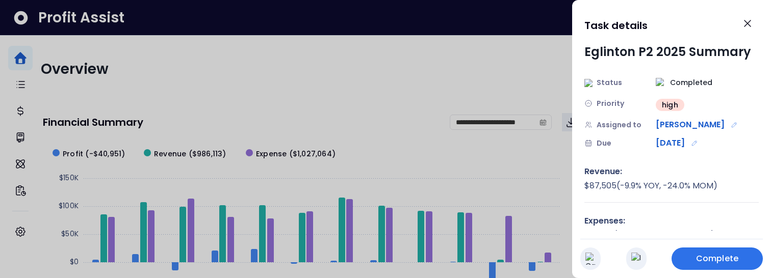
click at [516, 88] on div at bounding box center [385, 139] width 771 height 278
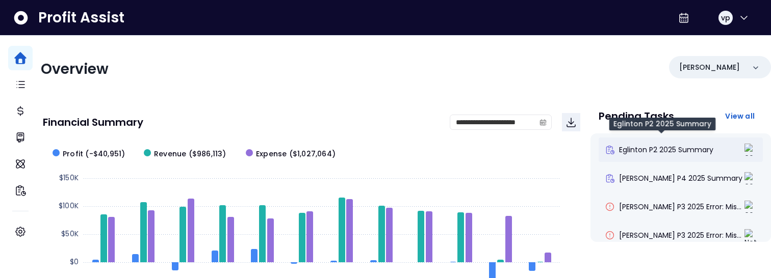
click at [660, 152] on span "Eglinton P2 2025 Summary" at bounding box center [666, 150] width 94 height 10
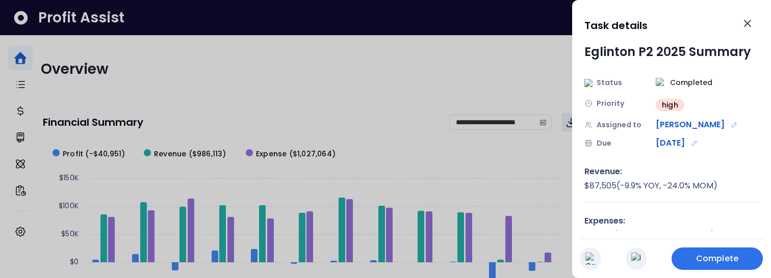
click at [475, 74] on div at bounding box center [385, 139] width 771 height 278
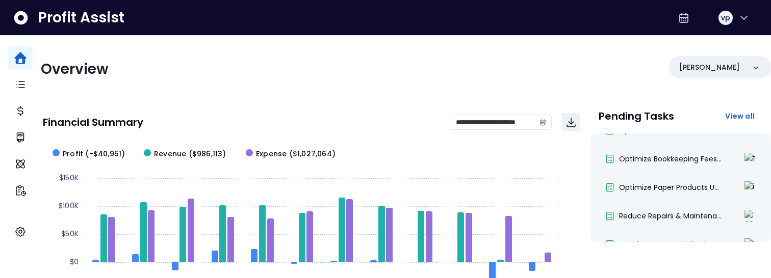
scroll to position [446, 0]
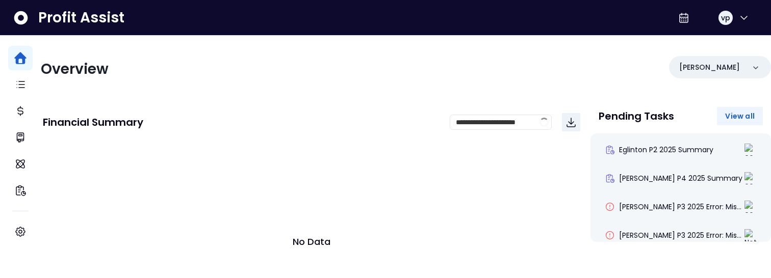
click at [742, 111] on span "View all" at bounding box center [740, 116] width 30 height 10
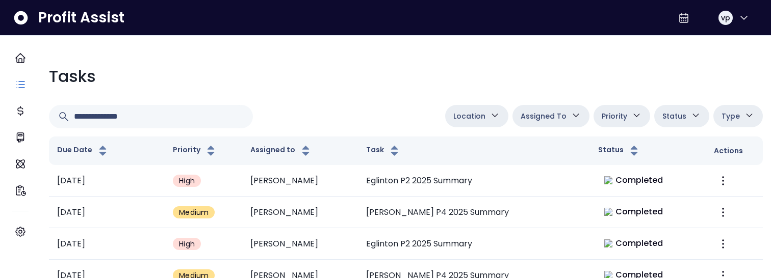
click at [562, 121] on button "Assigned To" at bounding box center [550, 116] width 77 height 22
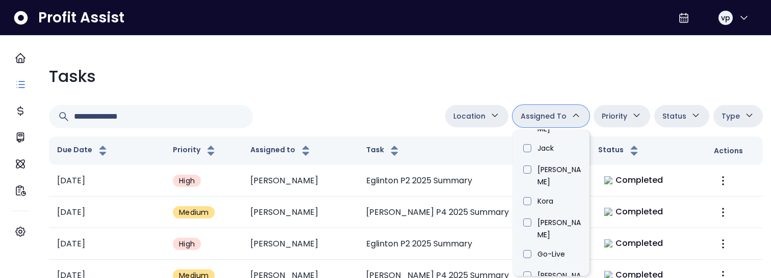
scroll to position [373, 0]
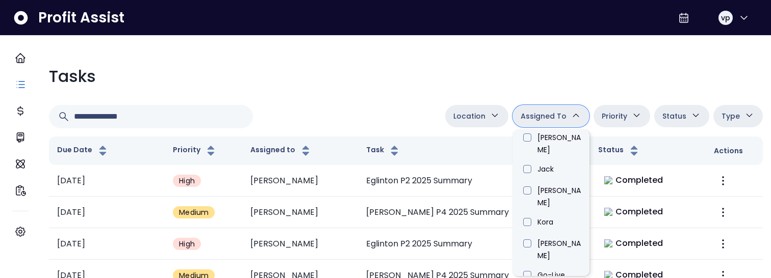
type input "****"
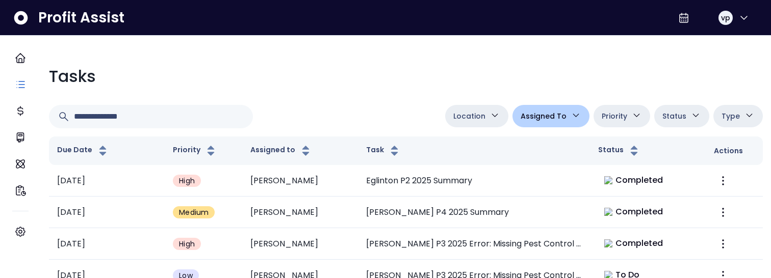
click at [350, 112] on div "Location [PERSON_NAME][GEOGRAPHIC_DATA] [GEOGRAPHIC_DATA] [PERSON_NAME] QuickBo…" at bounding box center [406, 116] width 714 height 23
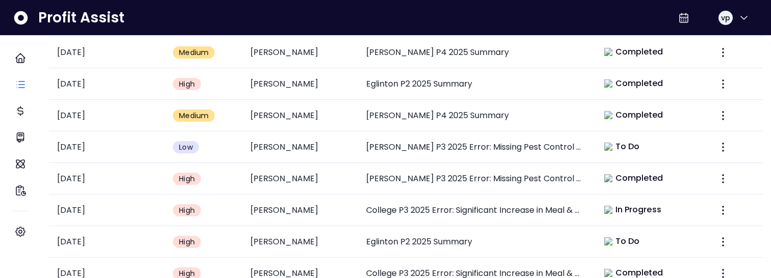
scroll to position [0, 0]
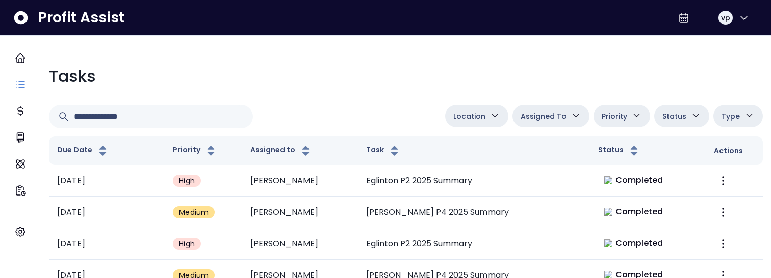
click at [295, 205] on td "[PERSON_NAME]" at bounding box center [300, 213] width 116 height 32
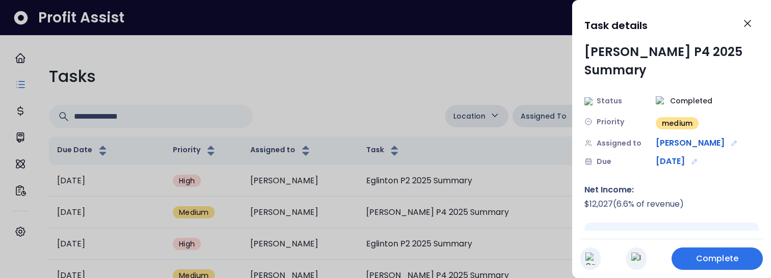
click at [433, 64] on div at bounding box center [385, 139] width 771 height 278
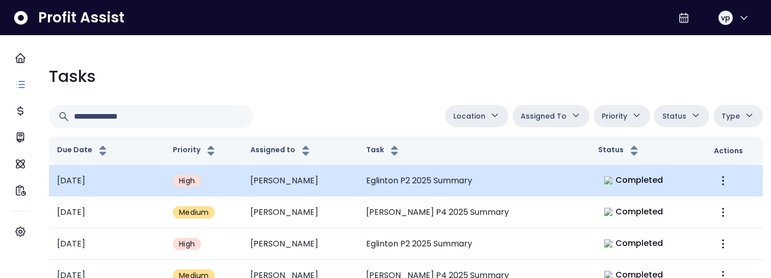
click at [575, 171] on td "Eglinton P2 2025 Summary" at bounding box center [474, 181] width 232 height 32
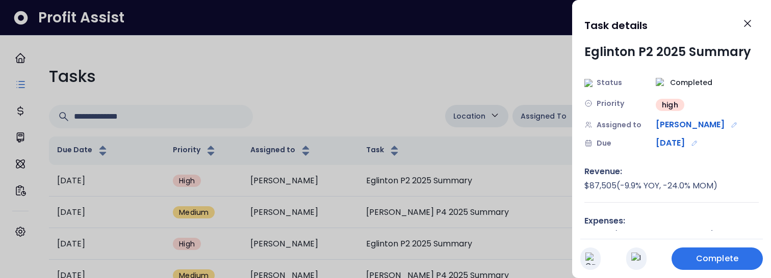
click at [474, 79] on div at bounding box center [385, 139] width 771 height 278
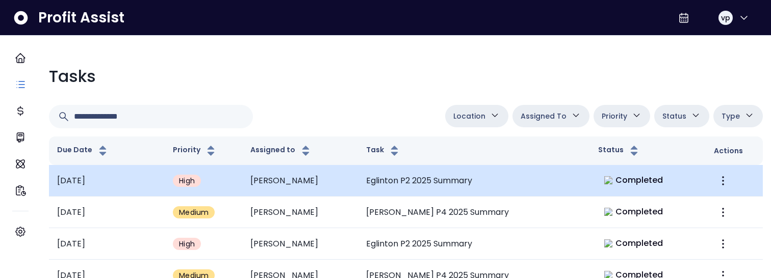
click at [477, 192] on td "Eglinton P2 2025 Summary" at bounding box center [474, 181] width 232 height 32
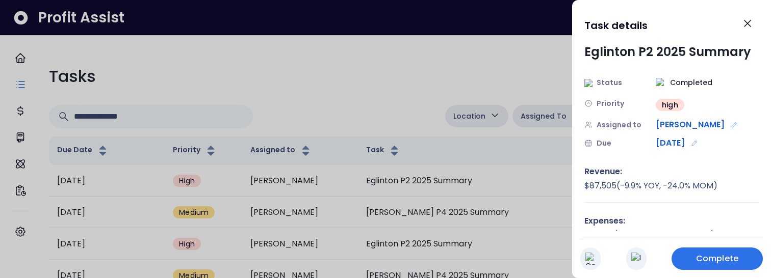
click at [449, 96] on div at bounding box center [385, 139] width 771 height 278
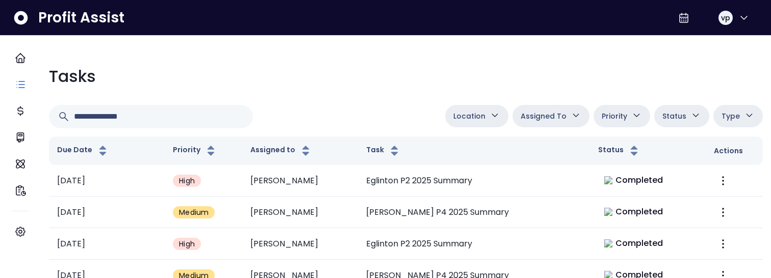
click at [381, 108] on div "Location Danforth College Queensway Duncan Eglinton QuickBooks Online Assigned …" at bounding box center [406, 116] width 714 height 23
click at [337, 122] on div "Location Danforth College Queensway Duncan Eglinton QuickBooks Online Assigned …" at bounding box center [406, 116] width 714 height 23
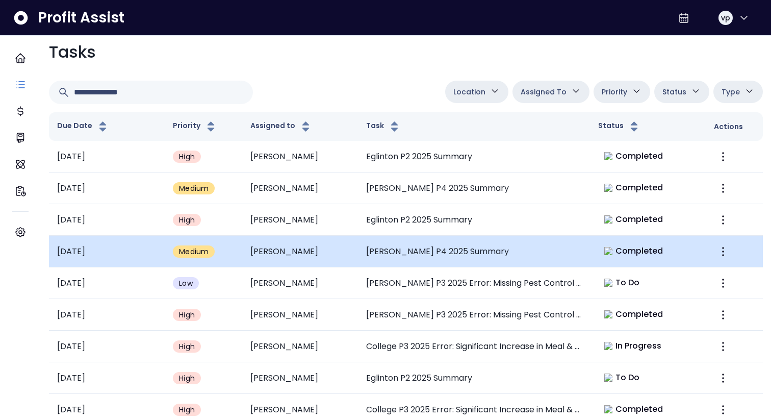
scroll to position [18, 0]
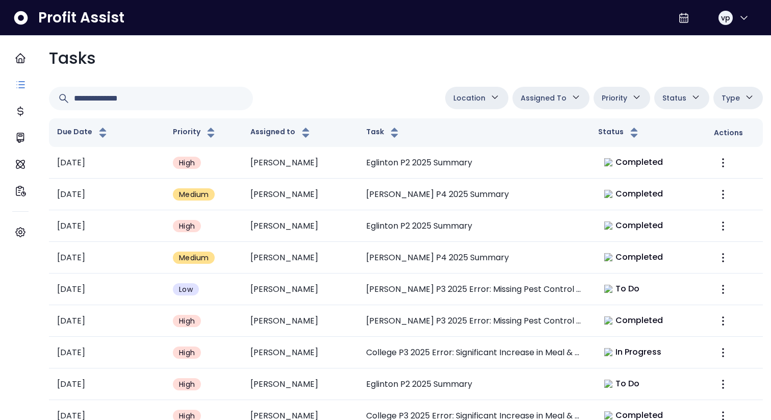
click at [559, 106] on button "Assigned To" at bounding box center [550, 98] width 77 height 22
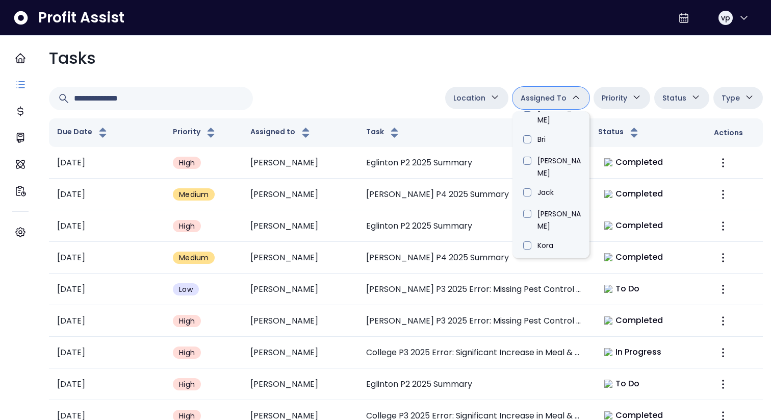
scroll to position [334, 0]
click at [551, 278] on li "[PERSON_NAME]" at bounding box center [550, 354] width 77 height 32
type input "****"
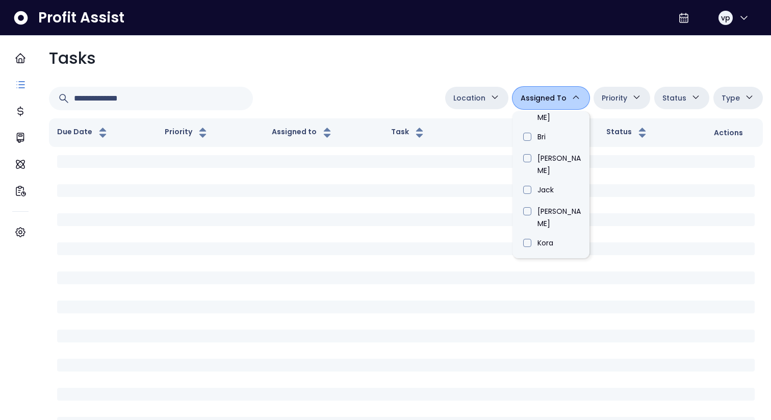
click at [361, 104] on div "Location Danforth College Queensway Duncan Eglinton QuickBooks Online Assigned …" at bounding box center [406, 98] width 714 height 23
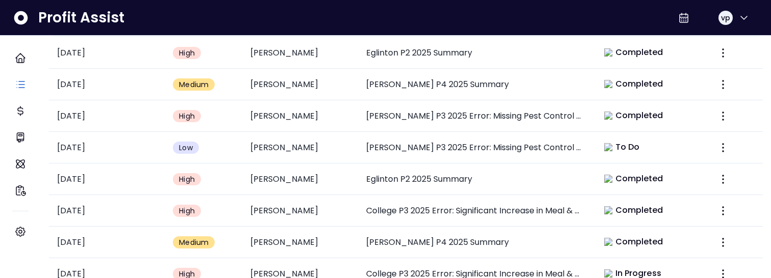
scroll to position [0, 0]
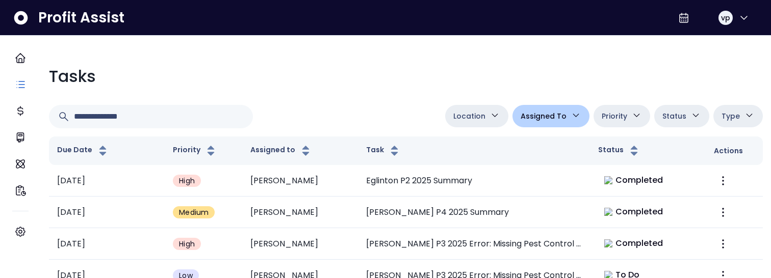
click at [571, 121] on button "Assigned To" at bounding box center [550, 116] width 77 height 22
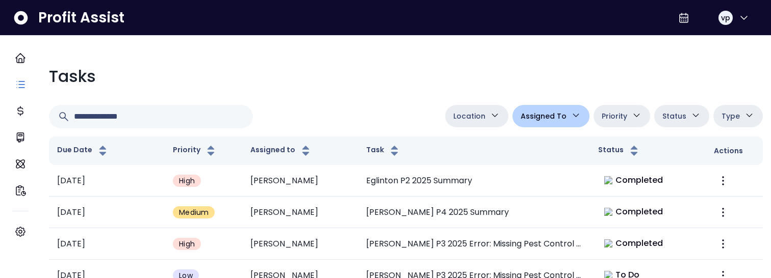
click at [361, 111] on div "Location Danforth College Queensway Duncan Eglinton QuickBooks Online Assigned …" at bounding box center [406, 116] width 714 height 23
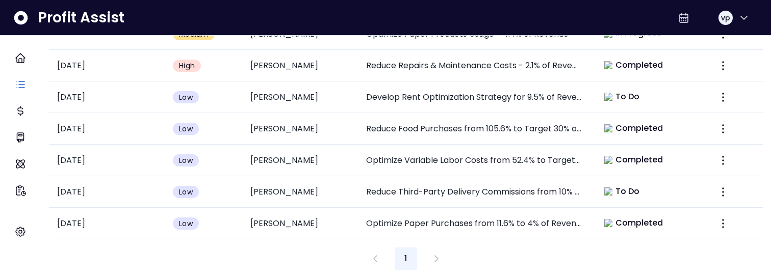
scroll to position [524, 0]
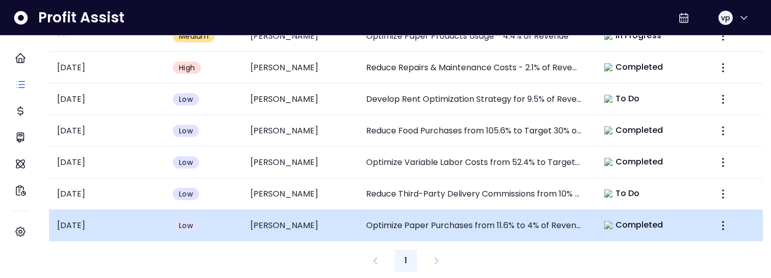
click at [490, 215] on td "Optimize Paper Purchases from 11.6% to 4% of Revenue" at bounding box center [474, 226] width 232 height 32
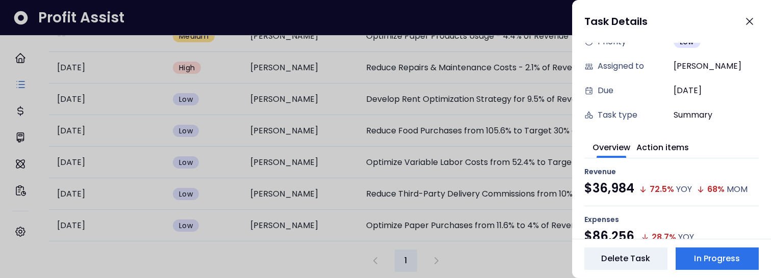
scroll to position [164, 0]
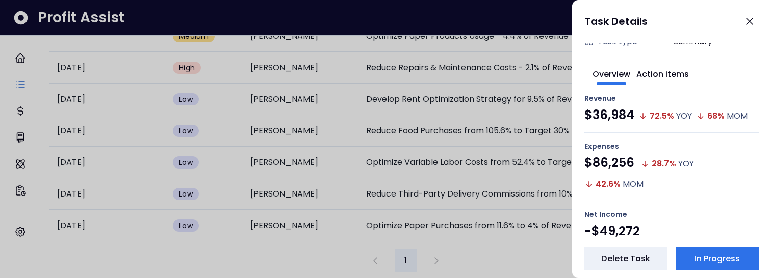
click at [658, 75] on div "Optimize Paper Purchases from 11.6% to 4% of Revenue Status Completed Priority …" at bounding box center [671, 141] width 199 height 196
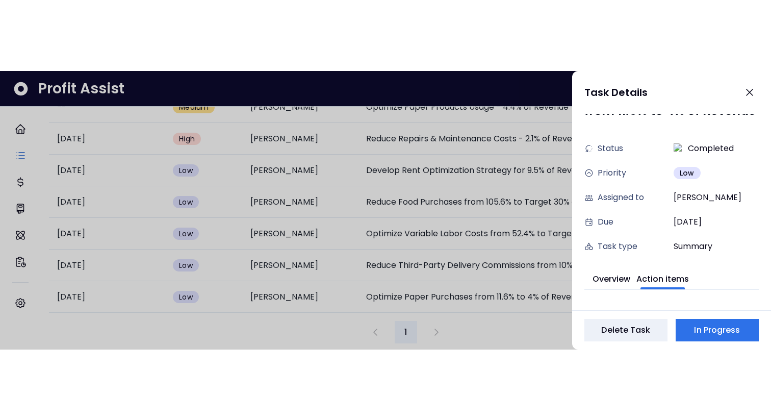
scroll to position [0, 0]
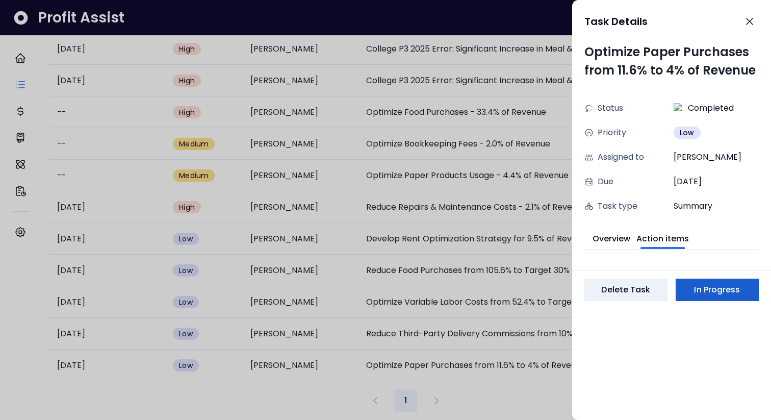
click at [699, 278] on button "In Progress" at bounding box center [716, 289] width 83 height 22
click at [697, 278] on button "In Progress" at bounding box center [716, 289] width 83 height 22
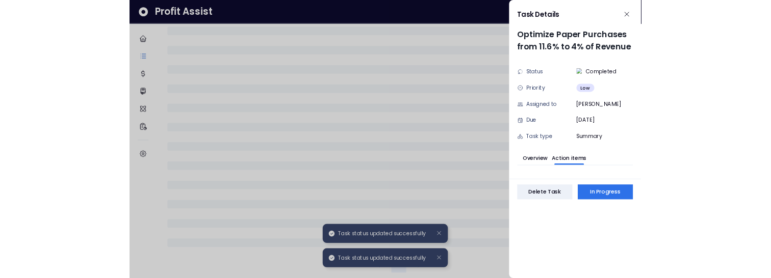
scroll to position [385, 0]
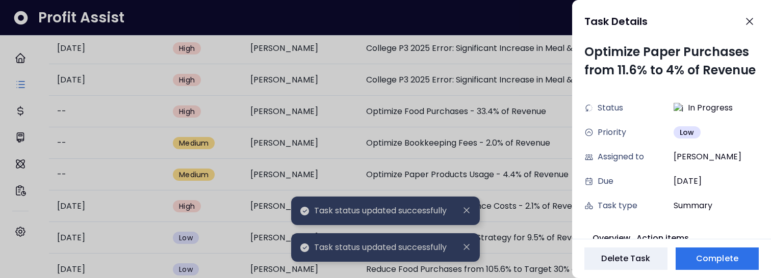
click at [464, 246] on div at bounding box center [385, 139] width 771 height 278
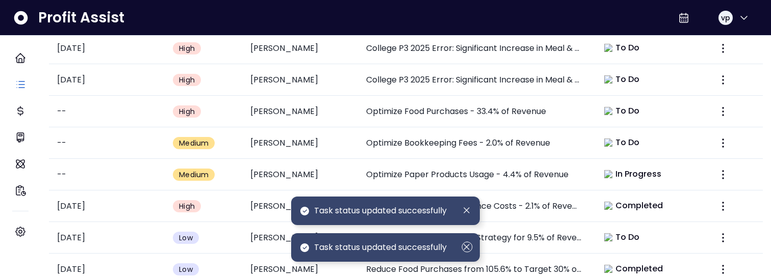
click at [465, 246] on icon "Dismiss" at bounding box center [466, 247] width 11 height 11
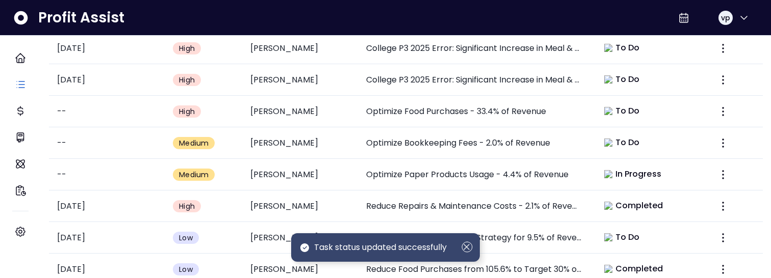
click at [465, 255] on div "Task status updated successfully" at bounding box center [385, 247] width 189 height 29
click at [465, 252] on circle "Dismiss" at bounding box center [467, 247] width 10 height 10
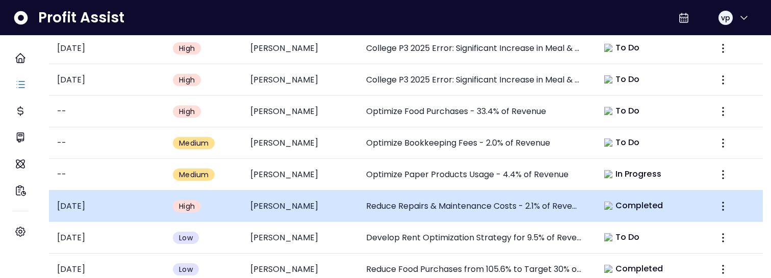
scroll to position [527, 0]
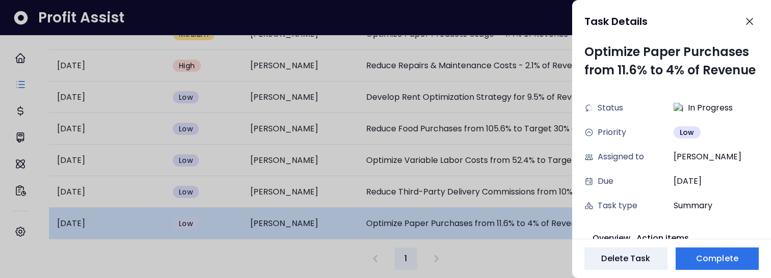
scroll to position [10, 0]
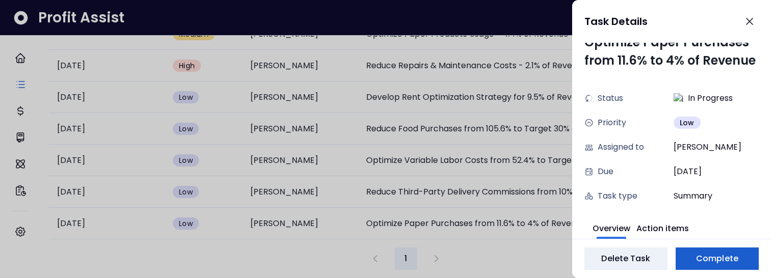
click at [710, 258] on span "Complete" at bounding box center [717, 259] width 42 height 12
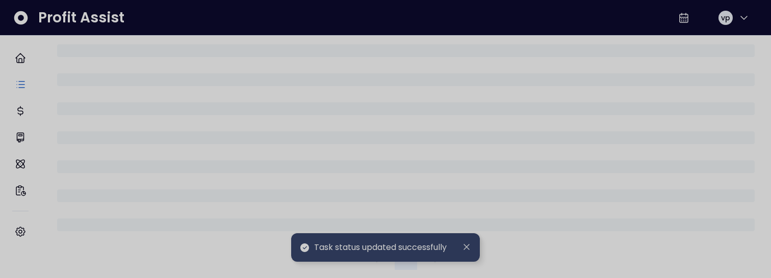
scroll to position [517, 0]
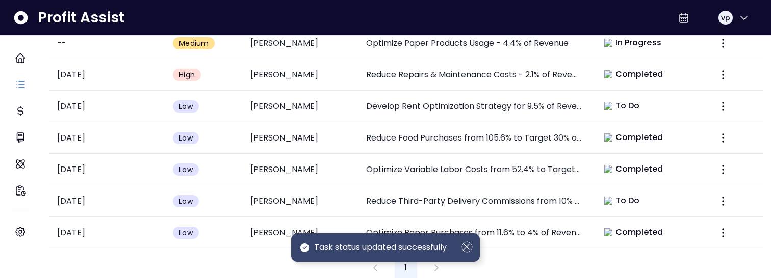
click at [463, 250] on icon "Dismiss" at bounding box center [466, 247] width 11 height 11
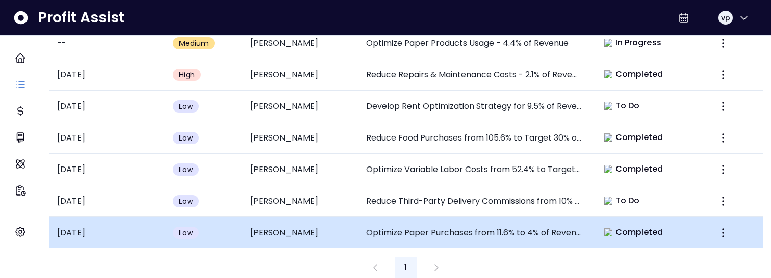
click at [633, 228] on span "Completed" at bounding box center [639, 232] width 48 height 12
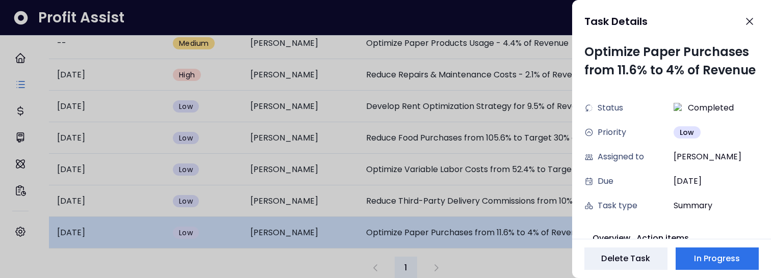
scroll to position [10, 0]
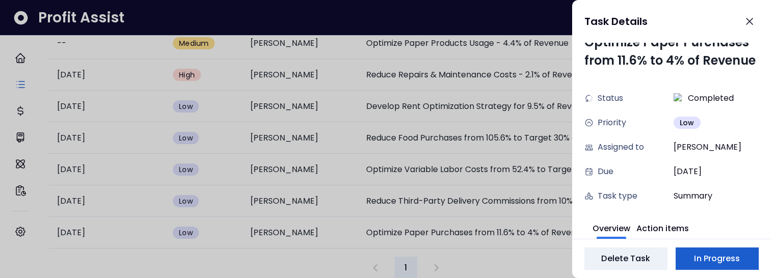
click at [709, 265] on button "In Progress" at bounding box center [716, 259] width 83 height 22
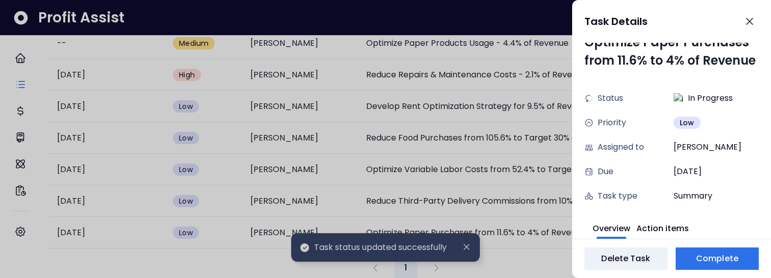
click at [516, 272] on div at bounding box center [385, 139] width 771 height 278
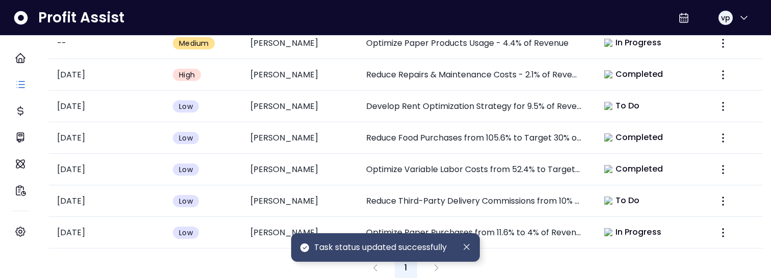
scroll to position [517, 0]
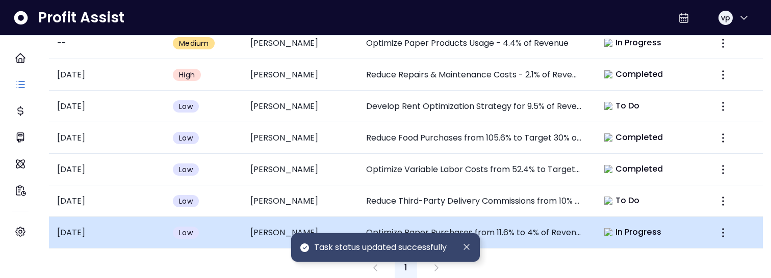
click at [607, 228] on div "In Progress" at bounding box center [632, 232] width 57 height 12
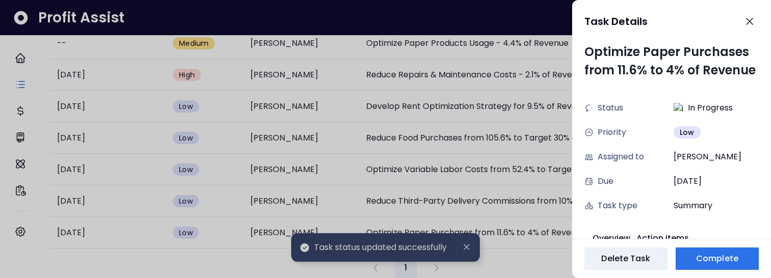
scroll to position [10, 0]
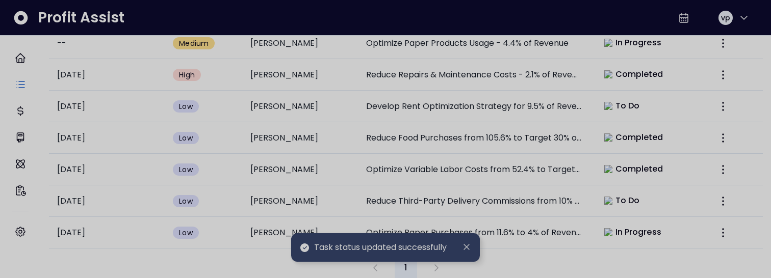
click at [466, 246] on div at bounding box center [385, 139] width 771 height 278
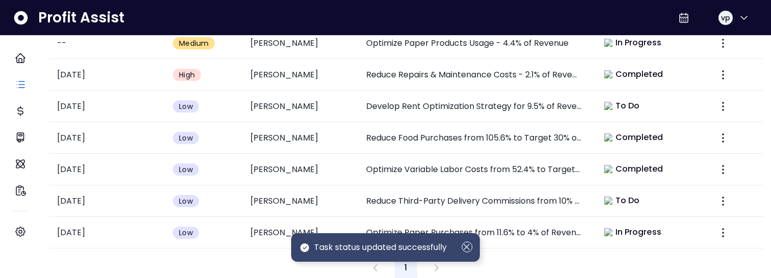
scroll to position [517, 0]
click at [465, 249] on icon "Dismiss" at bounding box center [466, 247] width 11 height 11
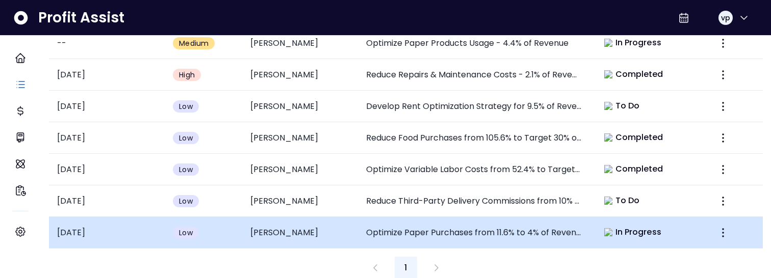
click at [615, 226] on span "In Progress" at bounding box center [638, 232] width 46 height 12
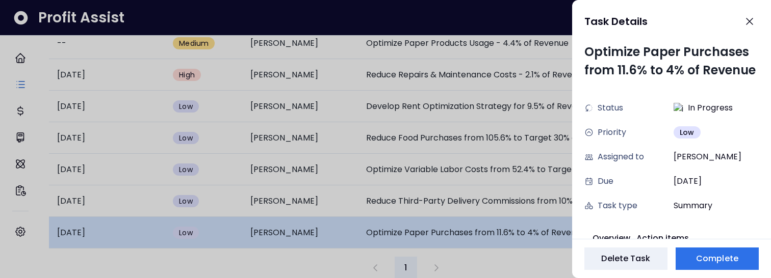
scroll to position [10, 0]
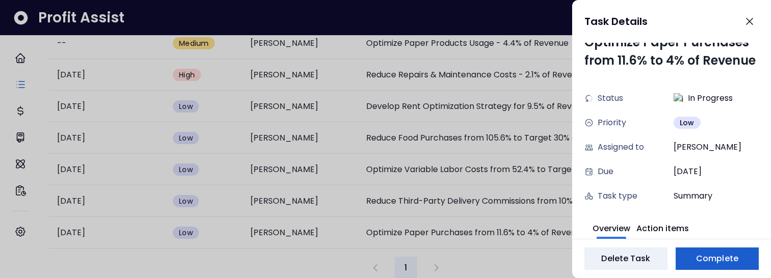
click at [701, 261] on span "Complete" at bounding box center [717, 259] width 42 height 12
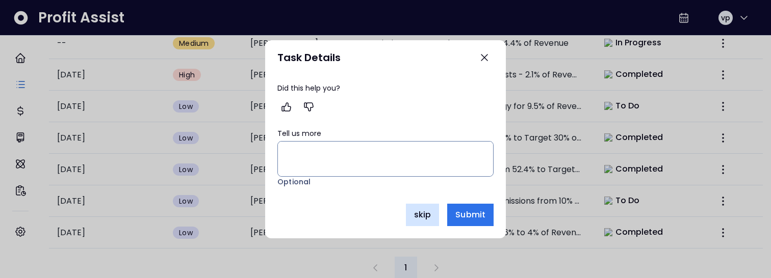
click at [414, 218] on span "skip" at bounding box center [422, 215] width 17 height 12
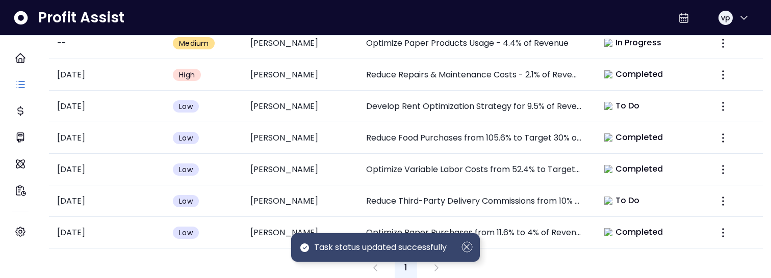
click at [465, 251] on icon "Dismiss" at bounding box center [466, 247] width 11 height 11
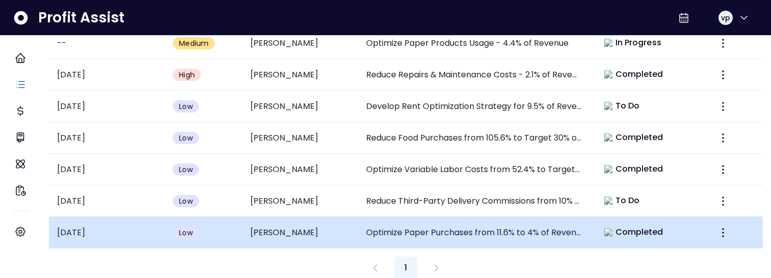
click at [536, 232] on td "Optimize Paper Purchases from 11.6% to 4% of Revenue" at bounding box center [474, 233] width 232 height 32
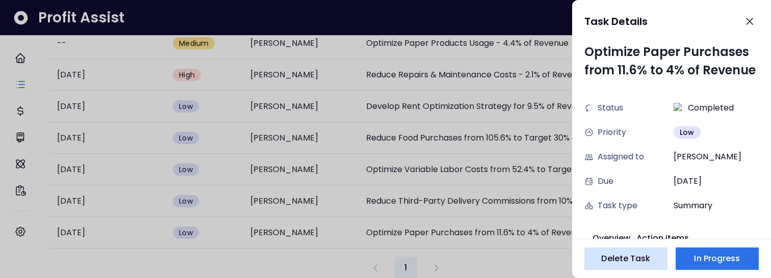
scroll to position [10, 0]
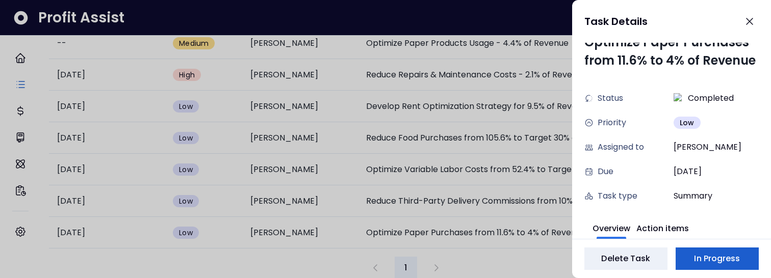
click at [690, 258] on button "In Progress" at bounding box center [716, 259] width 83 height 22
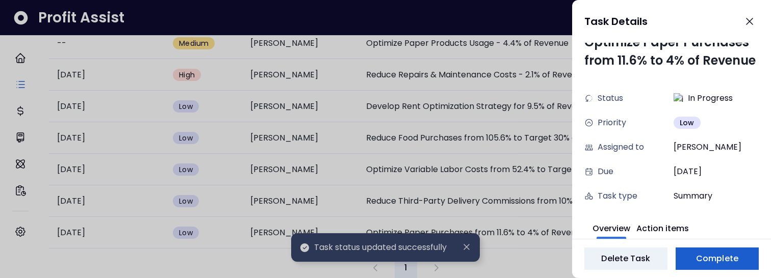
click at [698, 268] on button "Complete" at bounding box center [716, 259] width 83 height 22
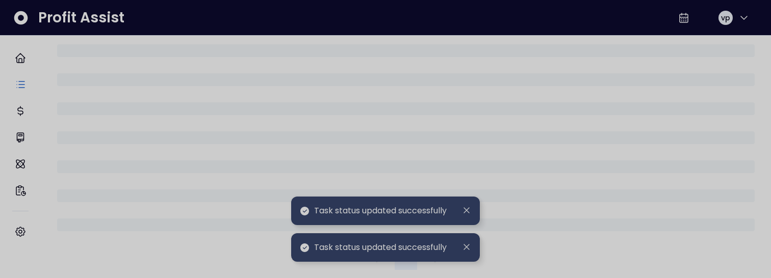
scroll to position [517, 0]
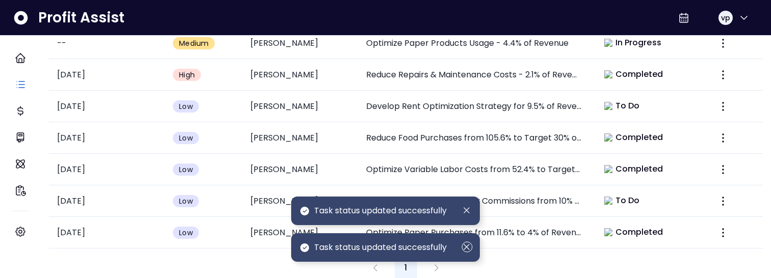
click at [465, 246] on icon "Dismiss" at bounding box center [466, 247] width 11 height 11
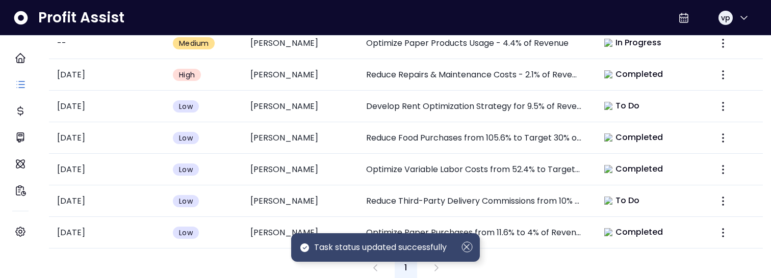
click at [467, 249] on icon "Dismiss" at bounding box center [466, 247] width 11 height 11
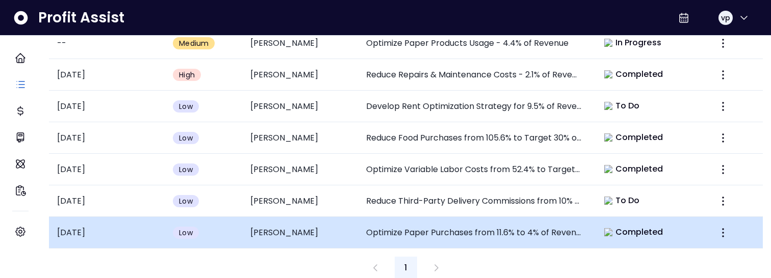
click at [525, 235] on td "Optimize Paper Purchases from 11.6% to 4% of Revenue" at bounding box center [474, 233] width 232 height 32
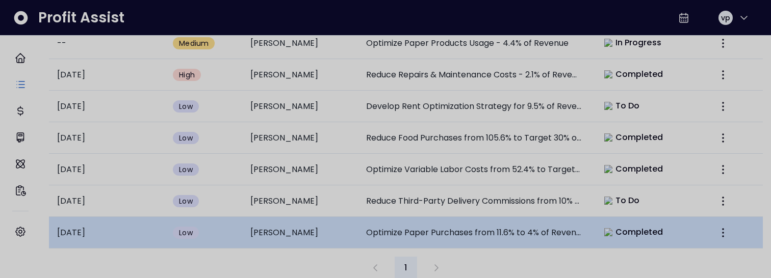
scroll to position [10, 0]
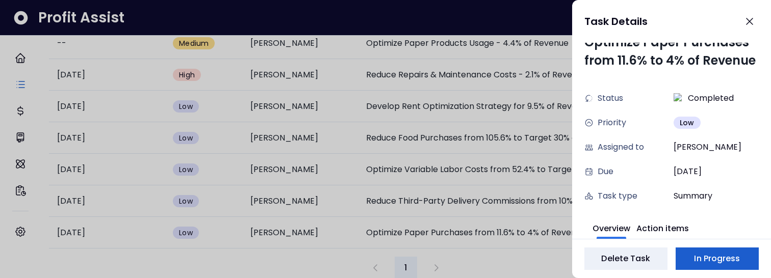
click at [726, 265] on span "In Progress" at bounding box center [717, 259] width 46 height 12
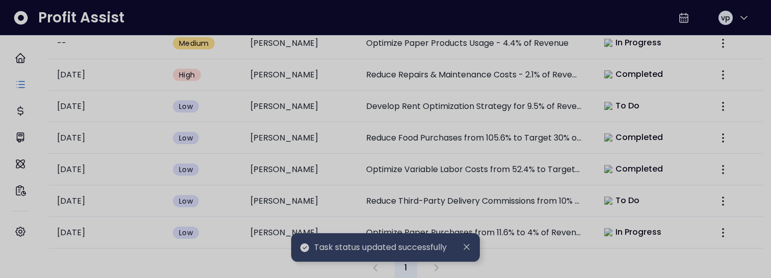
click at [463, 245] on div at bounding box center [385, 139] width 771 height 278
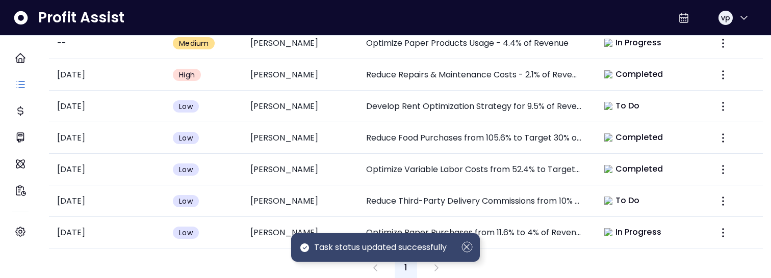
click at [470, 247] on icon "Dismiss" at bounding box center [466, 247] width 11 height 11
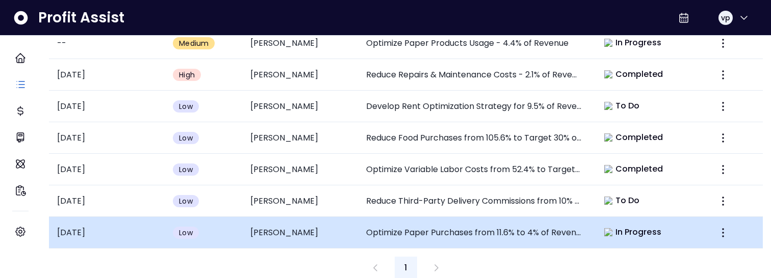
click at [561, 217] on td "Optimize Paper Purchases from 11.6% to 4% of Revenue" at bounding box center [474, 233] width 232 height 32
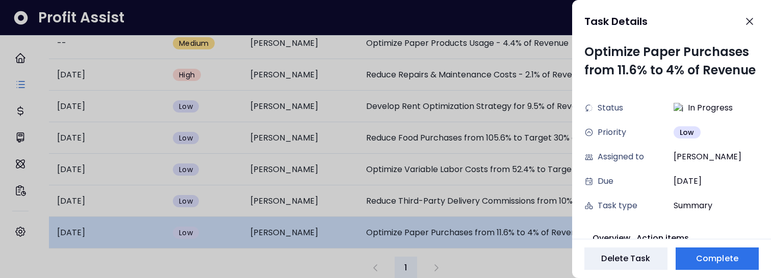
scroll to position [10, 0]
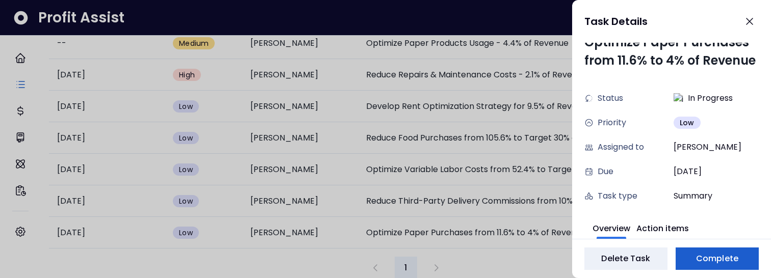
click at [723, 267] on button "Complete" at bounding box center [716, 259] width 83 height 22
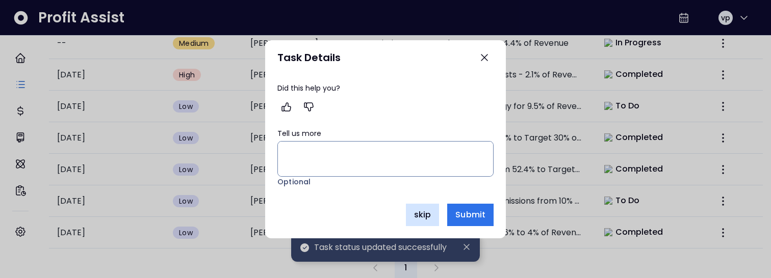
click at [421, 214] on span "skip" at bounding box center [422, 215] width 17 height 12
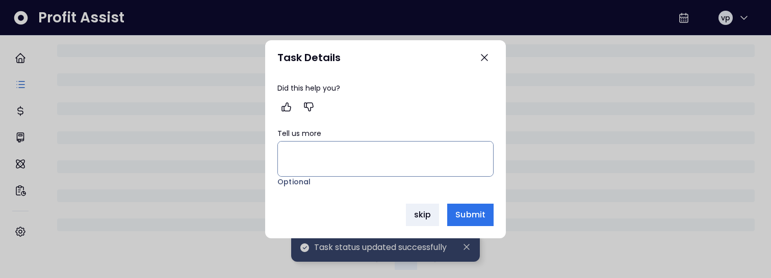
scroll to position [517, 0]
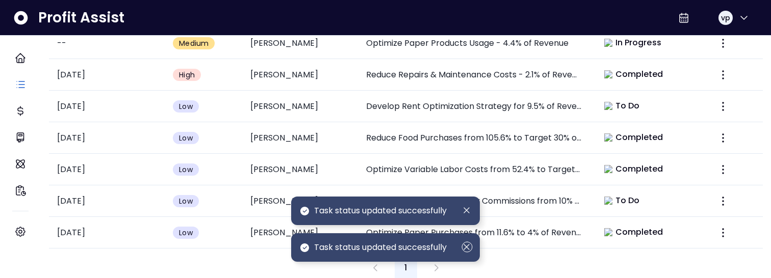
click at [472, 249] on div "Task status updated successfully" at bounding box center [385, 247] width 189 height 29
click at [467, 254] on div "Task status updated successfully" at bounding box center [385, 247] width 189 height 29
click at [465, 246] on icon "Dismiss" at bounding box center [466, 247] width 11 height 11
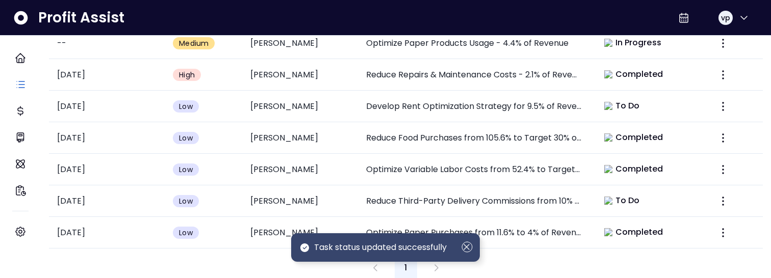
click at [466, 245] on icon "Dismiss" at bounding box center [466, 247] width 11 height 11
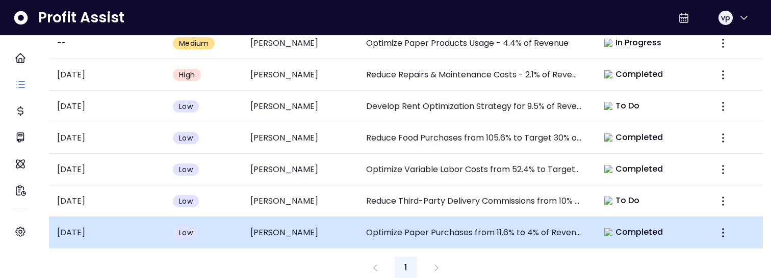
click at [560, 219] on td "Optimize Paper Purchases from 11.6% to 4% of Revenue" at bounding box center [474, 233] width 232 height 32
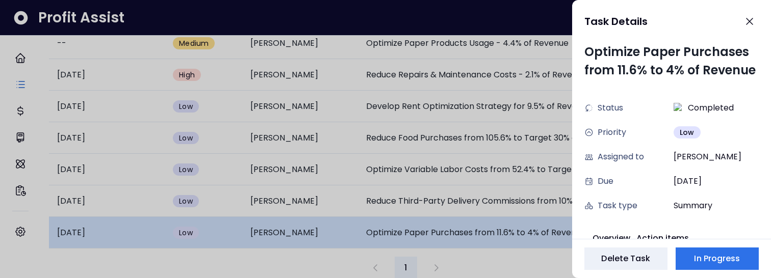
scroll to position [10, 0]
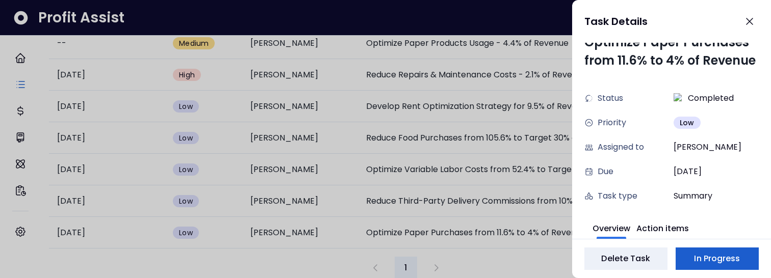
click at [711, 261] on span "In Progress" at bounding box center [717, 259] width 46 height 12
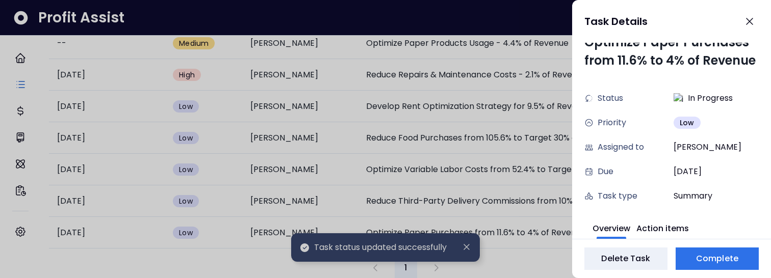
click at [462, 249] on div at bounding box center [385, 139] width 771 height 278
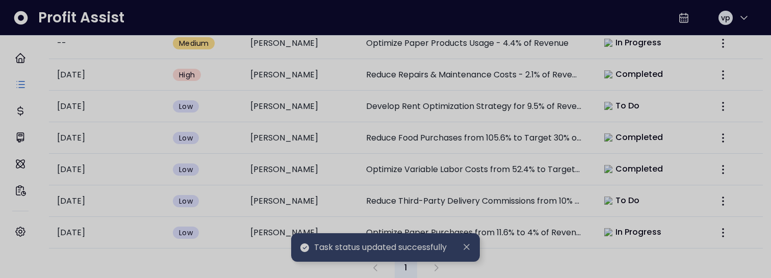
scroll to position [517, 0]
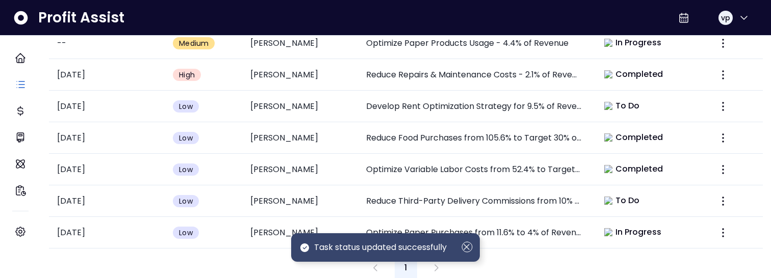
click at [464, 252] on icon "Dismiss" at bounding box center [466, 247] width 11 height 11
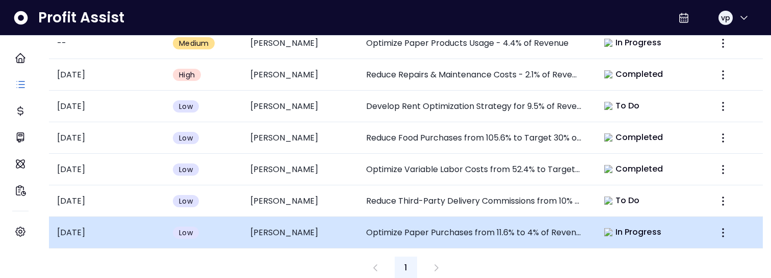
click at [616, 230] on div "In Progress" at bounding box center [632, 232] width 69 height 14
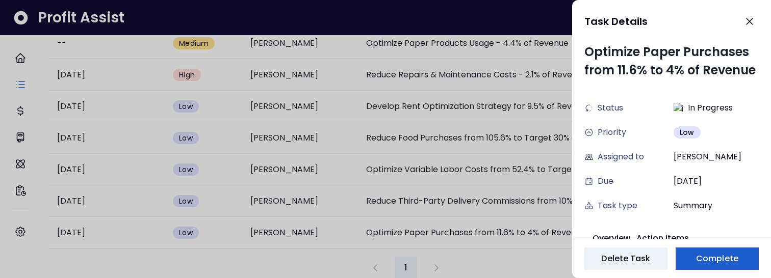
scroll to position [10, 0]
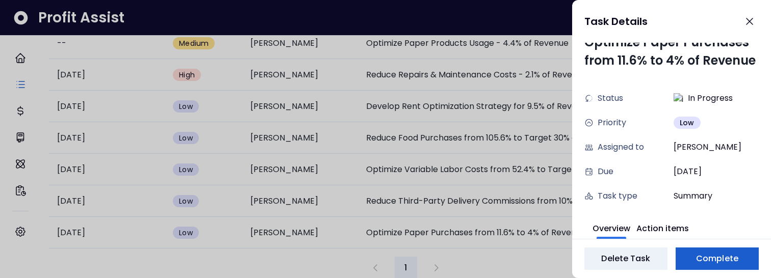
click at [741, 256] on button "Complete" at bounding box center [716, 259] width 83 height 22
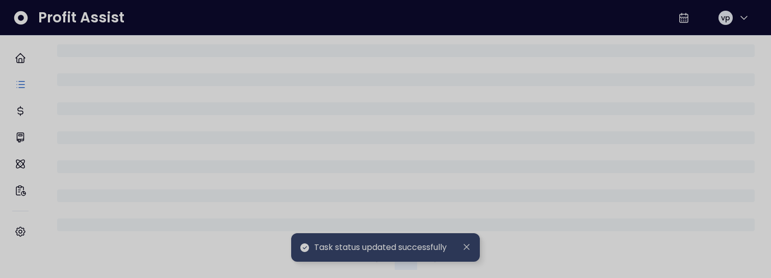
scroll to position [517, 0]
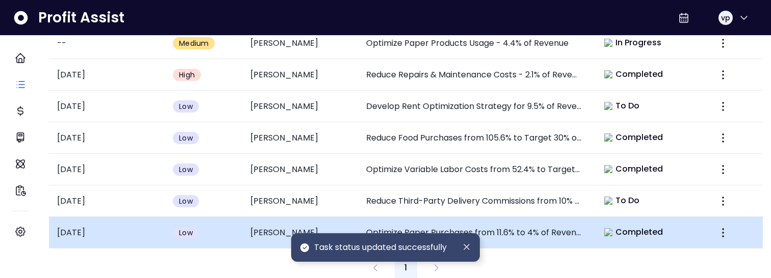
click at [606, 226] on div "Completed" at bounding box center [633, 232] width 59 height 12
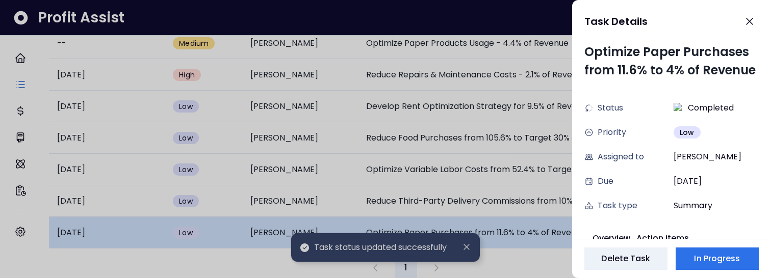
scroll to position [10, 0]
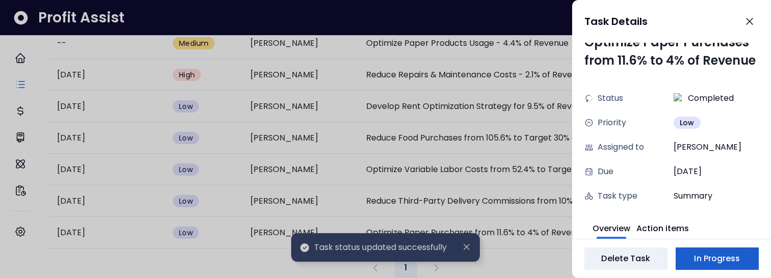
click at [700, 259] on span "In Progress" at bounding box center [717, 259] width 46 height 12
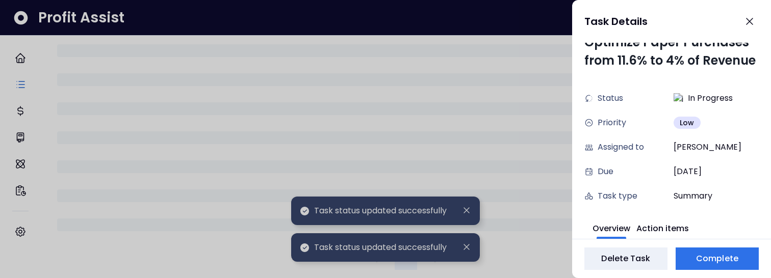
click at [529, 259] on div at bounding box center [385, 139] width 771 height 278
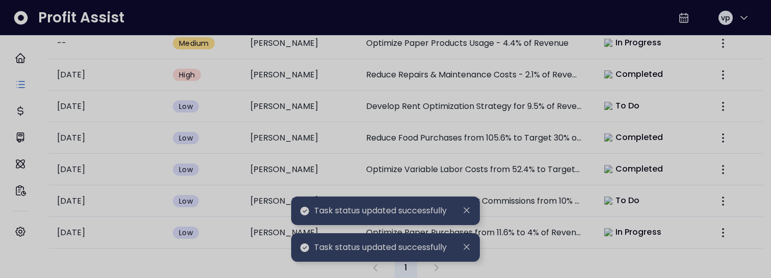
scroll to position [517, 0]
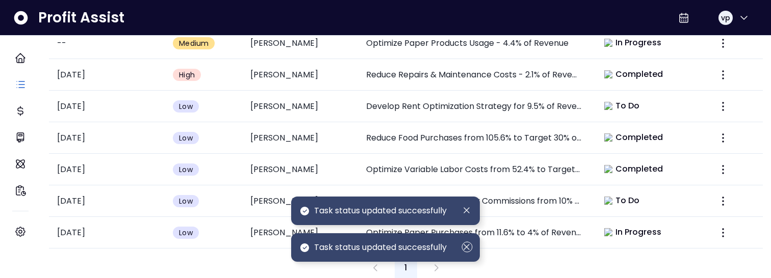
click at [463, 248] on icon "Dismiss" at bounding box center [466, 247] width 11 height 11
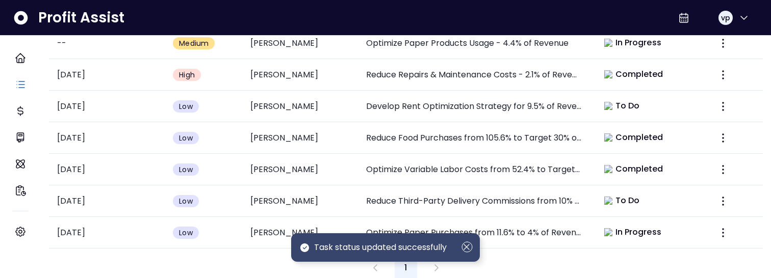
click at [467, 246] on icon "Dismiss" at bounding box center [466, 247] width 11 height 11
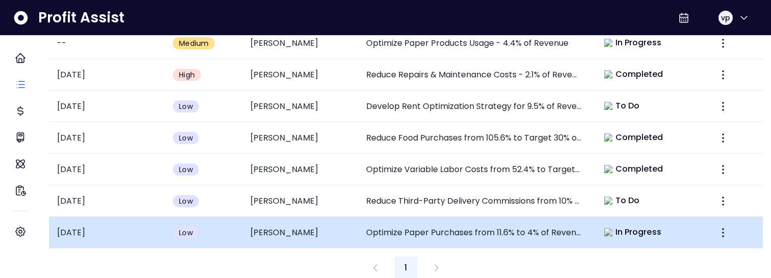
click at [645, 226] on span "In Progress" at bounding box center [638, 232] width 46 height 12
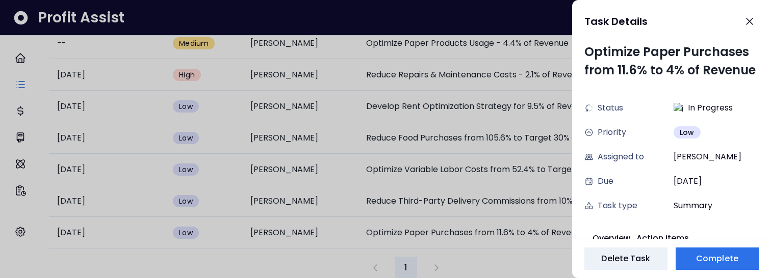
scroll to position [10, 0]
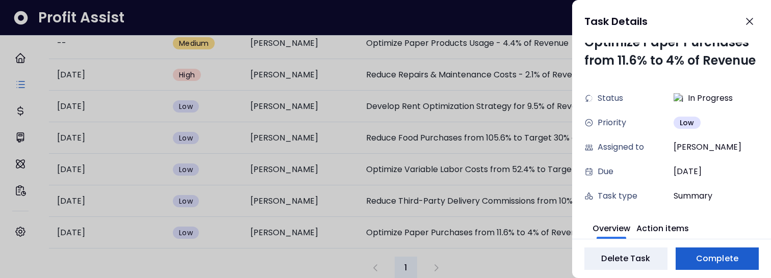
click at [701, 253] on span "Complete" at bounding box center [717, 259] width 42 height 12
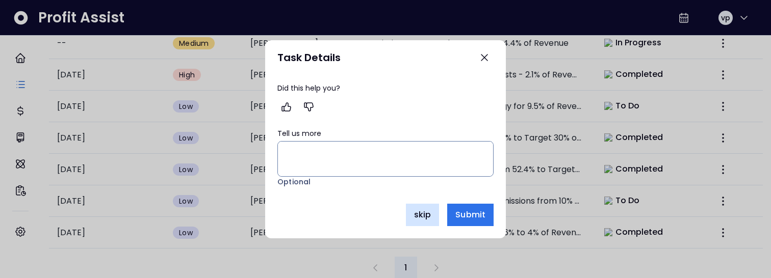
click at [418, 217] on span "skip" at bounding box center [422, 215] width 17 height 12
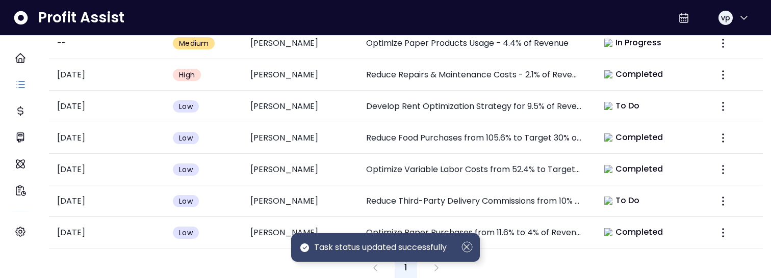
click at [467, 247] on icon "Dismiss" at bounding box center [466, 247] width 11 height 11
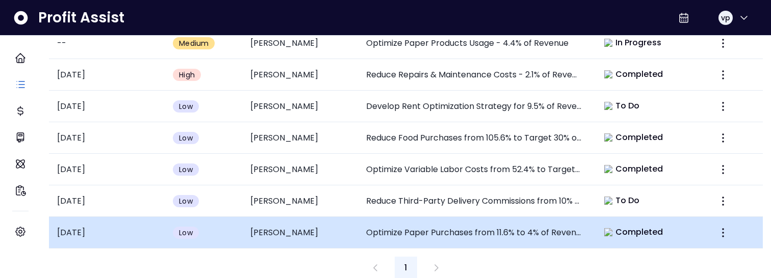
click at [618, 226] on span "Completed" at bounding box center [639, 232] width 48 height 12
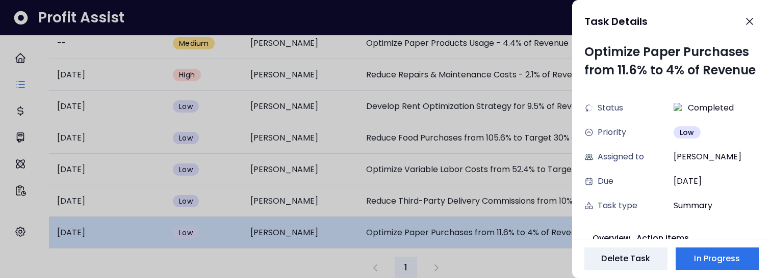
scroll to position [10, 0]
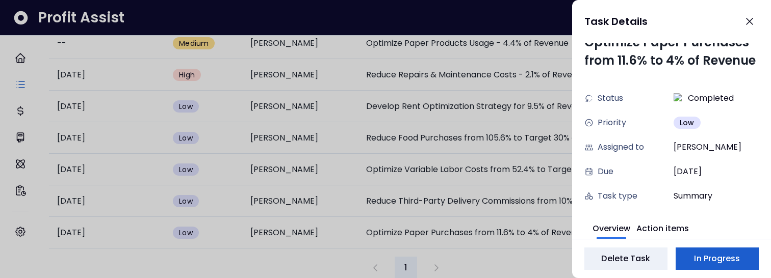
click at [694, 252] on button "In Progress" at bounding box center [716, 259] width 83 height 22
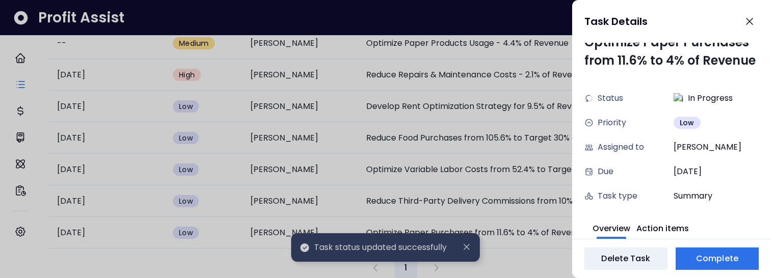
click at [503, 251] on div at bounding box center [385, 139] width 771 height 278
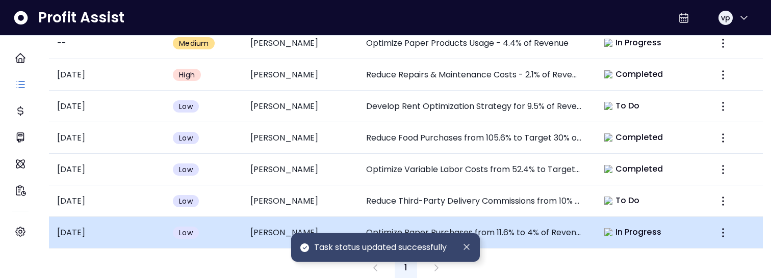
scroll to position [517, 0]
click at [656, 217] on td "In Progress" at bounding box center [648, 233] width 116 height 32
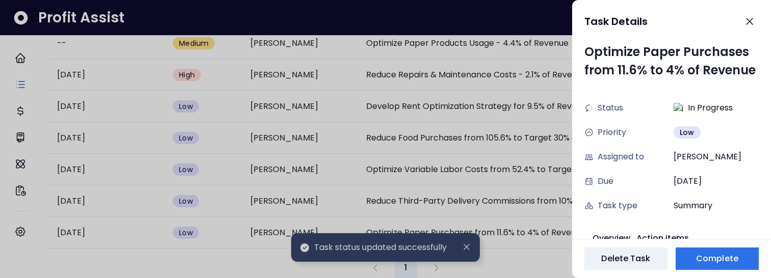
scroll to position [10, 0]
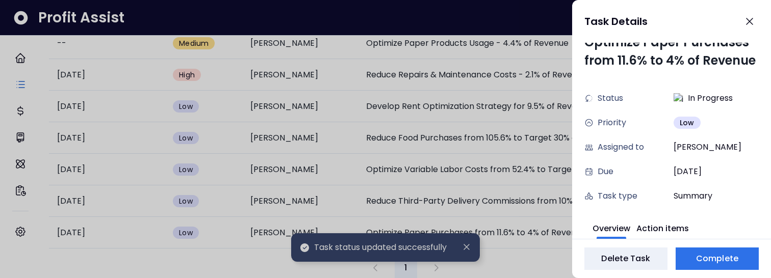
click at [737, 270] on div "Delete Task Complete" at bounding box center [671, 258] width 199 height 39
click at [727, 264] on span "Complete" at bounding box center [717, 259] width 42 height 12
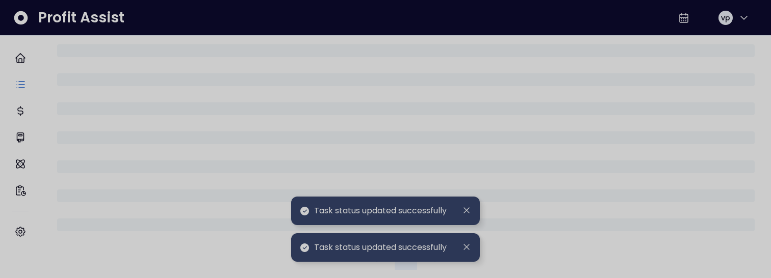
scroll to position [517, 0]
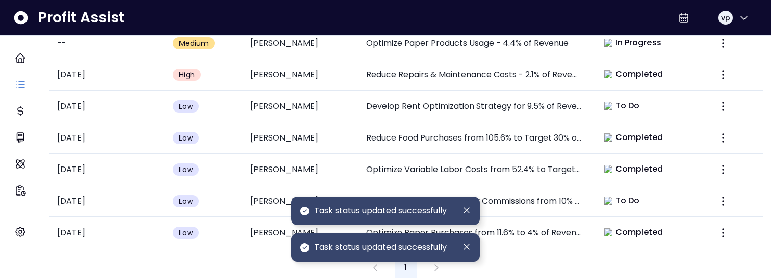
click at [595, 263] on div "1" at bounding box center [406, 268] width 714 height 22
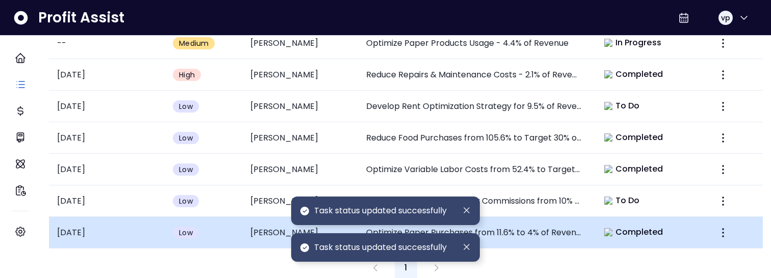
click at [638, 226] on span "Completed" at bounding box center [639, 232] width 48 height 12
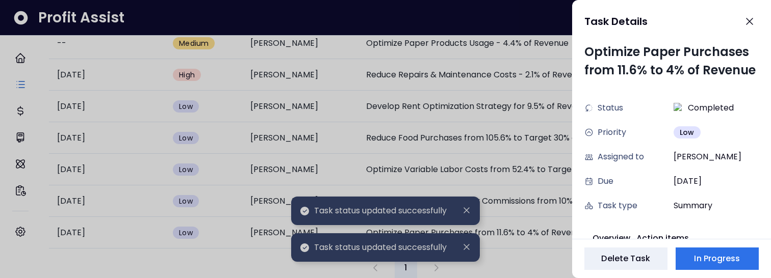
scroll to position [10, 0]
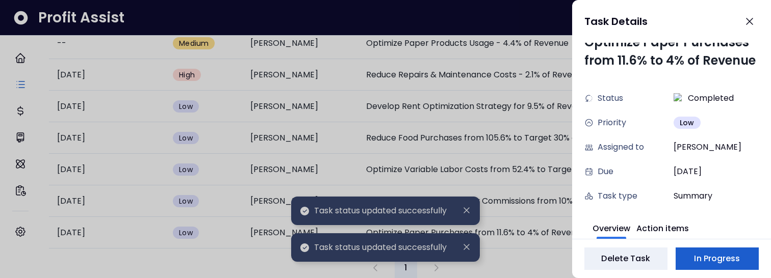
click at [715, 250] on button "In Progress" at bounding box center [716, 259] width 83 height 22
click at [526, 266] on div at bounding box center [385, 139] width 771 height 278
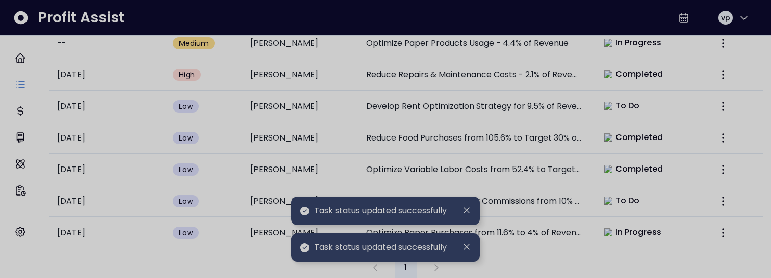
scroll to position [517, 0]
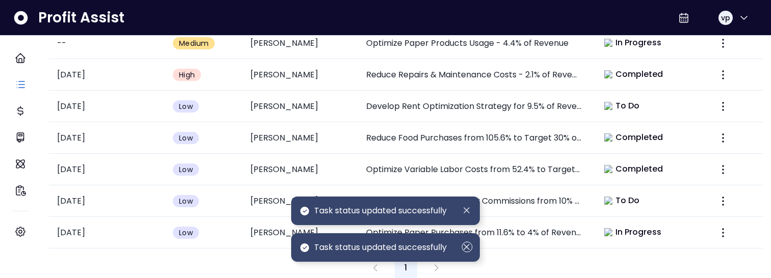
click at [464, 252] on icon "Dismiss" at bounding box center [466, 247] width 11 height 11
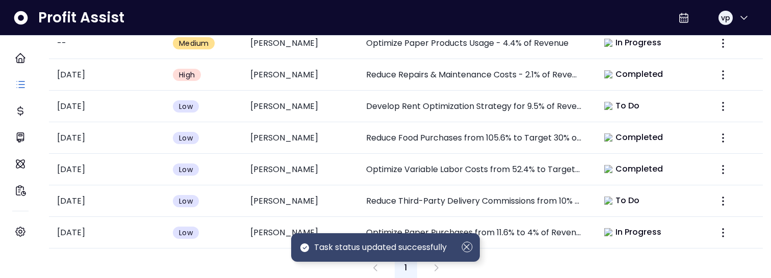
click at [468, 245] on icon "Dismiss" at bounding box center [466, 247] width 11 height 11
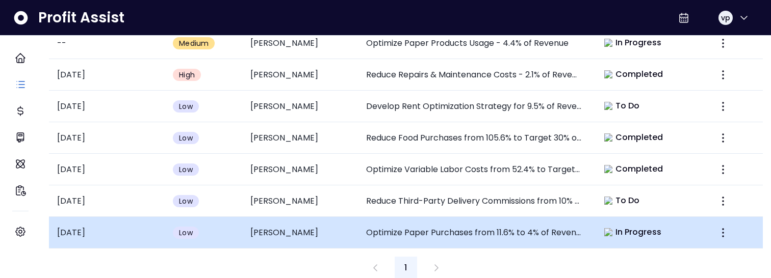
click at [624, 226] on span "In Progress" at bounding box center [638, 232] width 46 height 12
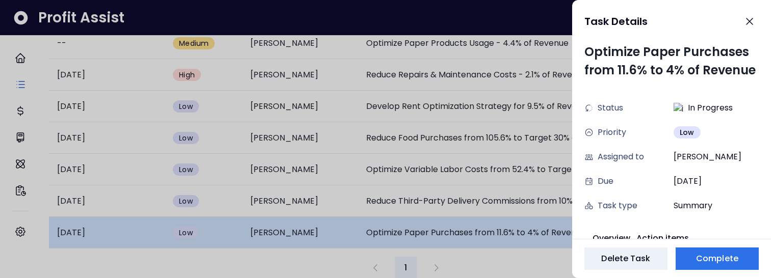
scroll to position [10, 0]
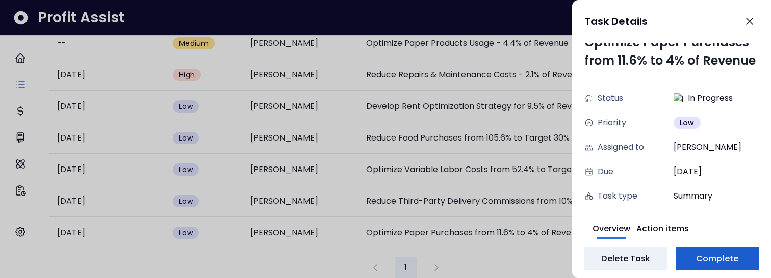
click at [726, 263] on span "Complete" at bounding box center [717, 259] width 42 height 12
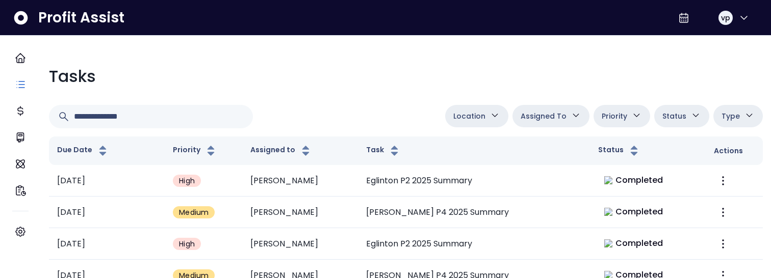
click at [554, 105] on button "Assigned To" at bounding box center [550, 116] width 77 height 22
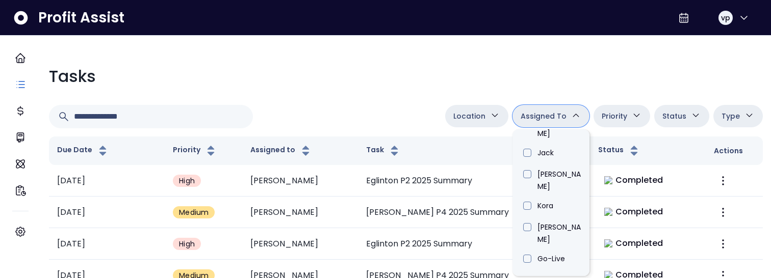
scroll to position [387, 0]
type input "****"
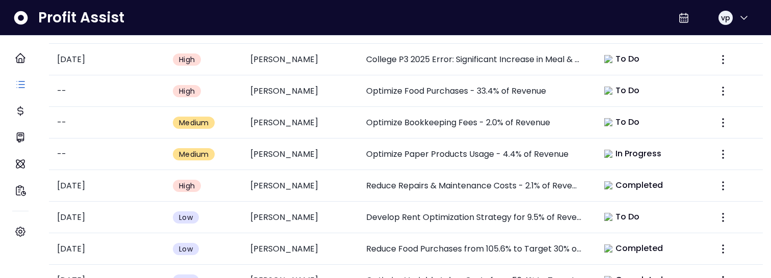
scroll to position [527, 0]
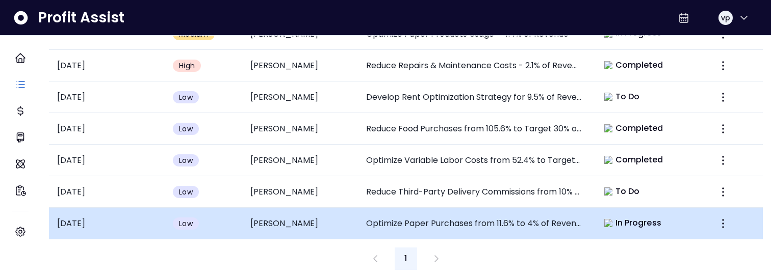
click at [492, 208] on td "Optimize Paper Purchases from 11.6% to 4% of Revenue" at bounding box center [474, 224] width 232 height 32
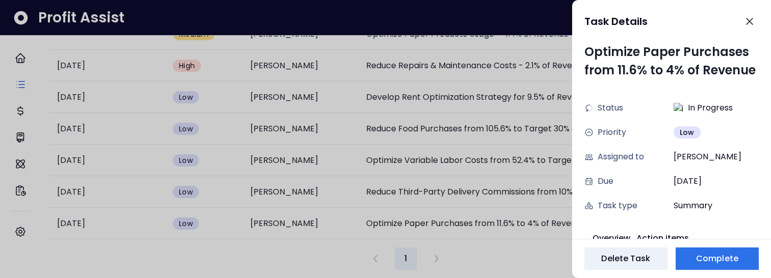
scroll to position [10, 0]
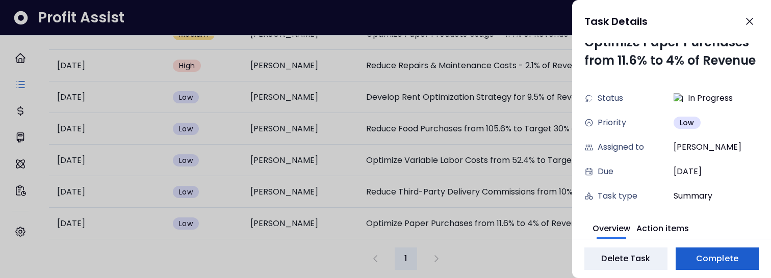
click at [726, 256] on span "Complete" at bounding box center [717, 259] width 42 height 12
click at [717, 262] on span "Complete" at bounding box center [717, 259] width 42 height 12
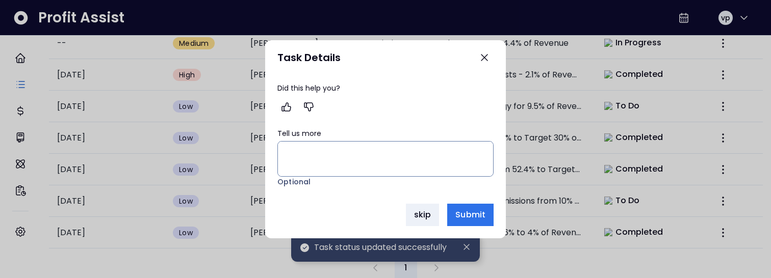
scroll to position [527, 0]
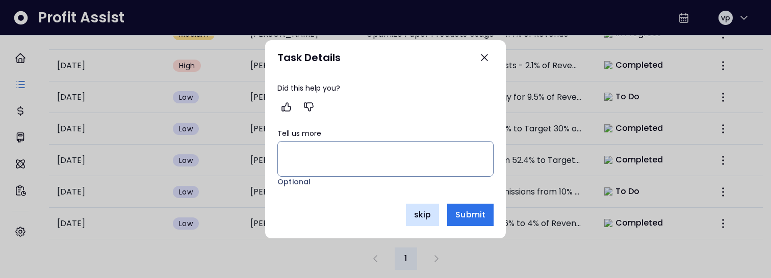
click at [422, 215] on span "skip" at bounding box center [422, 215] width 17 height 12
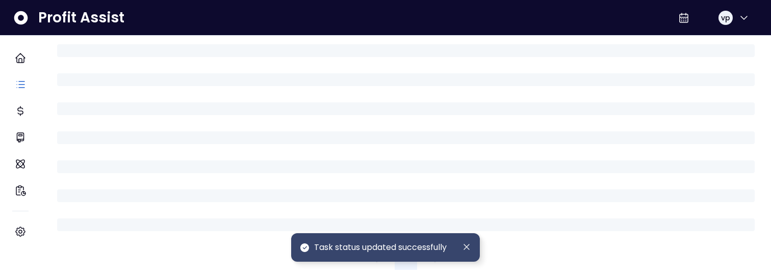
scroll to position [0, 0]
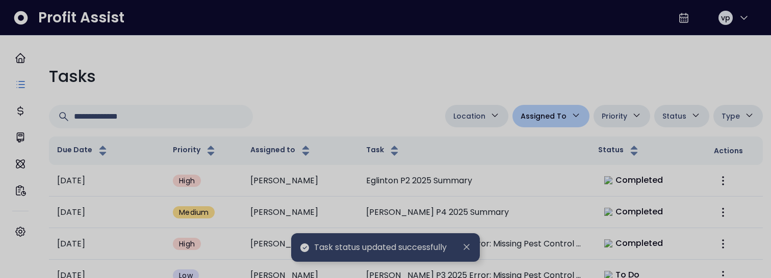
scroll to position [10, 0]
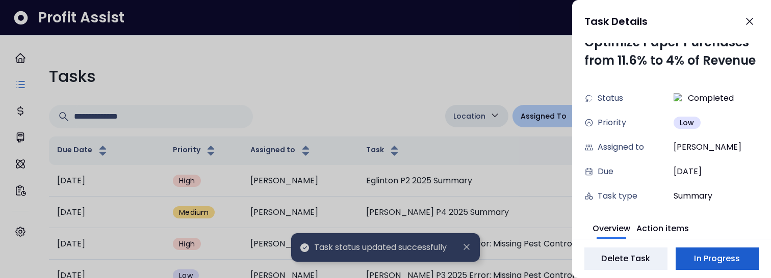
click at [694, 259] on span "In Progress" at bounding box center [717, 259] width 46 height 12
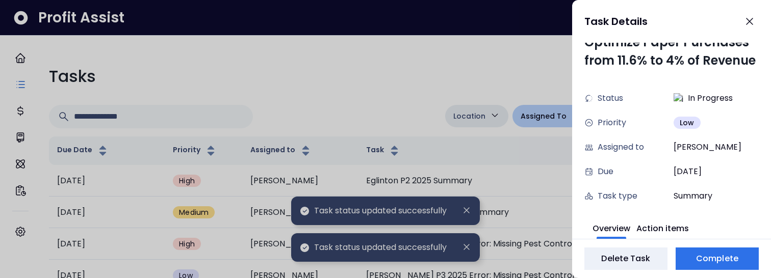
click at [530, 268] on div at bounding box center [385, 139] width 771 height 278
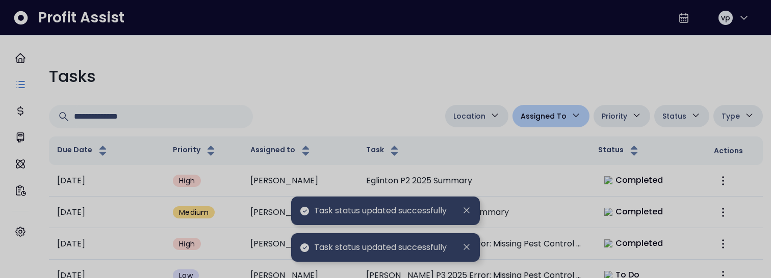
scroll to position [517, 0]
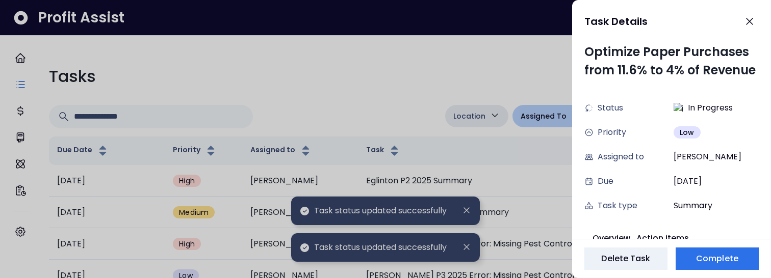
scroll to position [10, 0]
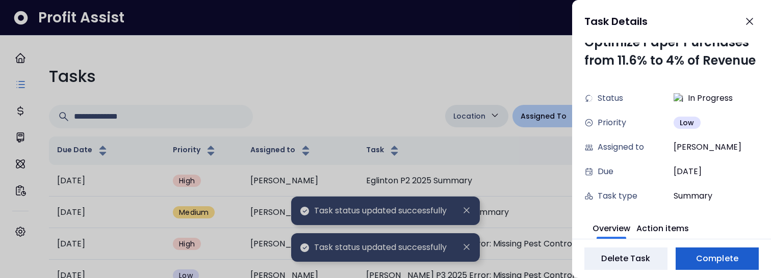
click at [710, 264] on span "Complete" at bounding box center [717, 259] width 42 height 12
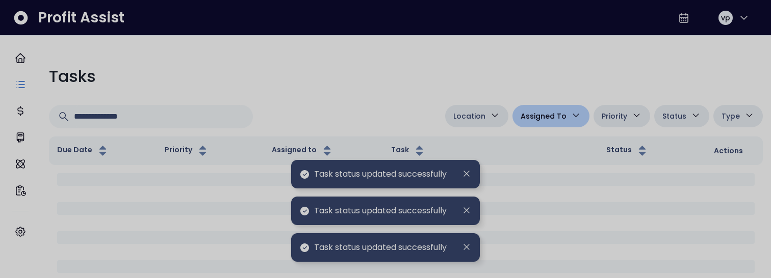
scroll to position [517, 0]
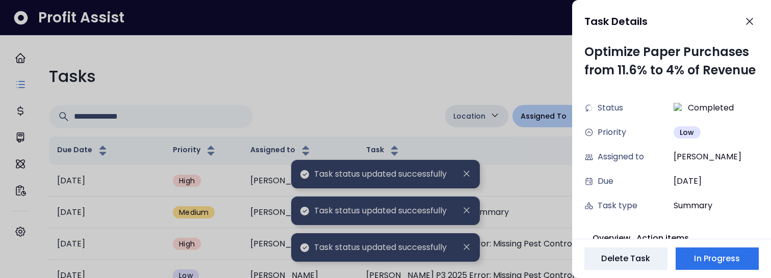
scroll to position [10, 0]
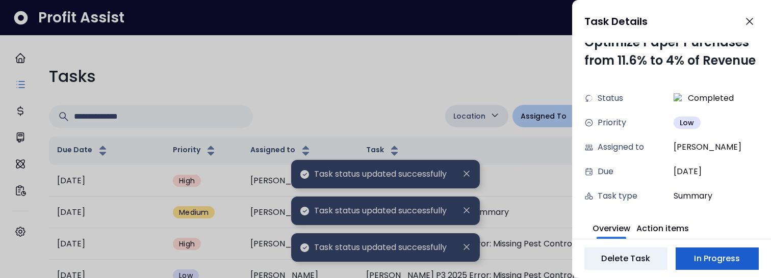
click at [706, 253] on span "In Progress" at bounding box center [717, 259] width 46 height 12
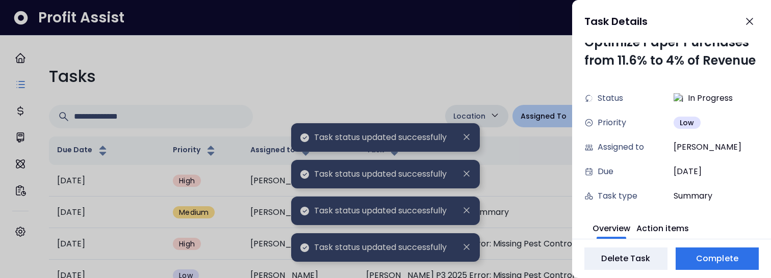
click at [523, 270] on div at bounding box center [385, 139] width 771 height 278
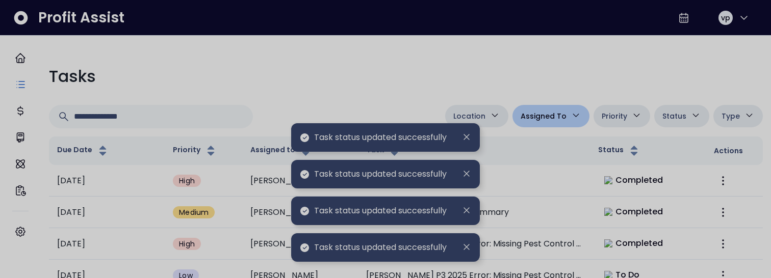
scroll to position [517, 0]
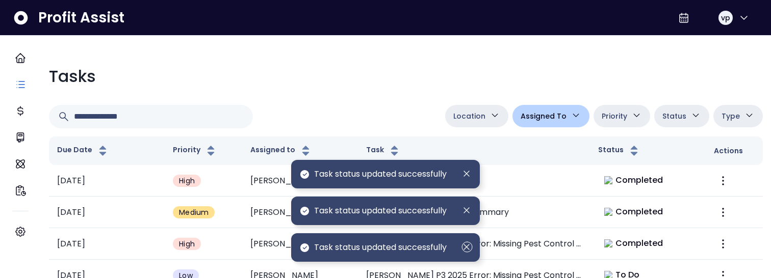
click at [470, 249] on icon "Dismiss" at bounding box center [466, 247] width 11 height 11
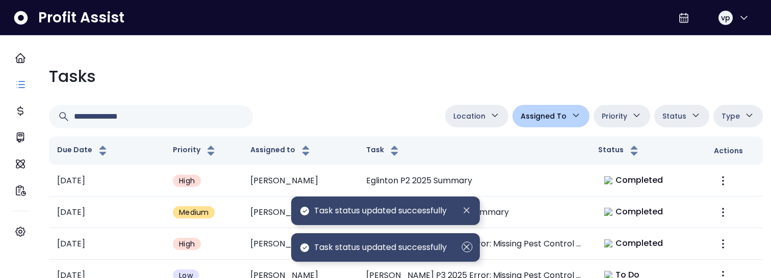
click at [467, 240] on div "Task status updated successfully" at bounding box center [385, 247] width 189 height 29
click at [467, 246] on icon "Dismiss" at bounding box center [466, 247] width 11 height 11
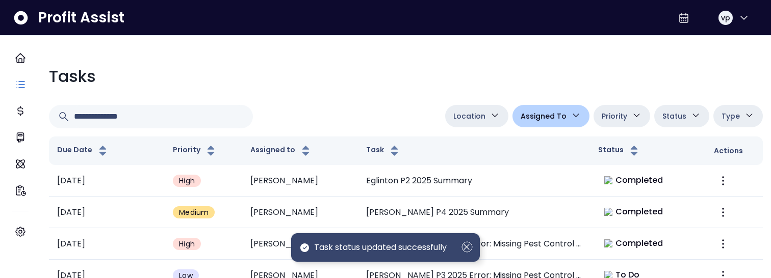
click at [467, 246] on icon "Dismiss" at bounding box center [466, 247] width 11 height 11
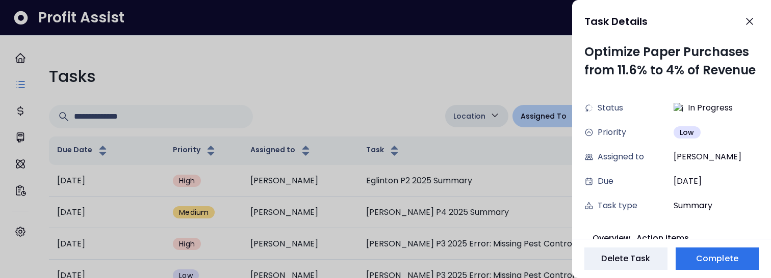
scroll to position [10, 0]
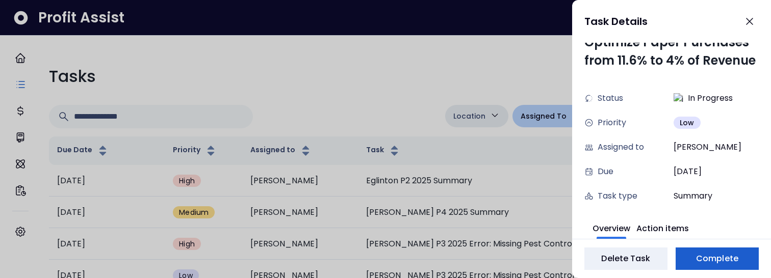
click at [701, 264] on span "Complete" at bounding box center [717, 259] width 42 height 12
click at [701, 263] on span "Complete" at bounding box center [717, 259] width 42 height 12
click at [705, 262] on span "Complete" at bounding box center [717, 259] width 42 height 12
click at [742, 262] on button "Complete" at bounding box center [716, 259] width 83 height 22
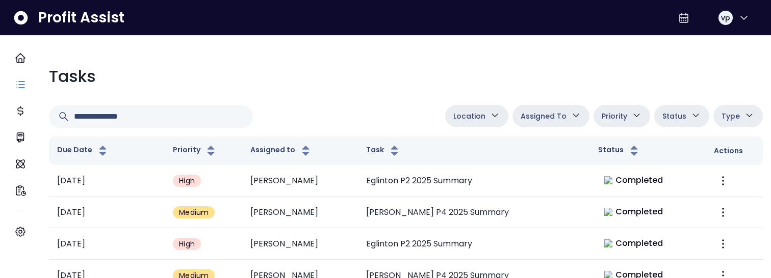
click at [534, 117] on span "Assigned To" at bounding box center [543, 116] width 46 height 12
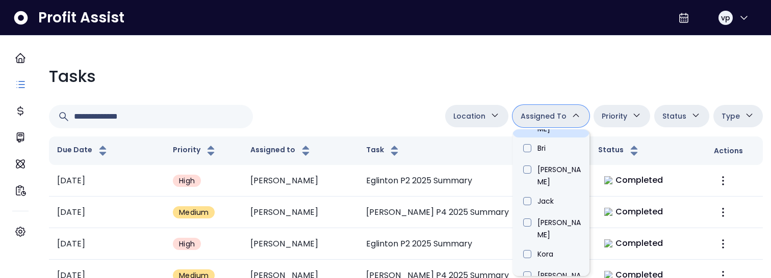
scroll to position [357, 0]
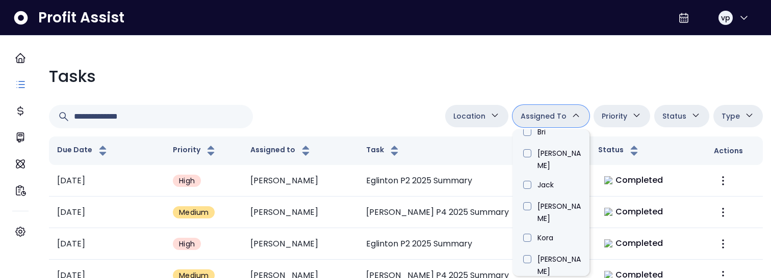
type input "****"
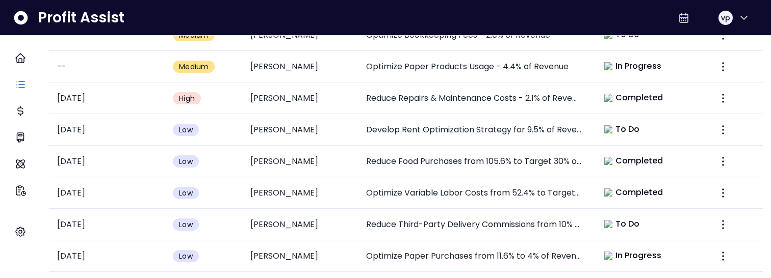
scroll to position [527, 0]
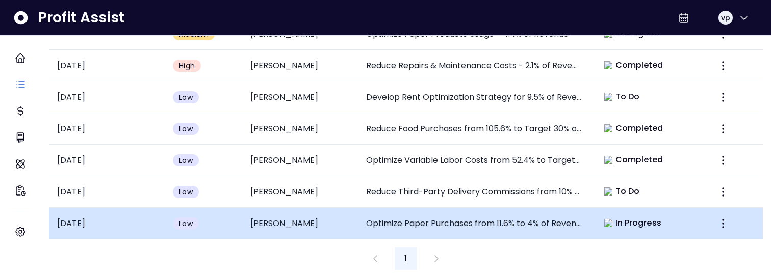
click at [545, 216] on td "Optimize Paper Purchases from 11.6% to 4% of Revenue" at bounding box center [474, 224] width 232 height 32
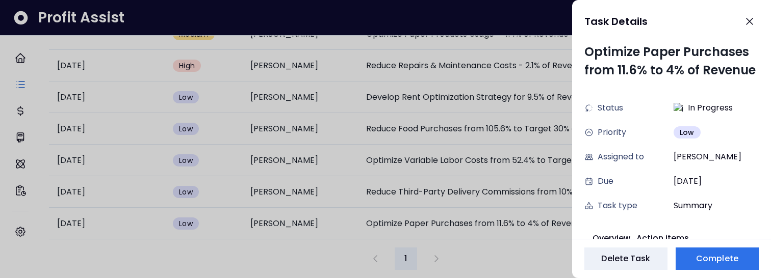
scroll to position [10, 0]
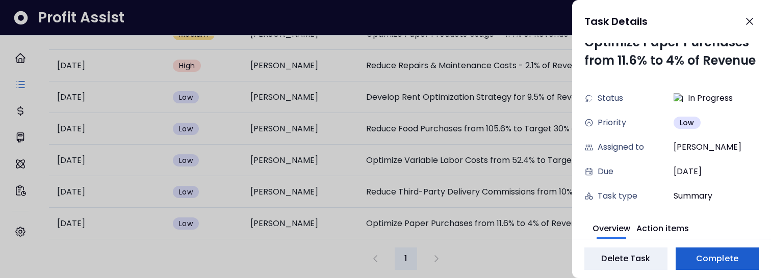
click at [738, 261] on button "Complete" at bounding box center [716, 259] width 83 height 22
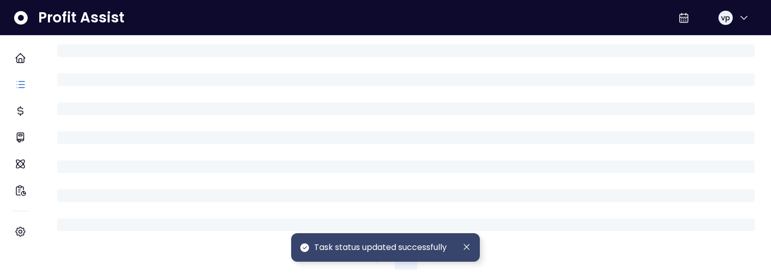
scroll to position [517, 0]
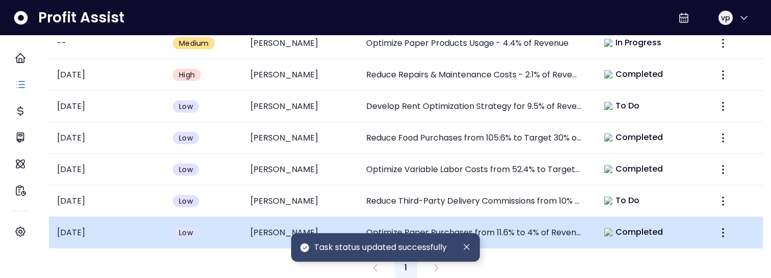
click at [503, 223] on td "Optimize Paper Purchases from 11.6% to 4% of Revenue" at bounding box center [474, 233] width 232 height 32
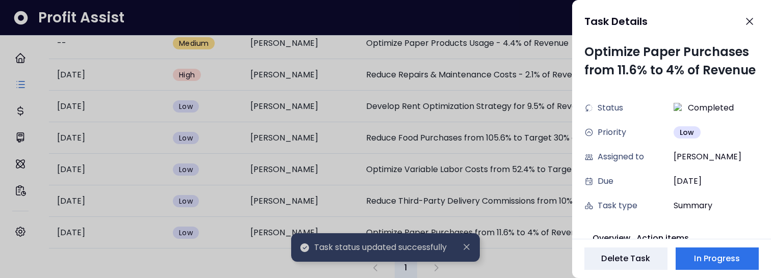
scroll to position [10, 0]
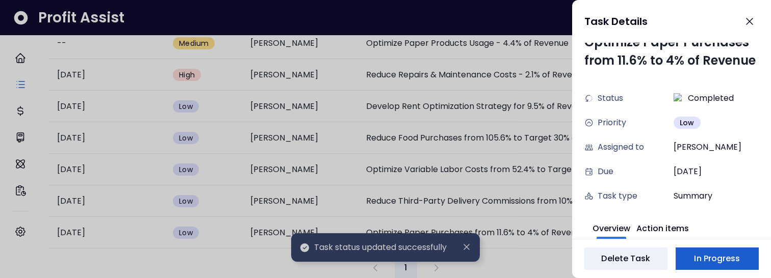
click at [727, 255] on span "In Progress" at bounding box center [717, 259] width 46 height 12
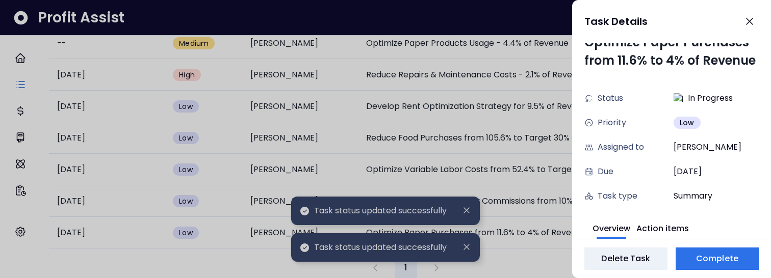
click at [530, 257] on div at bounding box center [385, 139] width 771 height 278
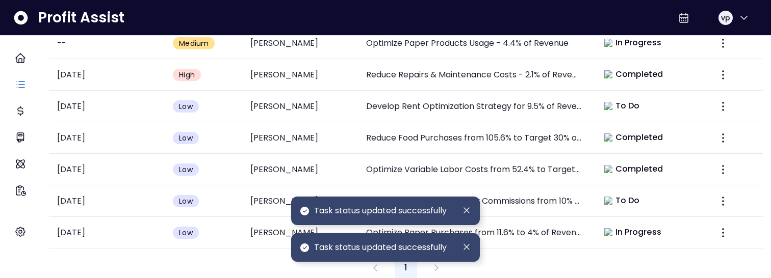
scroll to position [517, 0]
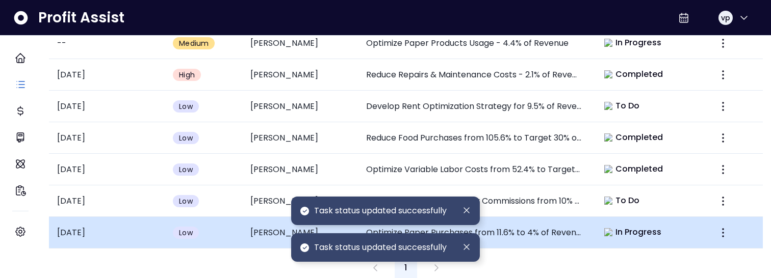
click at [631, 226] on span "In Progress" at bounding box center [638, 232] width 46 height 12
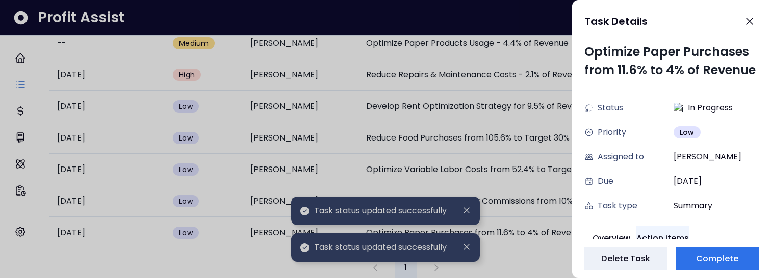
scroll to position [10, 0]
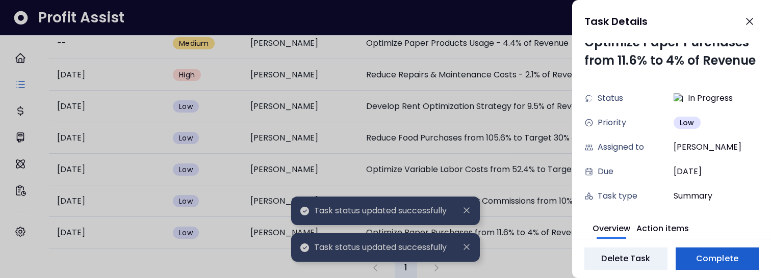
click at [711, 253] on span "Complete" at bounding box center [717, 259] width 42 height 12
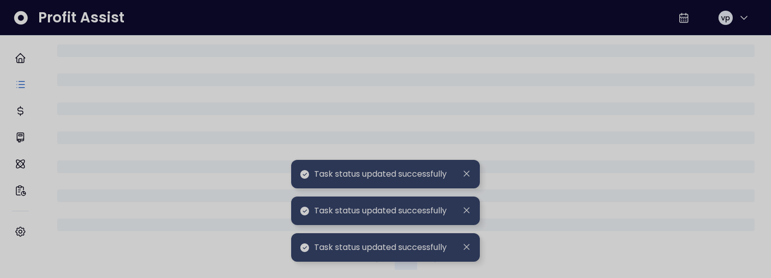
scroll to position [517, 0]
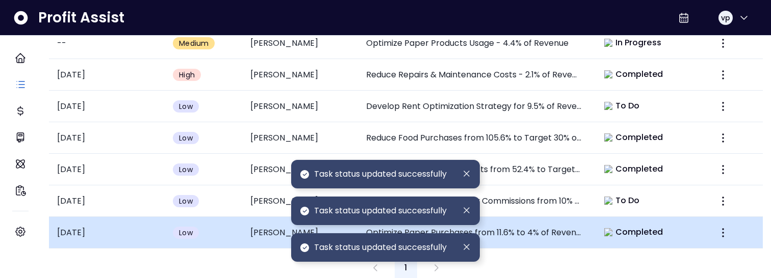
click at [583, 222] on td "Optimize Paper Purchases from 11.6% to 4% of Revenue" at bounding box center [474, 233] width 232 height 32
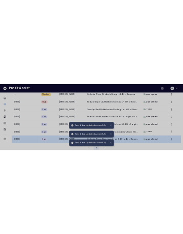
scroll to position [10, 0]
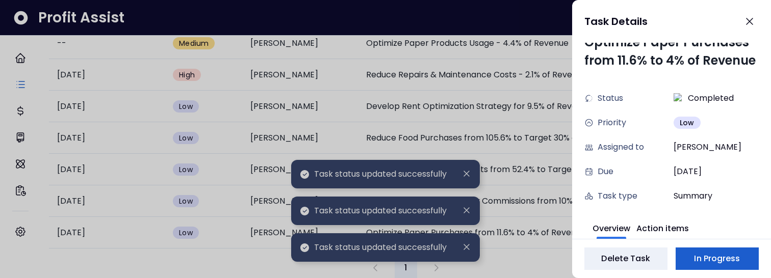
click at [702, 264] on span "In Progress" at bounding box center [717, 259] width 46 height 12
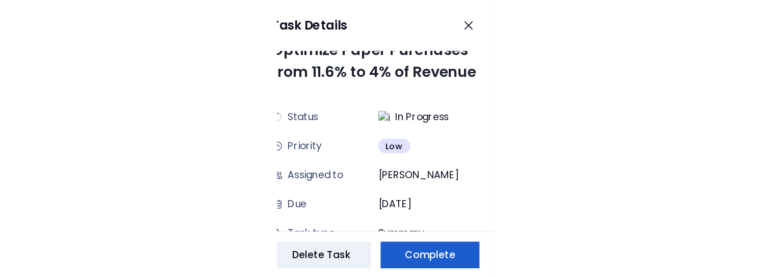
scroll to position [323, 0]
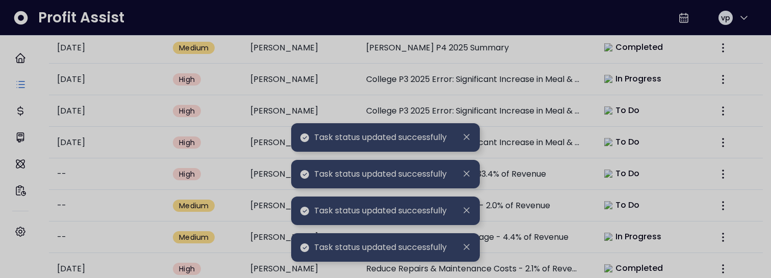
click at [529, 265] on div at bounding box center [385, 139] width 771 height 278
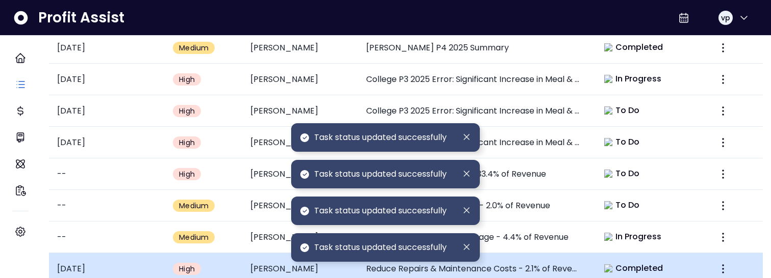
click at [623, 253] on td "Completed" at bounding box center [648, 269] width 116 height 32
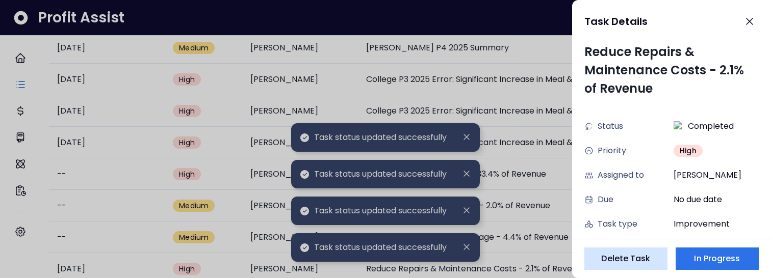
scroll to position [10, 0]
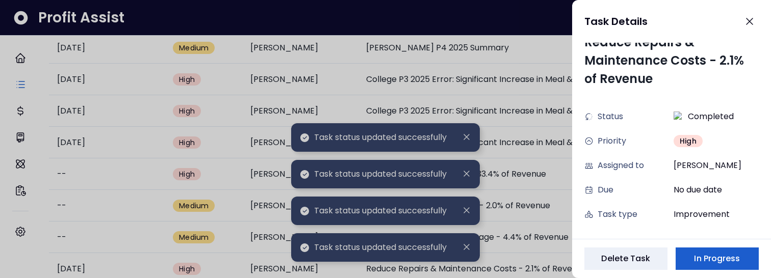
click at [699, 259] on span "In Progress" at bounding box center [717, 259] width 46 height 12
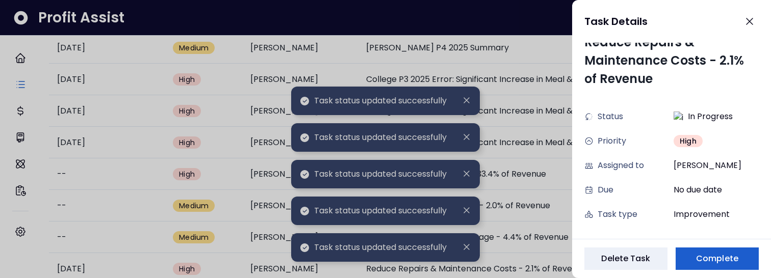
click at [713, 259] on span "Complete" at bounding box center [717, 259] width 42 height 12
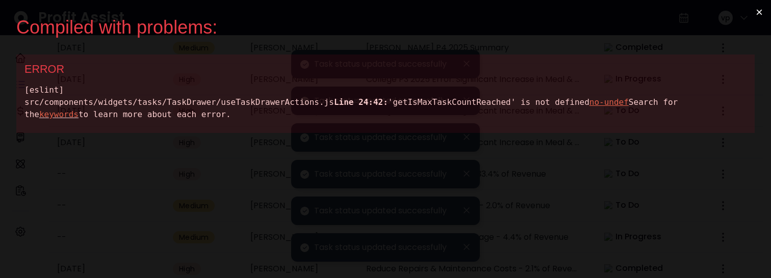
scroll to position [0, 0]
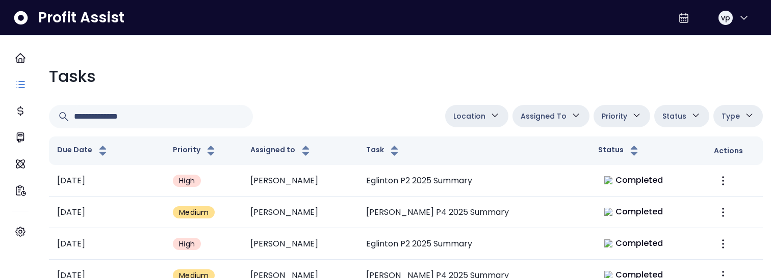
click at [531, 110] on button "Assigned To" at bounding box center [550, 116] width 77 height 22
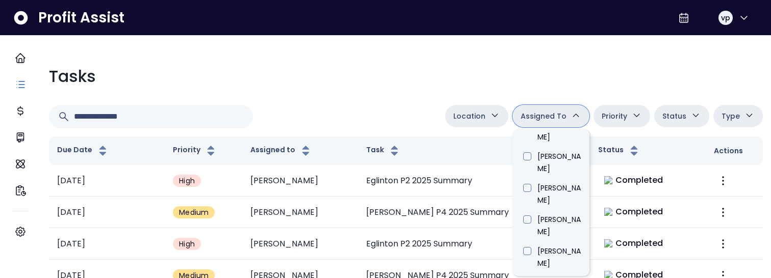
scroll to position [373, 0]
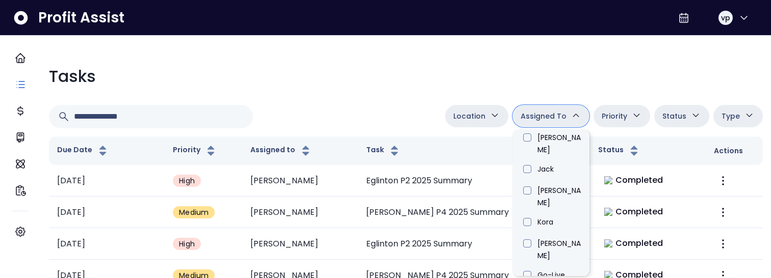
type input "****"
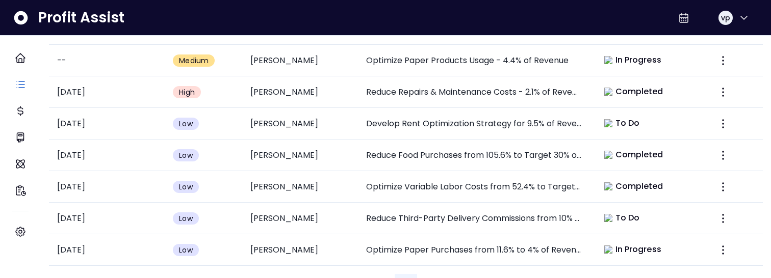
scroll to position [527, 0]
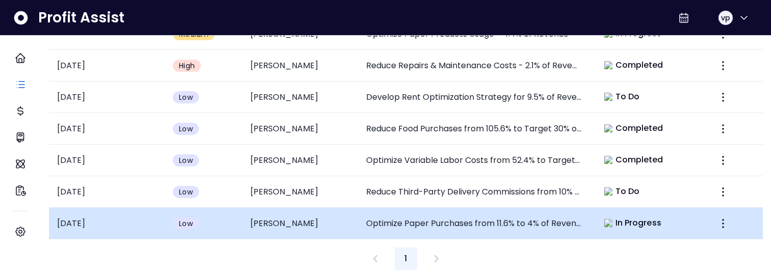
click at [408, 221] on td "Optimize Paper Purchases from 11.6% to 4% of Revenue" at bounding box center [474, 224] width 232 height 32
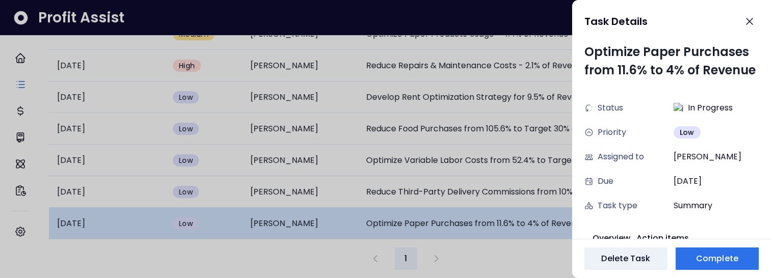
scroll to position [10, 0]
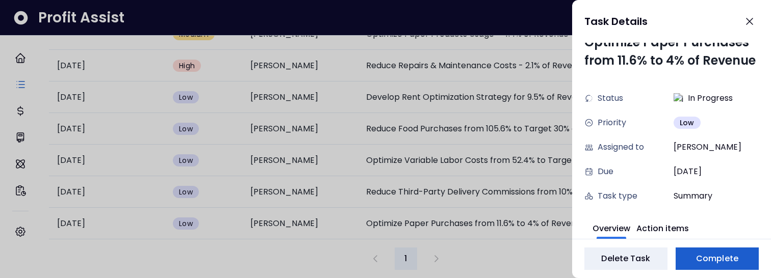
click at [726, 250] on button "Complete" at bounding box center [716, 259] width 83 height 22
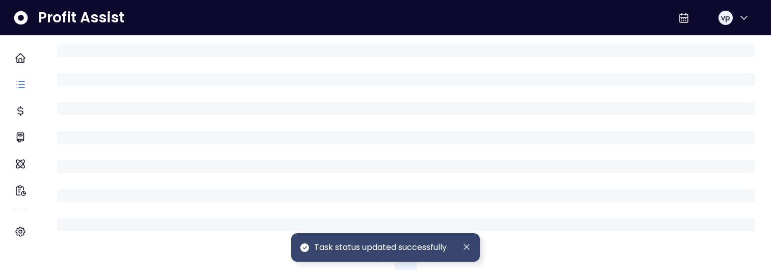
scroll to position [517, 0]
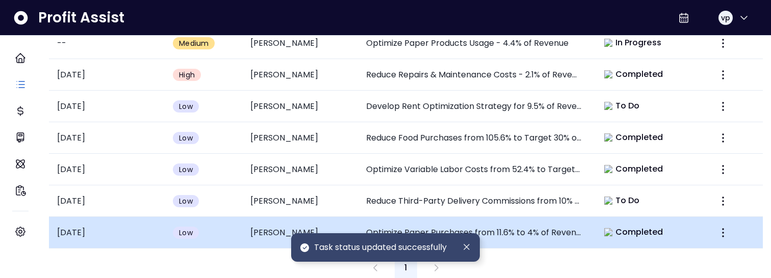
click at [540, 217] on td "Optimize Paper Purchases from 11.6% to 4% of Revenue" at bounding box center [474, 233] width 232 height 32
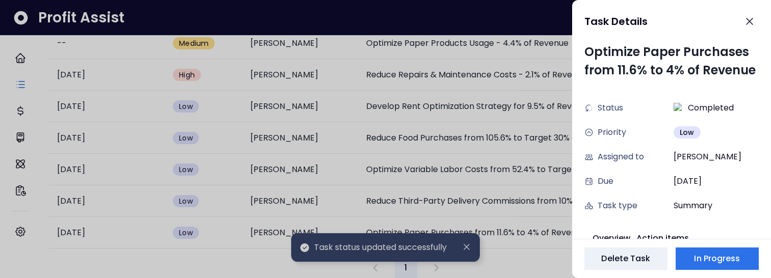
scroll to position [10, 0]
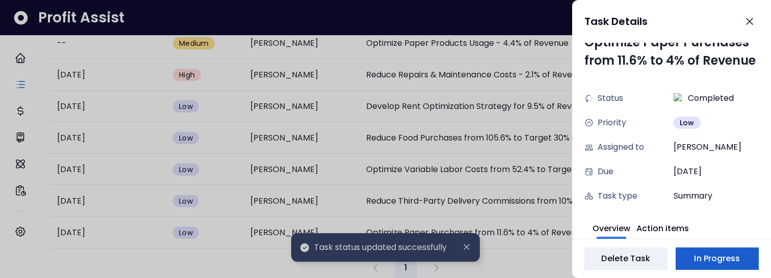
click at [743, 259] on button "In Progress" at bounding box center [716, 259] width 83 height 22
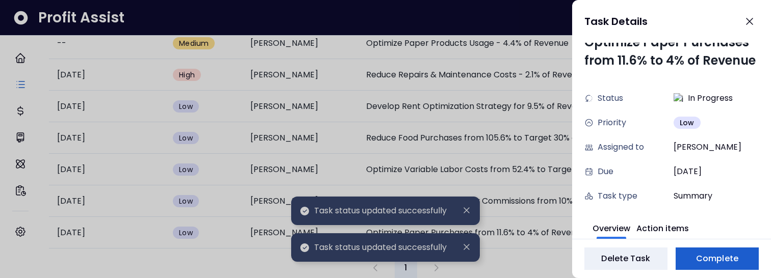
click at [722, 262] on span "Complete" at bounding box center [717, 259] width 42 height 12
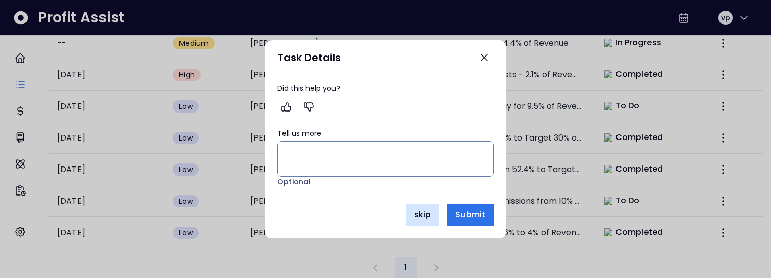
click at [421, 213] on span "skip" at bounding box center [422, 215] width 17 height 12
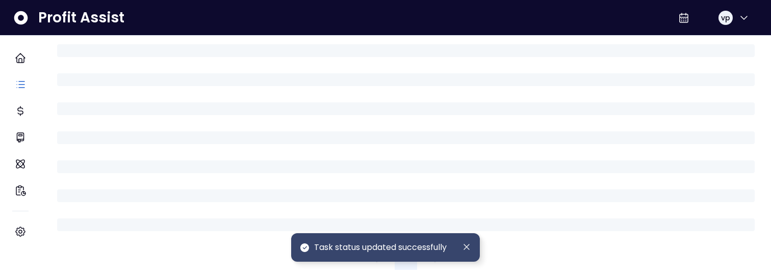
scroll to position [517, 0]
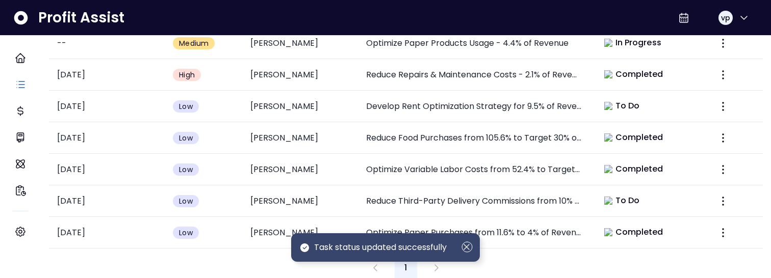
click at [466, 246] on icon "Dismiss" at bounding box center [466, 247] width 11 height 11
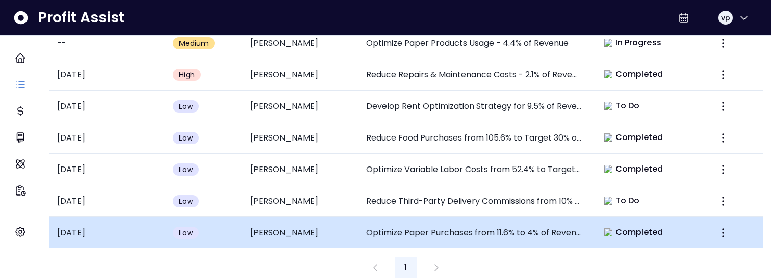
click at [512, 217] on td "Optimize Paper Purchases from 11.6% to 4% of Revenue" at bounding box center [474, 233] width 232 height 32
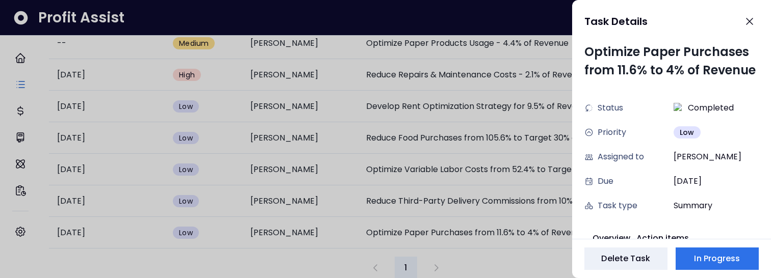
scroll to position [10, 0]
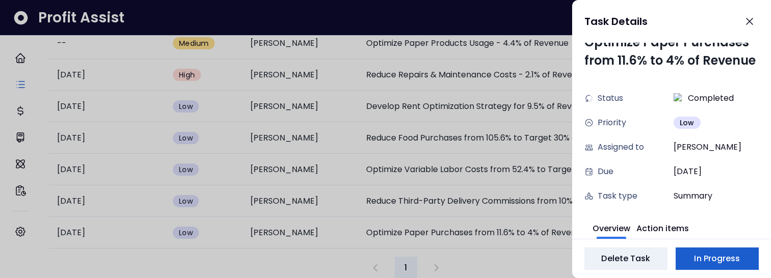
click at [729, 264] on span "In Progress" at bounding box center [717, 259] width 46 height 12
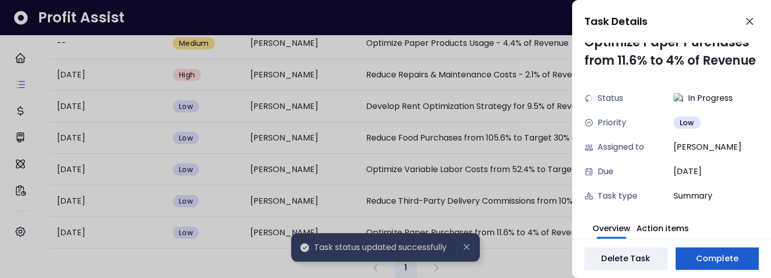
click at [728, 264] on span "Complete" at bounding box center [717, 259] width 42 height 12
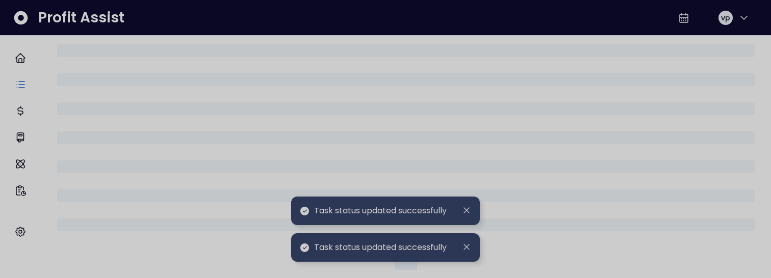
scroll to position [517, 0]
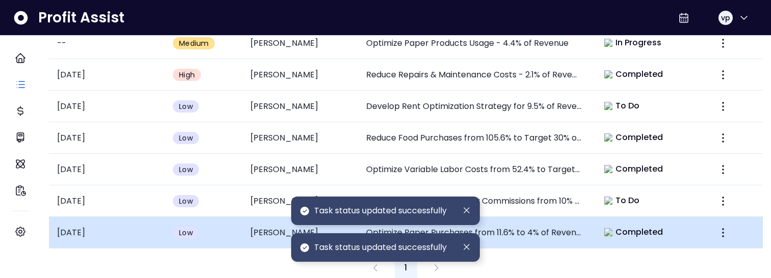
click at [678, 227] on td "Completed" at bounding box center [648, 233] width 116 height 32
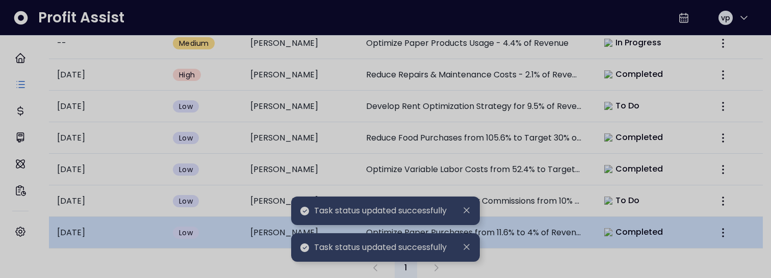
scroll to position [10, 0]
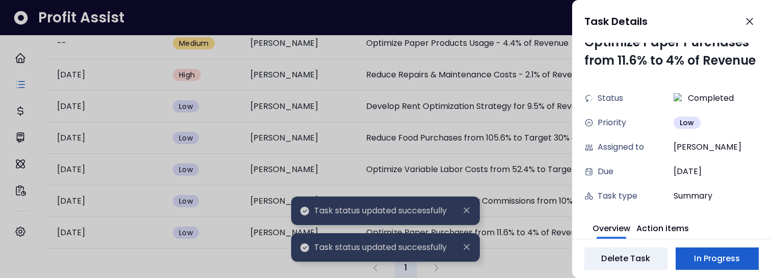
click at [720, 253] on span "In Progress" at bounding box center [717, 259] width 46 height 12
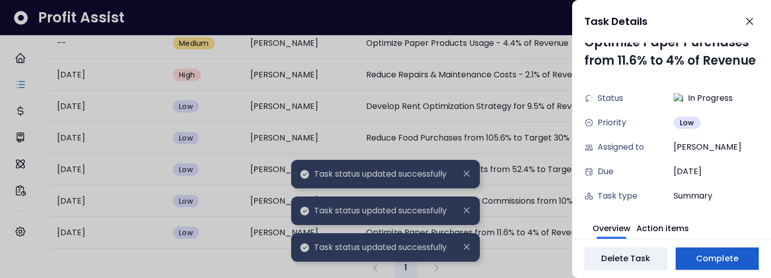
click at [702, 256] on span "Complete" at bounding box center [717, 259] width 42 height 12
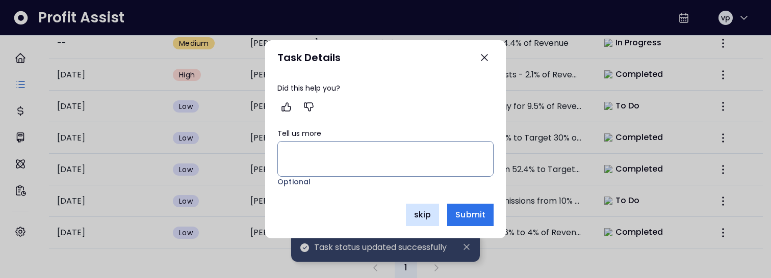
click at [421, 224] on button "skip" at bounding box center [422, 215] width 33 height 22
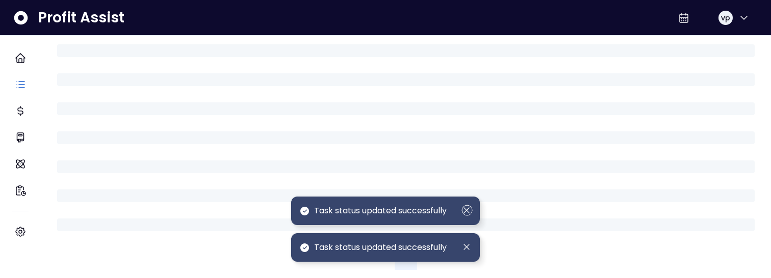
scroll to position [517, 0]
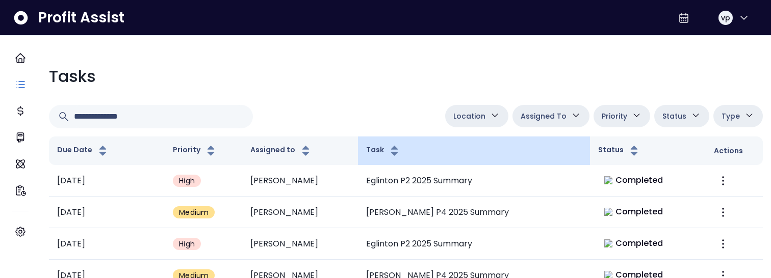
click at [541, 137] on th "Task" at bounding box center [474, 151] width 232 height 29
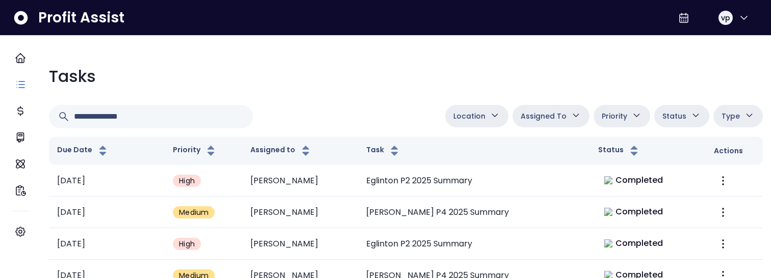
click at [540, 119] on span "Assigned To" at bounding box center [543, 116] width 46 height 12
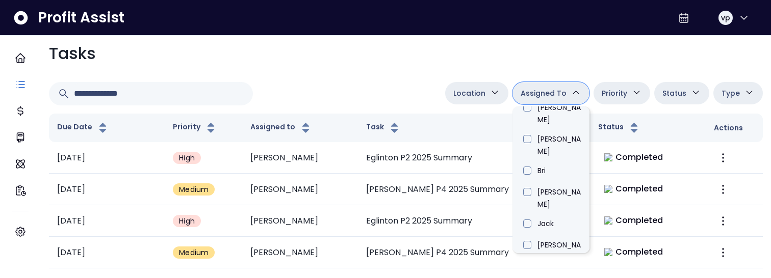
scroll to position [310, 0]
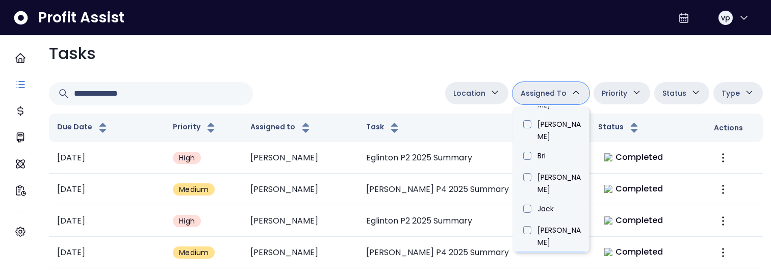
type input "****"
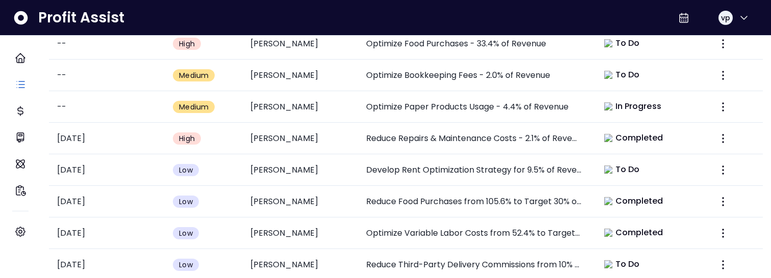
scroll to position [484, 0]
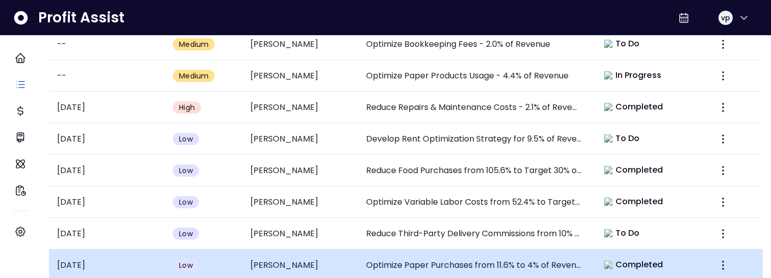
click at [527, 257] on td "Optimize Paper Purchases from 11.6% to 4% of Revenue" at bounding box center [474, 266] width 232 height 32
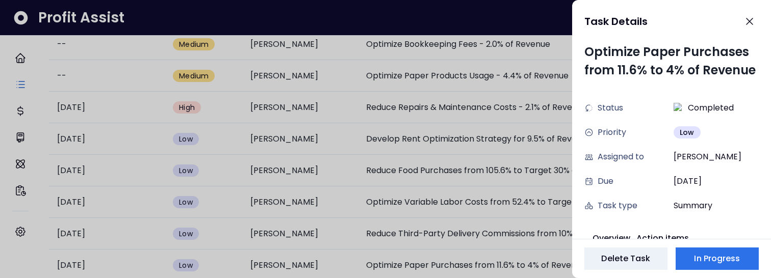
scroll to position [10, 0]
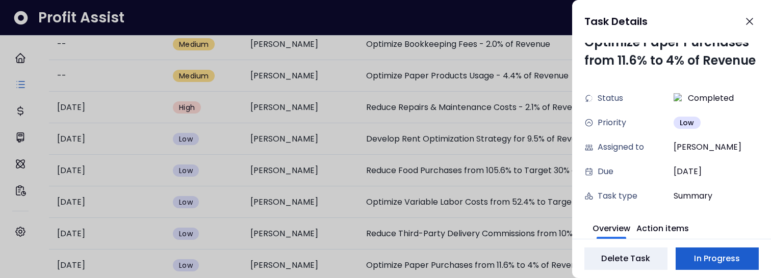
click at [692, 262] on button "In Progress" at bounding box center [716, 259] width 83 height 22
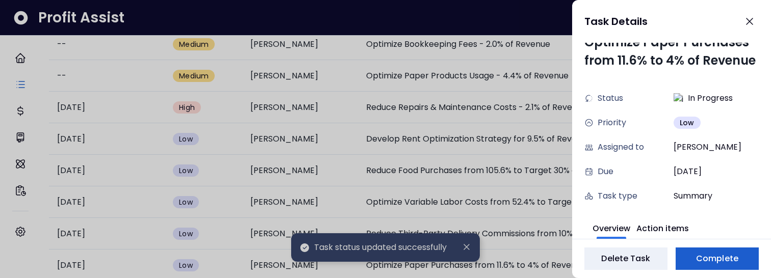
click at [692, 262] on button "Complete" at bounding box center [716, 259] width 83 height 22
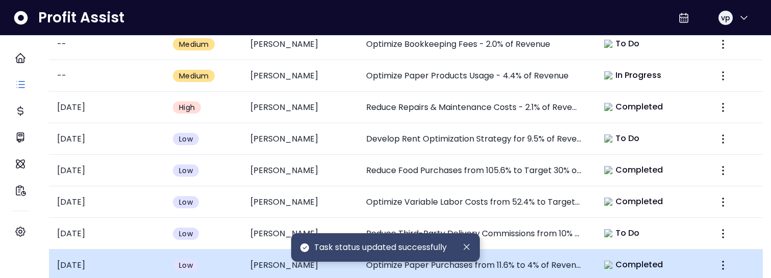
scroll to position [516, 0]
click at [543, 250] on td "Optimize Paper Purchases from 11.6% to 4% of Revenue" at bounding box center [474, 266] width 232 height 32
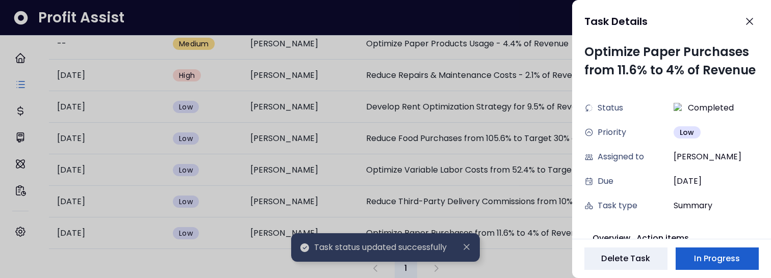
scroll to position [10, 0]
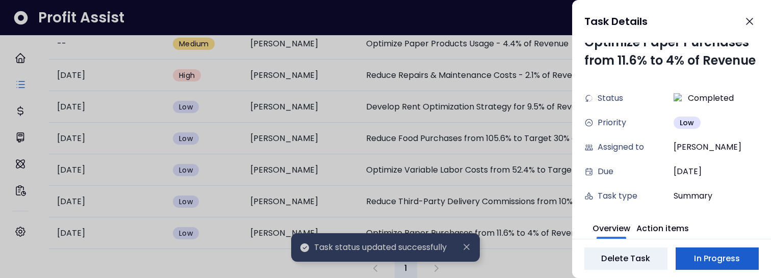
click at [719, 259] on span "In Progress" at bounding box center [717, 259] width 46 height 12
click at [725, 263] on span "Complete" at bounding box center [717, 259] width 42 height 12
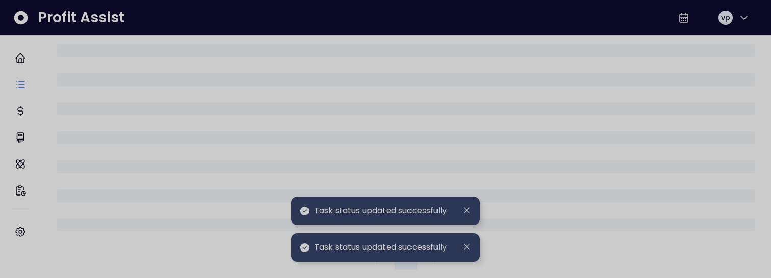
scroll to position [516, 0]
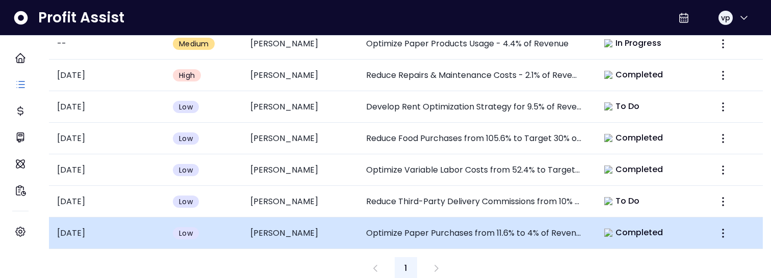
click at [485, 224] on td "Optimize Paper Purchases from 11.6% to 4% of Revenue" at bounding box center [474, 234] width 232 height 32
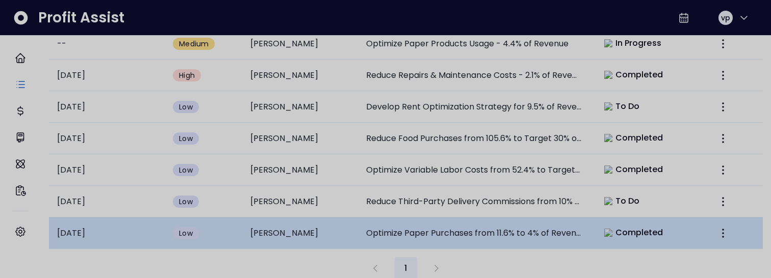
scroll to position [10, 0]
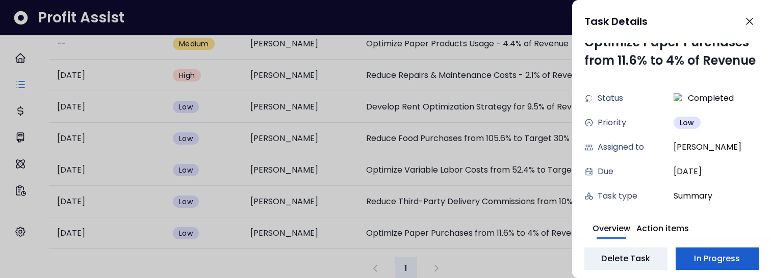
click at [705, 263] on span "In Progress" at bounding box center [717, 259] width 46 height 12
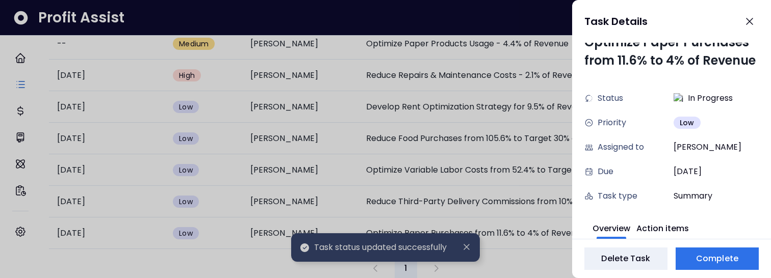
click at [464, 246] on div at bounding box center [385, 139] width 771 height 278
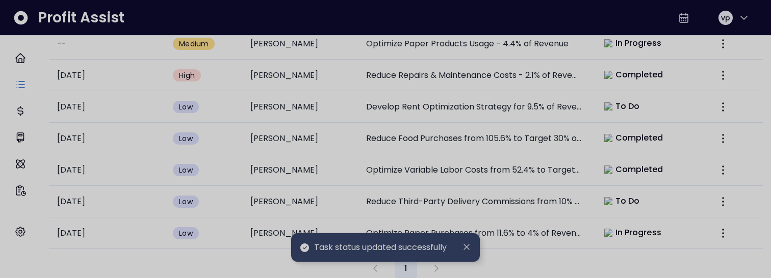
scroll to position [516, 0]
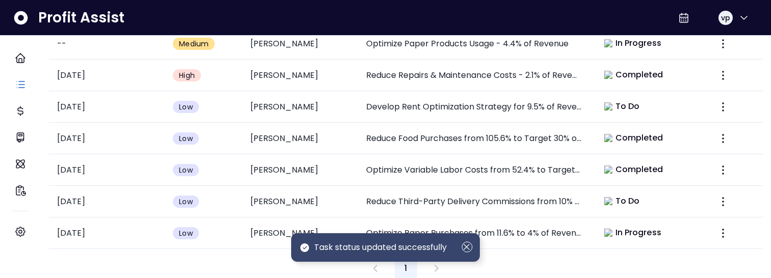
click at [466, 249] on icon "Dismiss" at bounding box center [466, 247] width 11 height 11
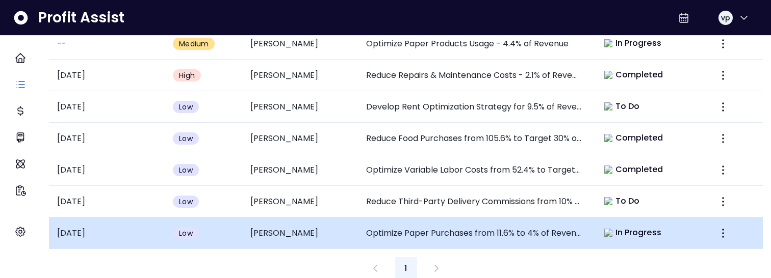
click at [598, 228] on div "In Progress" at bounding box center [632, 233] width 69 height 14
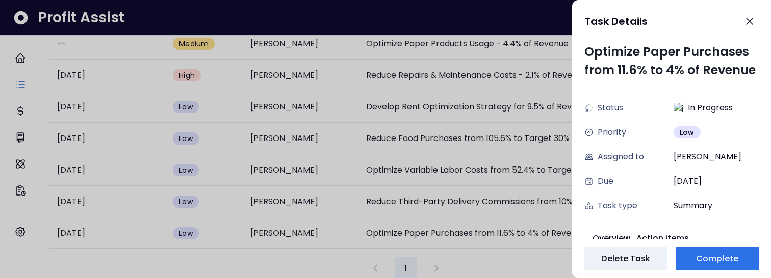
scroll to position [10, 0]
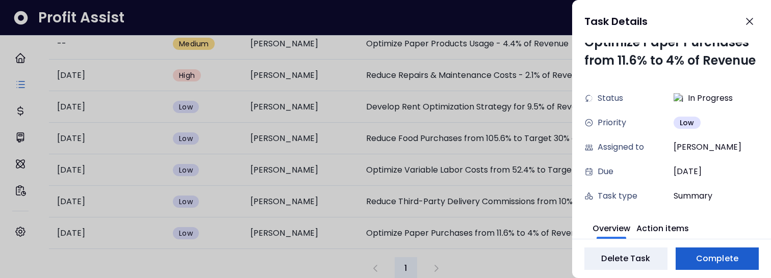
click at [689, 257] on button "Complete" at bounding box center [716, 259] width 83 height 22
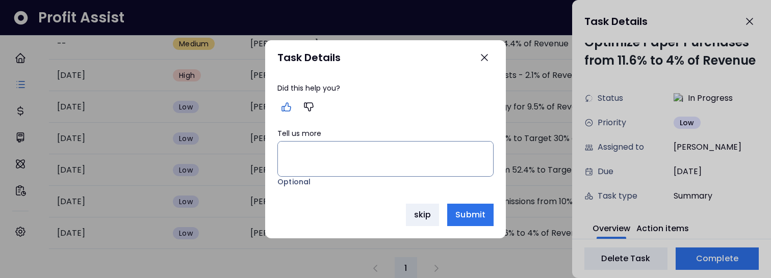
click at [286, 107] on icon "button" at bounding box center [286, 107] width 12 height 12
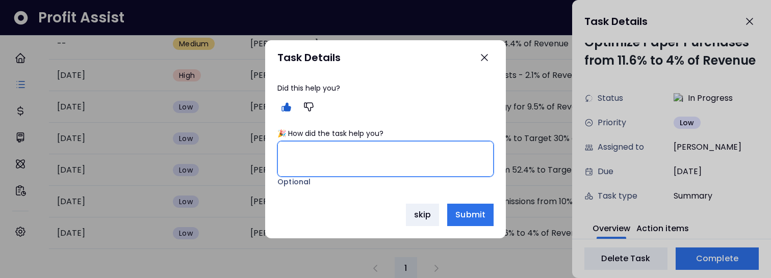
click at [301, 161] on textarea "🎉 How did the task help you?" at bounding box center [385, 159] width 215 height 35
type textarea "****"
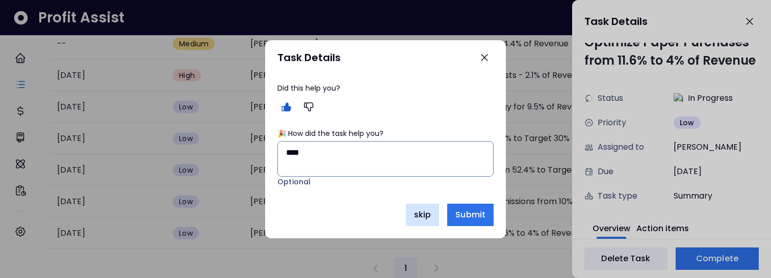
click at [428, 222] on button "skip" at bounding box center [422, 215] width 33 height 22
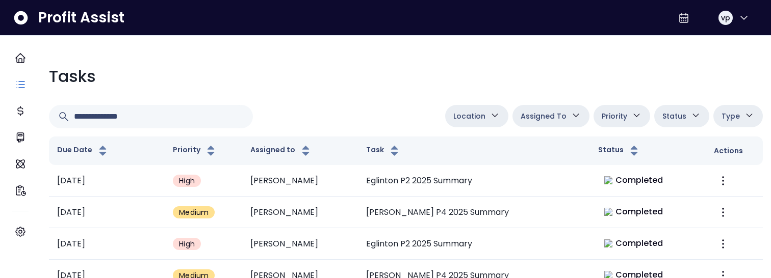
click at [549, 110] on span "Assigned To" at bounding box center [543, 116] width 46 height 12
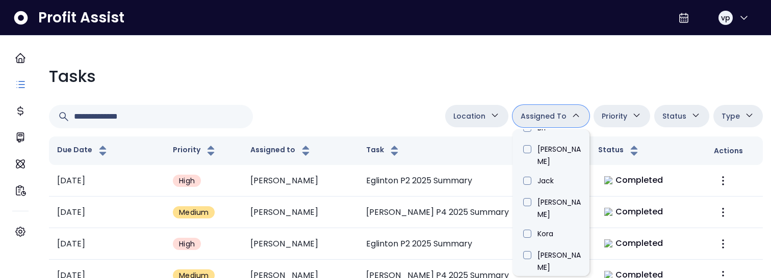
scroll to position [363, 0]
type input "****"
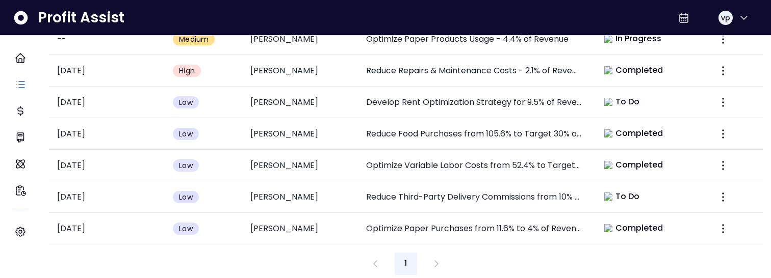
scroll to position [527, 0]
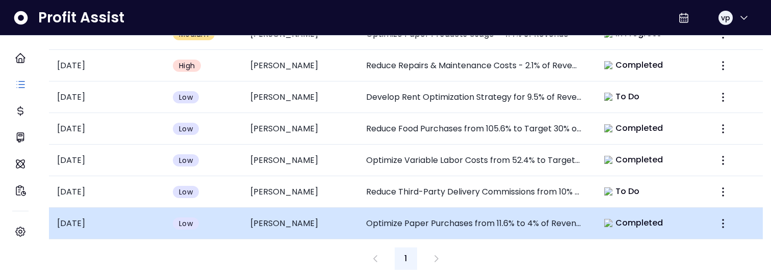
click at [691, 208] on td "Completed" at bounding box center [648, 224] width 116 height 32
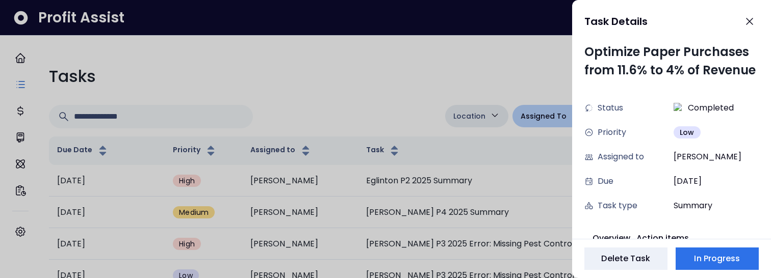
scroll to position [10, 0]
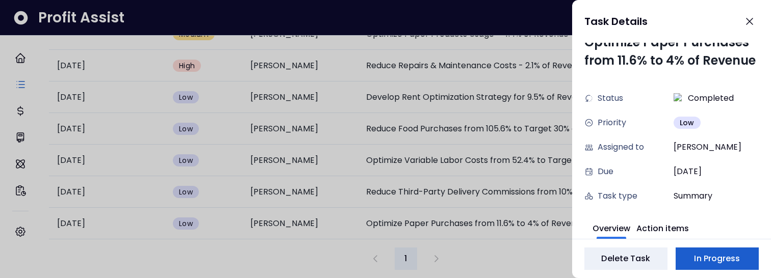
click at [720, 252] on button "In Progress" at bounding box center [716, 259] width 83 height 22
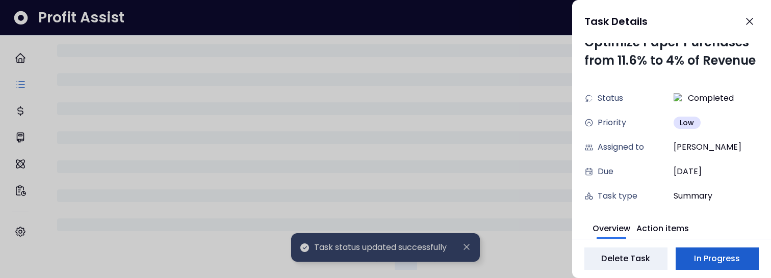
scroll to position [527, 0]
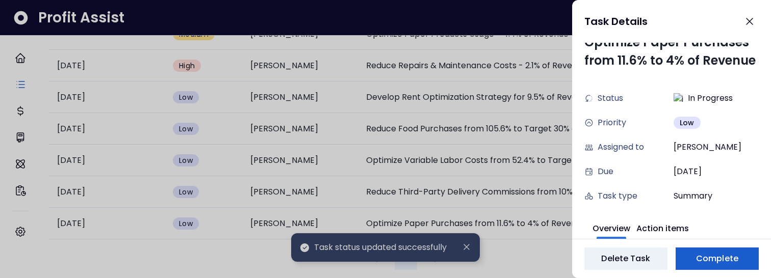
click at [715, 254] on span "Complete" at bounding box center [717, 259] width 42 height 12
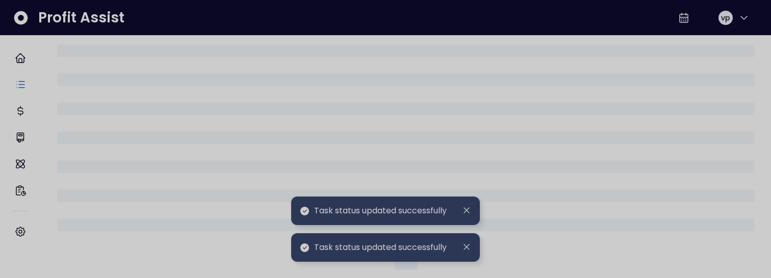
scroll to position [517, 0]
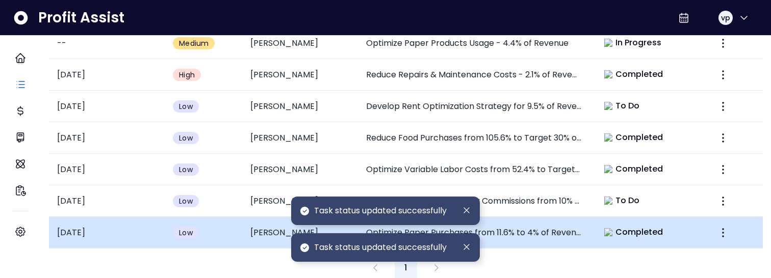
click at [682, 222] on td "Completed" at bounding box center [648, 233] width 116 height 32
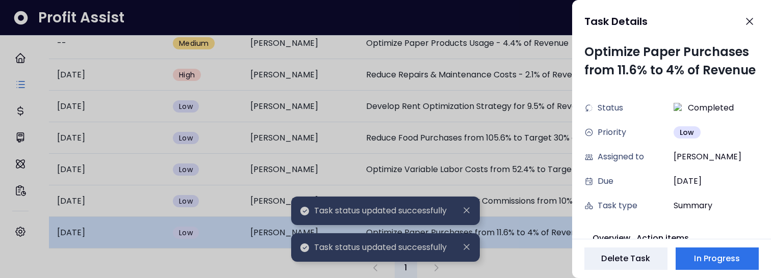
scroll to position [10, 0]
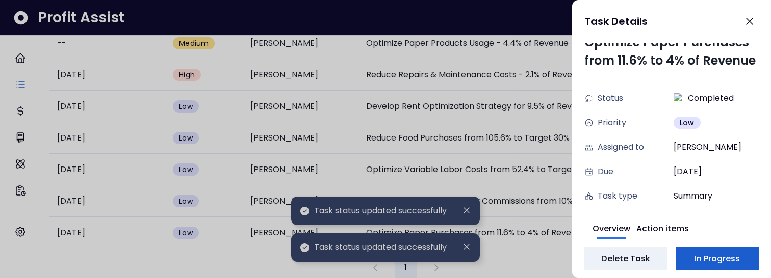
click at [719, 256] on span "In Progress" at bounding box center [717, 259] width 46 height 12
click at [719, 256] on span "Complete" at bounding box center [717, 259] width 42 height 12
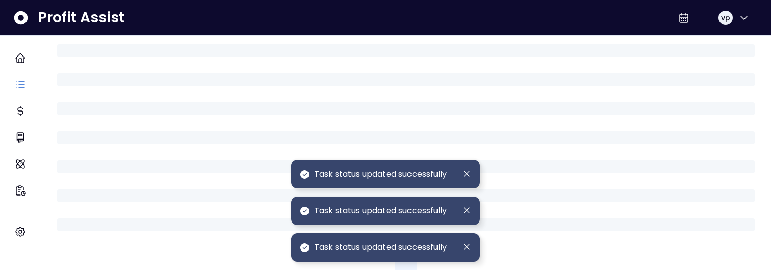
scroll to position [517, 0]
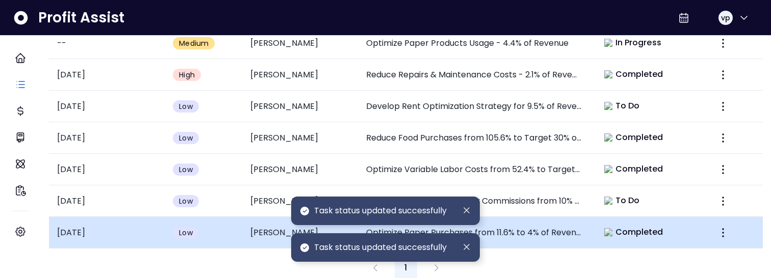
click at [664, 229] on td "Completed" at bounding box center [648, 233] width 116 height 32
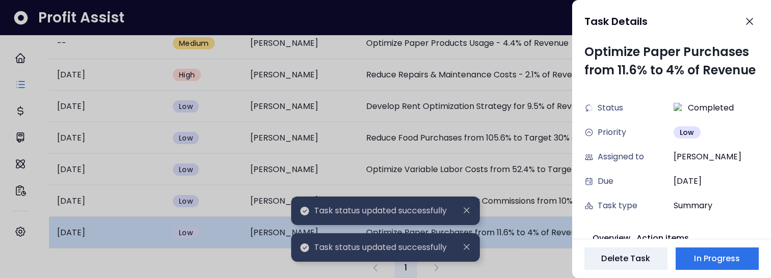
scroll to position [10, 0]
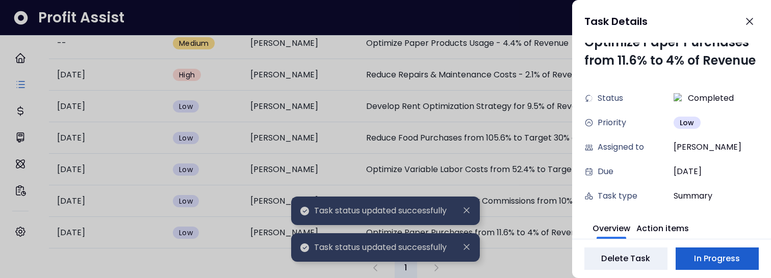
click at [707, 255] on span "In Progress" at bounding box center [717, 259] width 46 height 12
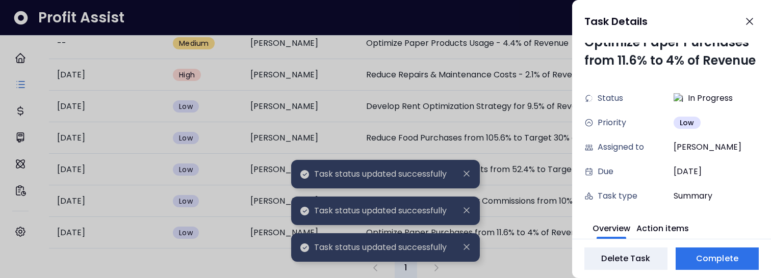
click at [551, 250] on div at bounding box center [385, 139] width 771 height 278
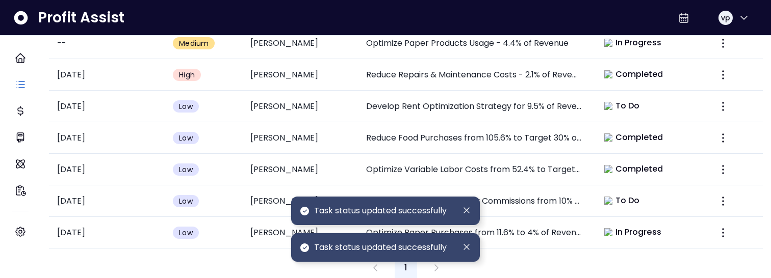
scroll to position [517, 0]
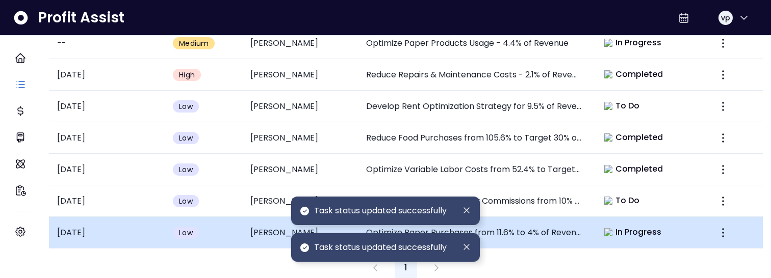
click at [689, 219] on td "In Progress" at bounding box center [648, 233] width 116 height 32
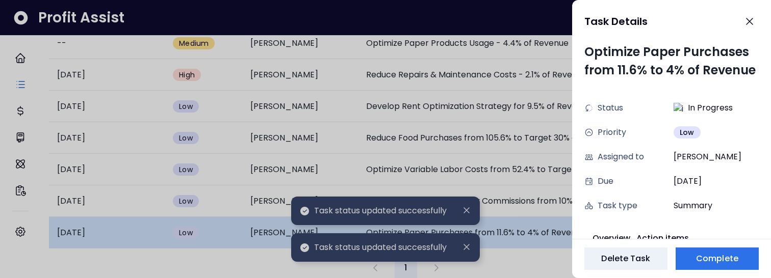
scroll to position [10, 0]
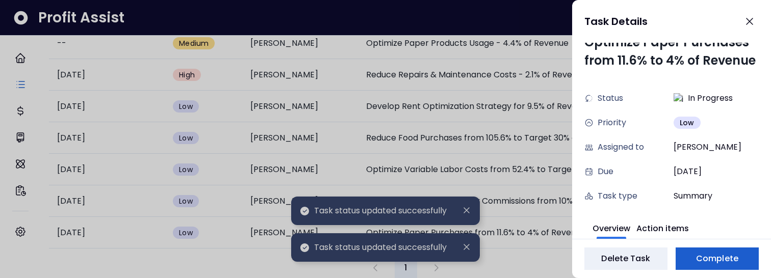
click at [724, 254] on span "Complete" at bounding box center [717, 259] width 42 height 12
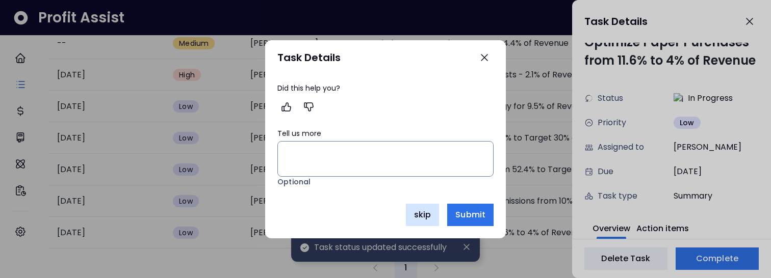
click at [421, 207] on button "skip" at bounding box center [422, 215] width 33 height 22
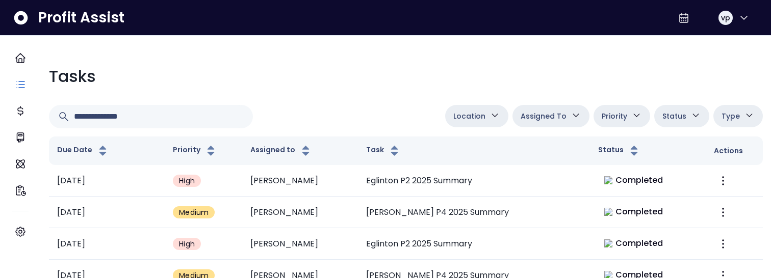
click at [551, 117] on span "Assigned To" at bounding box center [543, 116] width 46 height 12
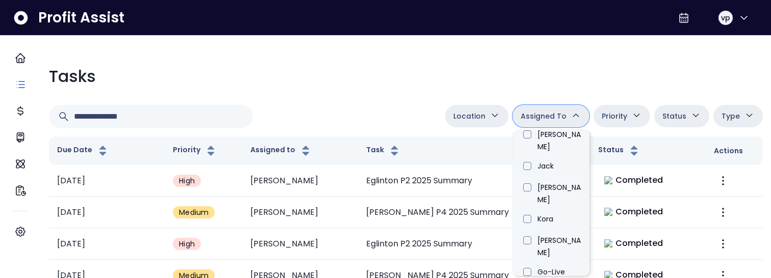
scroll to position [377, 0]
type input "****"
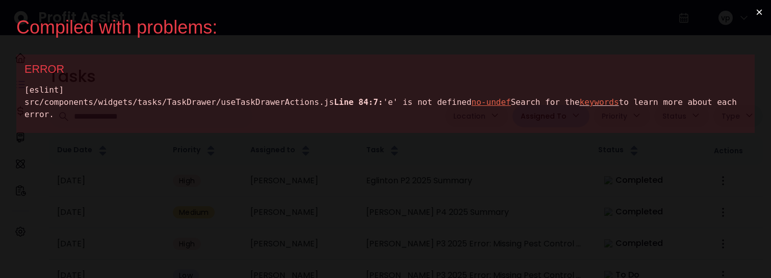
scroll to position [0, 0]
click at [246, 108] on div "[eslint] src/components/widgets/tasks/TaskDrawer/useTaskDrawerActions.js Line 8…" at bounding box center [385, 102] width 722 height 37
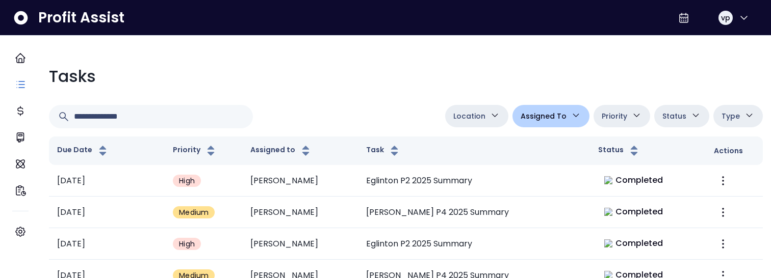
click at [552, 122] on span "Assigned To" at bounding box center [543, 116] width 46 height 12
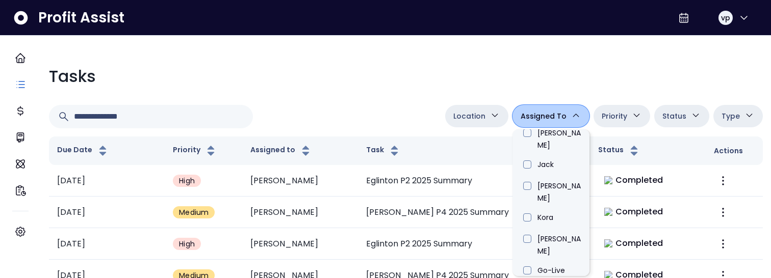
type input "****"
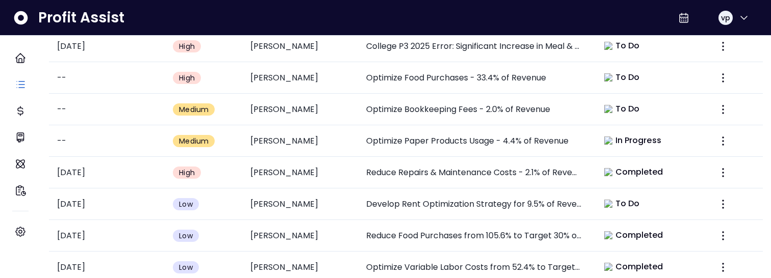
scroll to position [527, 0]
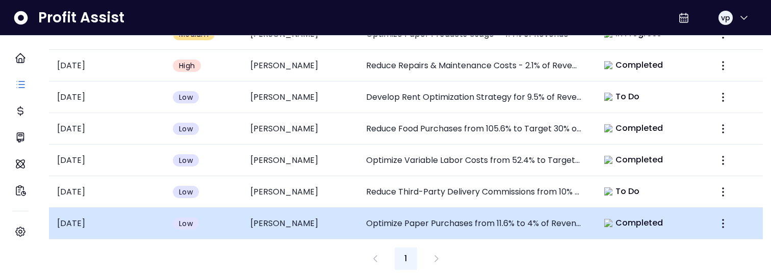
click at [628, 217] on span "Completed" at bounding box center [639, 223] width 48 height 12
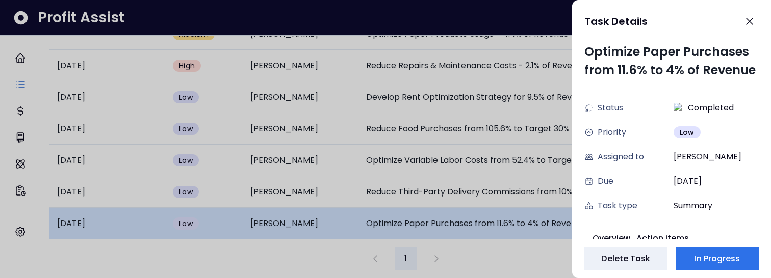
scroll to position [10, 0]
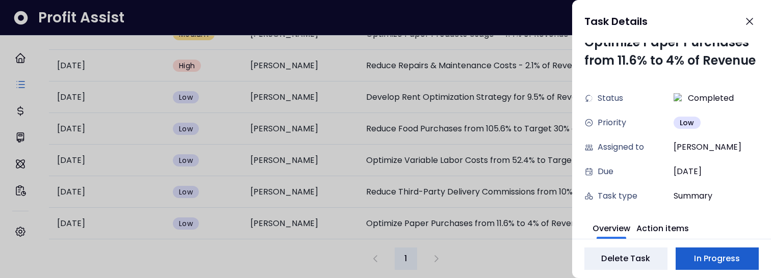
click at [712, 257] on span "In Progress" at bounding box center [717, 259] width 46 height 12
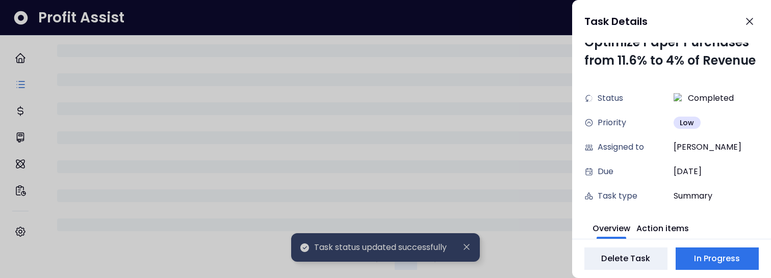
scroll to position [527, 0]
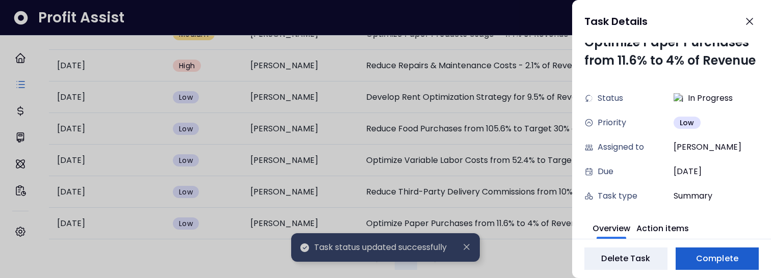
click at [716, 267] on button "Complete" at bounding box center [716, 259] width 83 height 22
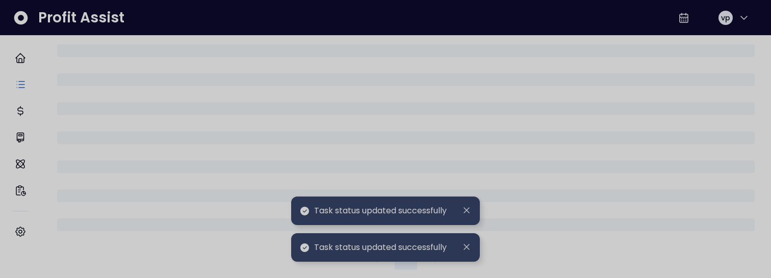
scroll to position [517, 0]
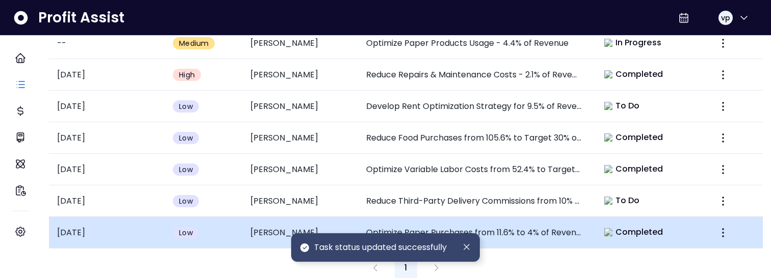
click at [645, 228] on span "Completed" at bounding box center [639, 232] width 48 height 12
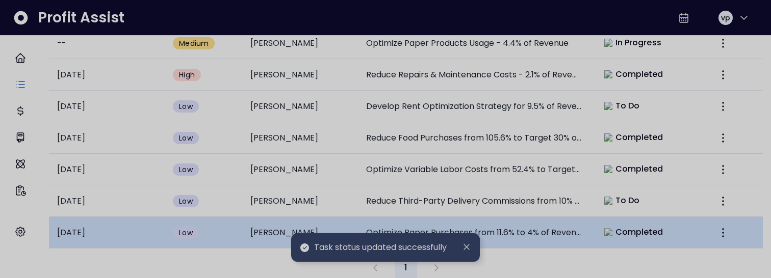
scroll to position [10, 0]
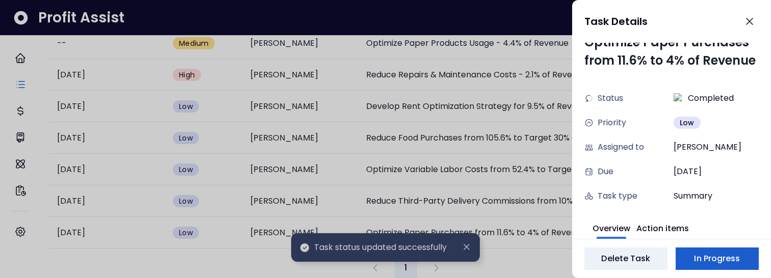
click at [736, 259] on span "In Progress" at bounding box center [717, 259] width 46 height 12
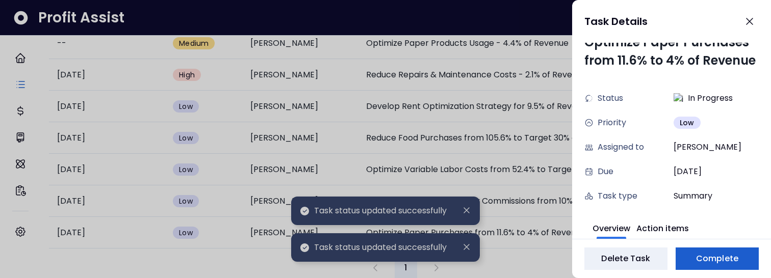
click at [715, 262] on span "Complete" at bounding box center [717, 259] width 42 height 12
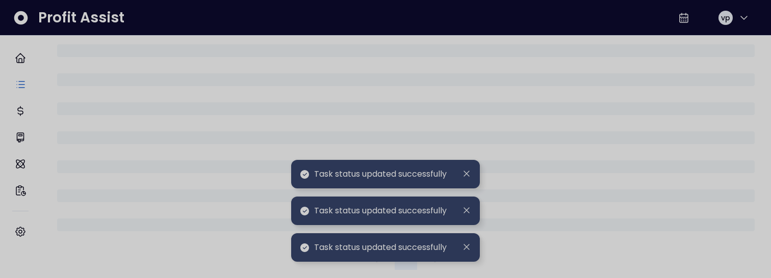
scroll to position [517, 0]
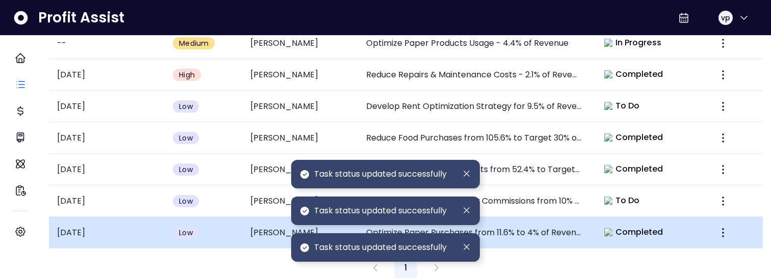
click at [617, 226] on span "Completed" at bounding box center [639, 232] width 48 height 12
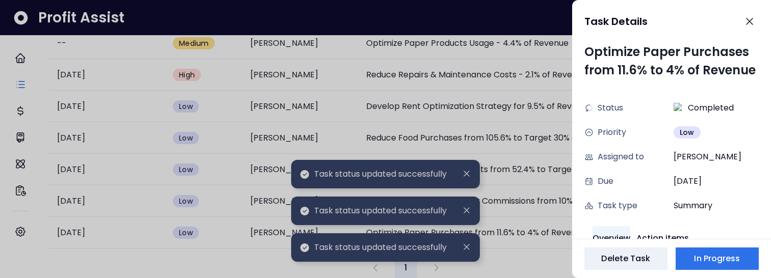
scroll to position [10, 0]
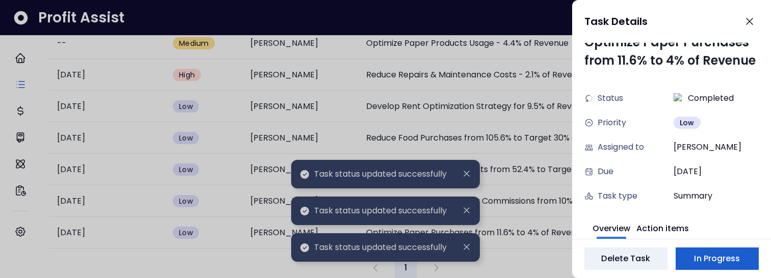
click at [700, 255] on span "In Progress" at bounding box center [717, 259] width 46 height 12
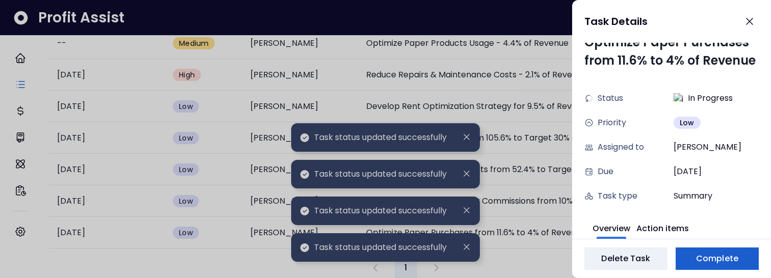
click at [736, 255] on span "Complete" at bounding box center [717, 259] width 42 height 12
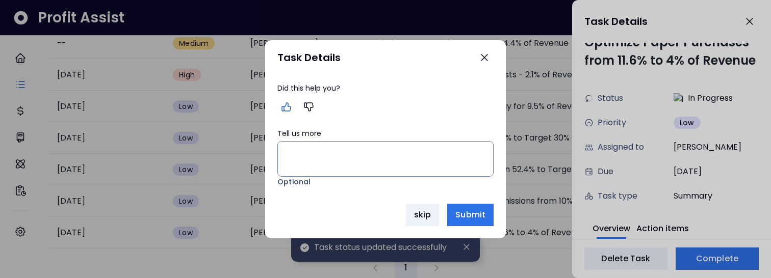
click at [289, 106] on icon "button" at bounding box center [286, 107] width 9 height 8
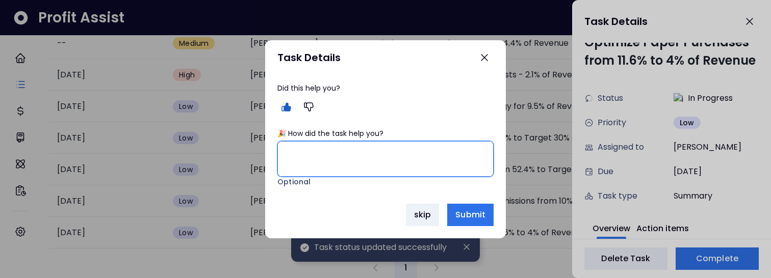
click at [297, 153] on textarea "🎉 How did the task help you?" at bounding box center [385, 159] width 215 height 35
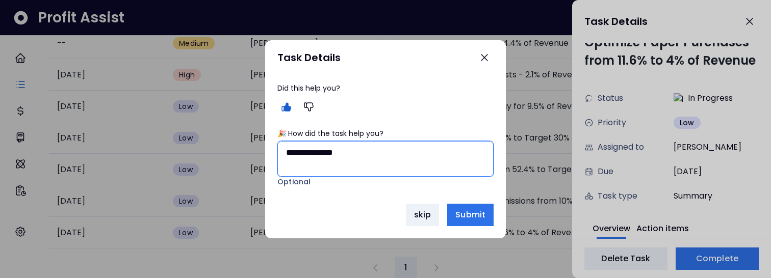
type textarea "**********"
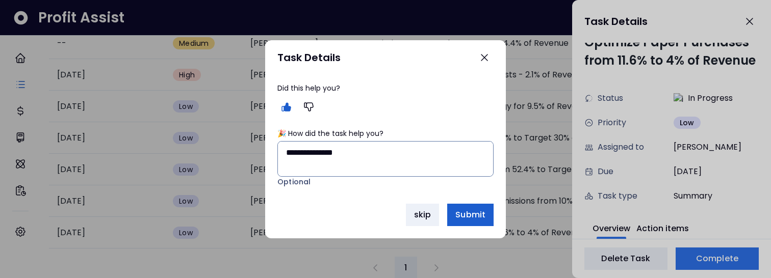
click at [473, 217] on span "Submit" at bounding box center [470, 215] width 30 height 12
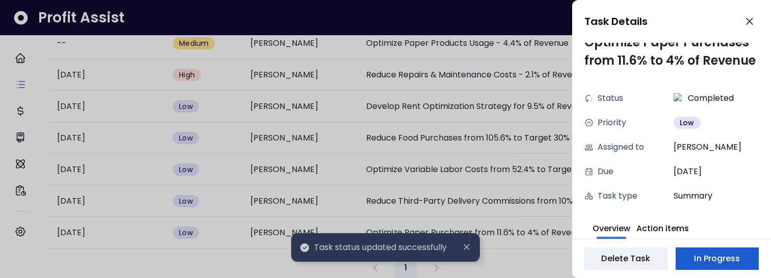
click at [713, 256] on span "In Progress" at bounding box center [717, 259] width 46 height 12
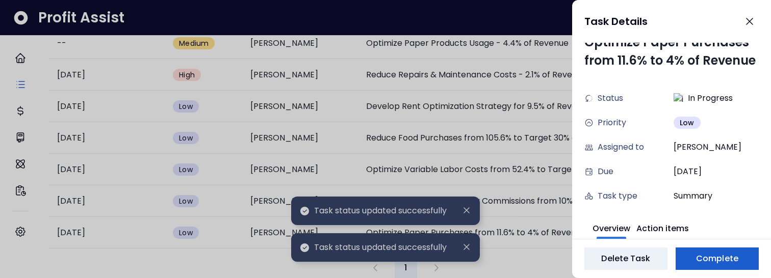
click at [702, 266] on button "Complete" at bounding box center [716, 259] width 83 height 22
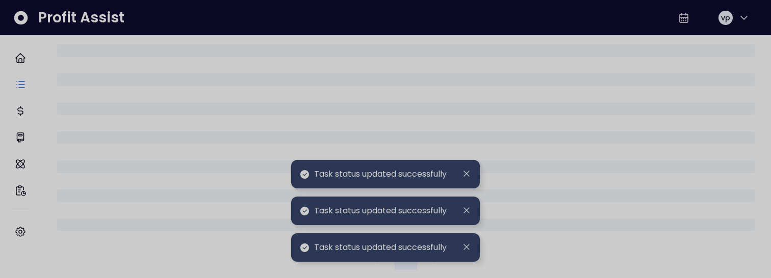
scroll to position [517, 0]
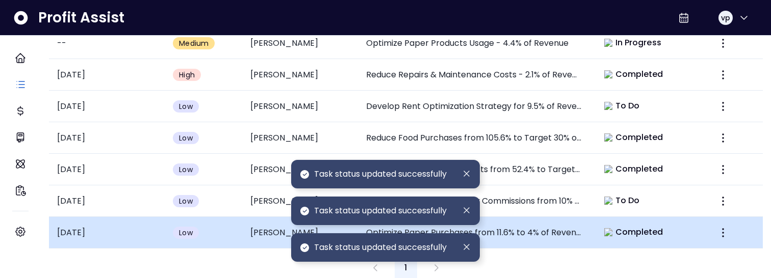
click at [638, 226] on span "Completed" at bounding box center [639, 232] width 48 height 12
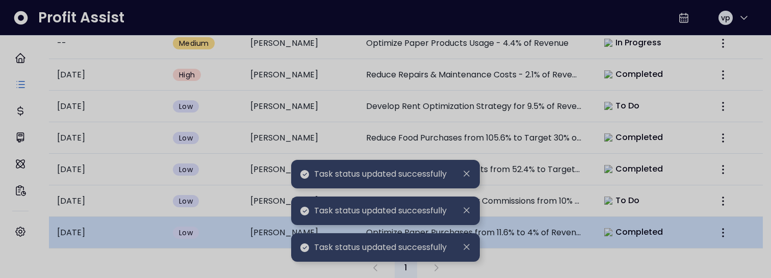
scroll to position [10, 0]
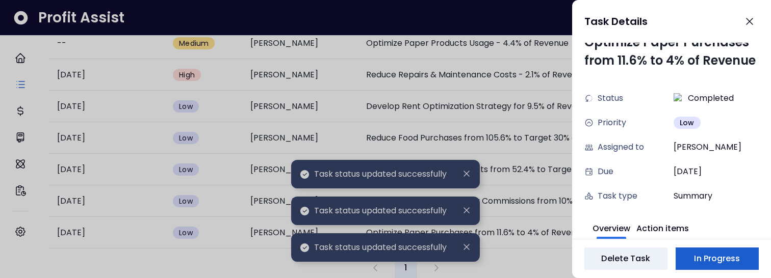
click at [730, 264] on span "In Progress" at bounding box center [717, 259] width 46 height 12
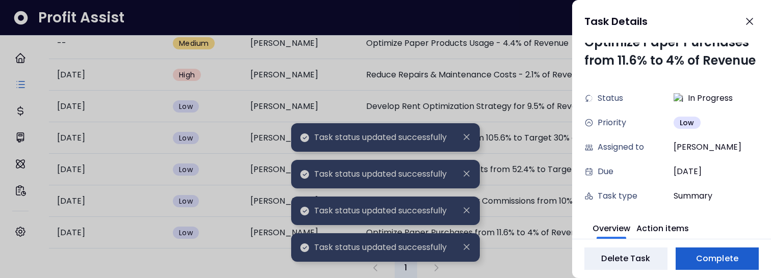
click at [718, 251] on button "Complete" at bounding box center [716, 259] width 83 height 22
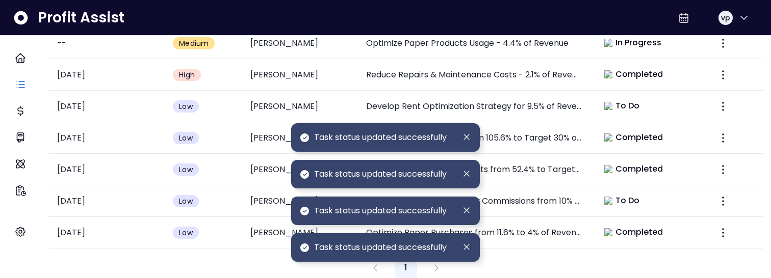
scroll to position [517, 0]
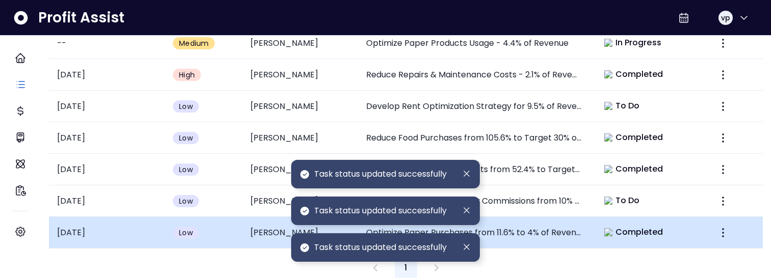
click at [603, 233] on td "Completed" at bounding box center [648, 233] width 116 height 32
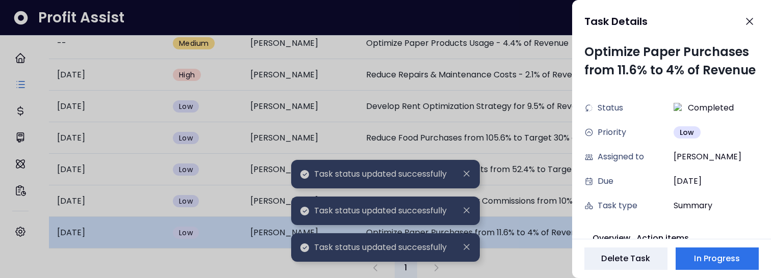
scroll to position [10, 0]
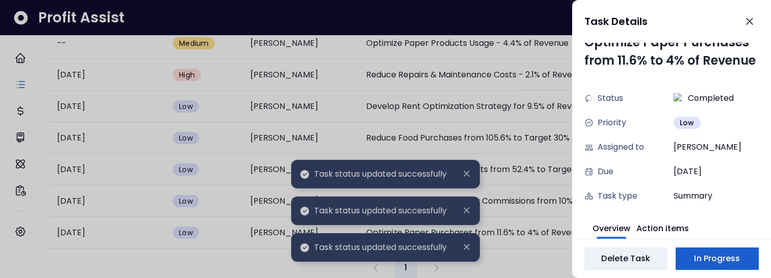
click at [698, 253] on span "In Progress" at bounding box center [717, 259] width 46 height 12
click at [717, 261] on span "Complete" at bounding box center [717, 259] width 42 height 12
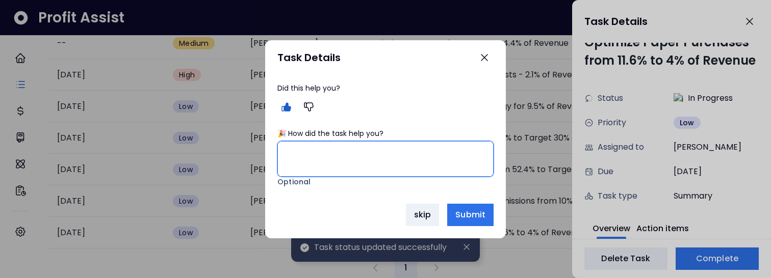
click at [319, 166] on textarea "🎉 How did the task help you?" at bounding box center [385, 159] width 215 height 35
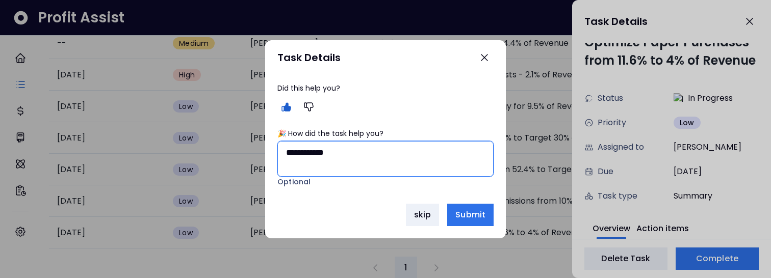
type textarea "**********"
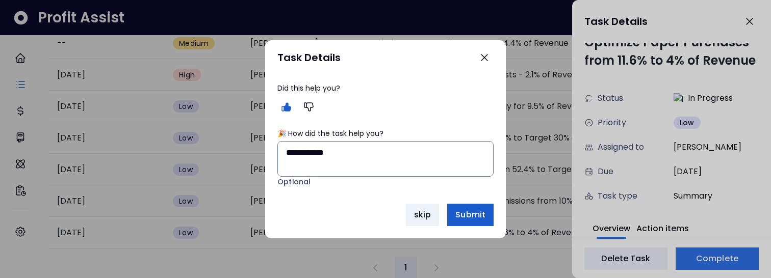
click at [469, 213] on span "Submit" at bounding box center [470, 215] width 30 height 12
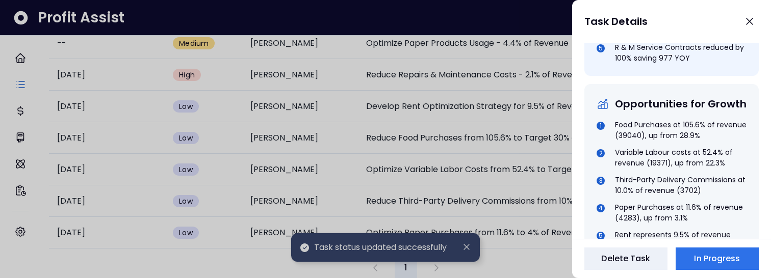
scroll to position [644, 0]
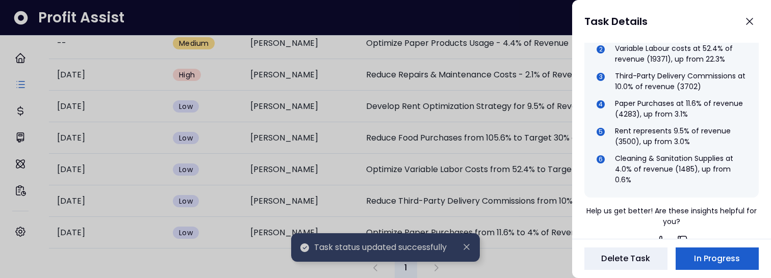
click at [733, 256] on span "In Progress" at bounding box center [717, 259] width 46 height 12
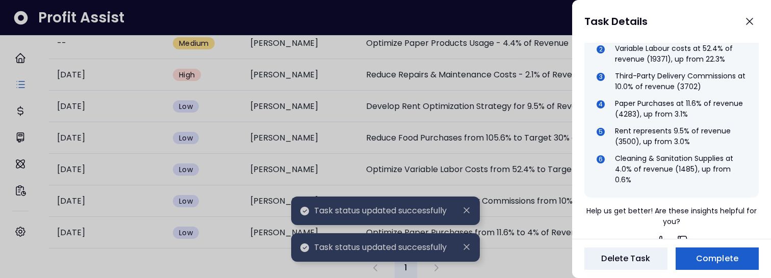
click at [733, 256] on span "Complete" at bounding box center [717, 259] width 42 height 12
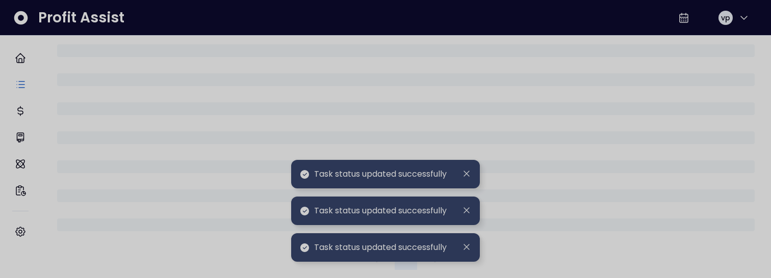
scroll to position [517, 0]
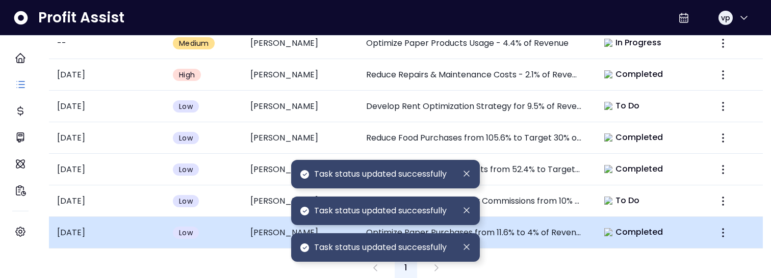
click at [653, 228] on span "Completed" at bounding box center [639, 232] width 48 height 12
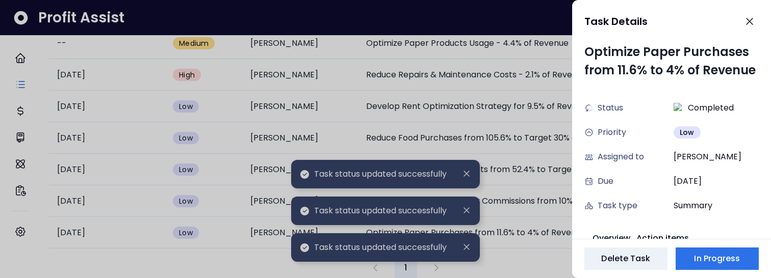
scroll to position [10, 0]
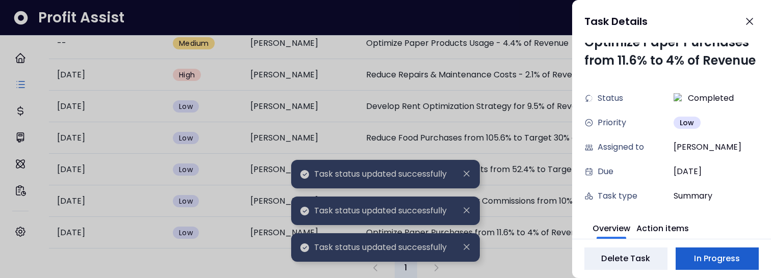
click at [719, 253] on span "In Progress" at bounding box center [717, 259] width 46 height 12
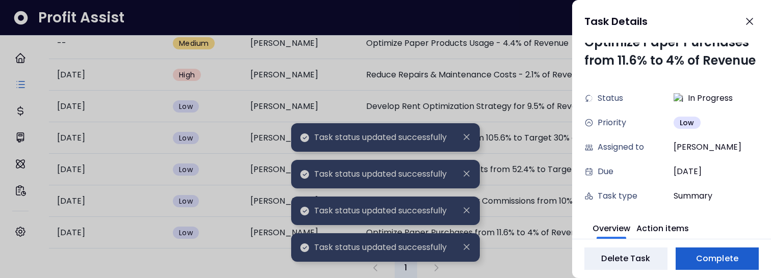
click at [715, 266] on button "Complete" at bounding box center [716, 259] width 83 height 22
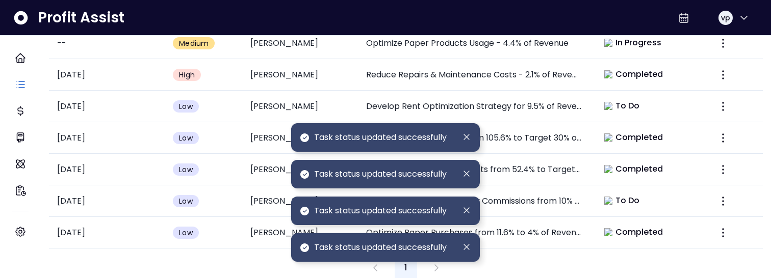
scroll to position [517, 0]
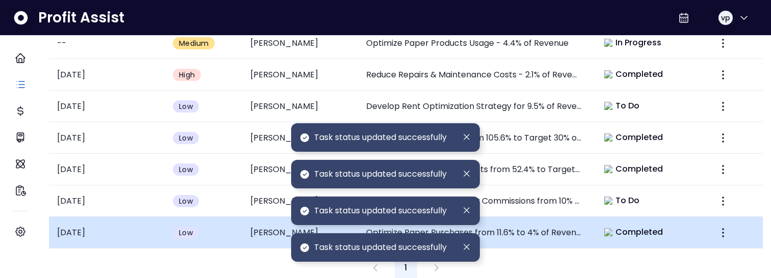
click at [644, 238] on td "Completed" at bounding box center [648, 233] width 116 height 32
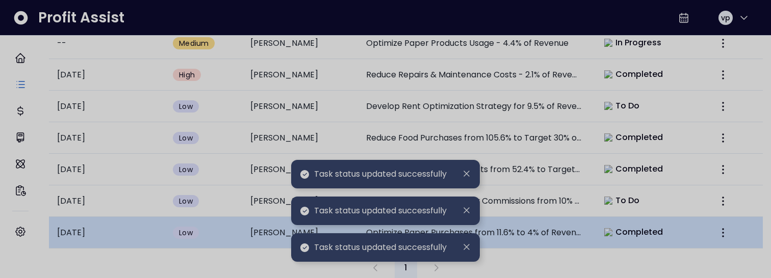
scroll to position [10, 0]
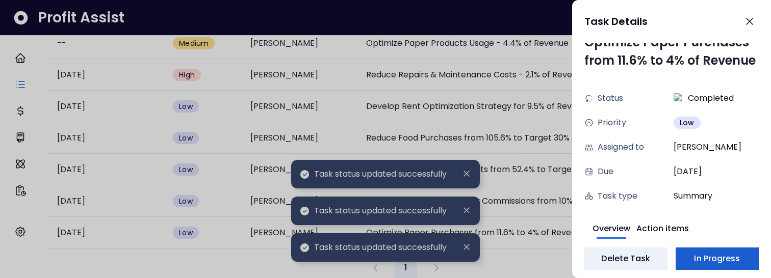
click at [725, 256] on span "In Progress" at bounding box center [717, 259] width 46 height 12
click at [712, 264] on span "Complete" at bounding box center [717, 259] width 42 height 12
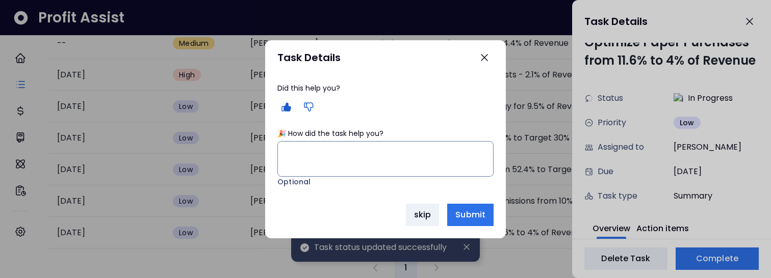
click at [308, 100] on button "button" at bounding box center [309, 107] width 18 height 18
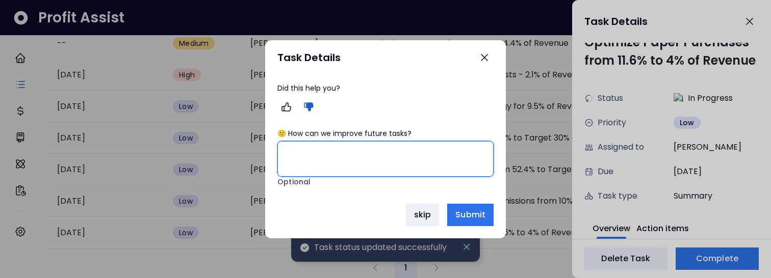
click at [310, 151] on textarea "🙁 How can we improve future tasks?" at bounding box center [385, 159] width 215 height 35
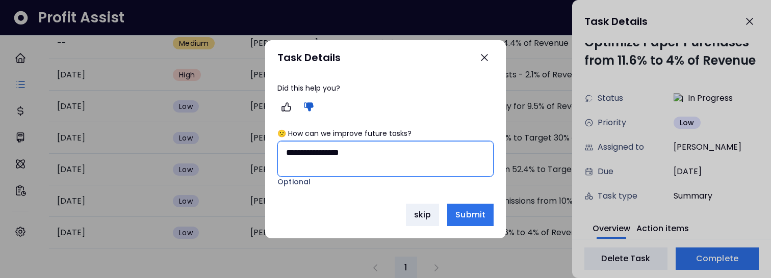
type textarea "**********"
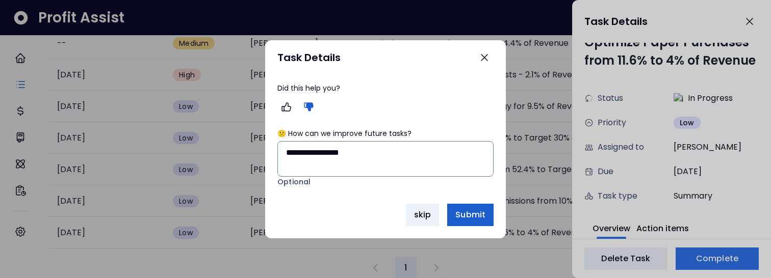
click at [467, 216] on span "Submit" at bounding box center [470, 215] width 30 height 12
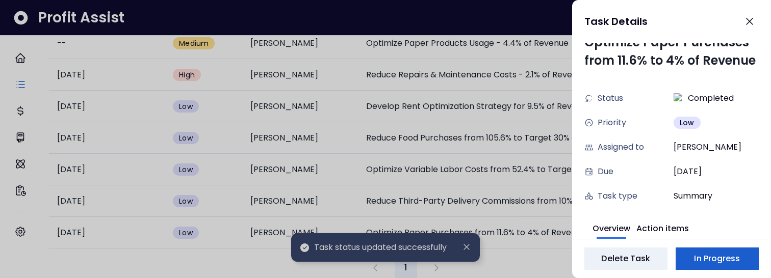
click at [719, 258] on span "In Progress" at bounding box center [717, 259] width 46 height 12
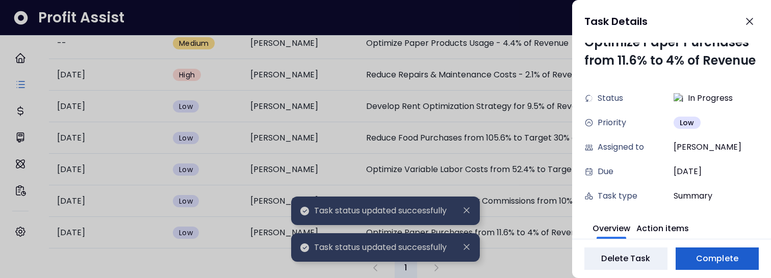
click at [719, 258] on span "Complete" at bounding box center [717, 259] width 42 height 12
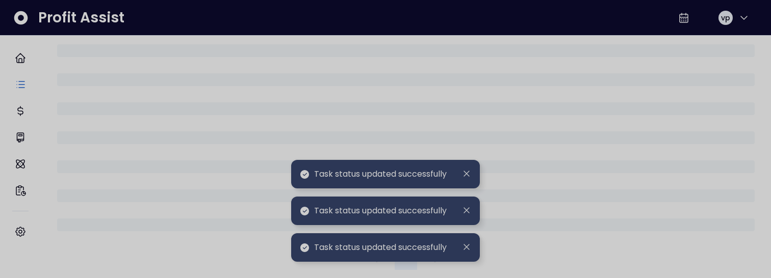
scroll to position [517, 0]
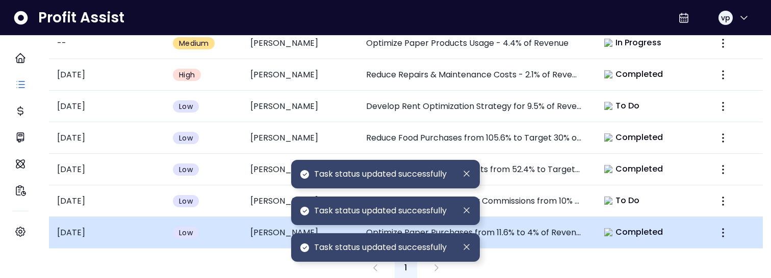
click at [662, 237] on td "Completed" at bounding box center [648, 233] width 116 height 32
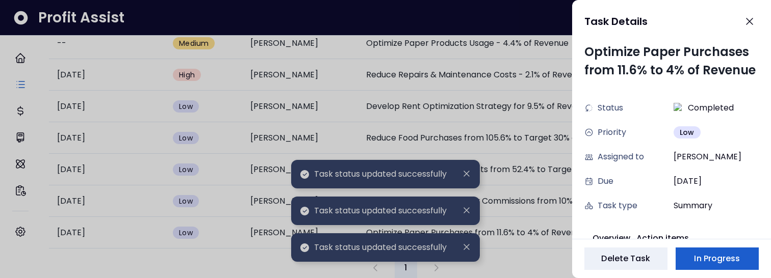
scroll to position [10, 0]
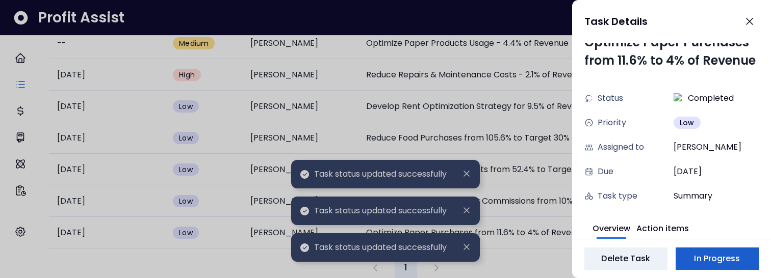
click at [732, 259] on span "In Progress" at bounding box center [717, 259] width 46 height 12
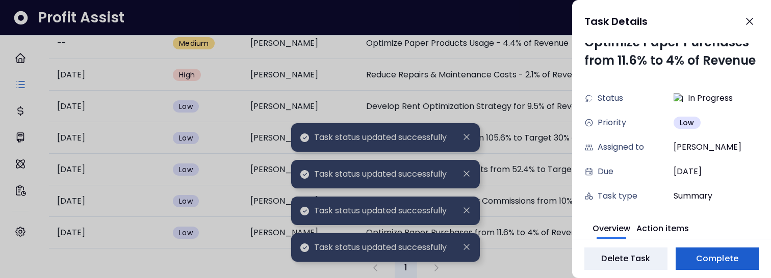
click at [732, 259] on span "Complete" at bounding box center [717, 259] width 42 height 12
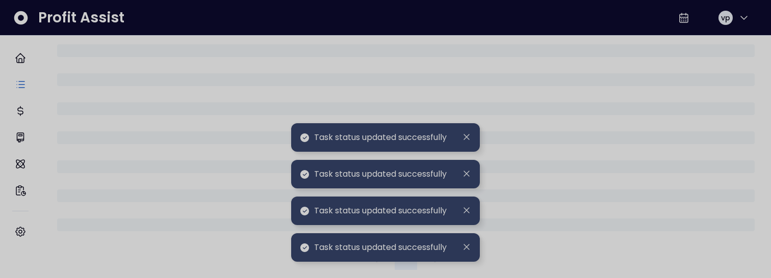
scroll to position [517, 0]
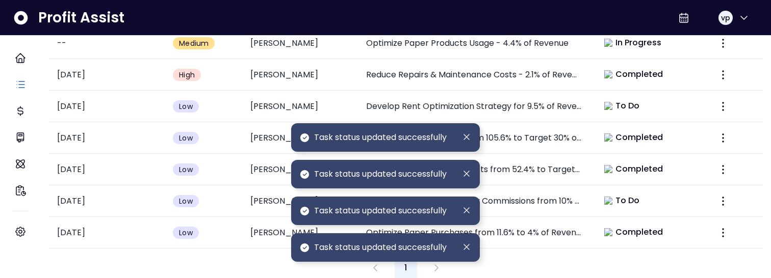
click at [632, 257] on div "1" at bounding box center [406, 268] width 714 height 22
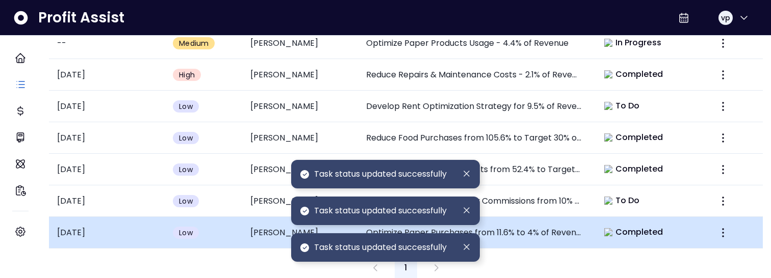
click at [630, 228] on span "Completed" at bounding box center [639, 232] width 48 height 12
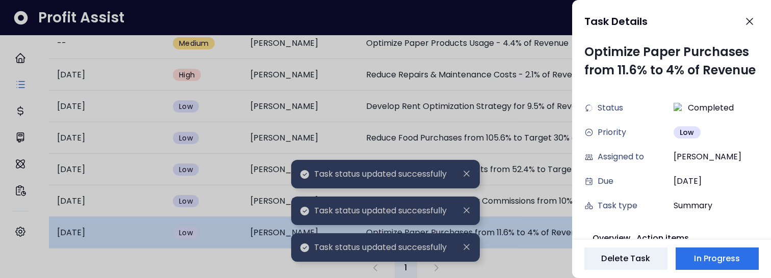
scroll to position [10, 0]
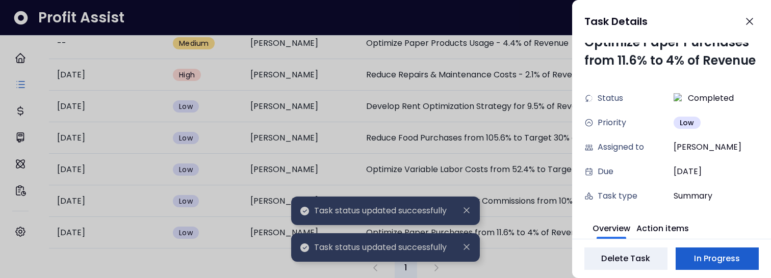
click at [706, 257] on span "In Progress" at bounding box center [717, 259] width 46 height 12
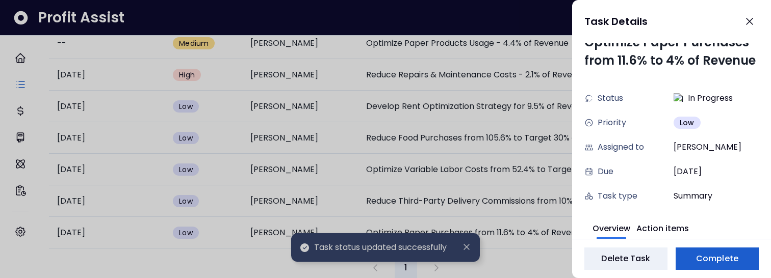
click at [697, 259] on span "Complete" at bounding box center [717, 259] width 42 height 12
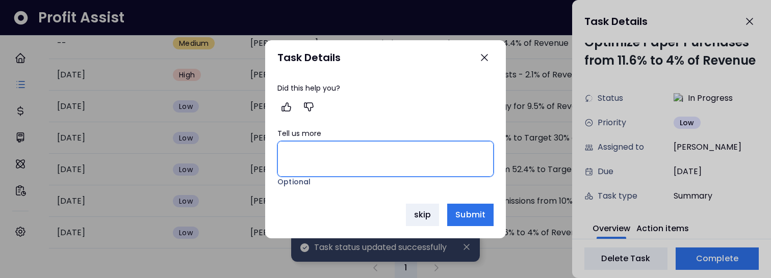
click at [325, 154] on textarea "Tell us more" at bounding box center [385, 159] width 215 height 35
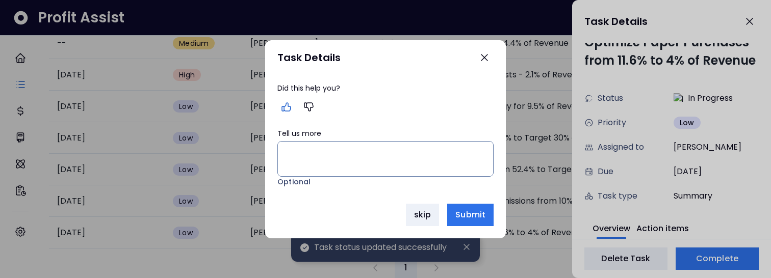
click at [289, 106] on icon "button" at bounding box center [286, 107] width 9 height 8
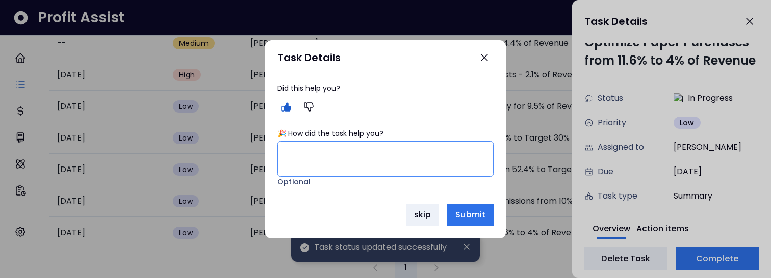
click at [316, 162] on textarea "🎉 How did the task help you?" at bounding box center [385, 159] width 215 height 35
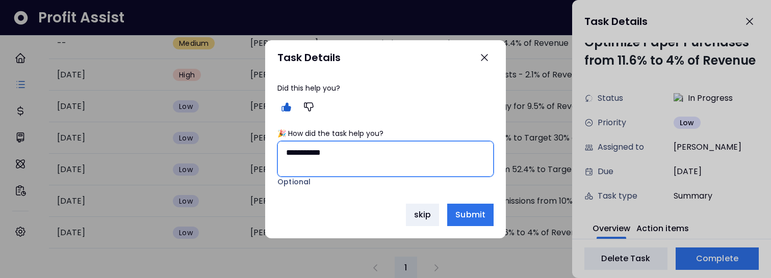
type textarea "**********"
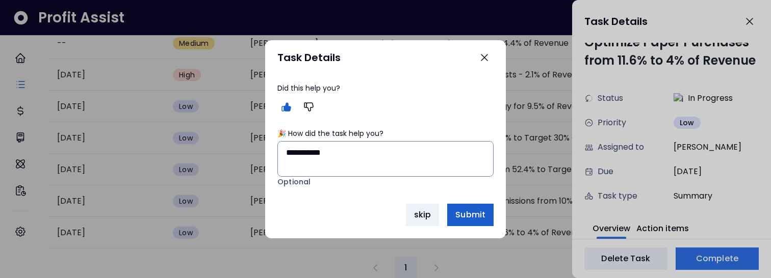
click at [477, 214] on span "Submit" at bounding box center [470, 215] width 30 height 12
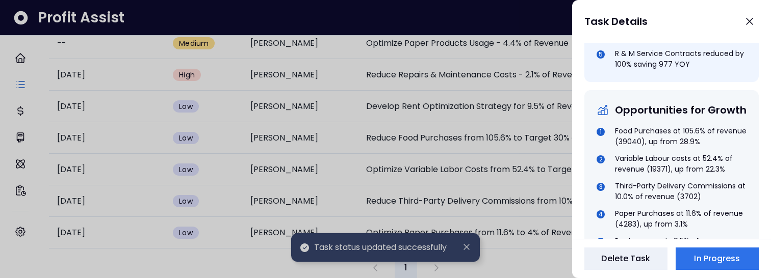
scroll to position [644, 0]
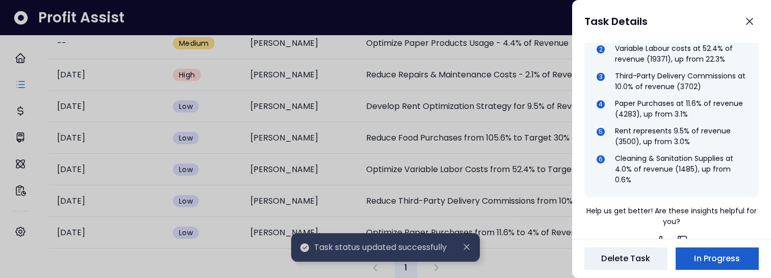
click at [696, 264] on span "In Progress" at bounding box center [717, 259] width 46 height 12
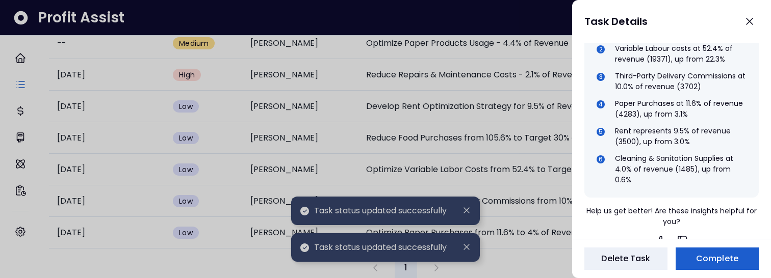
click at [696, 264] on button "Complete" at bounding box center [716, 259] width 83 height 22
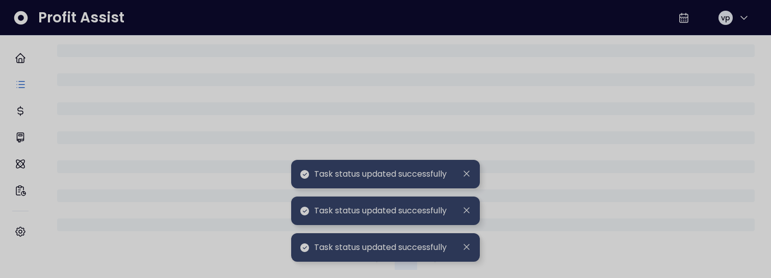
scroll to position [517, 0]
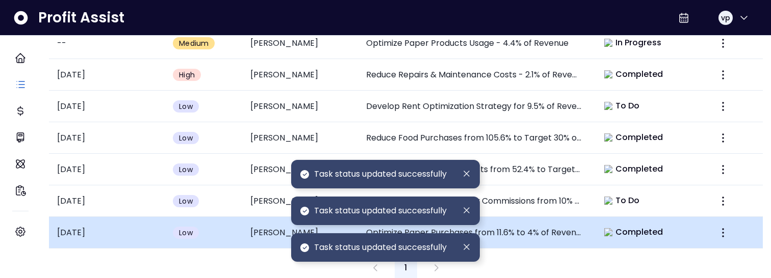
click at [657, 233] on td "Completed" at bounding box center [648, 233] width 116 height 32
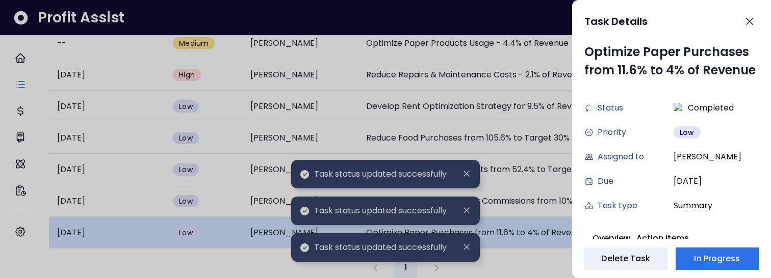
scroll to position [10, 0]
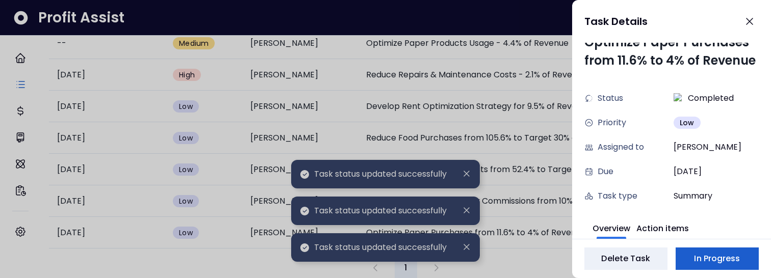
click at [727, 261] on span "In Progress" at bounding box center [717, 259] width 46 height 12
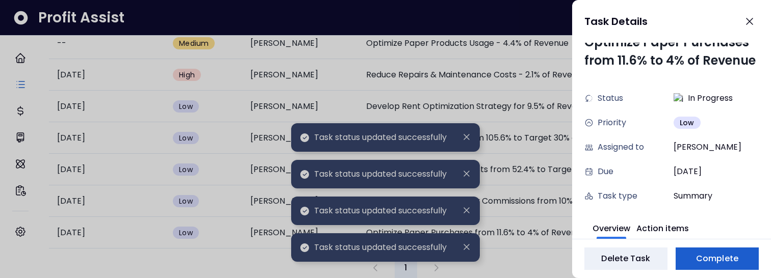
click at [727, 261] on span "Complete" at bounding box center [717, 259] width 42 height 12
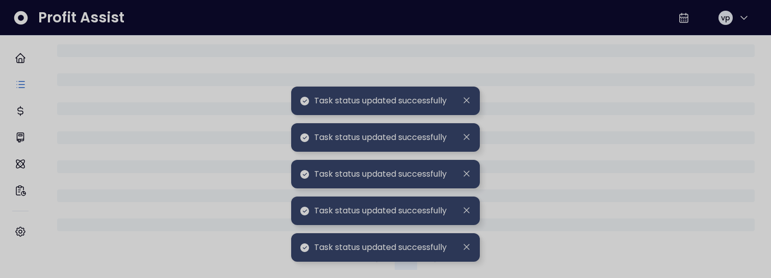
scroll to position [517, 0]
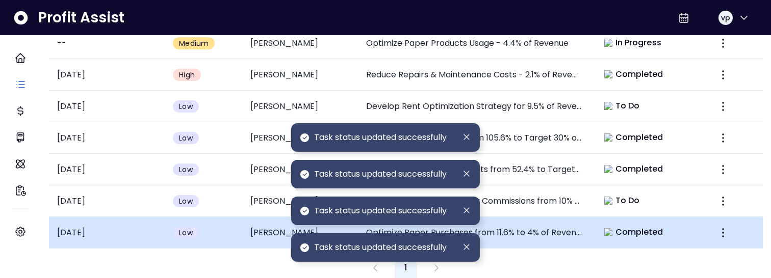
click at [656, 230] on div "Completed" at bounding box center [633, 232] width 71 height 14
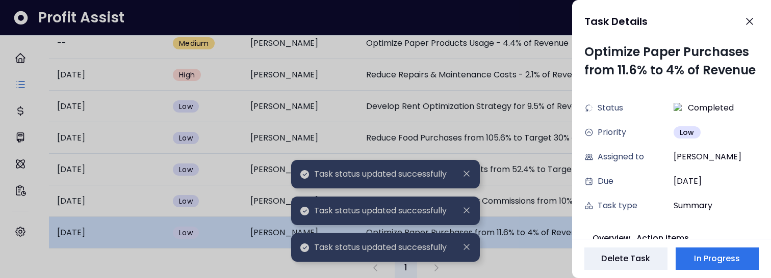
scroll to position [10, 0]
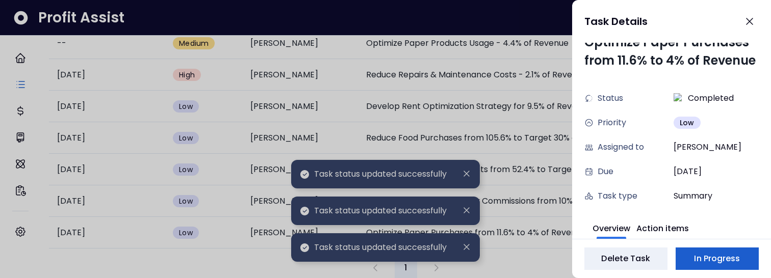
click at [707, 255] on span "In Progress" at bounding box center [717, 259] width 46 height 12
click at [704, 259] on span "Complete" at bounding box center [717, 259] width 42 height 12
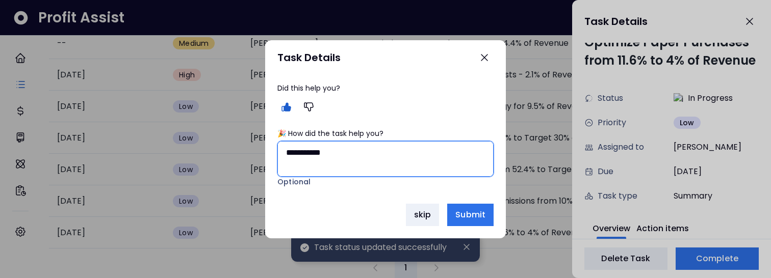
click at [398, 152] on textarea "**********" at bounding box center [385, 159] width 215 height 35
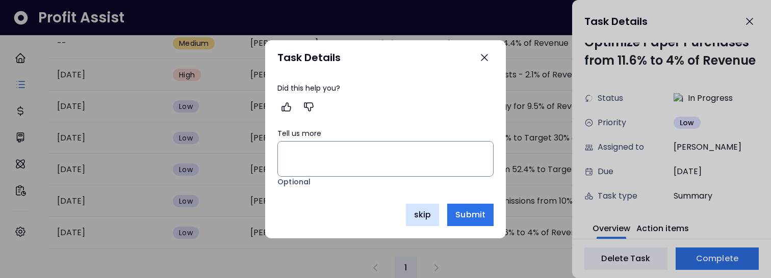
click at [434, 217] on button "skip" at bounding box center [422, 215] width 33 height 22
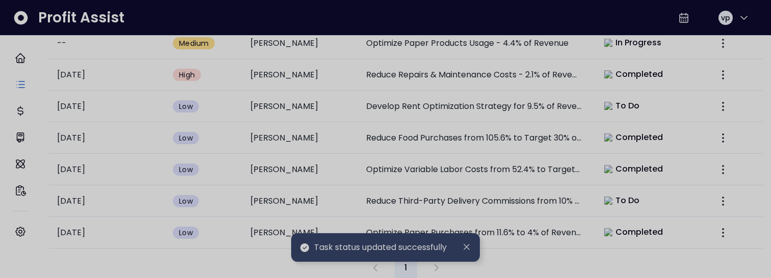
click at [541, 257] on div at bounding box center [385, 139] width 771 height 278
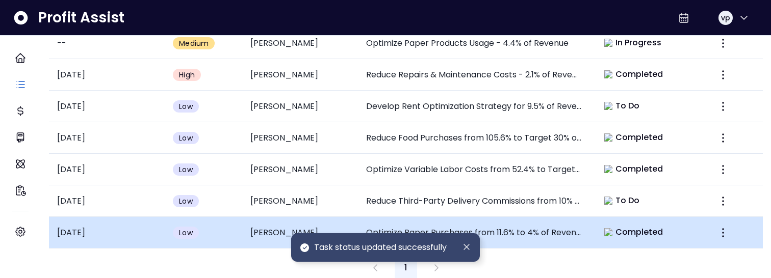
click at [590, 226] on td "Completed" at bounding box center [648, 233] width 116 height 32
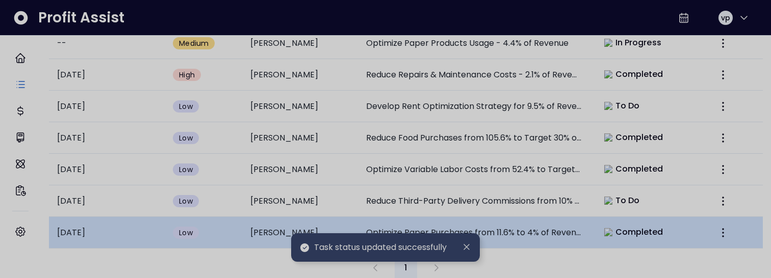
scroll to position [10, 0]
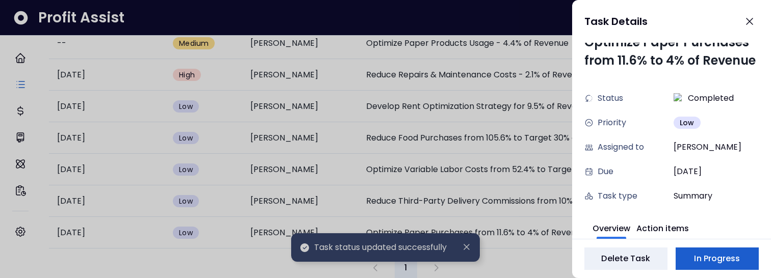
click at [704, 264] on span "In Progress" at bounding box center [717, 259] width 46 height 12
click at [706, 265] on span "Complete" at bounding box center [717, 259] width 42 height 12
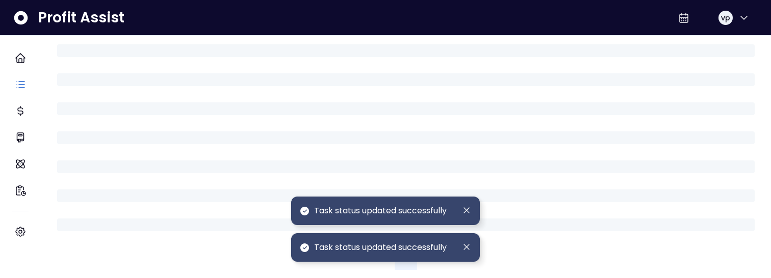
scroll to position [517, 0]
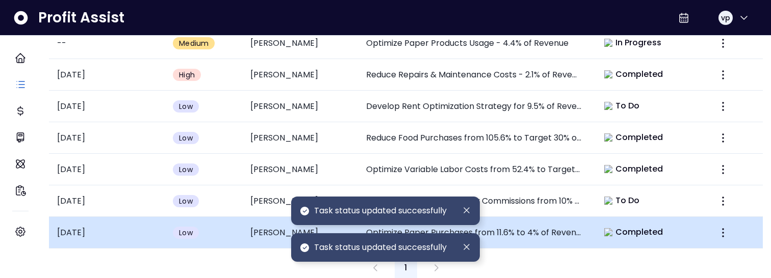
click at [627, 226] on span "Completed" at bounding box center [639, 232] width 48 height 12
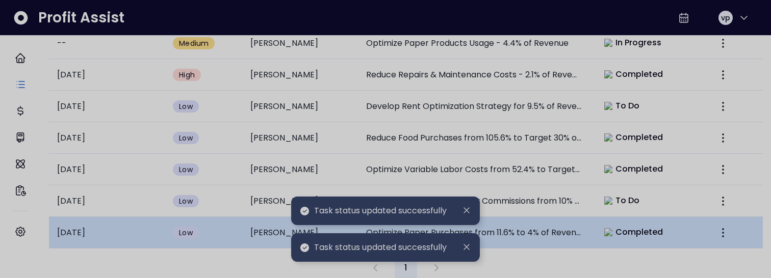
scroll to position [10, 0]
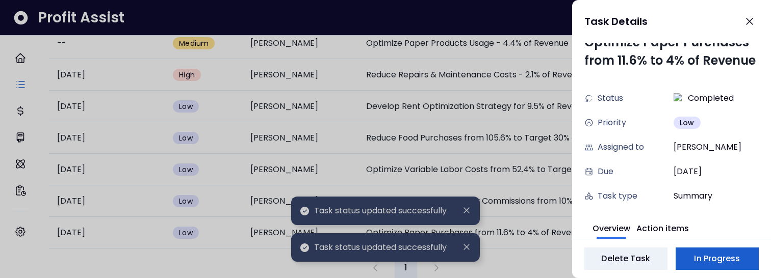
click at [699, 255] on span "In Progress" at bounding box center [717, 259] width 46 height 12
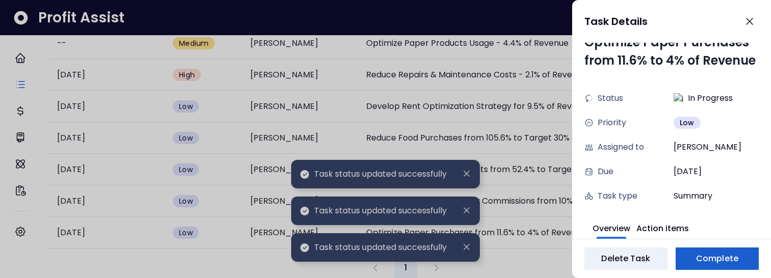
click at [691, 260] on button "Complete" at bounding box center [716, 259] width 83 height 22
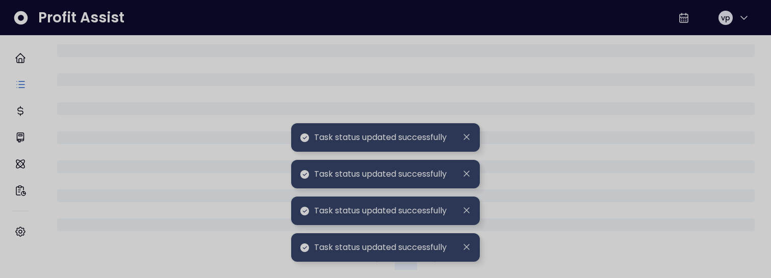
scroll to position [517, 0]
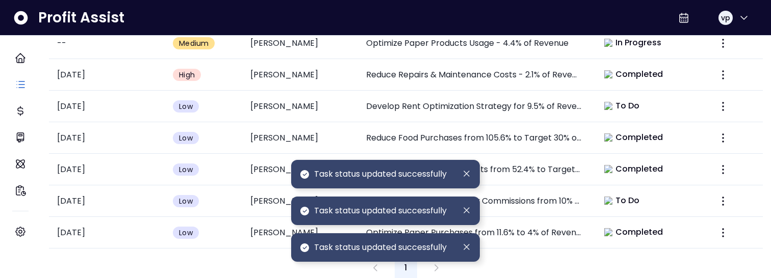
click at [607, 257] on div "1" at bounding box center [406, 268] width 714 height 22
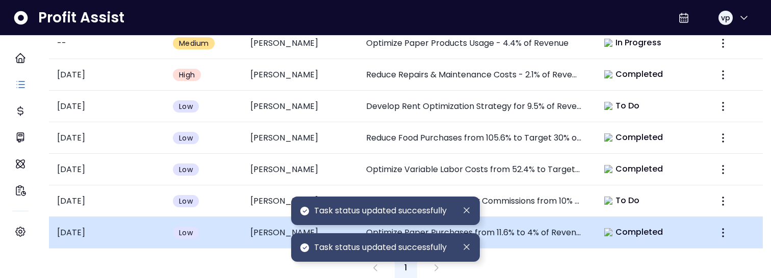
click at [622, 226] on span "Completed" at bounding box center [639, 232] width 48 height 12
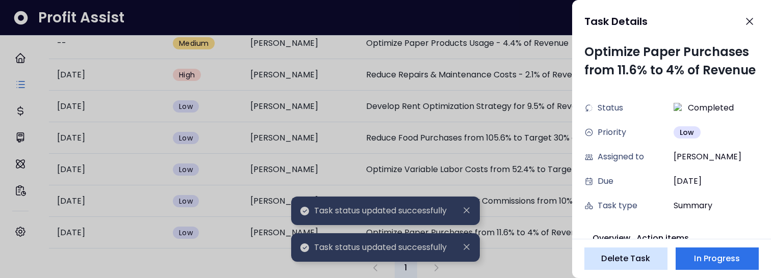
scroll to position [10, 0]
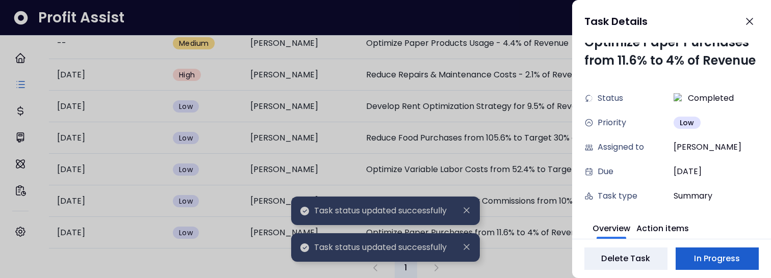
click at [711, 257] on span "In Progress" at bounding box center [717, 259] width 46 height 12
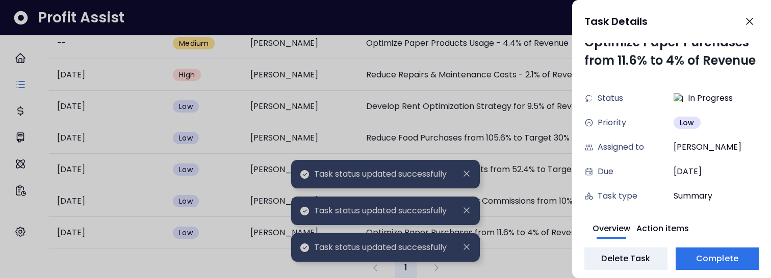
click at [563, 266] on div at bounding box center [385, 139] width 771 height 278
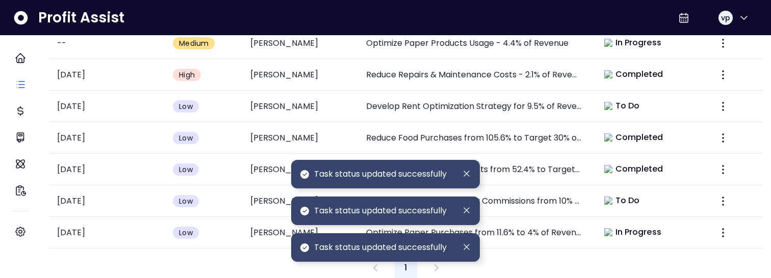
scroll to position [517, 0]
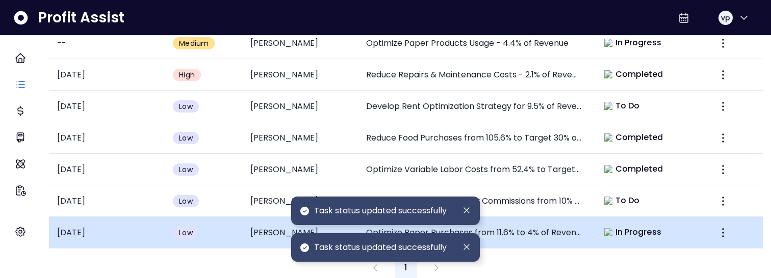
click at [626, 233] on td "In Progress" at bounding box center [648, 233] width 116 height 32
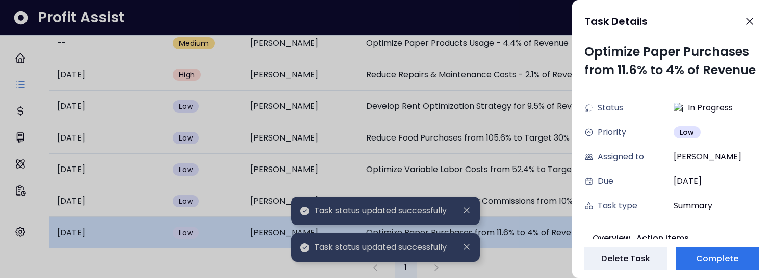
click at [626, 233] on button "Overview" at bounding box center [611, 237] width 38 height 22
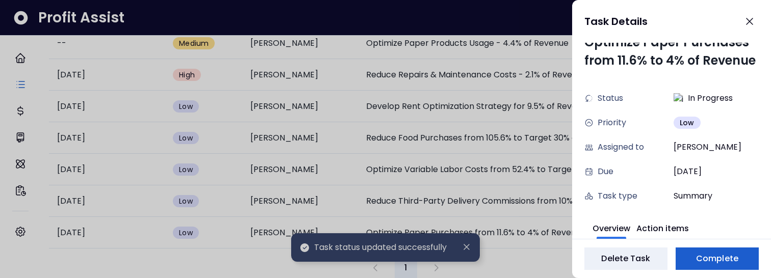
click at [711, 259] on span "Complete" at bounding box center [717, 259] width 42 height 12
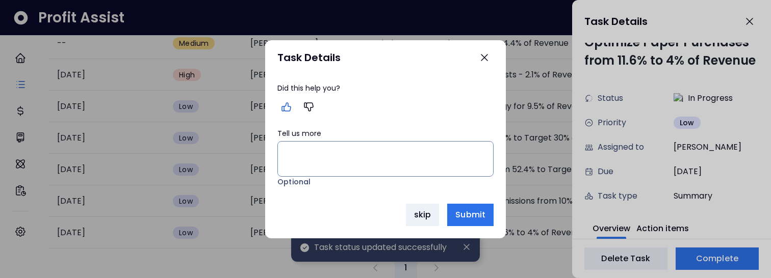
click at [283, 109] on icon "button" at bounding box center [286, 107] width 12 height 12
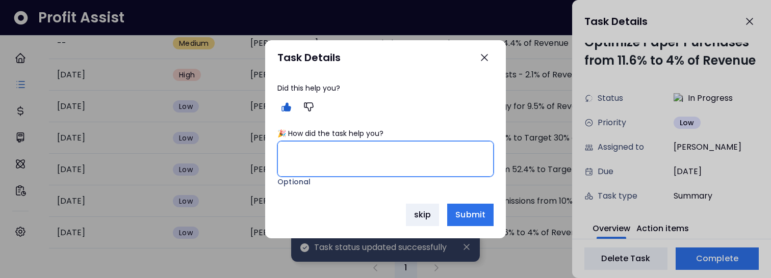
click at [314, 145] on textarea "🎉 How did the task help you?" at bounding box center [385, 159] width 215 height 35
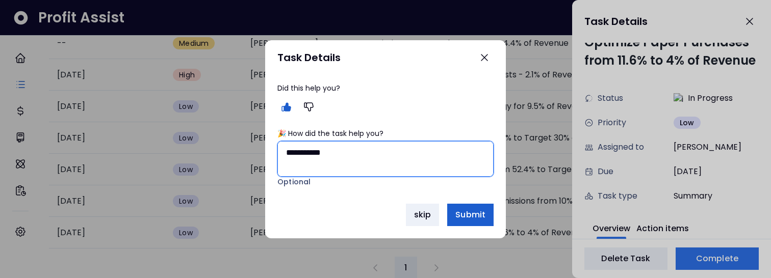
type textarea "**********"
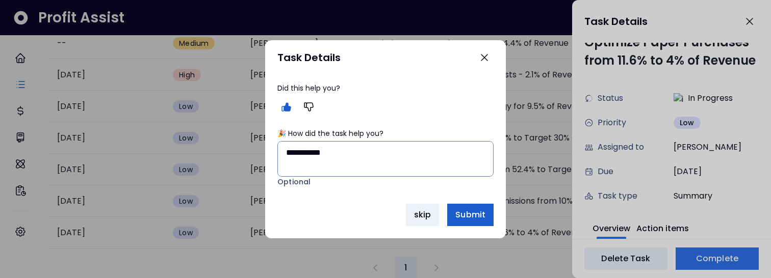
click at [466, 221] on span "Submit" at bounding box center [470, 215] width 30 height 12
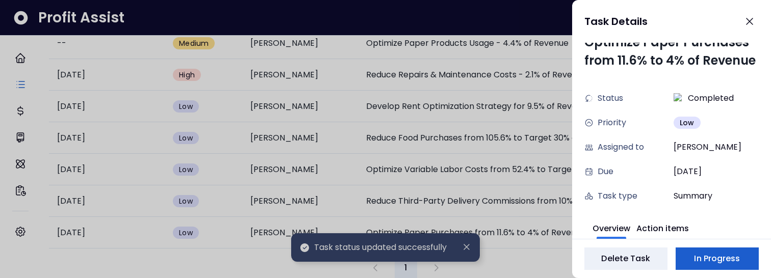
click at [732, 268] on button "In Progress" at bounding box center [716, 259] width 83 height 22
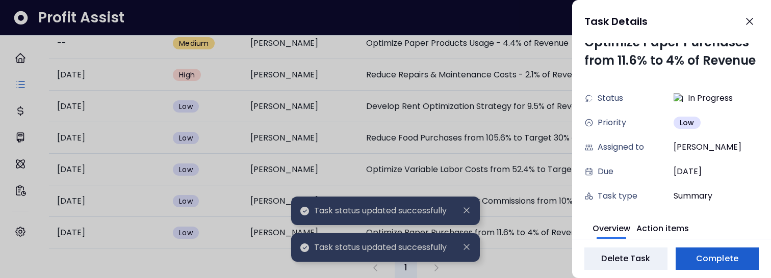
click at [732, 268] on button "Complete" at bounding box center [716, 259] width 83 height 22
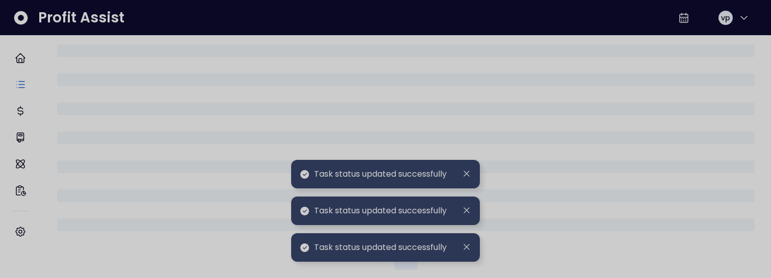
scroll to position [517, 0]
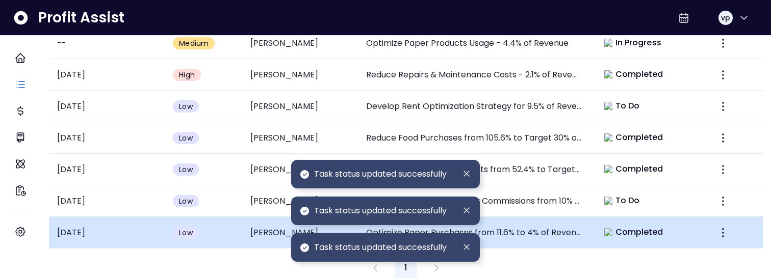
click at [649, 226] on span "Completed" at bounding box center [639, 232] width 48 height 12
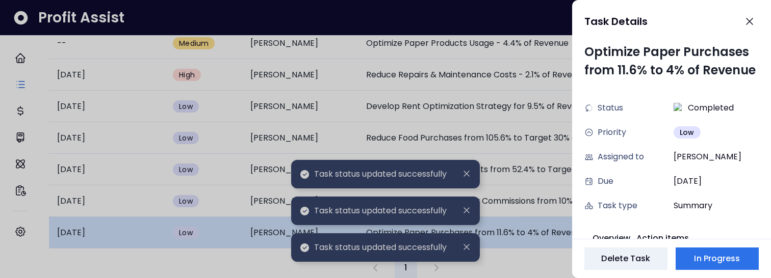
scroll to position [10, 0]
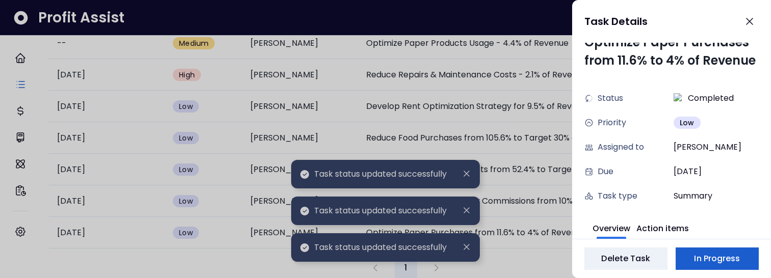
click at [695, 255] on span "In Progress" at bounding box center [717, 259] width 46 height 12
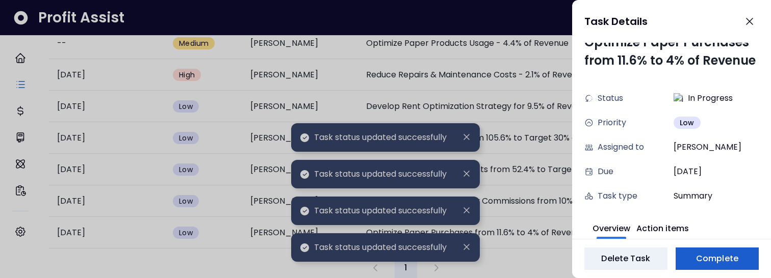
click at [733, 262] on span "Complete" at bounding box center [717, 259] width 42 height 12
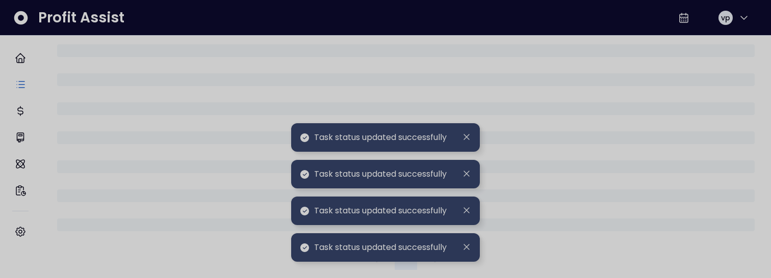
scroll to position [517, 0]
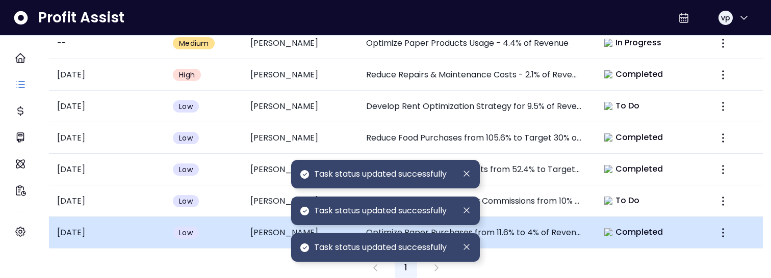
click at [642, 226] on span "Completed" at bounding box center [639, 232] width 48 height 12
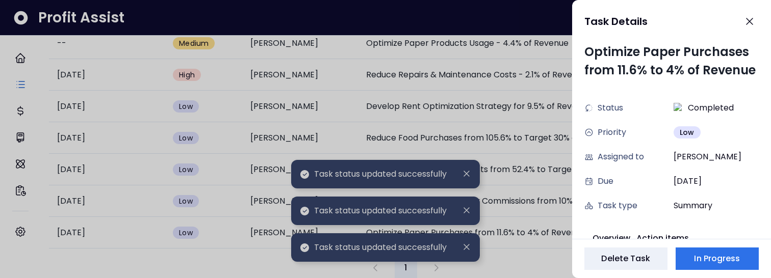
scroll to position [10, 0]
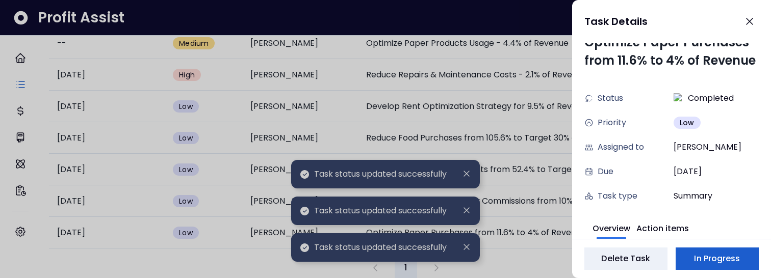
click at [710, 263] on span "In Progress" at bounding box center [717, 259] width 46 height 12
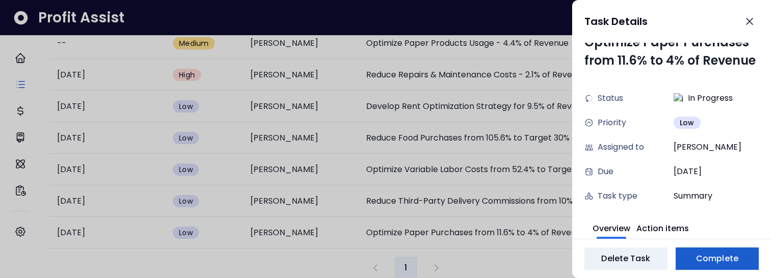
click at [710, 263] on span "Complete" at bounding box center [717, 259] width 42 height 12
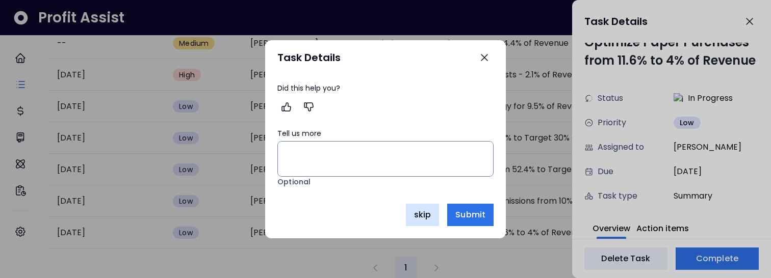
click at [421, 220] on span "skip" at bounding box center [422, 215] width 17 height 12
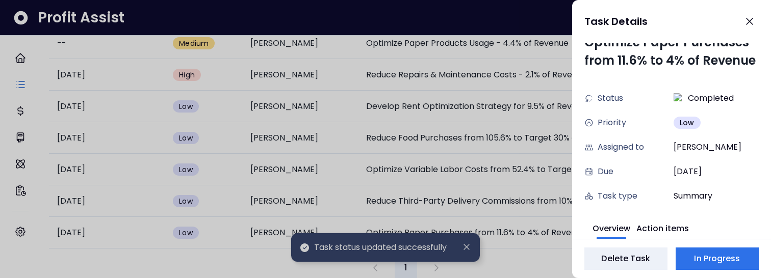
click at [529, 263] on div at bounding box center [385, 139] width 771 height 278
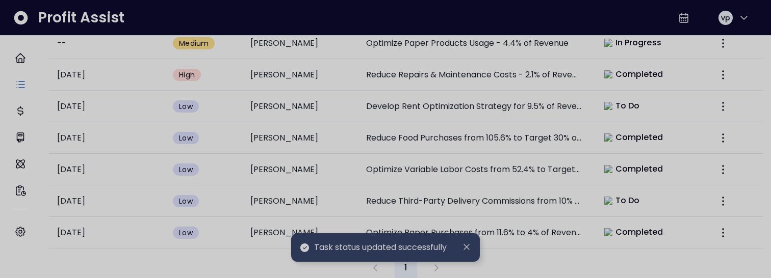
scroll to position [517, 0]
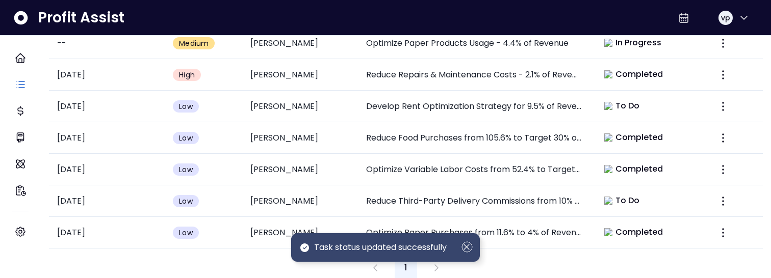
click at [470, 252] on icon "Dismiss" at bounding box center [466, 247] width 11 height 11
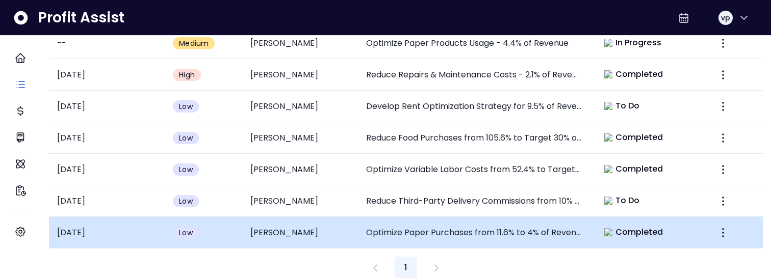
click at [469, 235] on td "Optimize Paper Purchases from 11.6% to 4% of Revenue" at bounding box center [474, 233] width 232 height 32
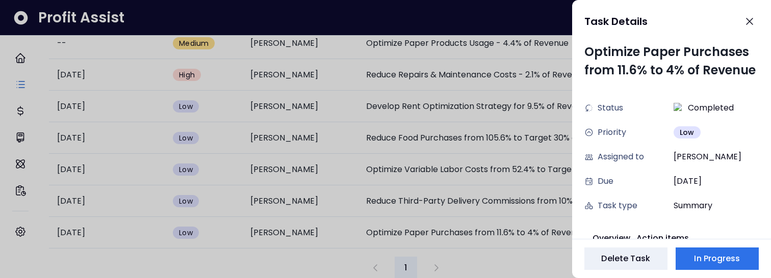
scroll to position [10, 0]
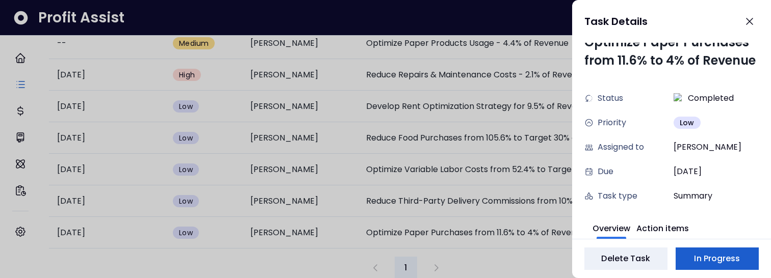
click at [707, 263] on span "In Progress" at bounding box center [717, 259] width 46 height 12
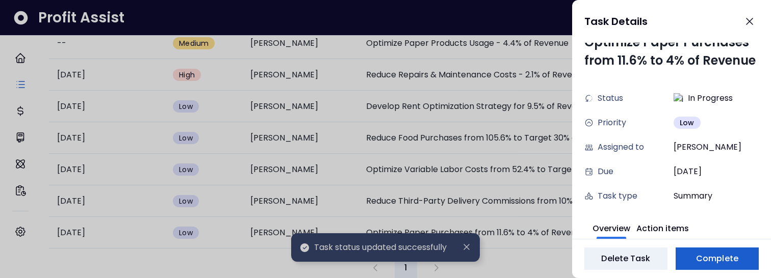
click at [733, 249] on button "Complete" at bounding box center [716, 259] width 83 height 22
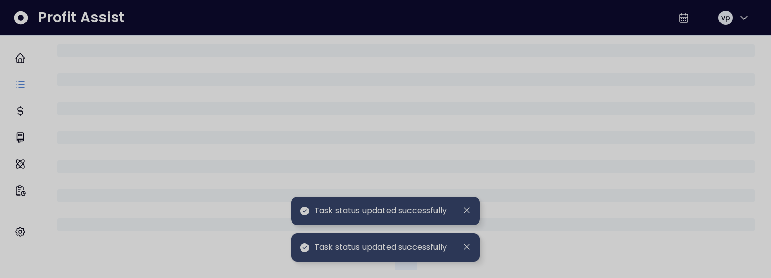
scroll to position [517, 0]
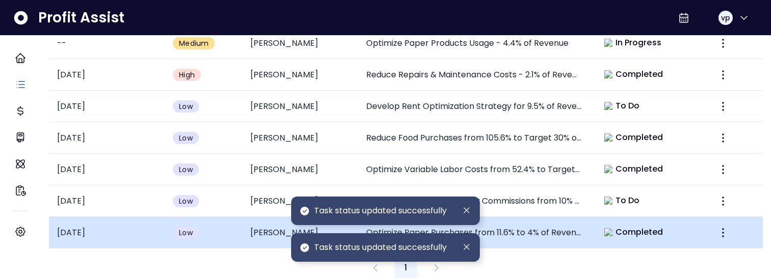
click at [609, 227] on div "Completed" at bounding box center [633, 232] width 59 height 12
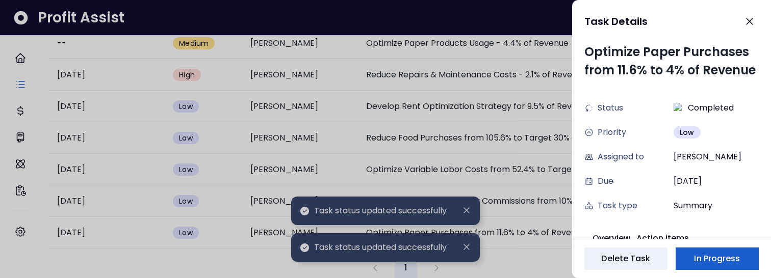
scroll to position [10, 0]
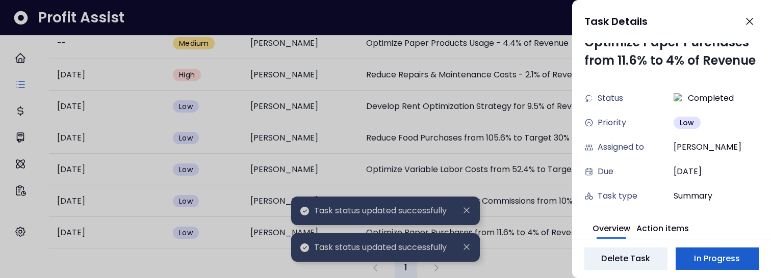
click at [736, 257] on span "In Progress" at bounding box center [717, 259] width 46 height 12
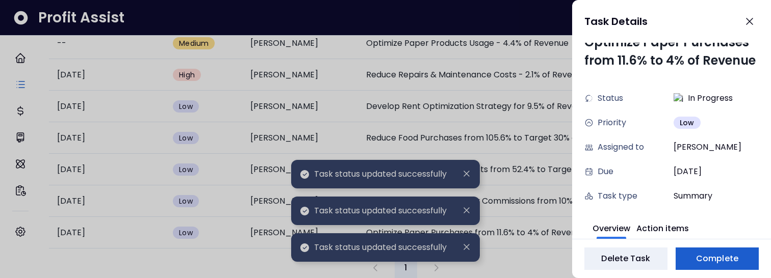
click at [736, 257] on span "Complete" at bounding box center [717, 259] width 42 height 12
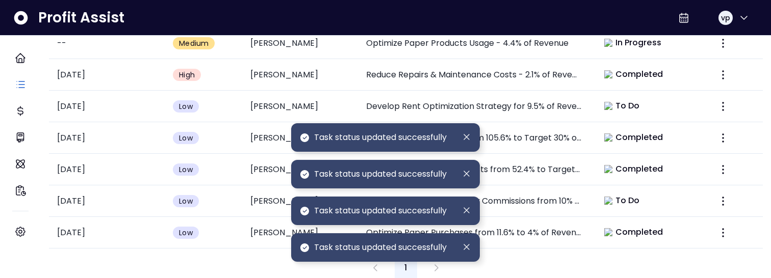
scroll to position [517, 0]
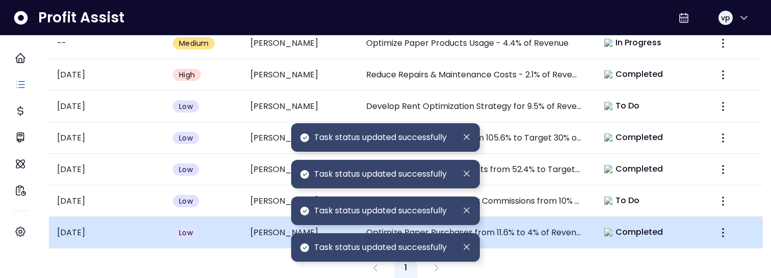
click at [598, 225] on div "Completed" at bounding box center [633, 232] width 71 height 14
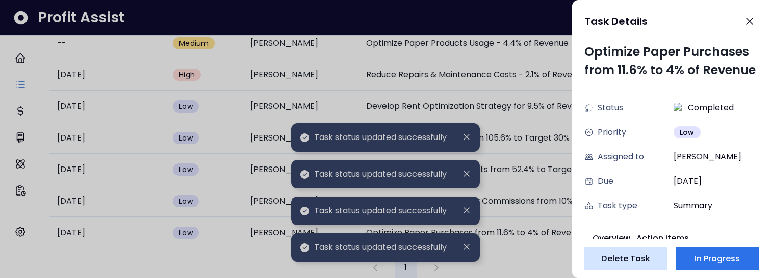
scroll to position [10, 0]
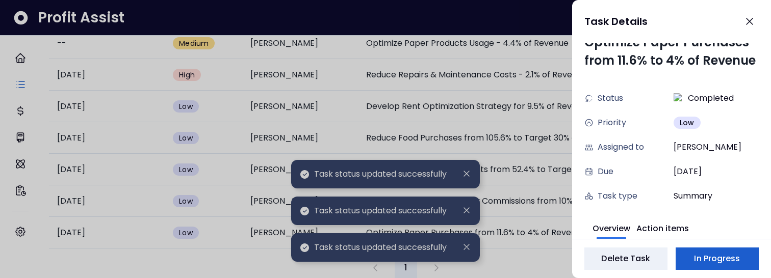
click at [705, 259] on span "In Progress" at bounding box center [717, 259] width 46 height 12
click at [720, 262] on span "Complete" at bounding box center [717, 259] width 42 height 12
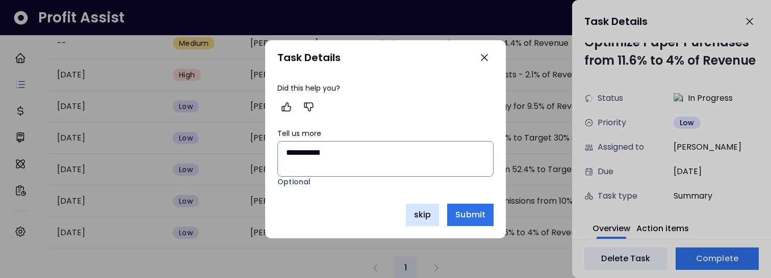
click at [428, 216] on span "skip" at bounding box center [422, 215] width 17 height 12
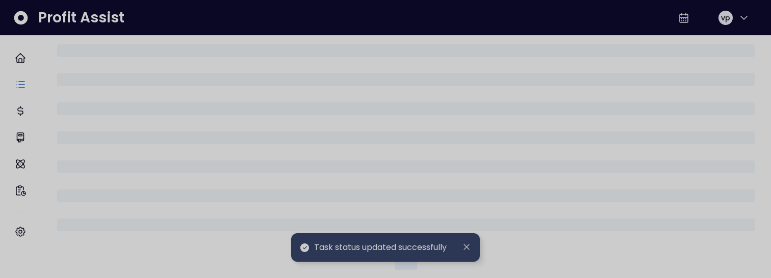
scroll to position [517, 0]
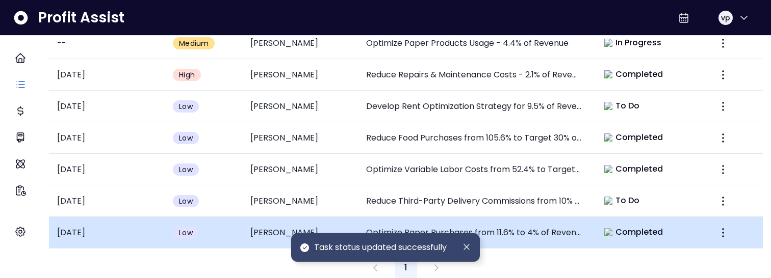
click at [582, 217] on td "Optimize Paper Purchases from 11.6% to 4% of Revenue" at bounding box center [474, 233] width 232 height 32
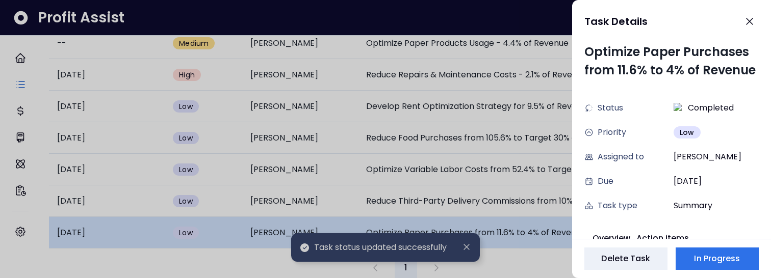
scroll to position [10, 0]
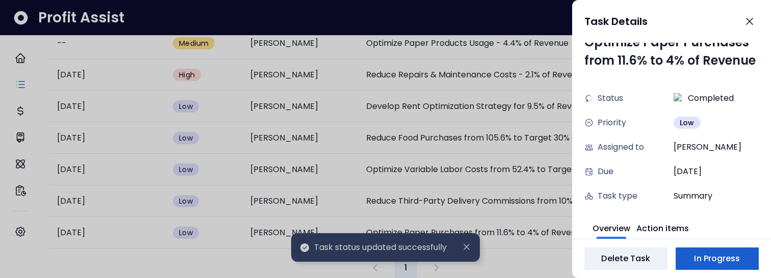
click at [700, 258] on span "In Progress" at bounding box center [717, 259] width 46 height 12
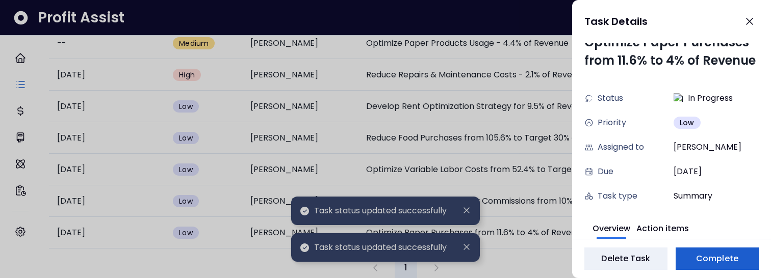
click at [700, 258] on span "Complete" at bounding box center [717, 259] width 42 height 12
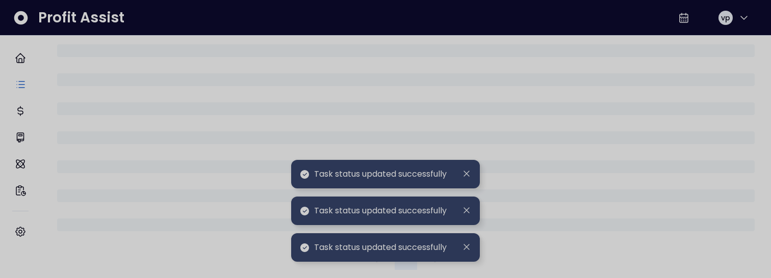
scroll to position [517, 0]
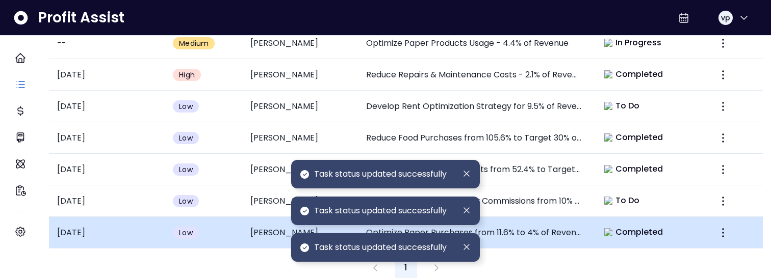
click at [614, 225] on div "Completed" at bounding box center [633, 232] width 71 height 14
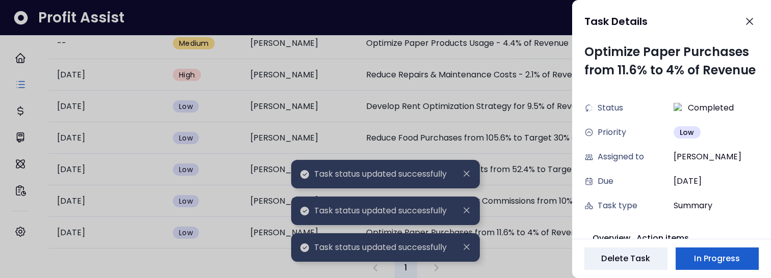
scroll to position [10, 0]
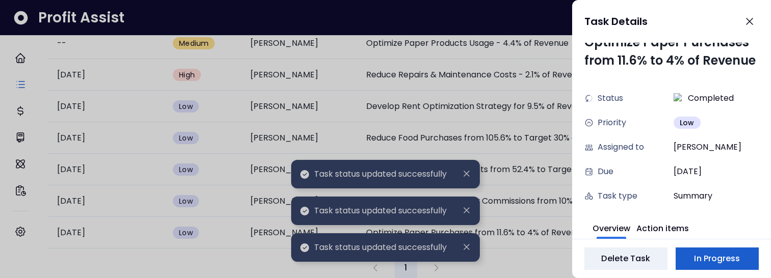
click at [743, 262] on button "In Progress" at bounding box center [716, 259] width 83 height 22
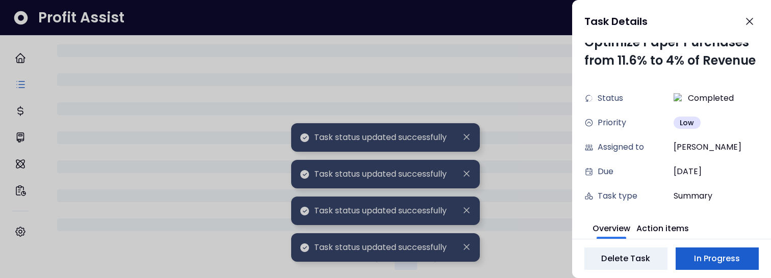
click at [735, 263] on span "In Progress" at bounding box center [717, 259] width 46 height 12
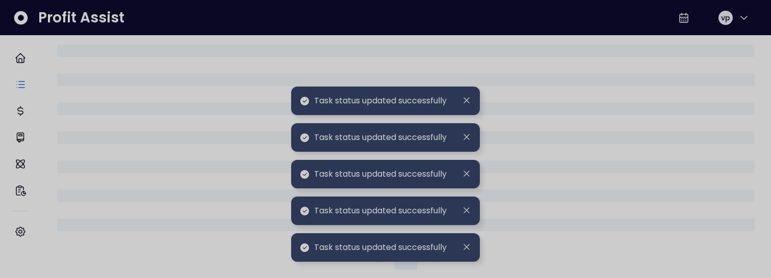
scroll to position [517, 0]
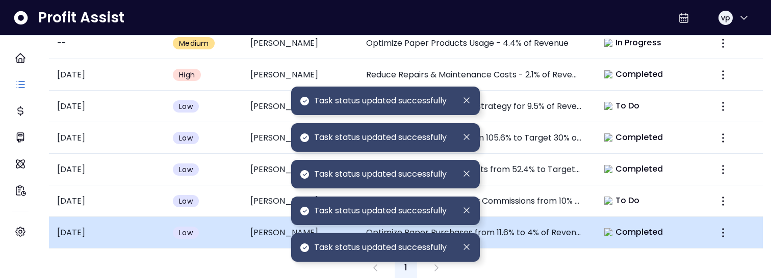
click at [627, 226] on span "Completed" at bounding box center [639, 232] width 48 height 12
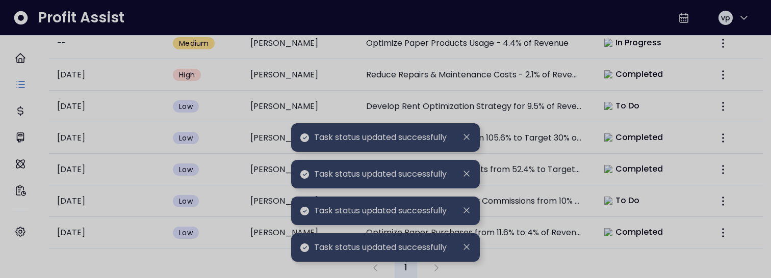
scroll to position [10, 0]
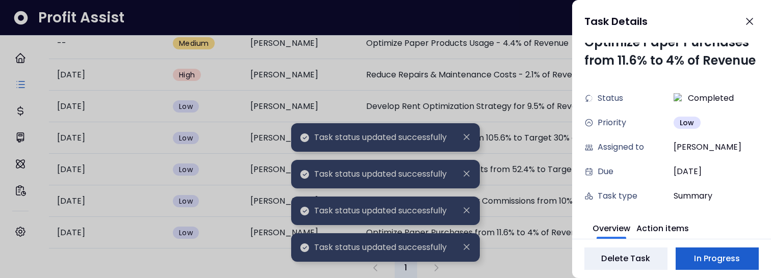
click at [729, 264] on span "In Progress" at bounding box center [717, 259] width 46 height 12
click at [727, 254] on span "Complete" at bounding box center [717, 259] width 42 height 12
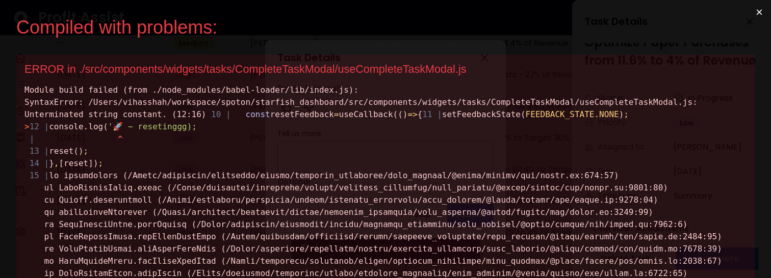
scroll to position [0, 0]
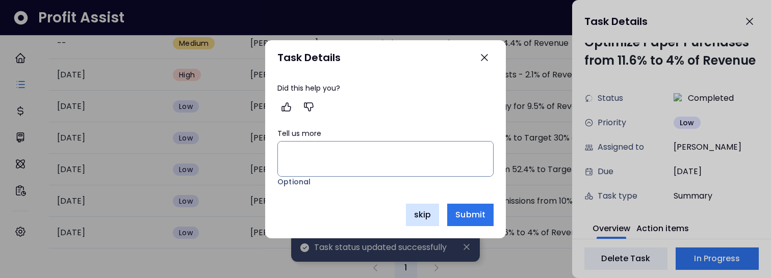
click at [421, 213] on span "skip" at bounding box center [422, 215] width 17 height 12
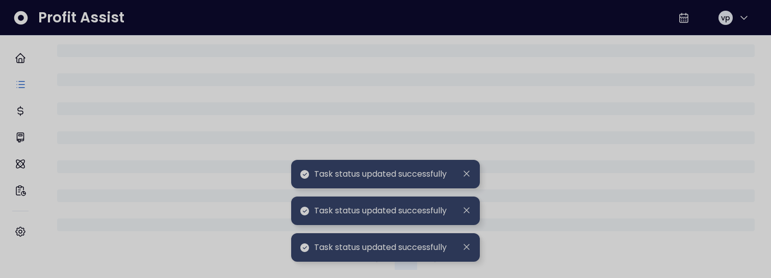
scroll to position [517, 0]
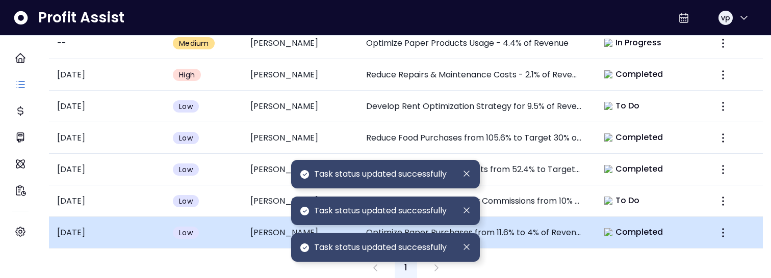
click at [639, 226] on span "Completed" at bounding box center [639, 232] width 48 height 12
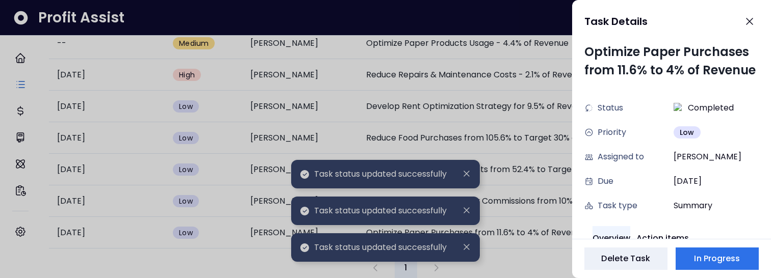
scroll to position [10, 0]
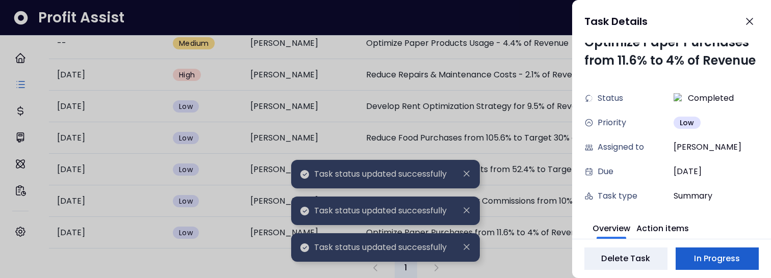
click at [705, 254] on span "In Progress" at bounding box center [717, 259] width 46 height 12
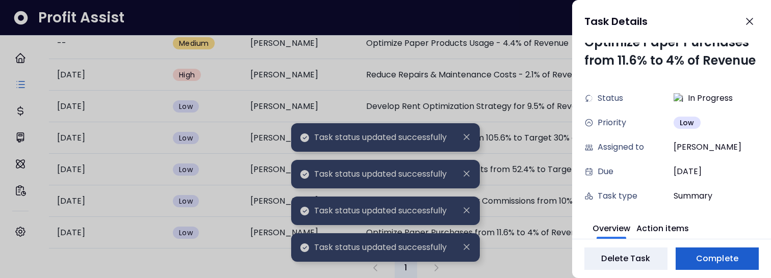
click at [718, 262] on span "Complete" at bounding box center [717, 259] width 42 height 12
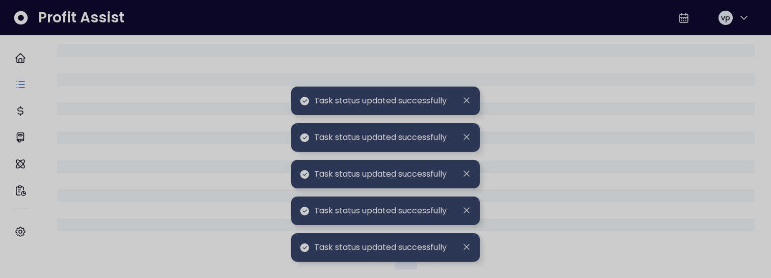
scroll to position [517, 0]
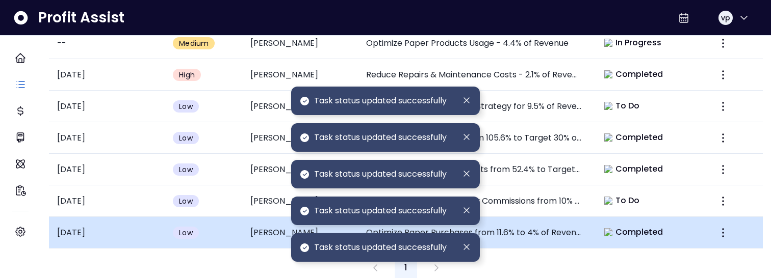
click at [630, 226] on span "Completed" at bounding box center [639, 232] width 48 height 12
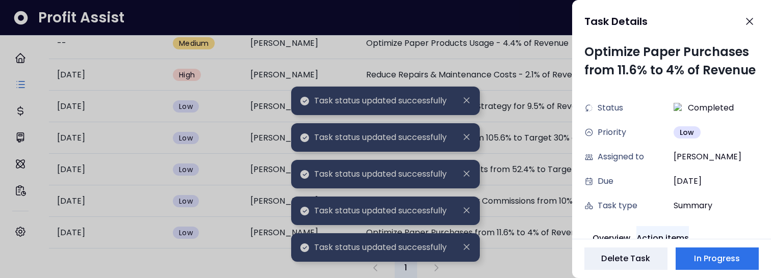
scroll to position [10, 0]
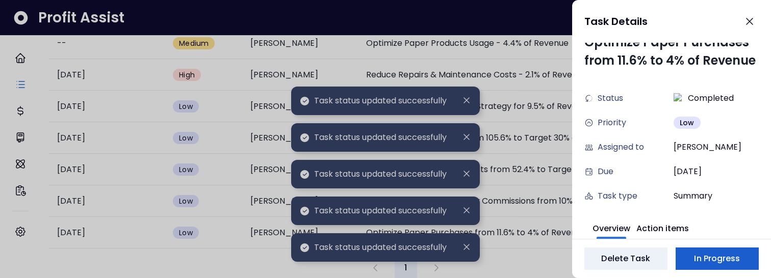
click at [708, 255] on span "In Progress" at bounding box center [717, 259] width 46 height 12
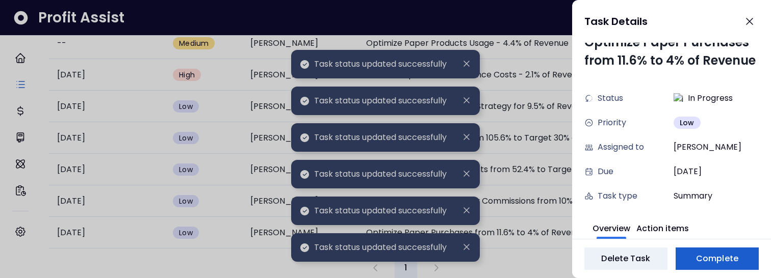
click at [708, 255] on span "Complete" at bounding box center [717, 259] width 42 height 12
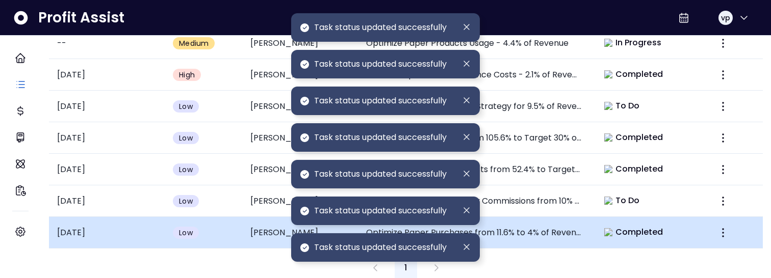
scroll to position [517, 0]
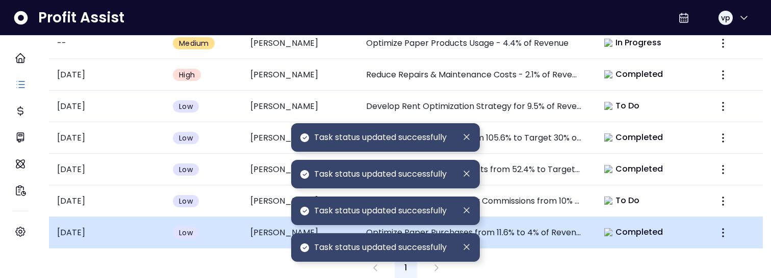
click at [604, 228] on img at bounding box center [608, 232] width 8 height 8
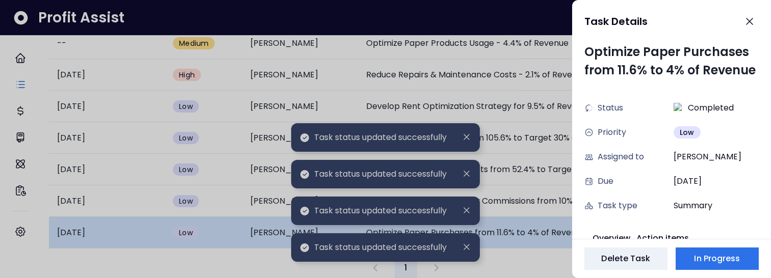
scroll to position [10, 0]
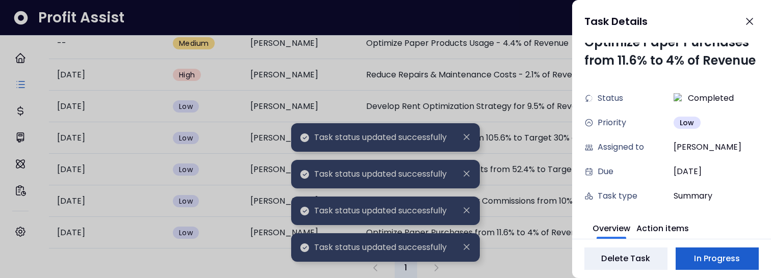
click at [724, 264] on span "In Progress" at bounding box center [717, 259] width 46 height 12
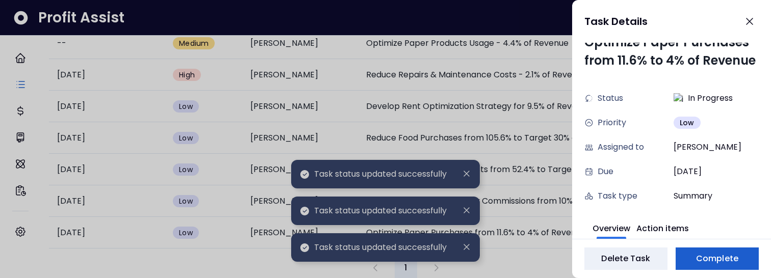
click at [707, 267] on button "Complete" at bounding box center [716, 259] width 83 height 22
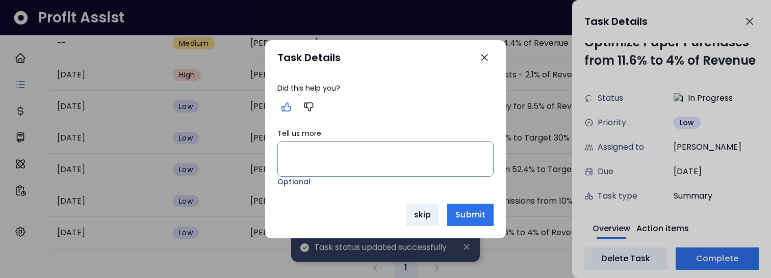
click at [285, 108] on icon "button" at bounding box center [286, 107] width 12 height 12
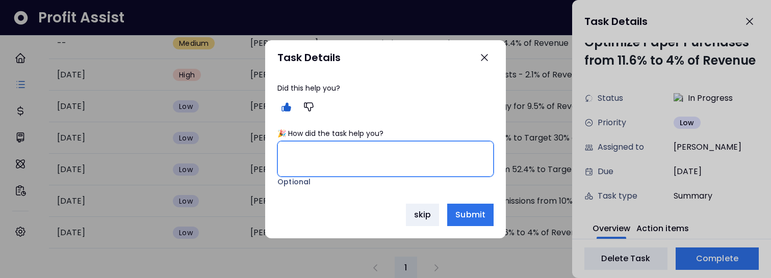
click at [363, 165] on textarea "🎉 How did the task help you?" at bounding box center [385, 159] width 215 height 35
type textarea "**********"
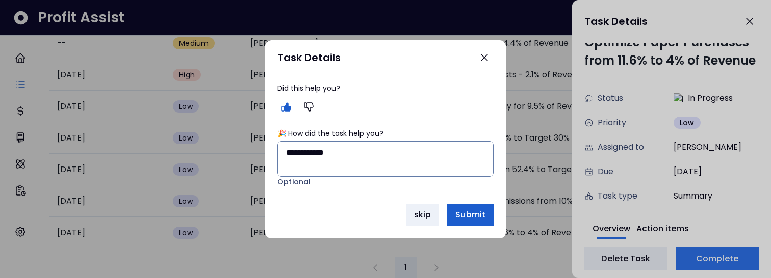
click at [468, 215] on span "Submit" at bounding box center [470, 215] width 30 height 12
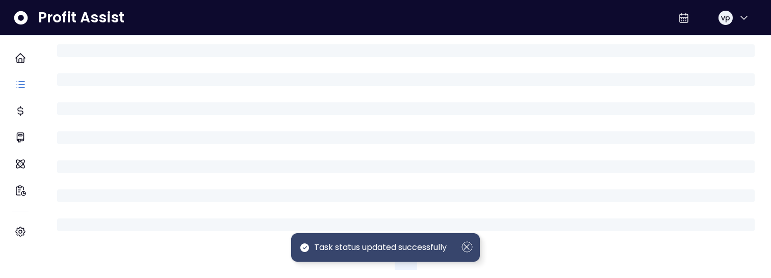
scroll to position [517, 0]
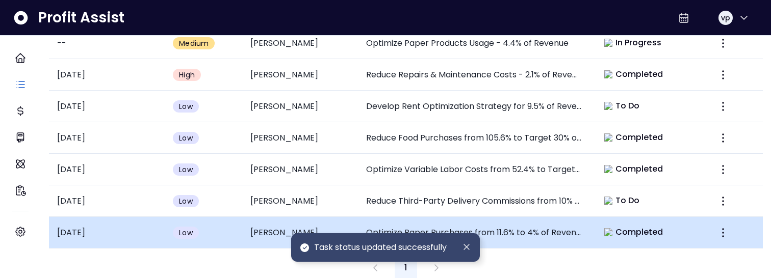
click at [653, 235] on td "Completed" at bounding box center [648, 233] width 116 height 32
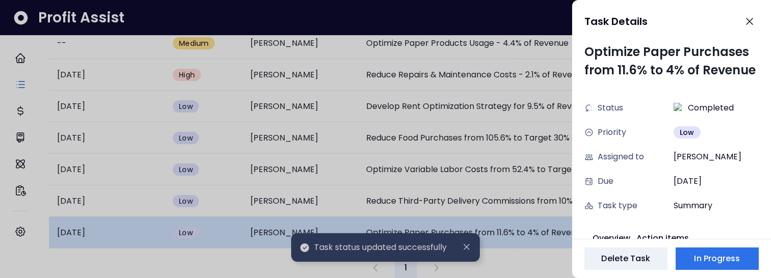
scroll to position [10, 0]
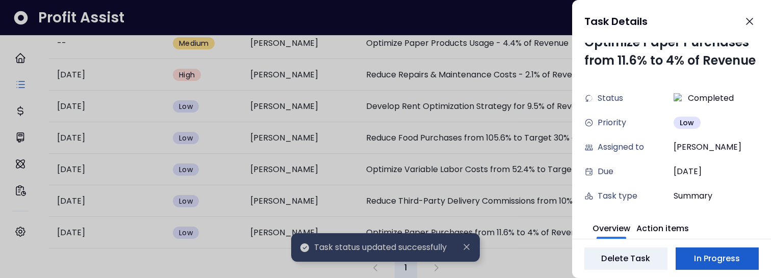
click at [718, 258] on span "In Progress" at bounding box center [717, 259] width 46 height 12
click at [718, 258] on span "Complete" at bounding box center [717, 259] width 42 height 12
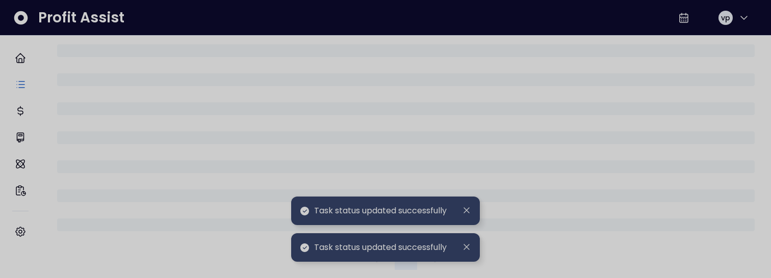
scroll to position [517, 0]
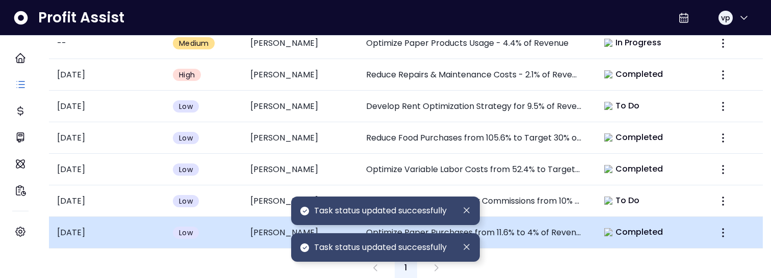
click at [673, 223] on td "Completed" at bounding box center [648, 233] width 116 height 32
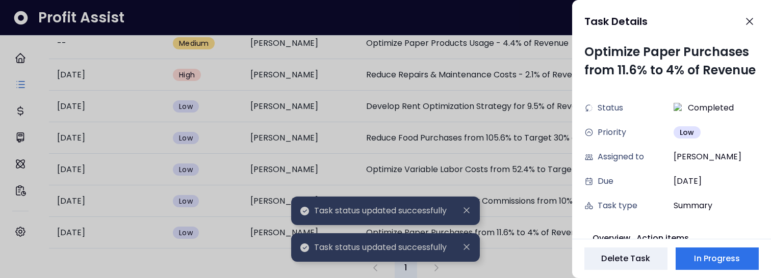
scroll to position [10, 0]
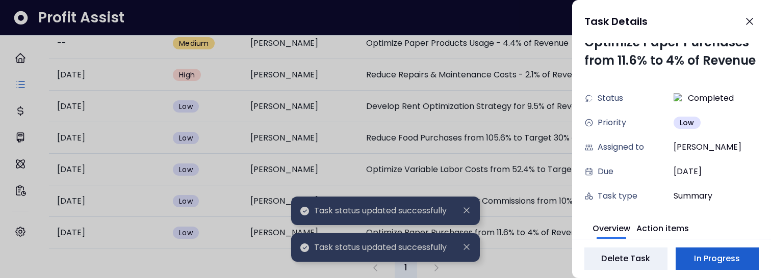
click at [717, 258] on span "In Progress" at bounding box center [717, 259] width 46 height 12
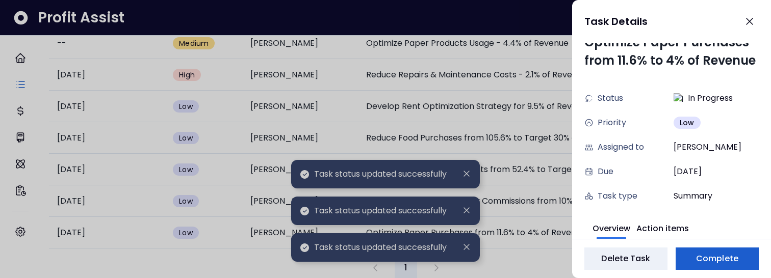
click at [717, 258] on span "Complete" at bounding box center [717, 259] width 42 height 12
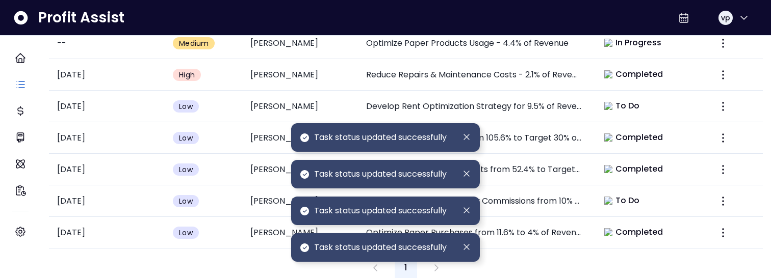
scroll to position [517, 0]
click at [626, 257] on div "1" at bounding box center [406, 268] width 714 height 22
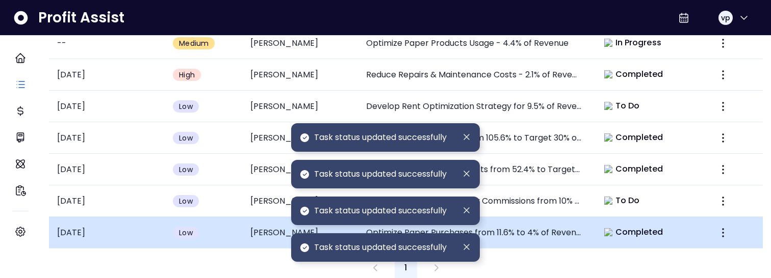
click at [626, 226] on span "Completed" at bounding box center [639, 232] width 48 height 12
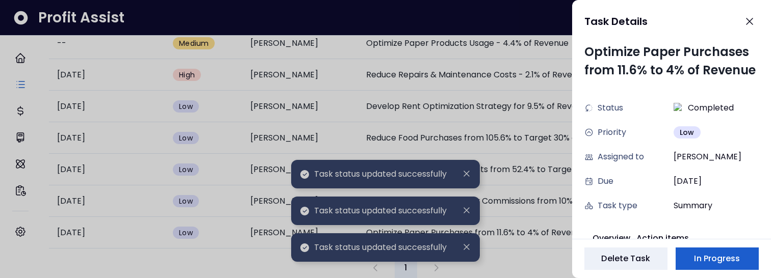
scroll to position [10, 0]
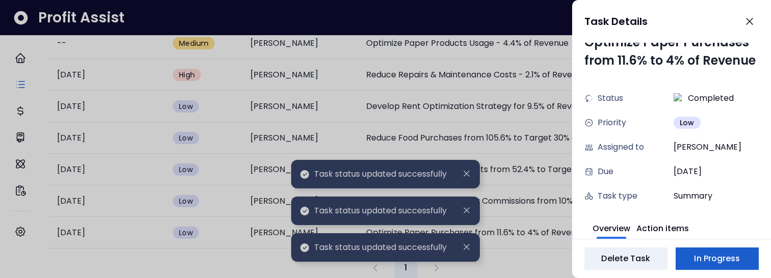
click at [700, 256] on span "In Progress" at bounding box center [717, 259] width 46 height 12
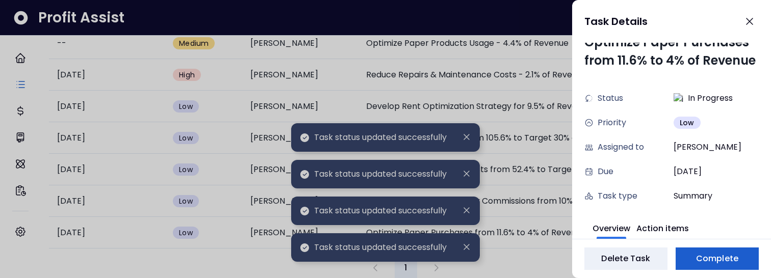
click at [700, 256] on span "Complete" at bounding box center [717, 259] width 42 height 12
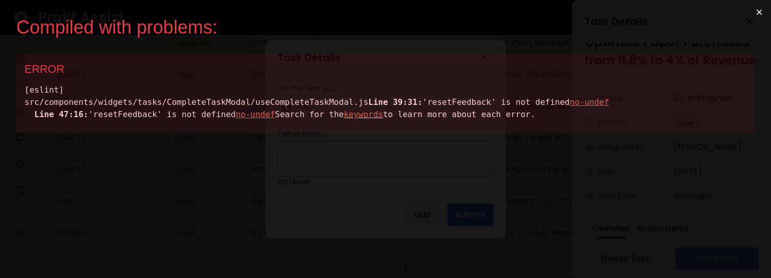
scroll to position [0, 0]
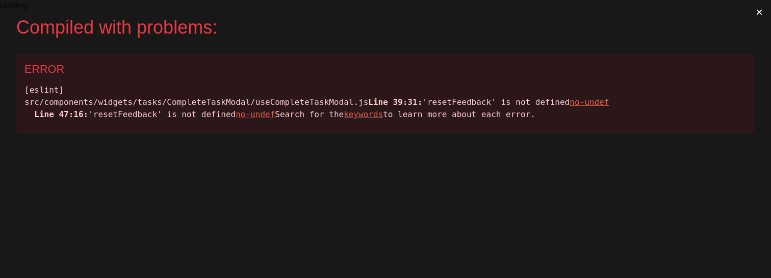
click at [152, 110] on div "[eslint] src/components/widgets/tasks/CompleteTaskModal/useCompleteTaskModal.js…" at bounding box center [385, 102] width 722 height 37
copy div "resetFeedback"
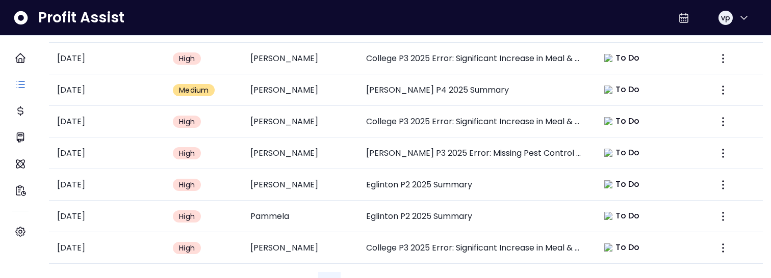
scroll to position [558, 0]
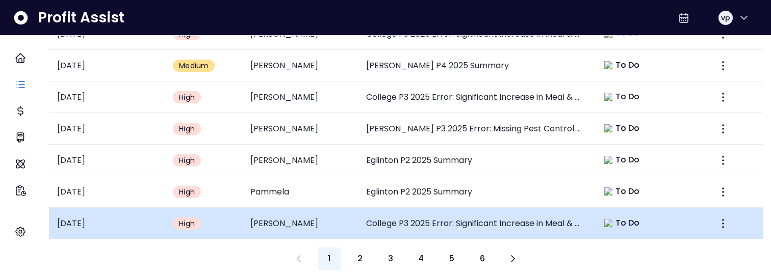
click at [616, 217] on span "To Do" at bounding box center [627, 223] width 24 height 12
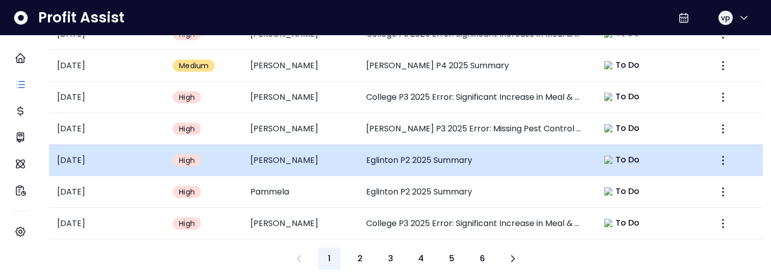
scroll to position [0, 0]
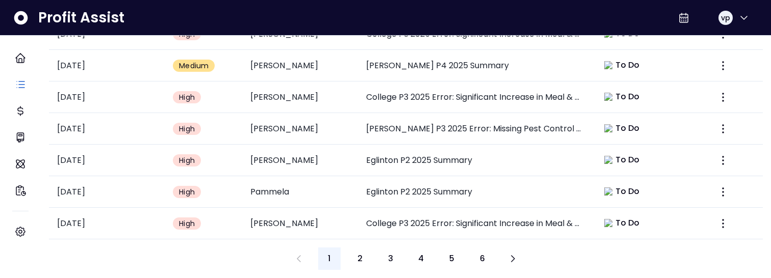
type input "****"
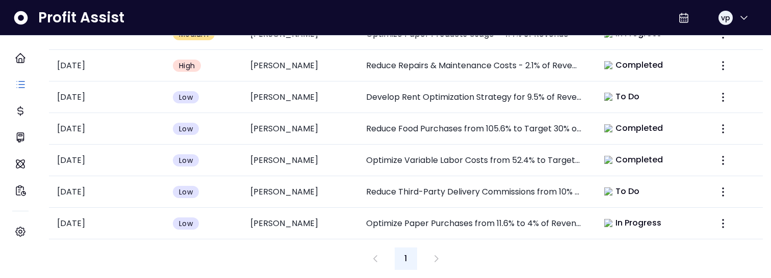
scroll to position [527, 0]
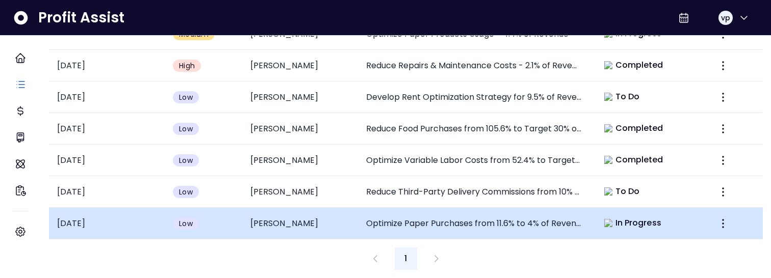
click at [611, 222] on td "In Progress" at bounding box center [648, 224] width 116 height 32
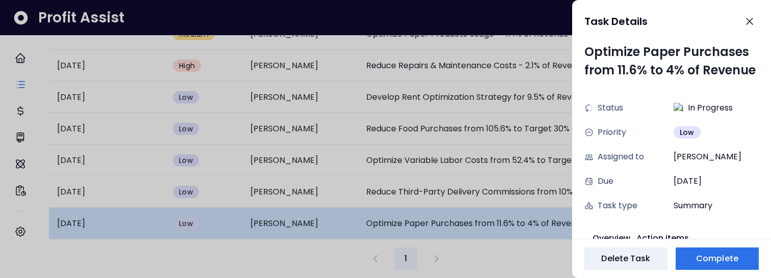
scroll to position [10, 0]
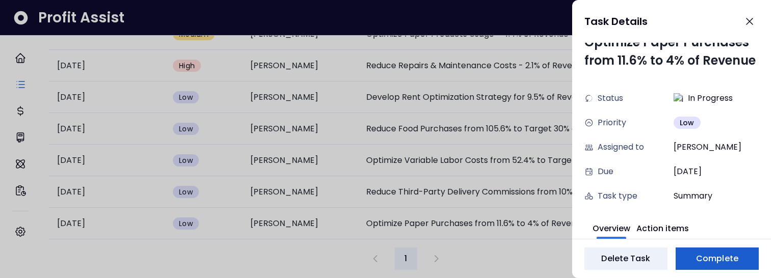
click at [709, 269] on button "Complete" at bounding box center [716, 259] width 83 height 22
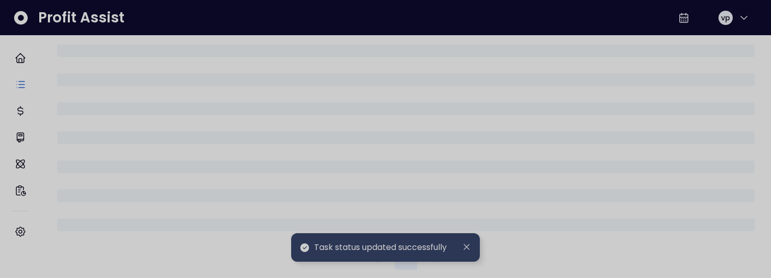
scroll to position [517, 0]
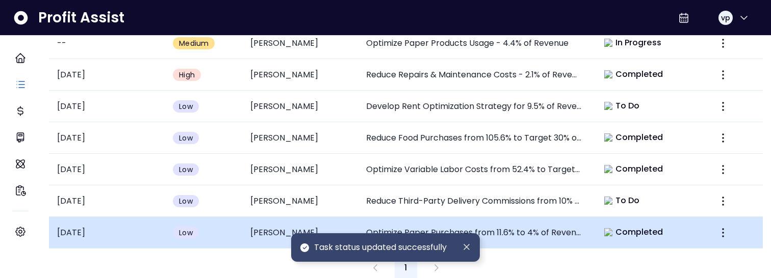
click at [642, 236] on td "Completed" at bounding box center [648, 233] width 116 height 32
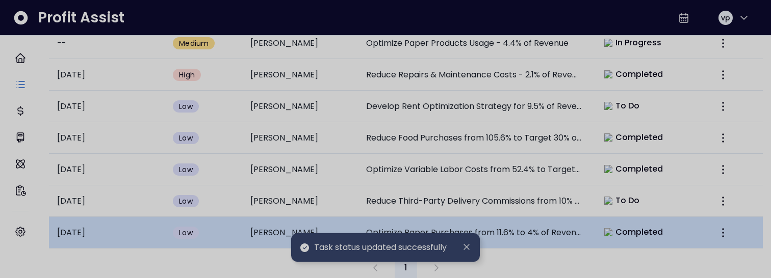
scroll to position [10, 0]
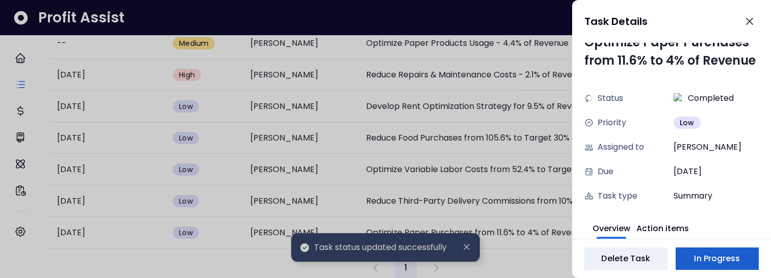
click at [693, 254] on button "In Progress" at bounding box center [716, 259] width 83 height 22
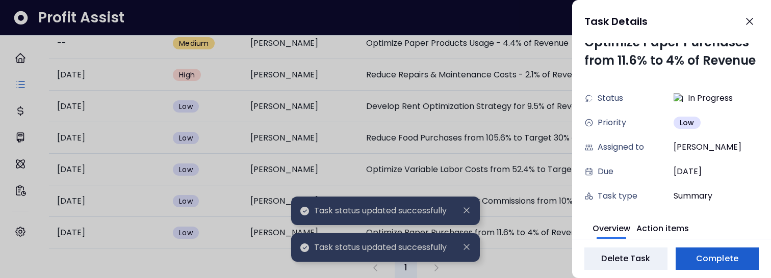
click at [711, 255] on span "Complete" at bounding box center [717, 259] width 42 height 12
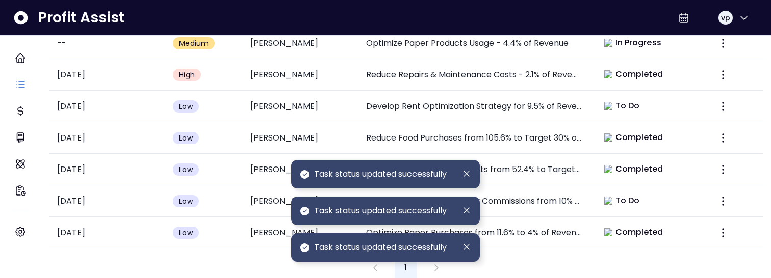
scroll to position [517, 0]
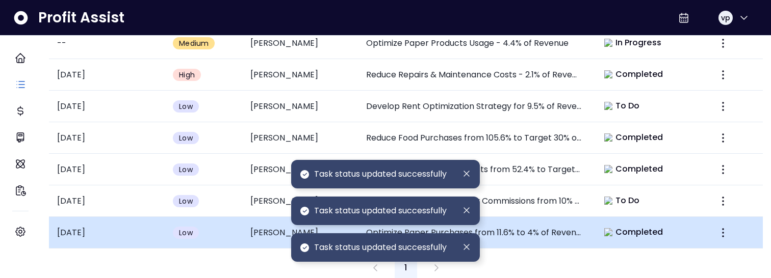
click at [632, 229] on div "Completed" at bounding box center [633, 232] width 71 height 14
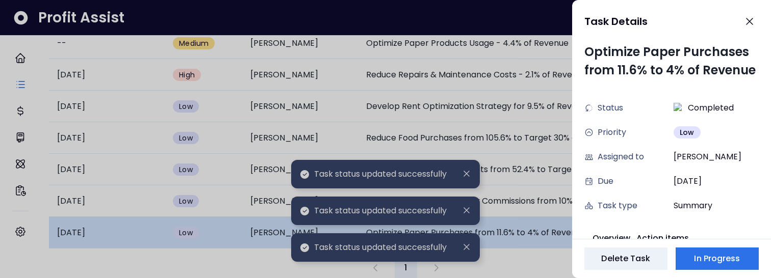
scroll to position [10, 0]
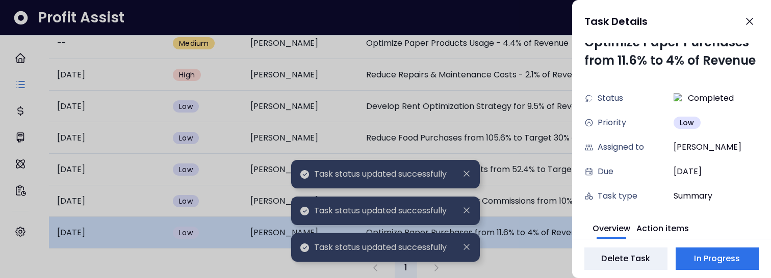
click at [630, 229] on button "Overview" at bounding box center [611, 228] width 38 height 22
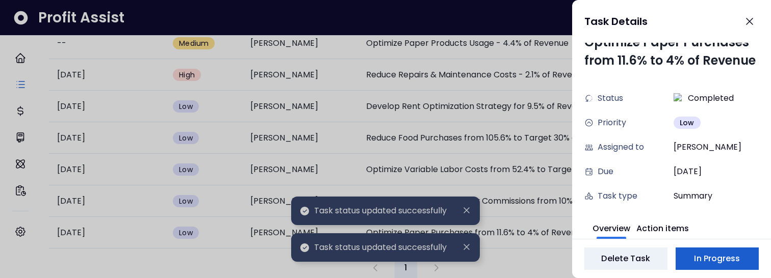
click at [719, 261] on span "In Progress" at bounding box center [717, 259] width 46 height 12
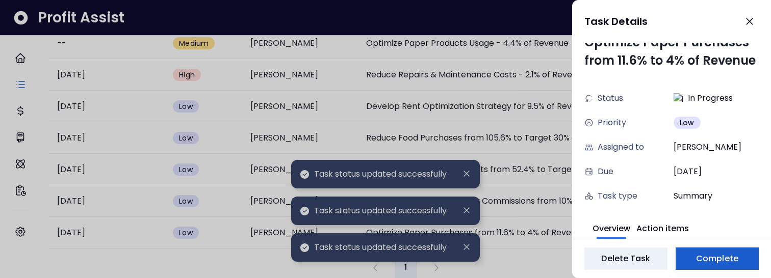
click at [686, 258] on button "Complete" at bounding box center [716, 259] width 83 height 22
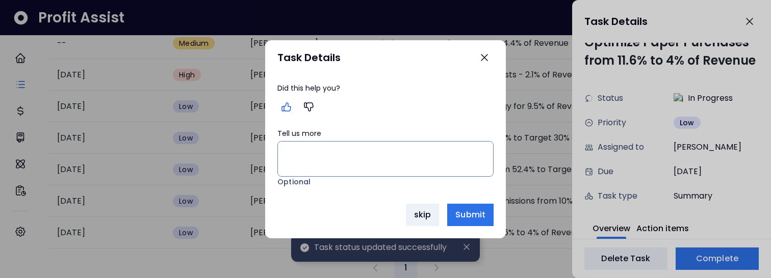
click at [291, 108] on icon "button" at bounding box center [286, 107] width 9 height 8
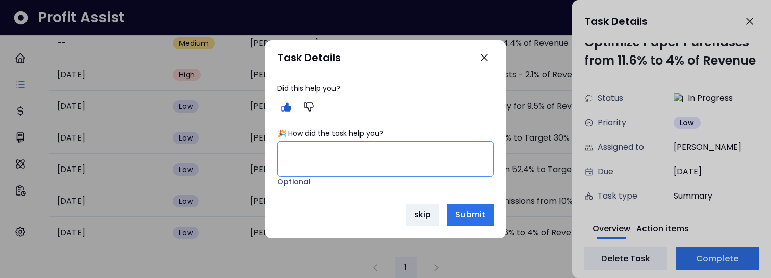
click at [305, 155] on textarea "🎉 How did the task help you?" at bounding box center [385, 159] width 215 height 35
type textarea "**********"
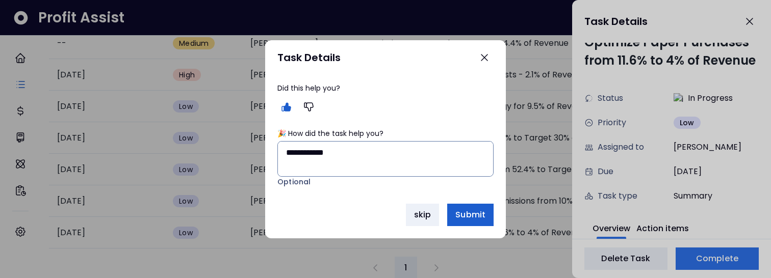
click at [463, 216] on span "Submit" at bounding box center [470, 215] width 30 height 12
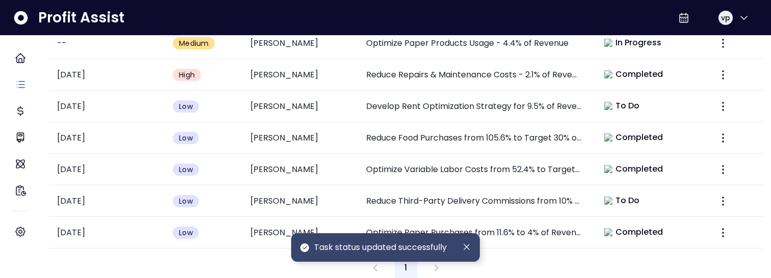
scroll to position [517, 0]
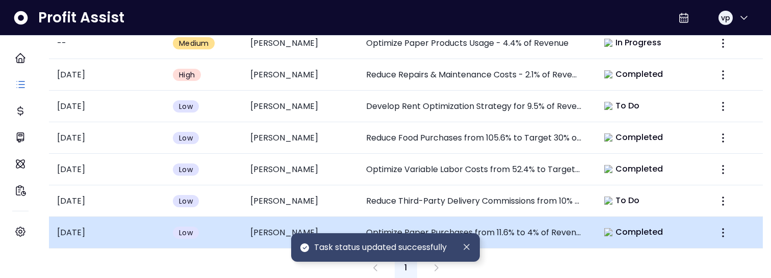
click at [634, 226] on span "Completed" at bounding box center [639, 232] width 48 height 12
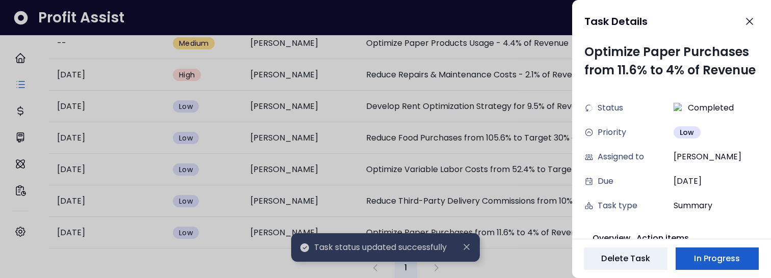
scroll to position [10, 0]
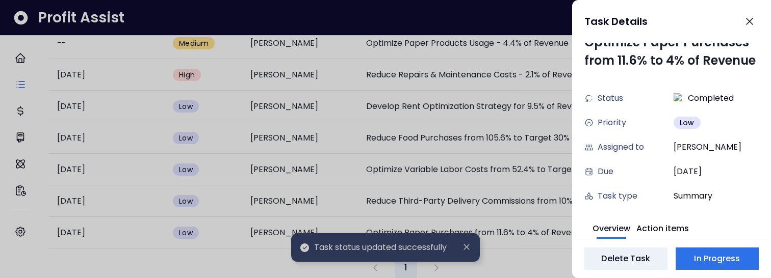
click at [706, 274] on div "Delete Task In Progress" at bounding box center [671, 258] width 199 height 39
click at [714, 255] on span "In Progress" at bounding box center [717, 259] width 46 height 12
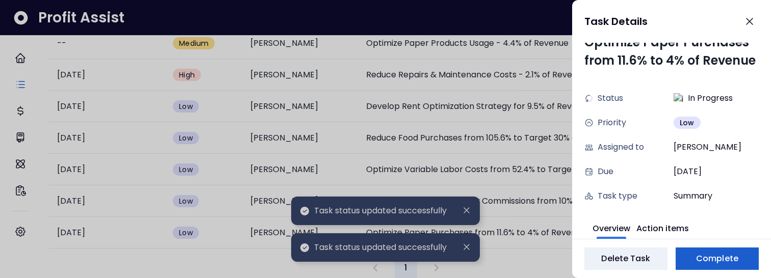
click at [714, 255] on span "Complete" at bounding box center [717, 259] width 42 height 12
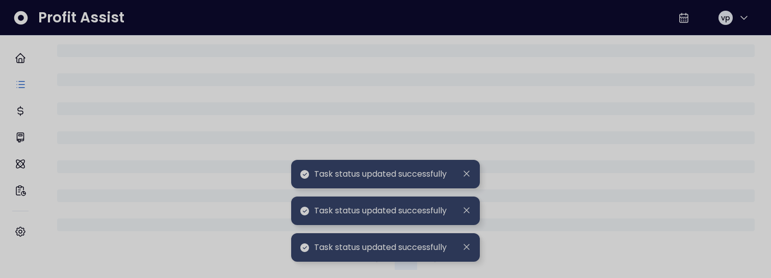
scroll to position [517, 0]
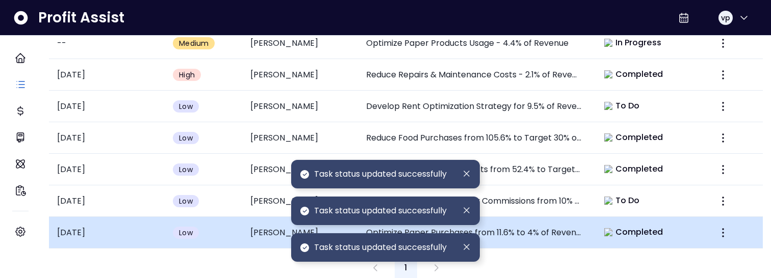
click at [676, 232] on td "Completed" at bounding box center [648, 233] width 116 height 32
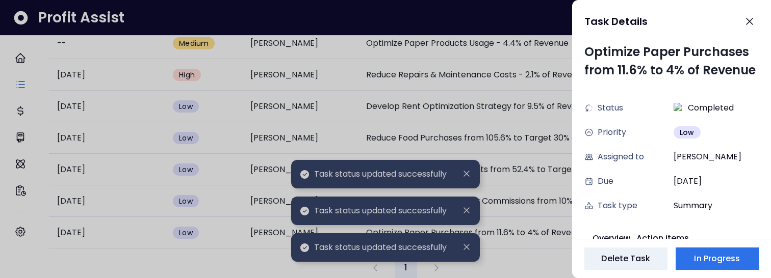
scroll to position [10, 0]
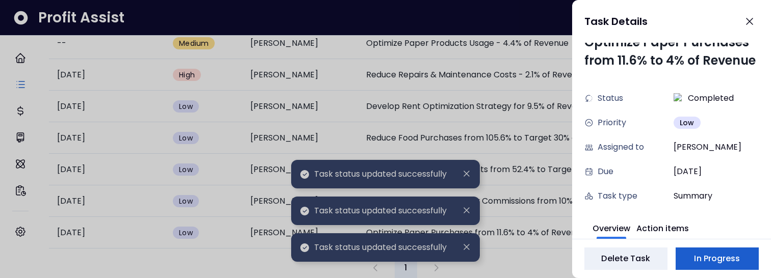
click at [737, 256] on span "In Progress" at bounding box center [717, 259] width 46 height 12
click at [726, 258] on span "Complete" at bounding box center [717, 259] width 42 height 12
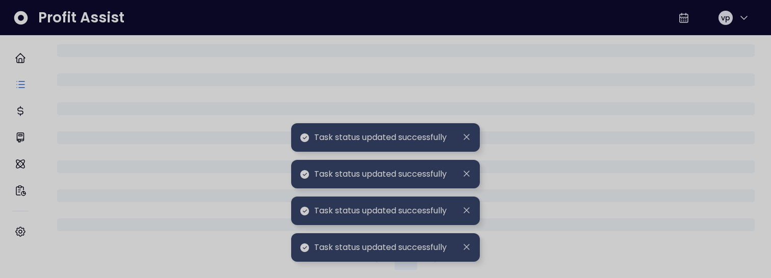
scroll to position [517, 0]
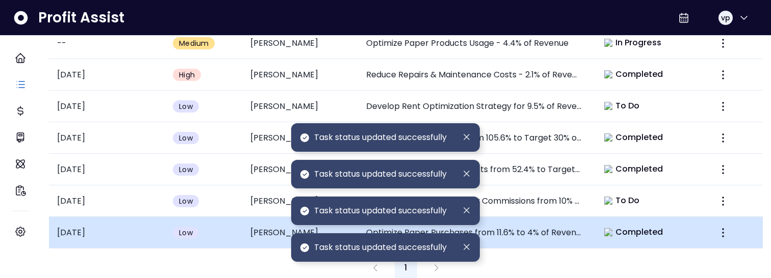
click at [648, 217] on td "Completed" at bounding box center [648, 233] width 116 height 32
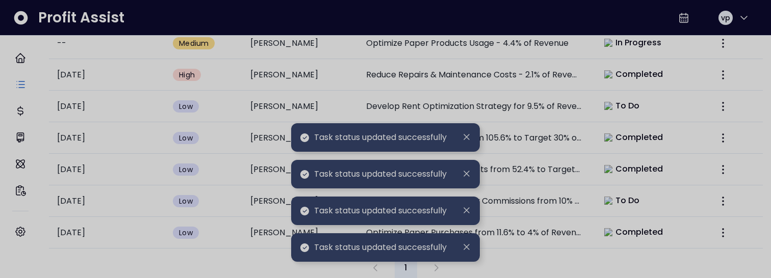
scroll to position [10, 0]
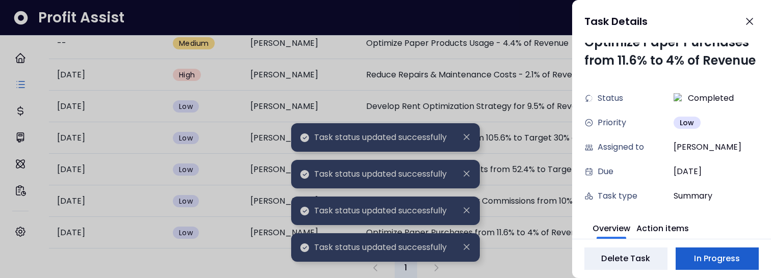
click at [710, 257] on span "In Progress" at bounding box center [717, 259] width 46 height 12
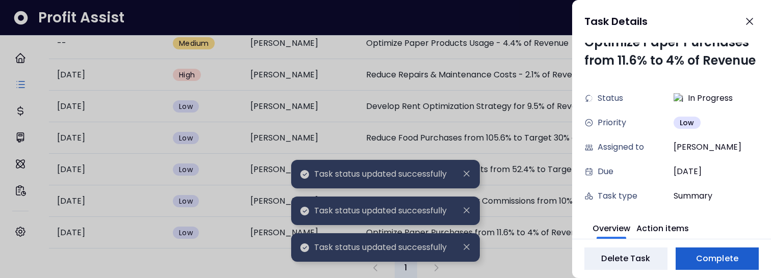
click at [722, 265] on span "Complete" at bounding box center [717, 259] width 42 height 12
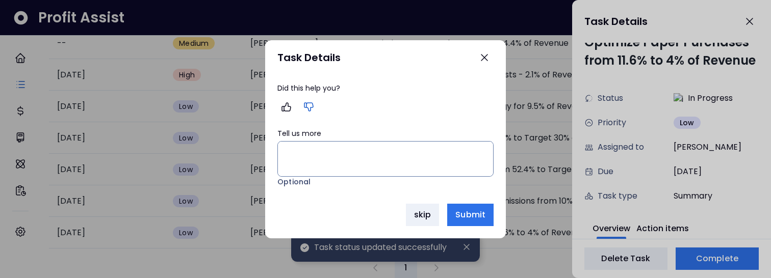
click at [305, 107] on icon "button" at bounding box center [309, 107] width 12 height 12
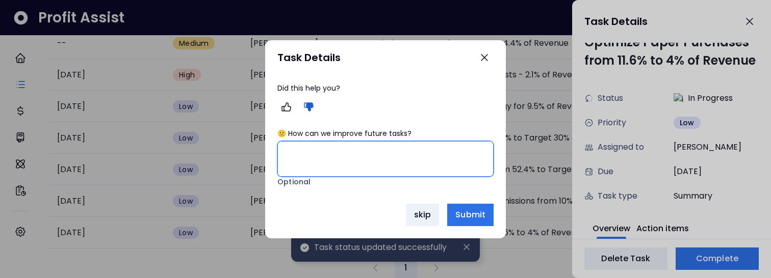
click at [299, 149] on textarea "🙁 How can we improve future tasks?" at bounding box center [385, 159] width 215 height 35
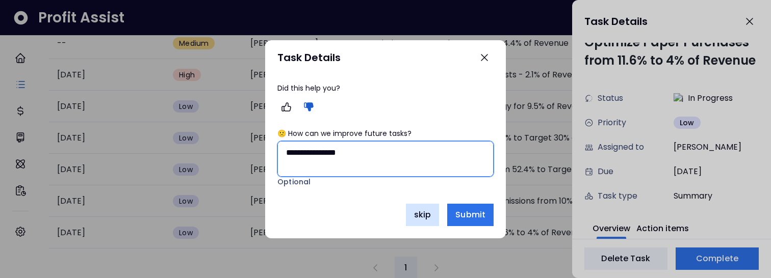
type textarea "**********"
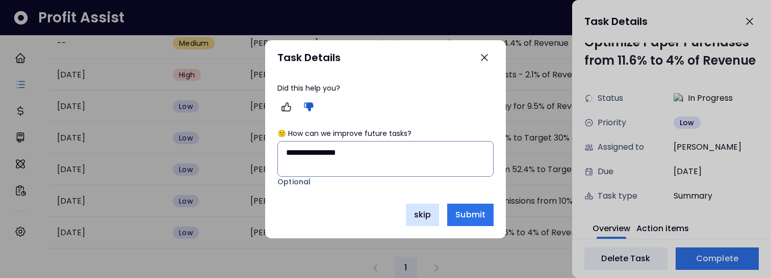
click at [415, 221] on span "skip" at bounding box center [422, 215] width 17 height 12
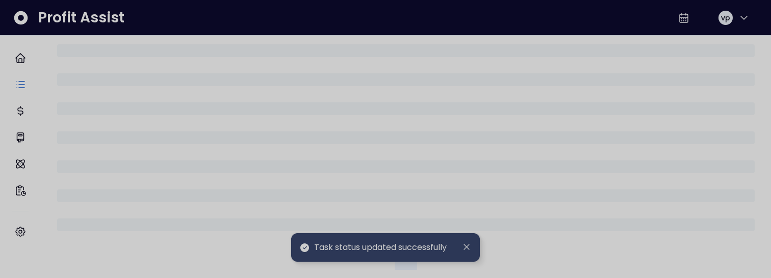
scroll to position [517, 0]
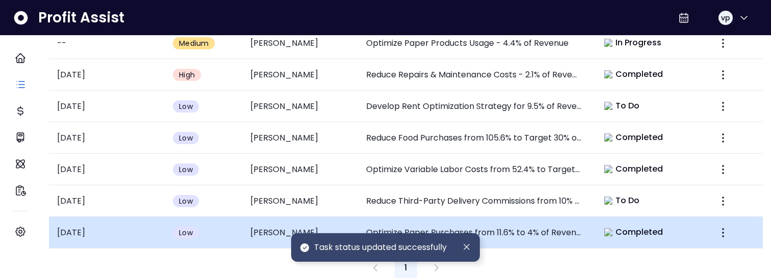
click at [616, 226] on span "Completed" at bounding box center [639, 232] width 48 height 12
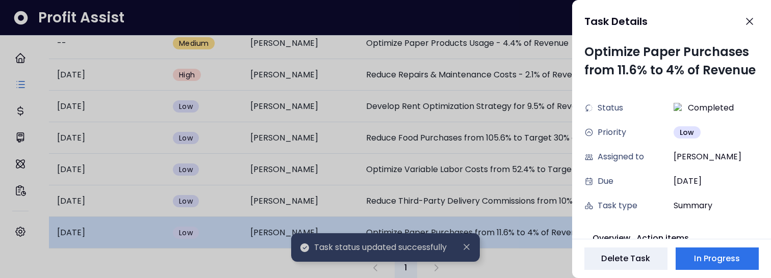
scroll to position [10, 0]
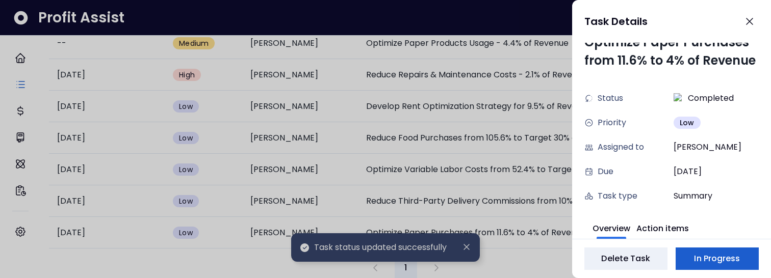
click at [712, 257] on span "In Progress" at bounding box center [717, 259] width 46 height 12
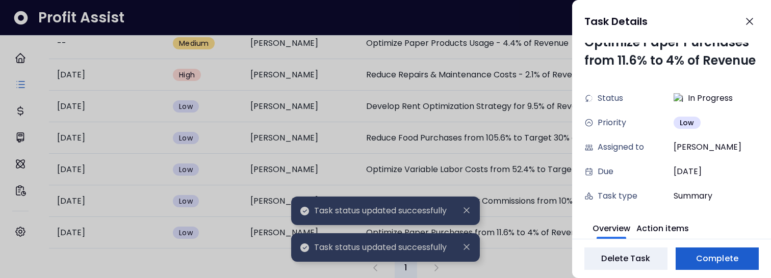
click at [712, 257] on span "Complete" at bounding box center [717, 259] width 42 height 12
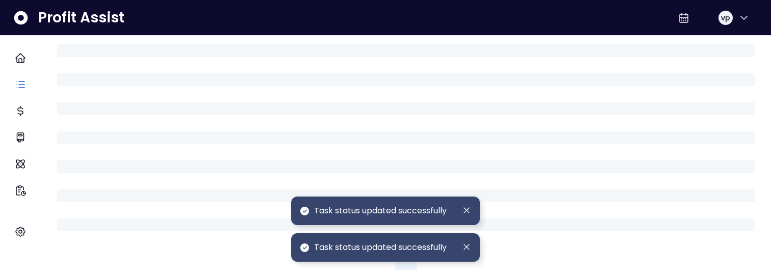
scroll to position [517, 0]
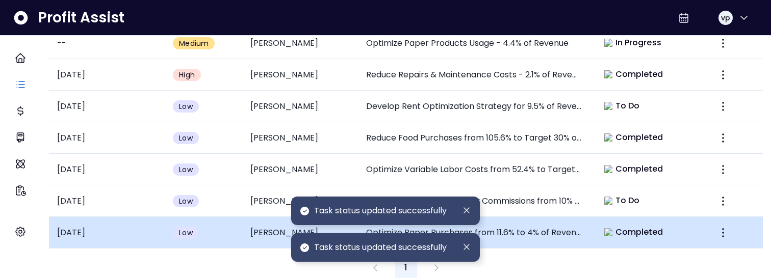
click at [646, 226] on span "Completed" at bounding box center [639, 232] width 48 height 12
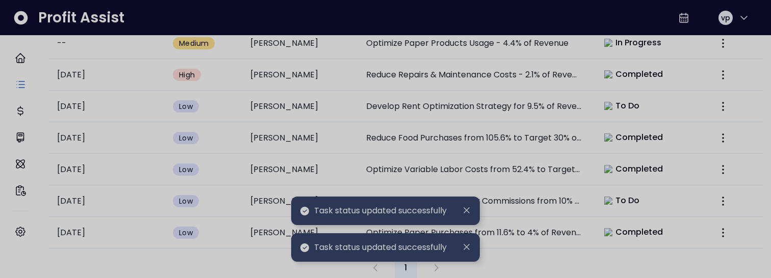
scroll to position [10, 0]
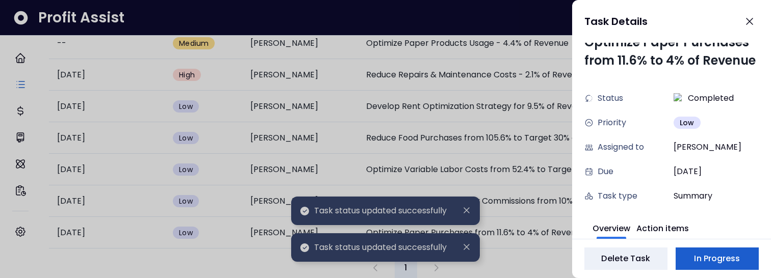
click at [711, 252] on button "In Progress" at bounding box center [716, 259] width 83 height 22
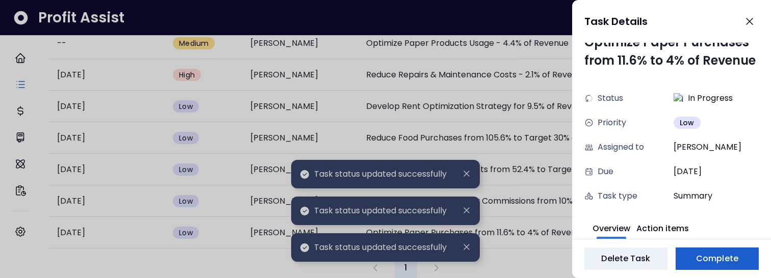
click at [711, 253] on span "Complete" at bounding box center [717, 259] width 42 height 12
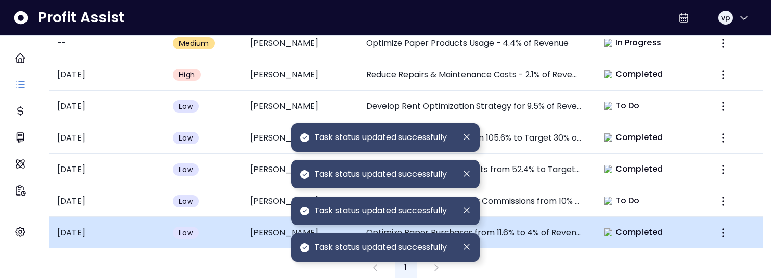
scroll to position [517, 0]
click at [611, 217] on td "Completed" at bounding box center [648, 233] width 116 height 32
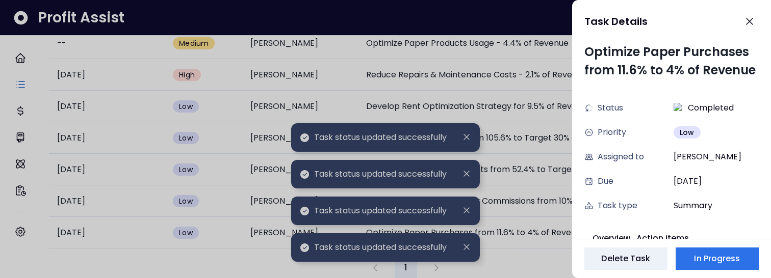
scroll to position [10, 0]
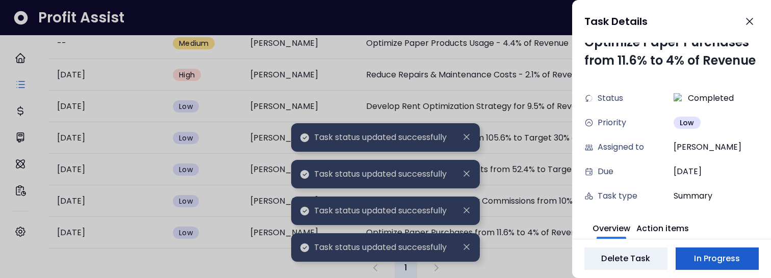
click at [719, 254] on span "In Progress" at bounding box center [717, 259] width 46 height 12
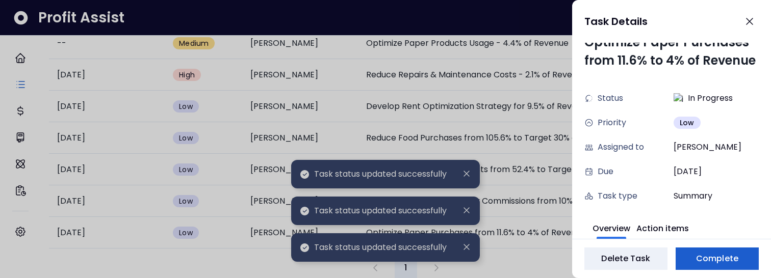
click at [721, 262] on span "Complete" at bounding box center [717, 259] width 42 height 12
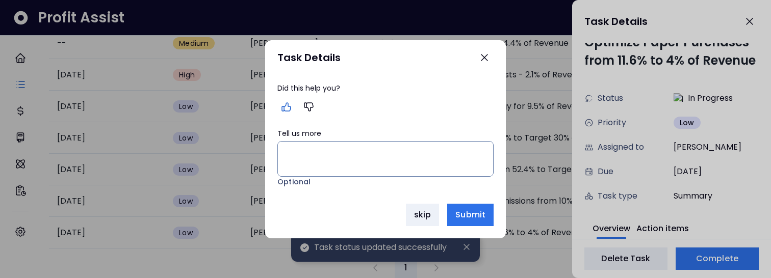
click at [289, 112] on icon "button" at bounding box center [286, 107] width 12 height 12
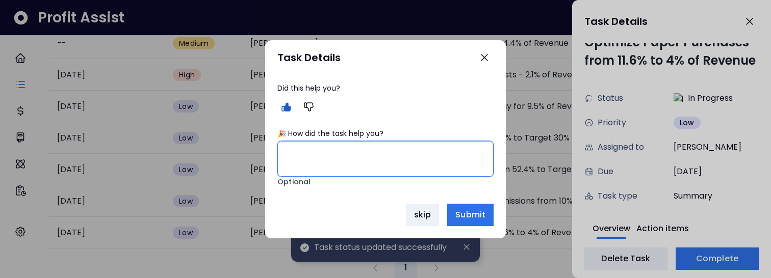
click at [309, 158] on textarea "🎉 How did the task help you?" at bounding box center [385, 159] width 215 height 35
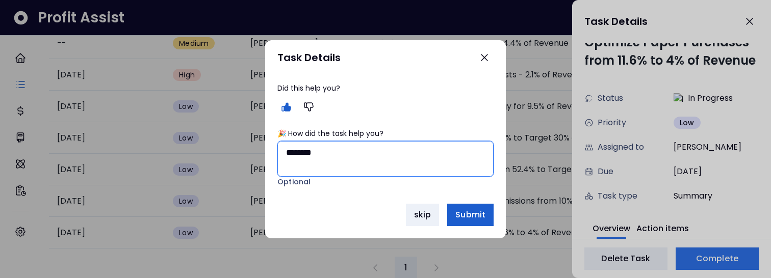
type textarea "********"
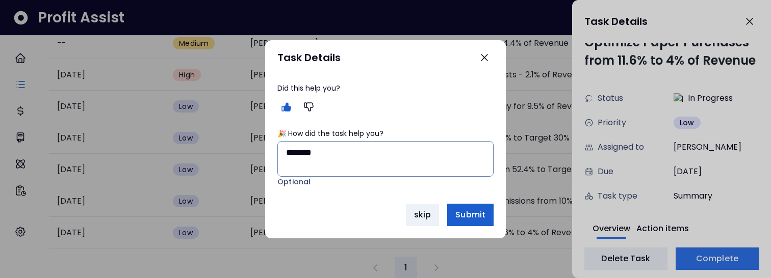
click at [472, 215] on span "Submit" at bounding box center [470, 215] width 30 height 12
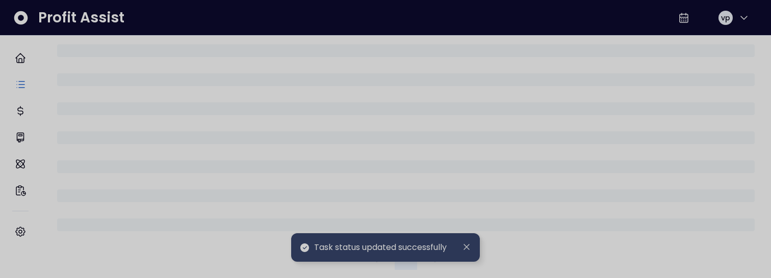
scroll to position [517, 0]
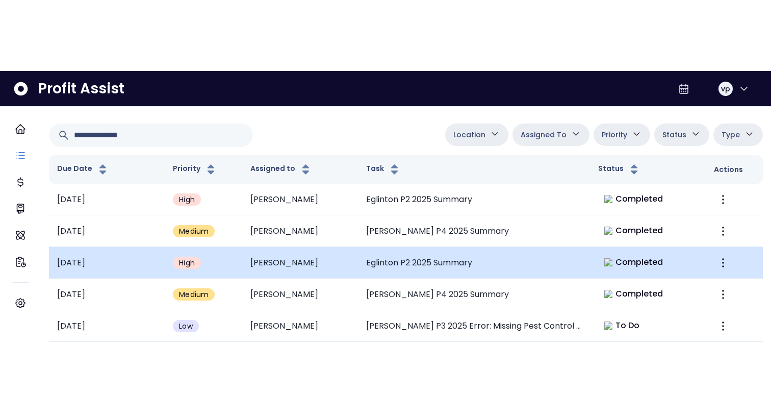
scroll to position [31, 0]
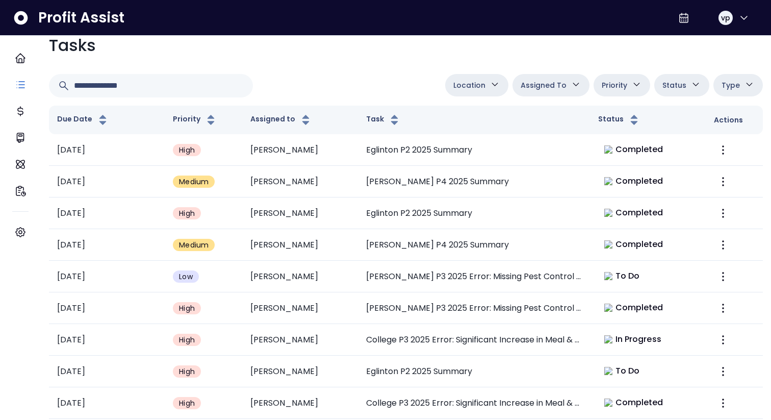
click at [550, 77] on button "Assigned To" at bounding box center [550, 85] width 77 height 22
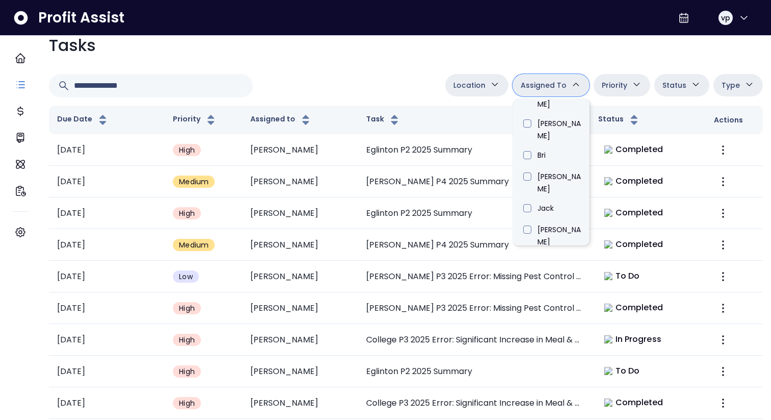
scroll to position [322, 0]
click at [539, 278] on li "[PERSON_NAME]" at bounding box center [550, 353] width 77 height 32
type input "****"
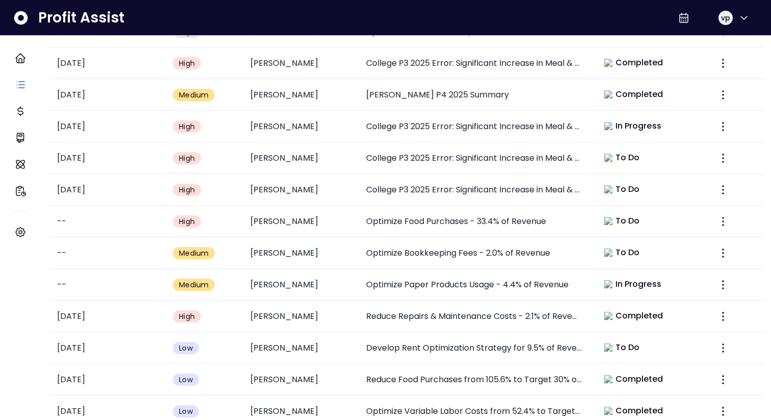
scroll to position [385, 0]
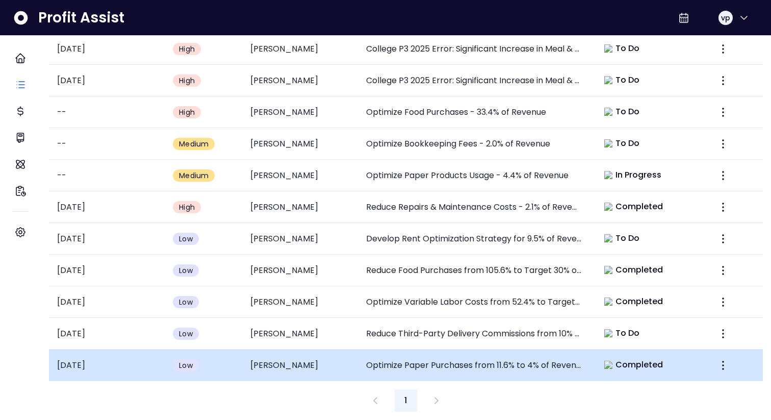
click at [463, 278] on td "Optimize Paper Purchases from 11.6% to 4% of Revenue" at bounding box center [474, 365] width 232 height 32
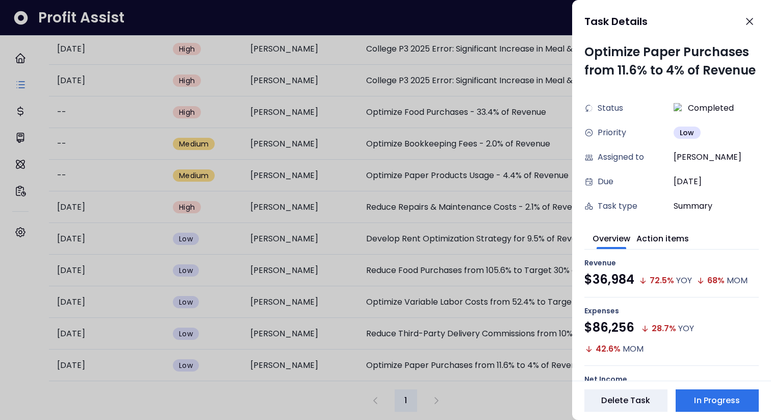
click at [492, 278] on div at bounding box center [385, 210] width 771 height 420
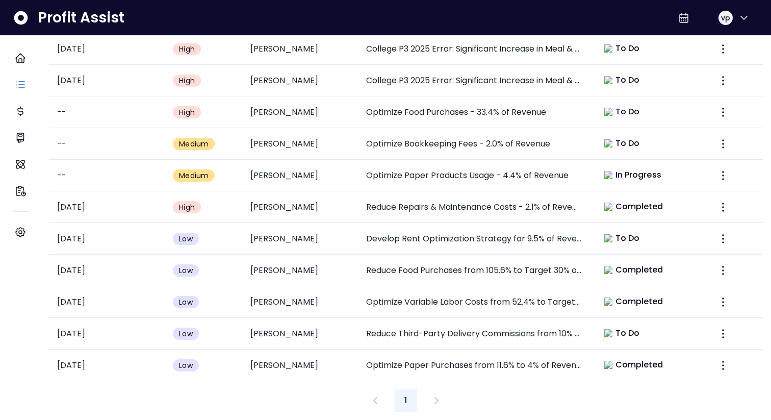
scroll to position [385, 0]
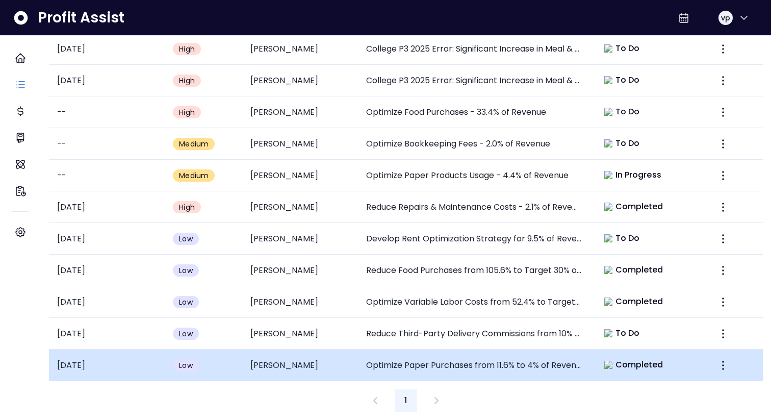
click at [570, 278] on td "Optimize Paper Purchases from 11.6% to 4% of Revenue" at bounding box center [474, 365] width 232 height 32
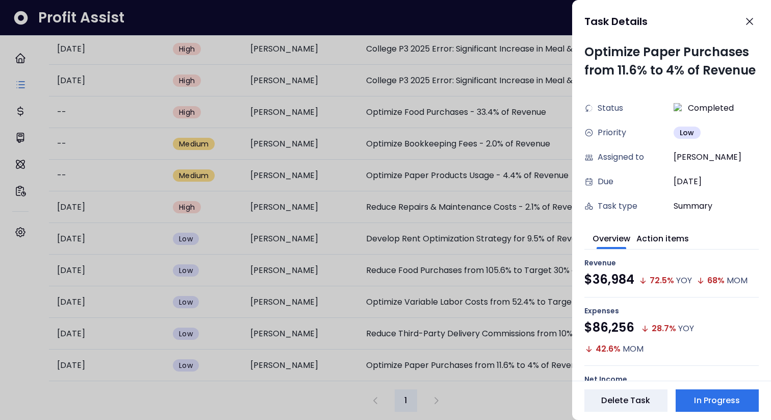
click at [503, 278] on div at bounding box center [385, 210] width 771 height 420
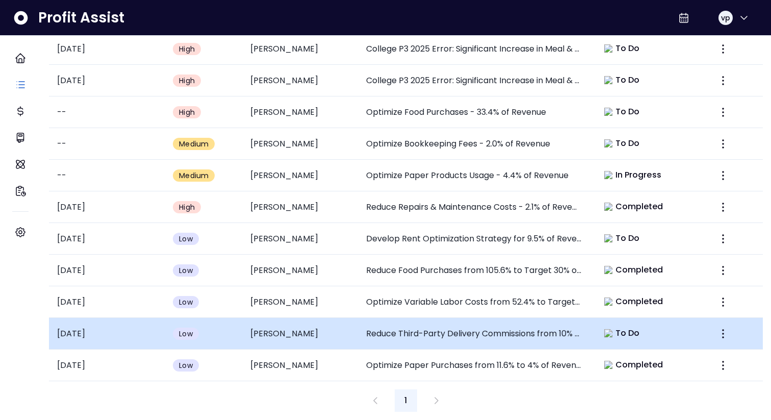
scroll to position [385, 0]
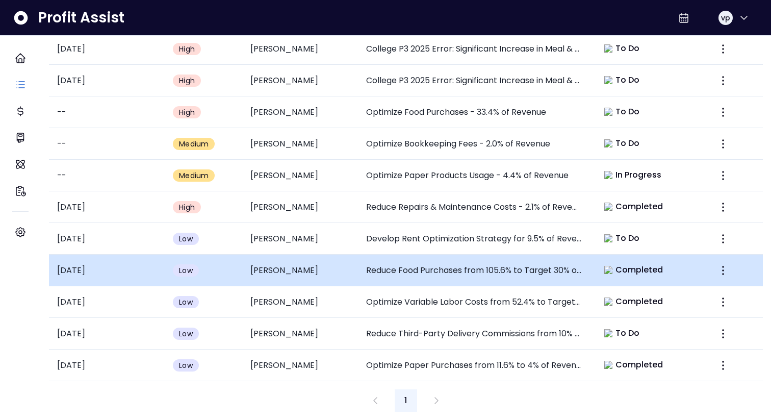
click at [540, 254] on td "Reduce Food Purchases from 105.6% to Target 30% of Revenue" at bounding box center [474, 270] width 232 height 32
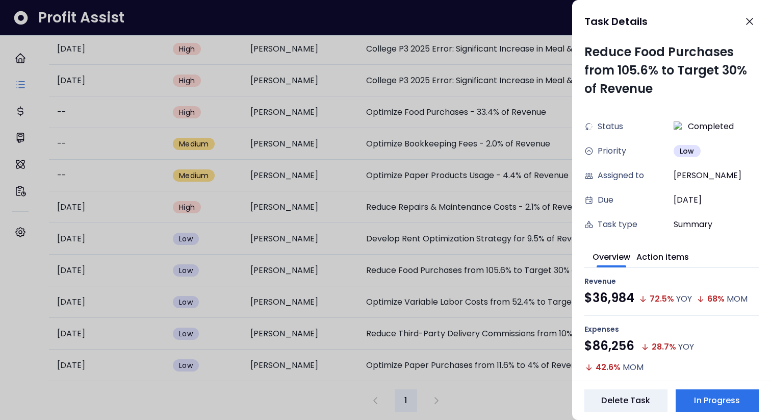
click at [372, 271] on div at bounding box center [385, 210] width 771 height 420
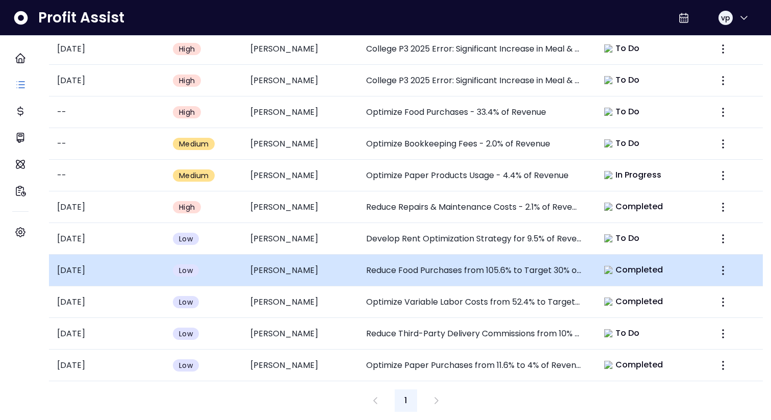
scroll to position [385, 0]
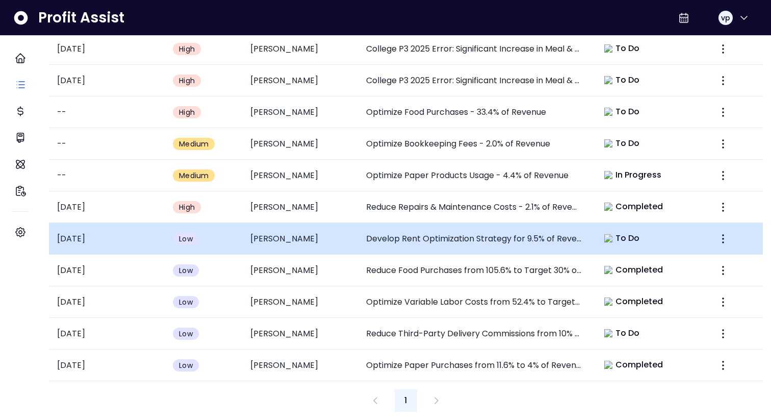
click at [501, 234] on td "Develop Rent Optimization Strategy for 9.5% of Revenue Cost" at bounding box center [474, 239] width 232 height 32
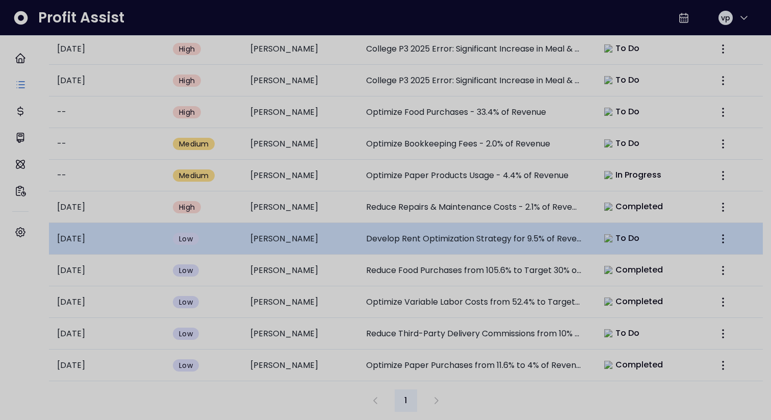
scroll to position [0, 0]
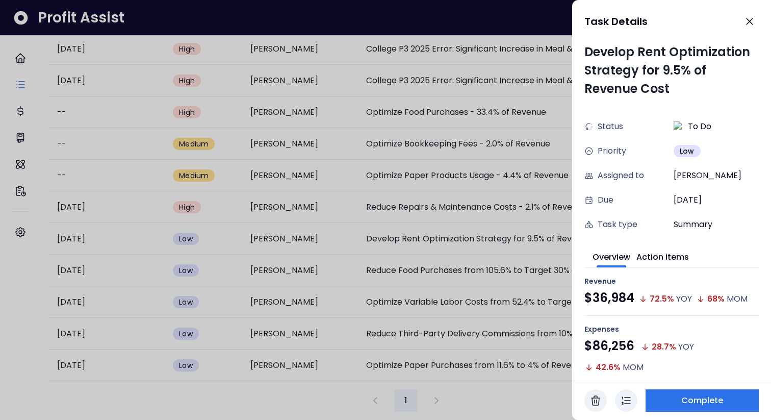
click at [601, 278] on icon "button" at bounding box center [595, 400] width 12 height 12
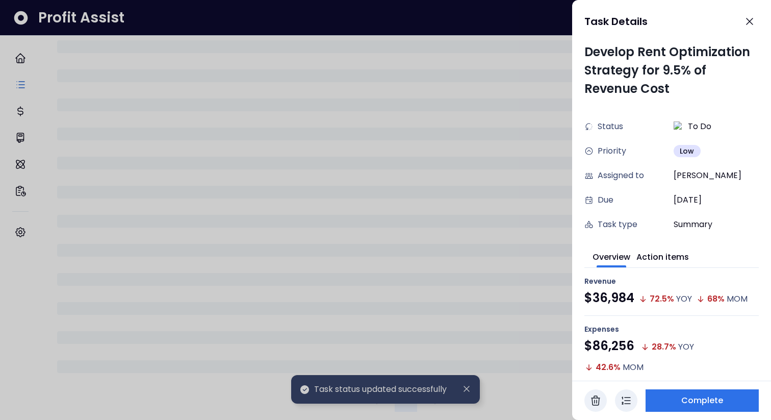
scroll to position [354, 0]
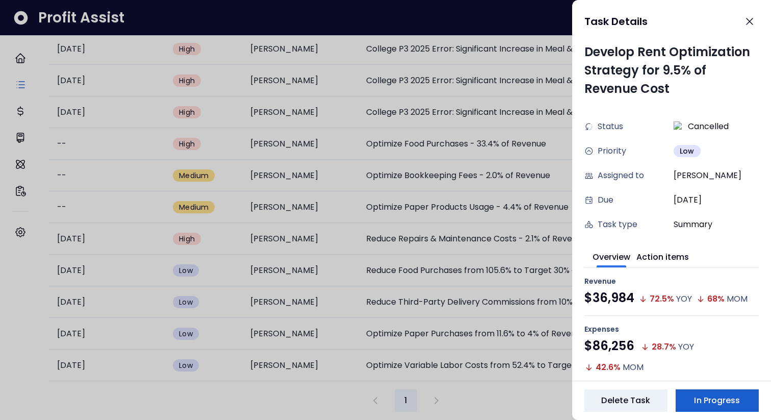
click at [721, 278] on span "In Progress" at bounding box center [717, 400] width 46 height 12
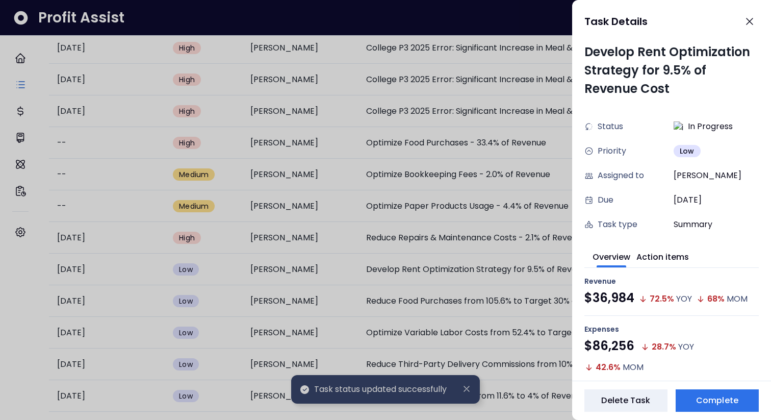
click at [456, 238] on div at bounding box center [385, 210] width 771 height 420
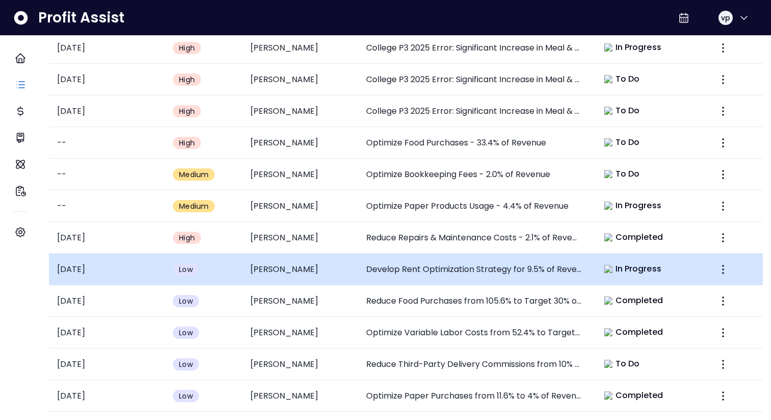
scroll to position [0, 0]
